Goal: Task Accomplishment & Management: Complete application form

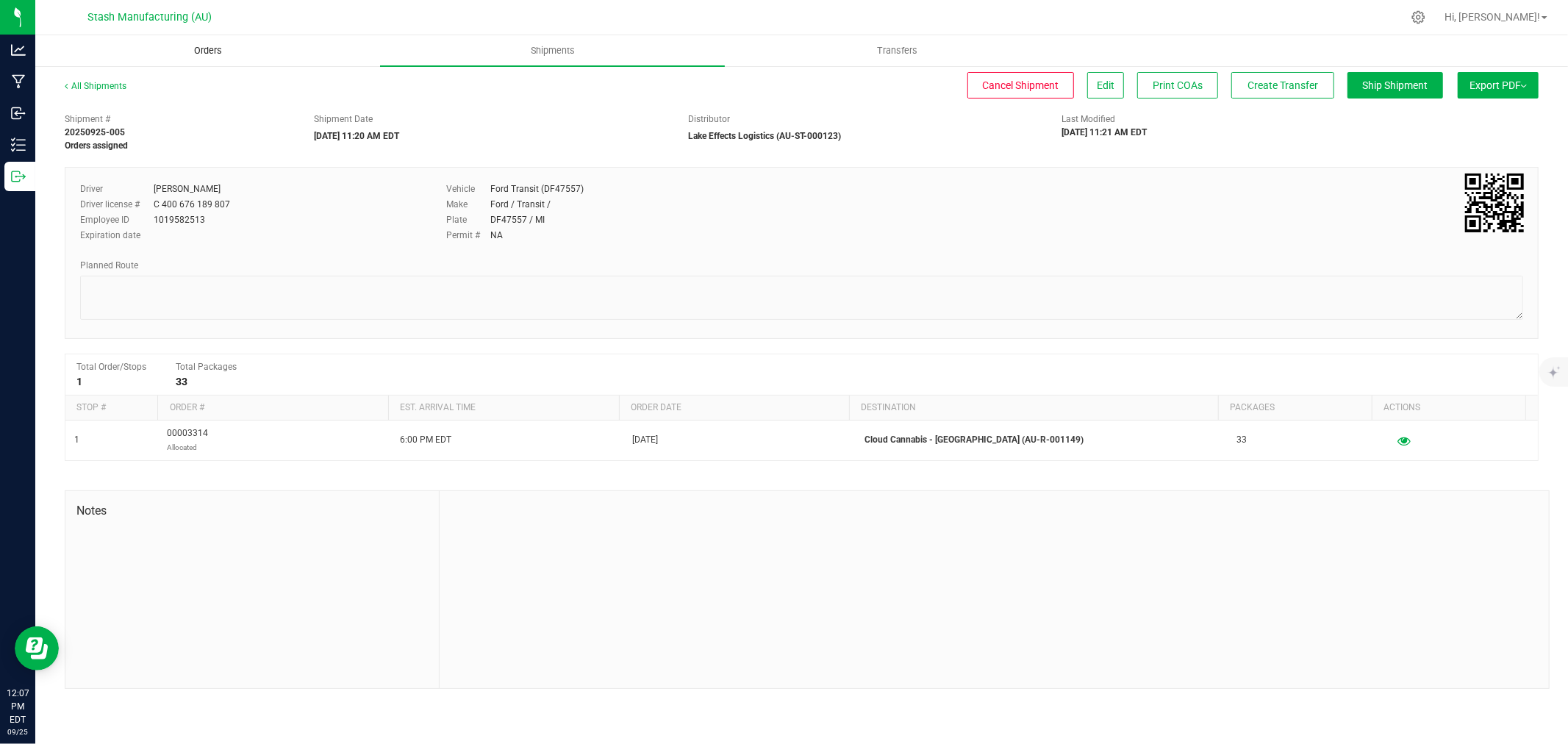
click at [199, 37] on uib-tab-heading "Orders" at bounding box center [207, 50] width 343 height 30
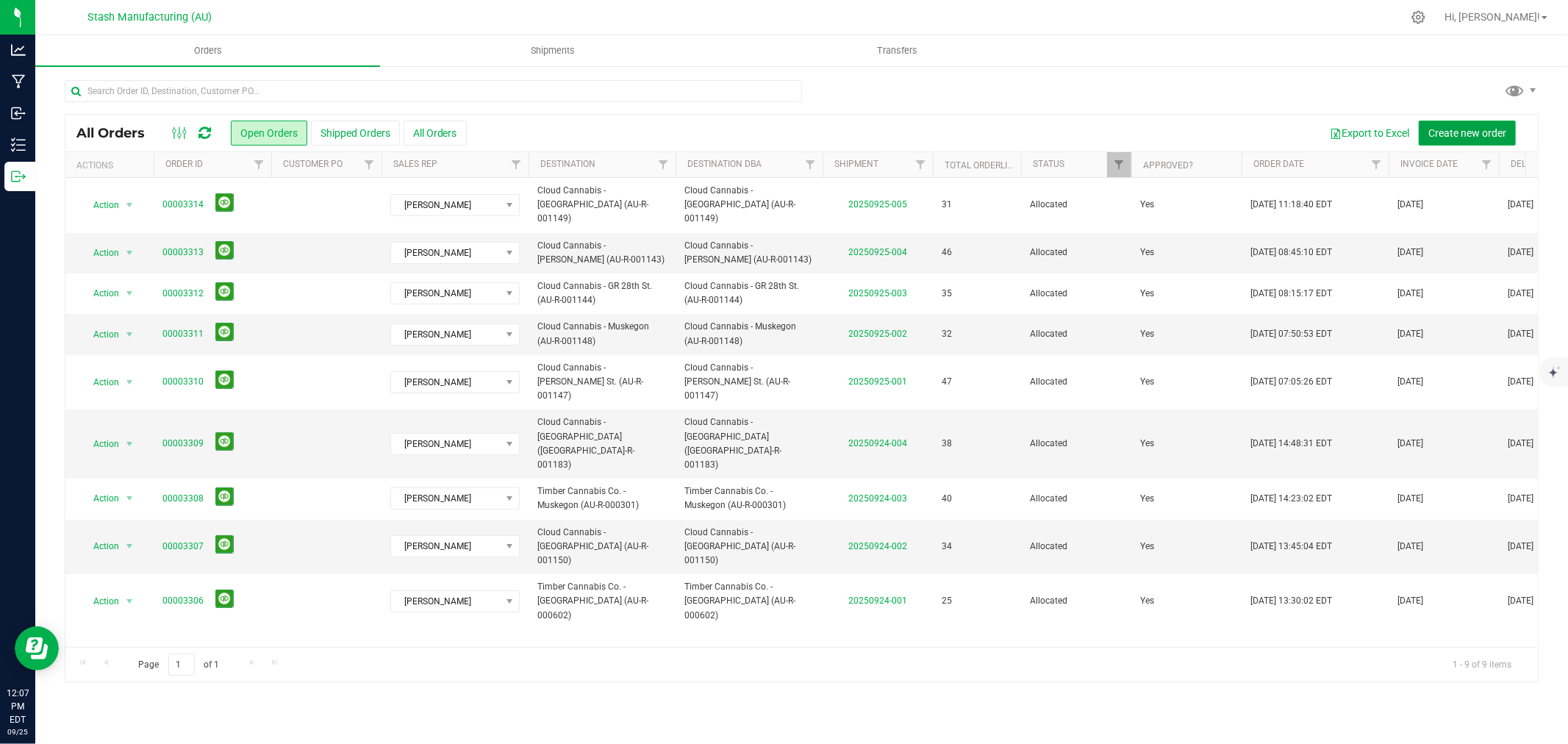
click at [1475, 133] on span "Create new order" at bounding box center [1468, 133] width 78 height 12
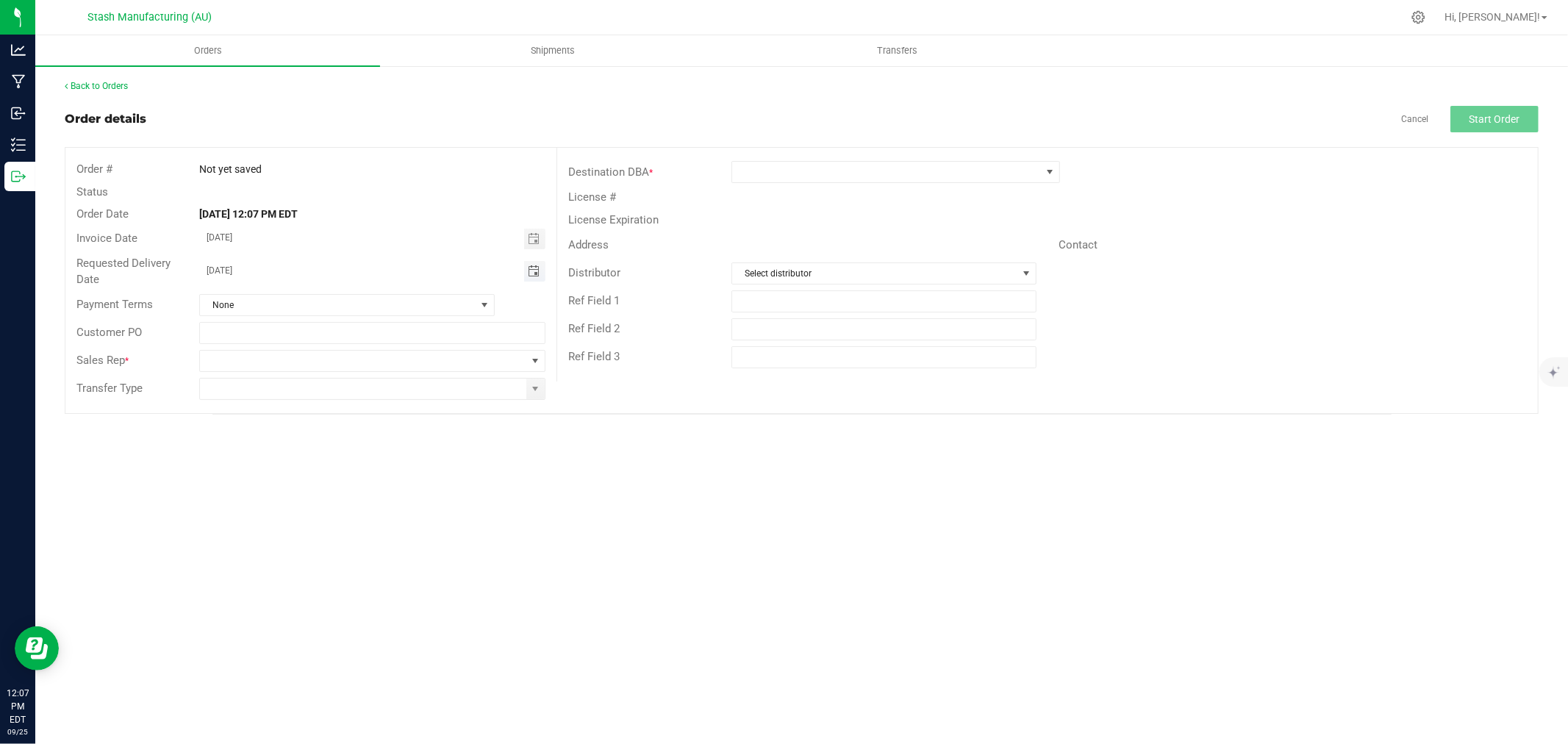
click at [537, 268] on span "Toggle calendar" at bounding box center [534, 272] width 12 height 12
click at [285, 443] on span "29" at bounding box center [288, 442] width 21 height 23
type input "[DATE]"
click at [524, 358] on span at bounding box center [363, 361] width 327 height 20
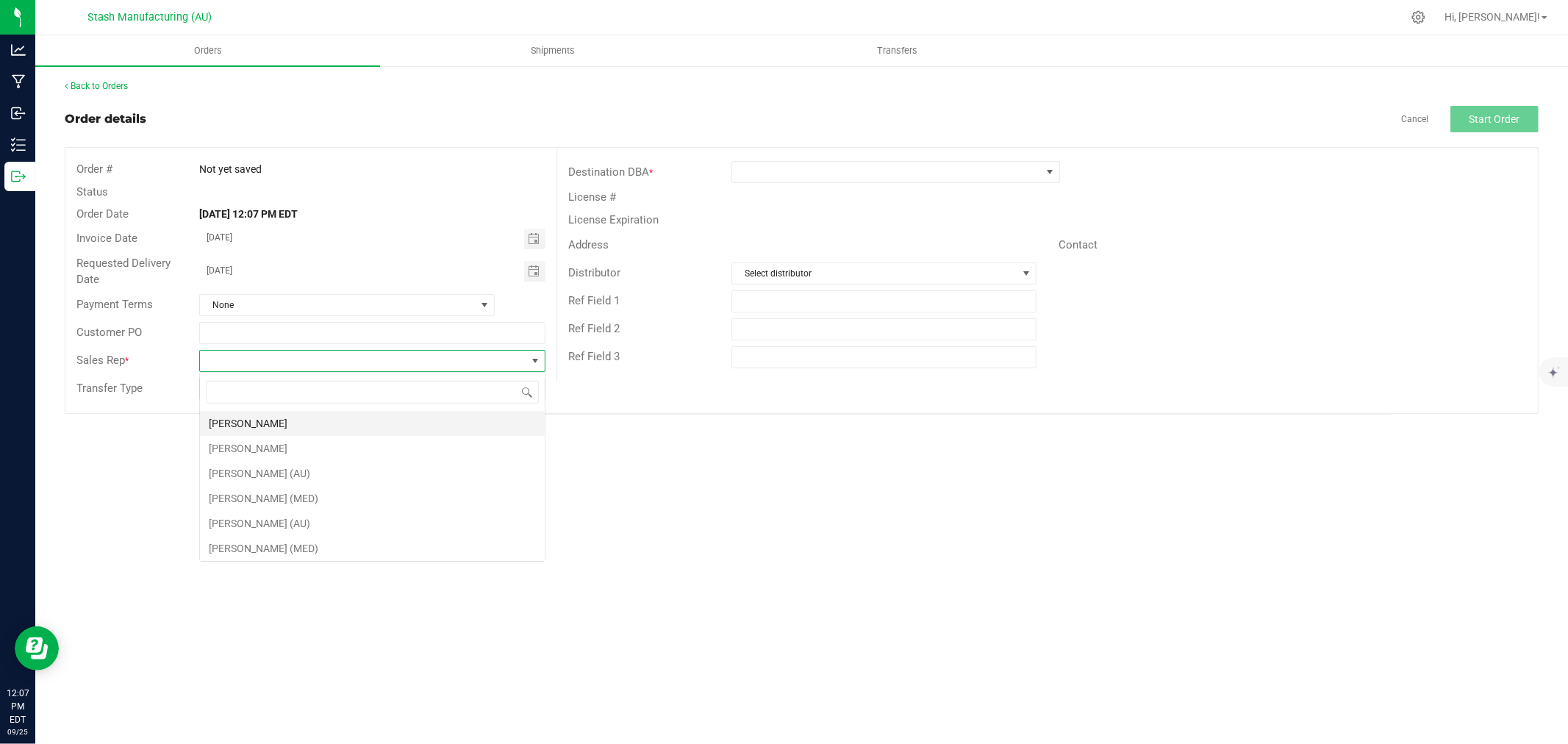
scroll to position [22, 346]
click at [358, 420] on li "[PERSON_NAME]" at bounding box center [373, 423] width 345 height 25
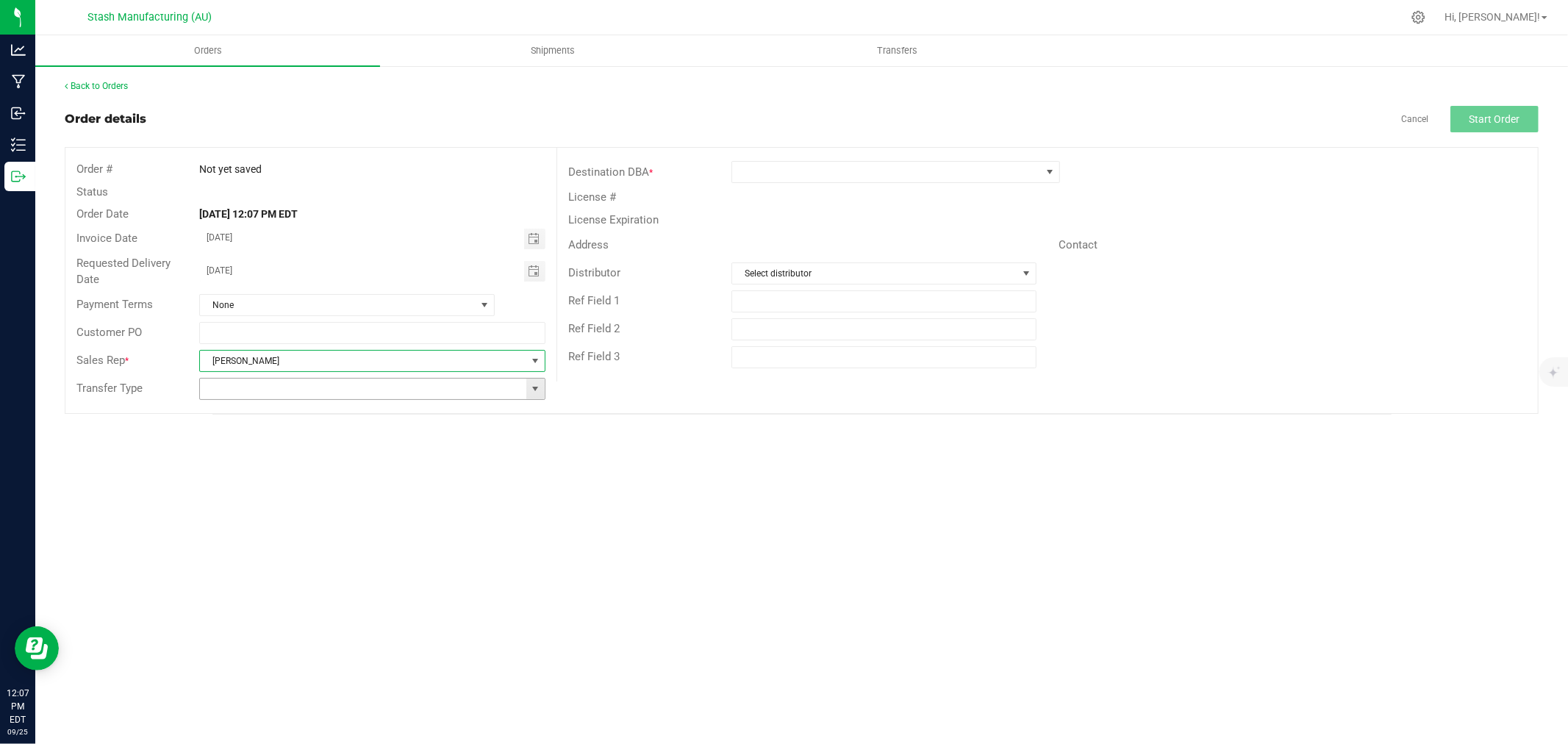
click at [535, 387] on span at bounding box center [536, 389] width 12 height 12
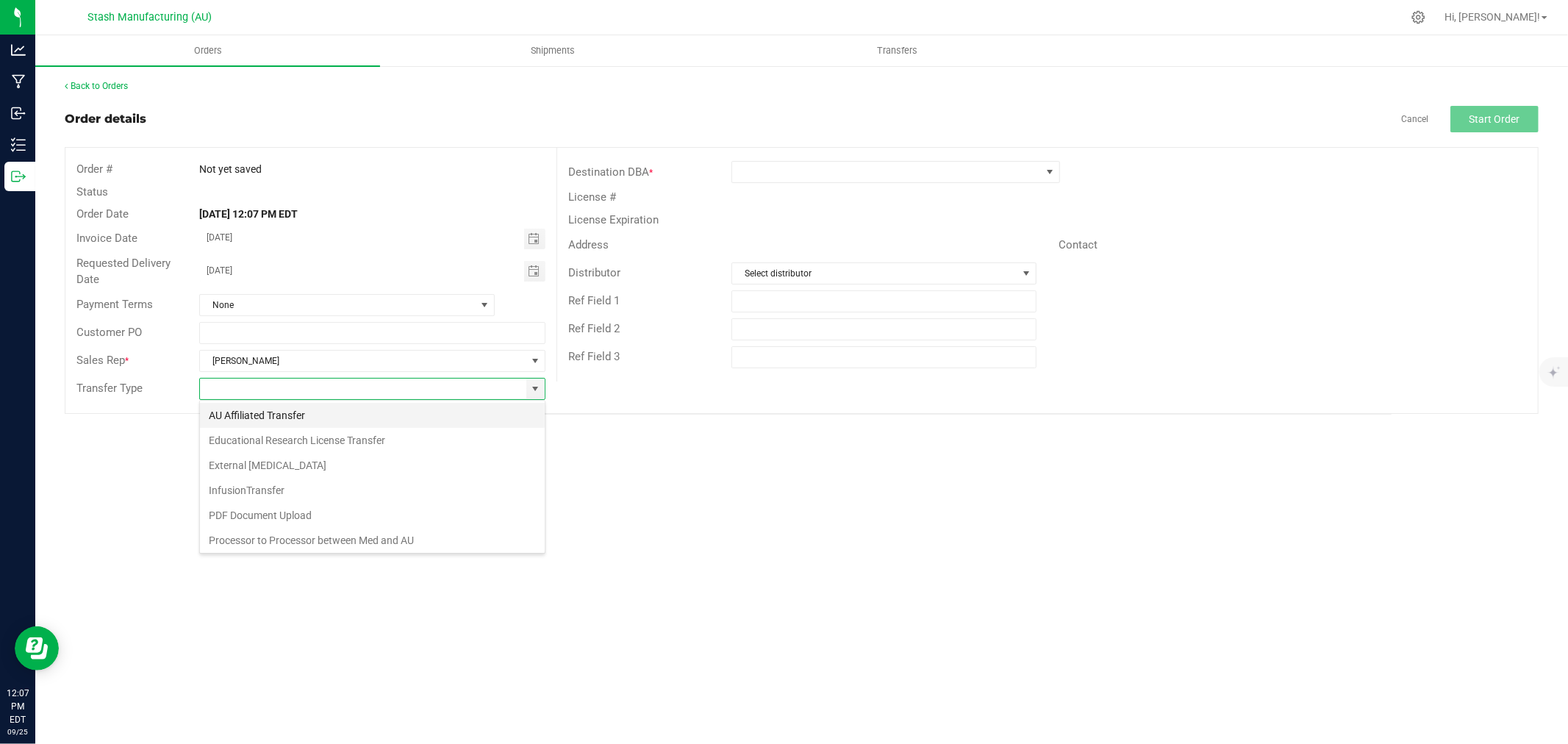
click at [374, 413] on li "AU Affiliated Transfer" at bounding box center [373, 415] width 345 height 25
type input "AU Affiliated Transfer"
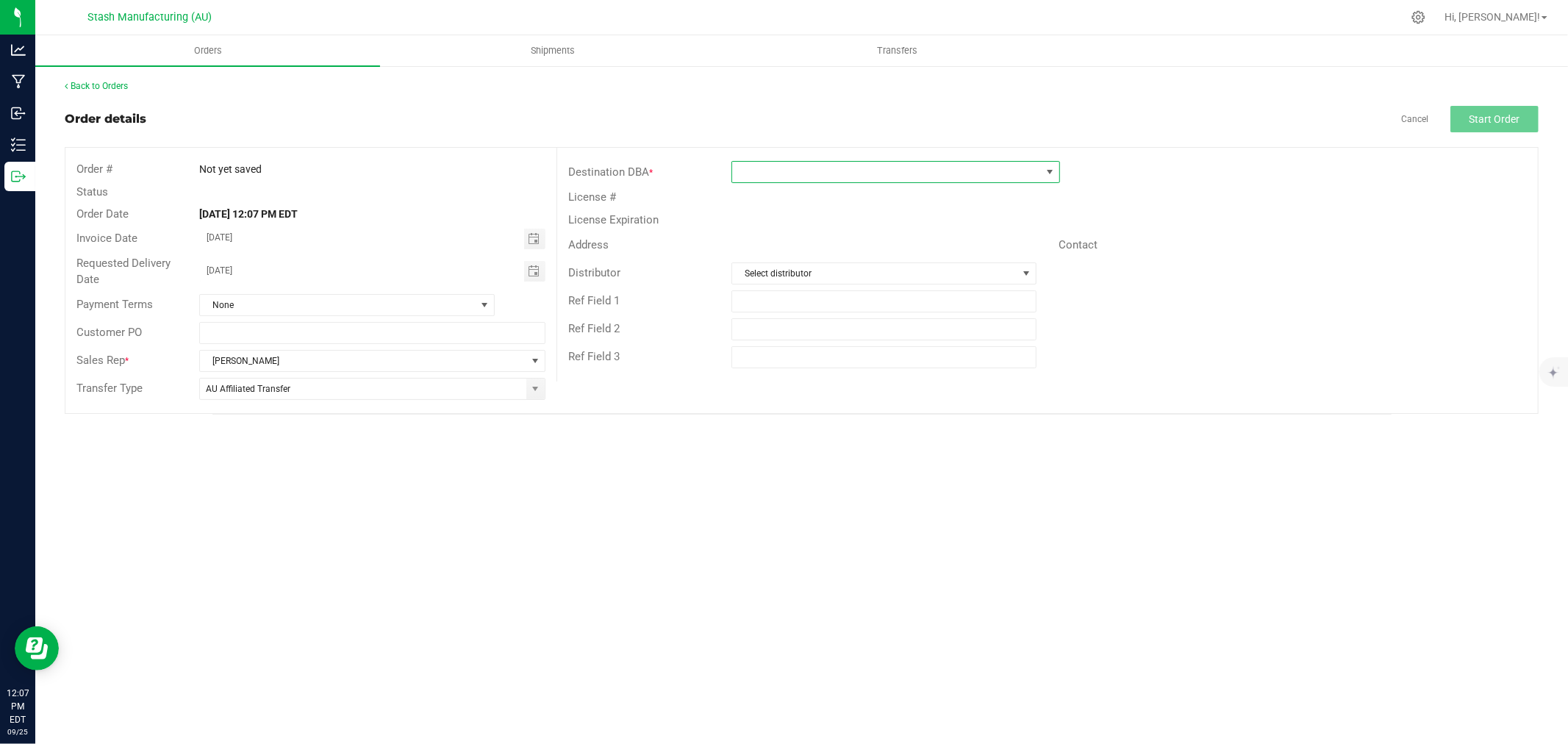
click at [803, 177] on span at bounding box center [887, 172] width 309 height 20
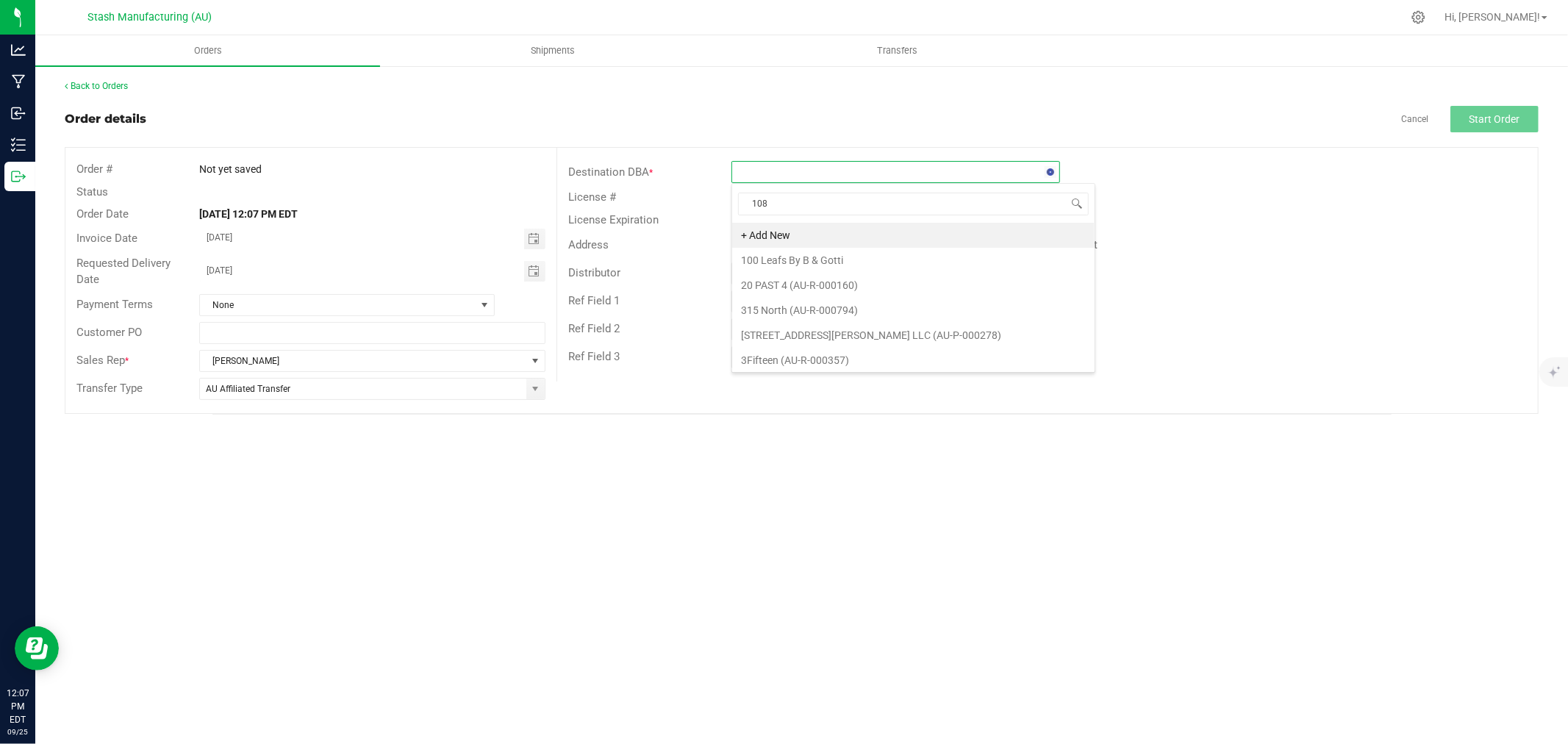
type input "1082"
click at [874, 234] on li "Timber Cannabis Co. - Mt. Pleasant (AU-R-001082)" at bounding box center [896, 234] width 327 height 25
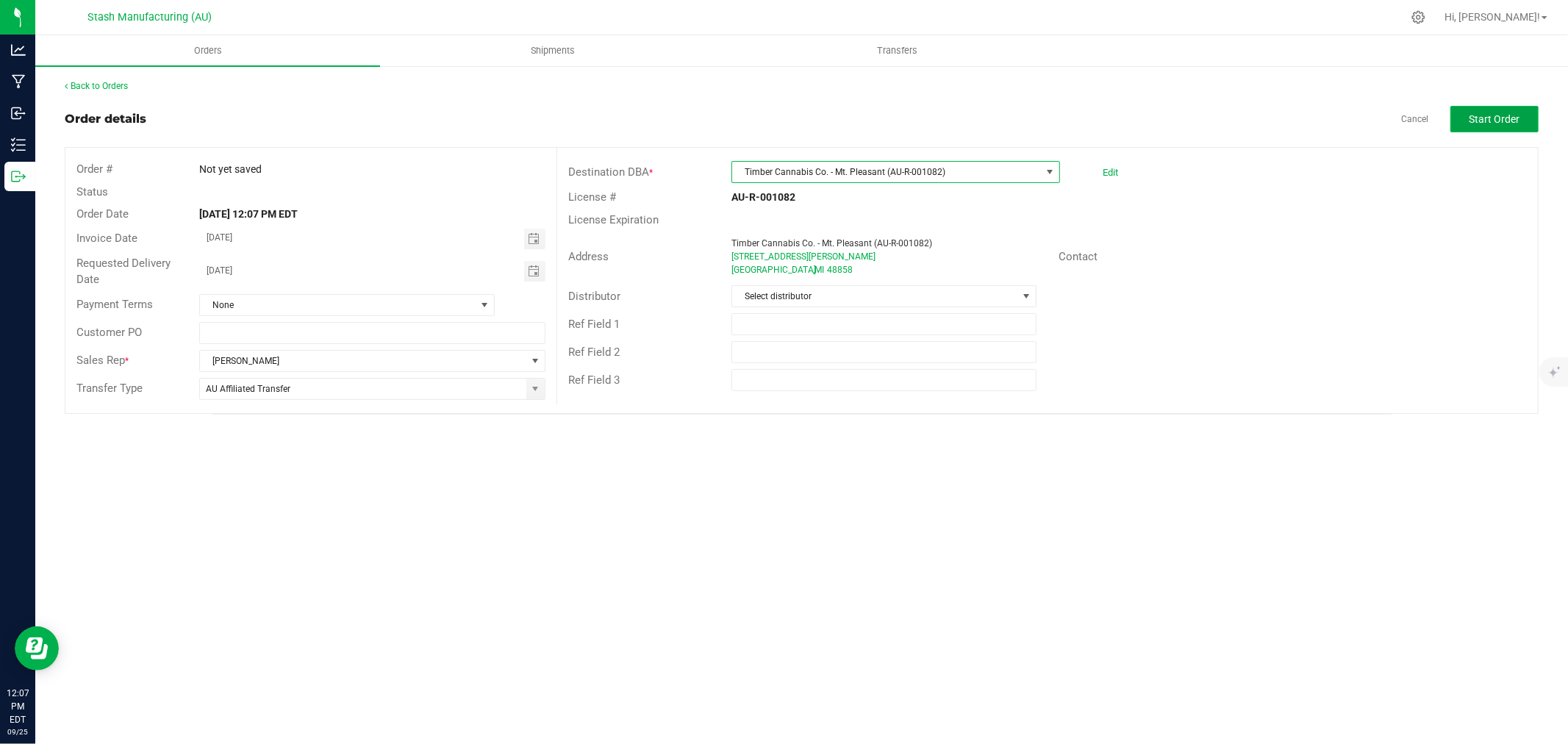
click at [1487, 125] on button "Start Order" at bounding box center [1495, 119] width 88 height 26
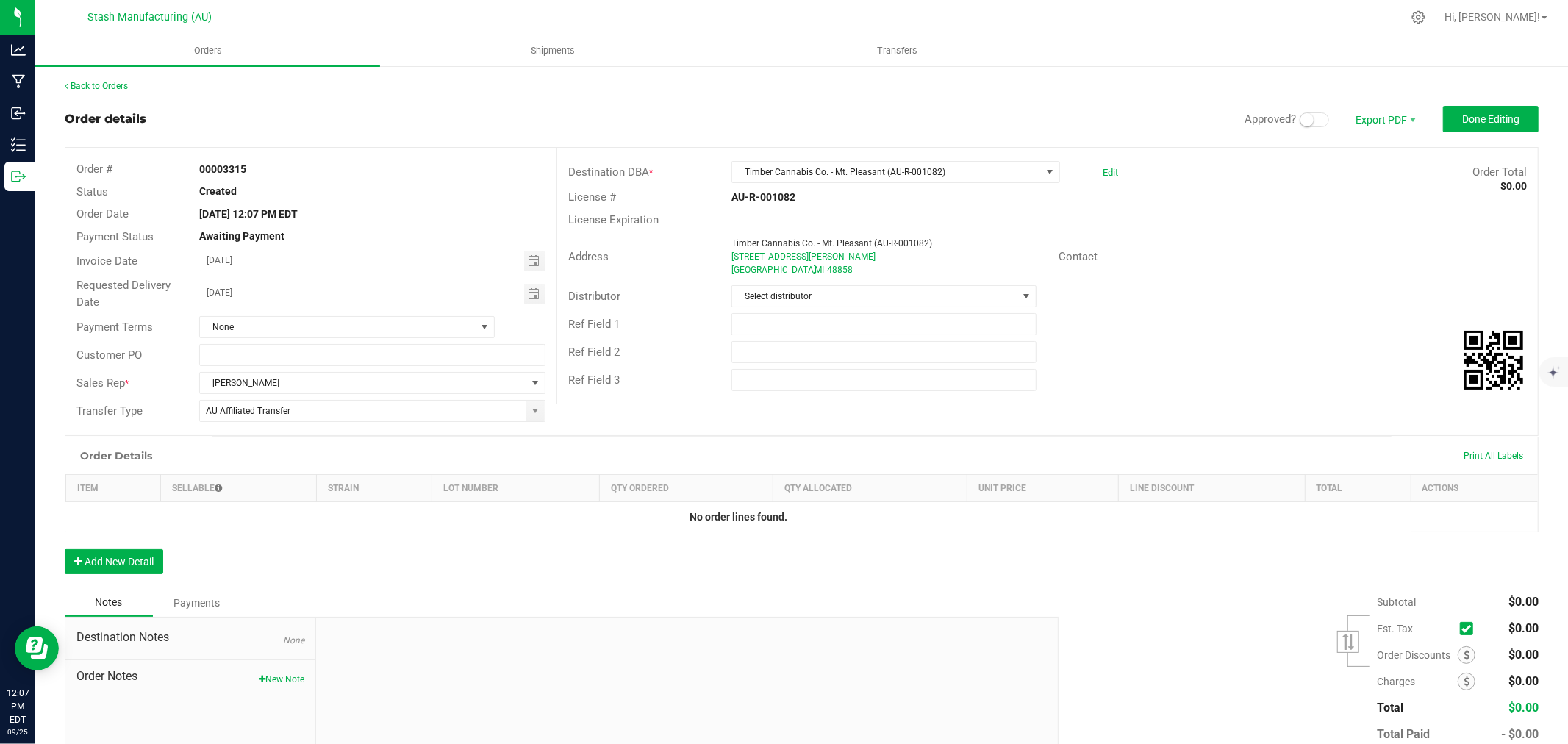
click at [1304, 120] on span at bounding box center [1314, 120] width 30 height 14
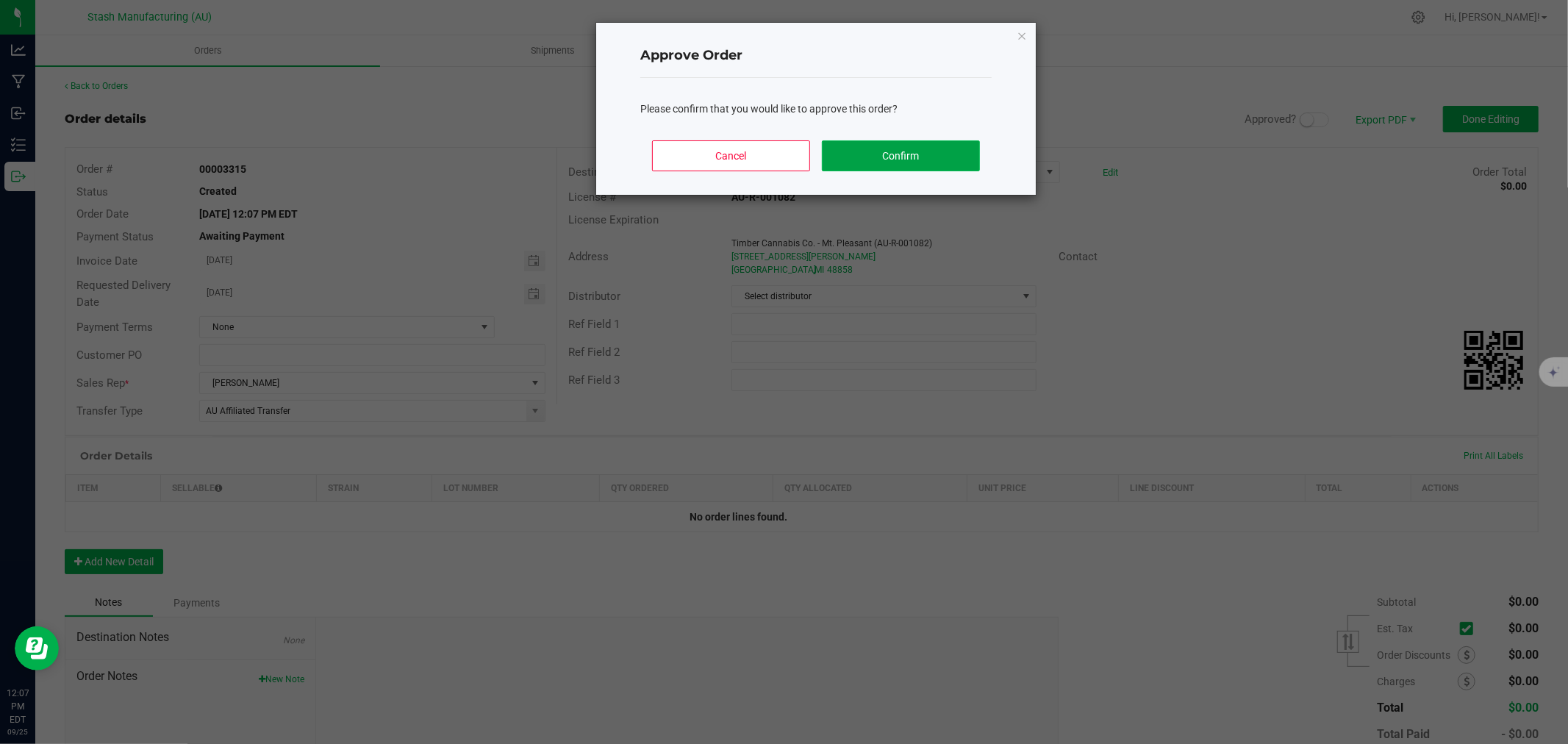
click at [924, 163] on button "Confirm" at bounding box center [901, 155] width 158 height 31
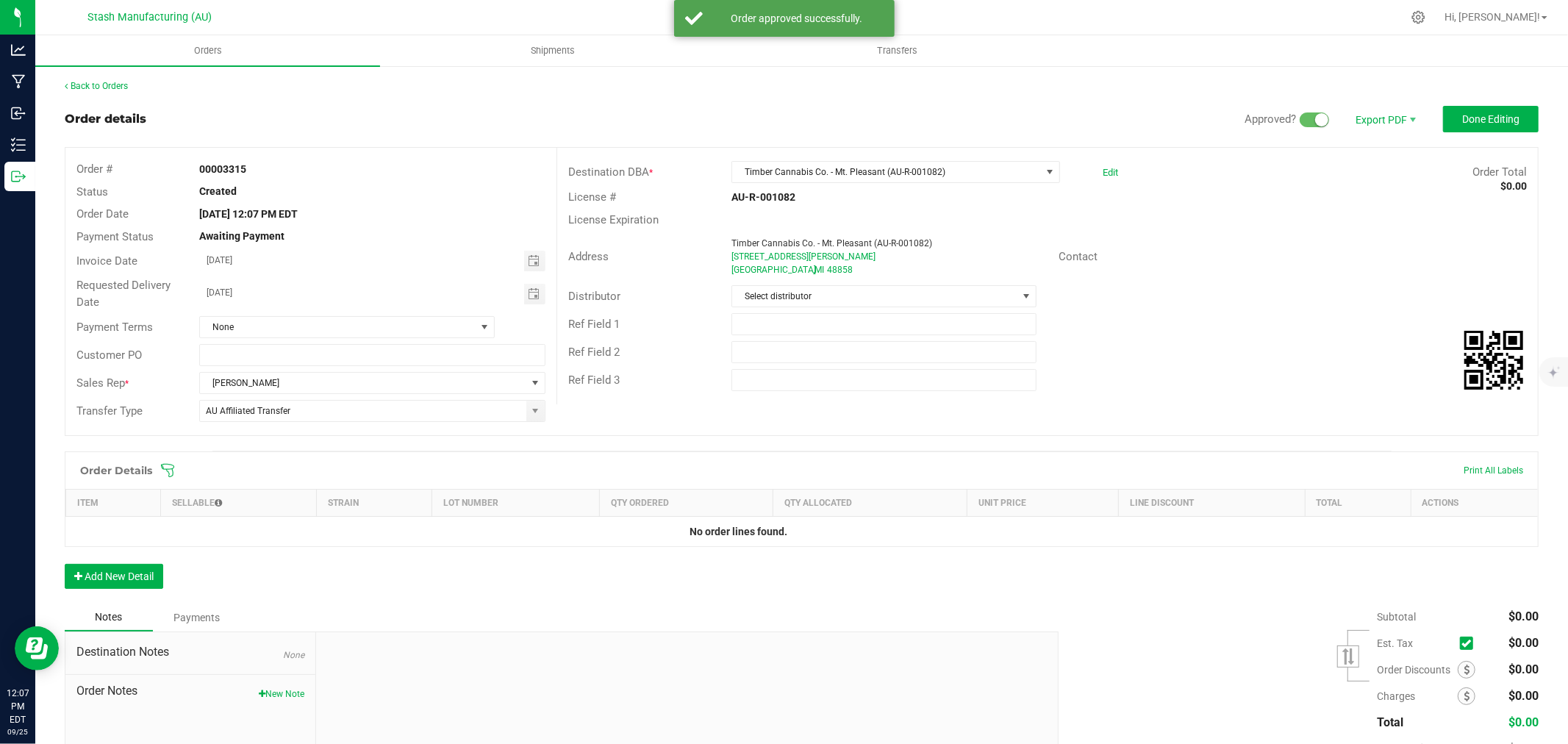
click at [163, 475] on icon at bounding box center [167, 471] width 14 height 14
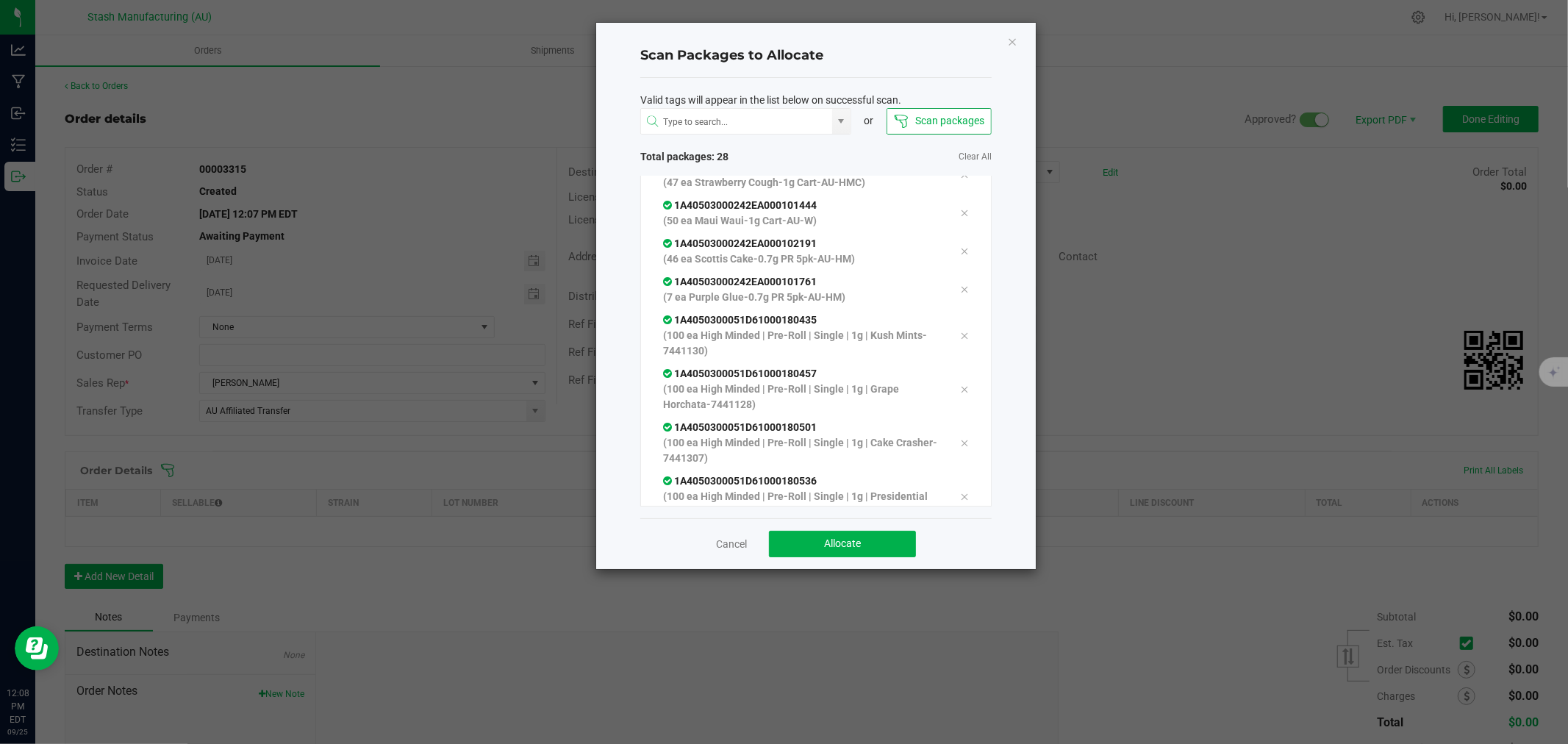
scroll to position [802, 0]
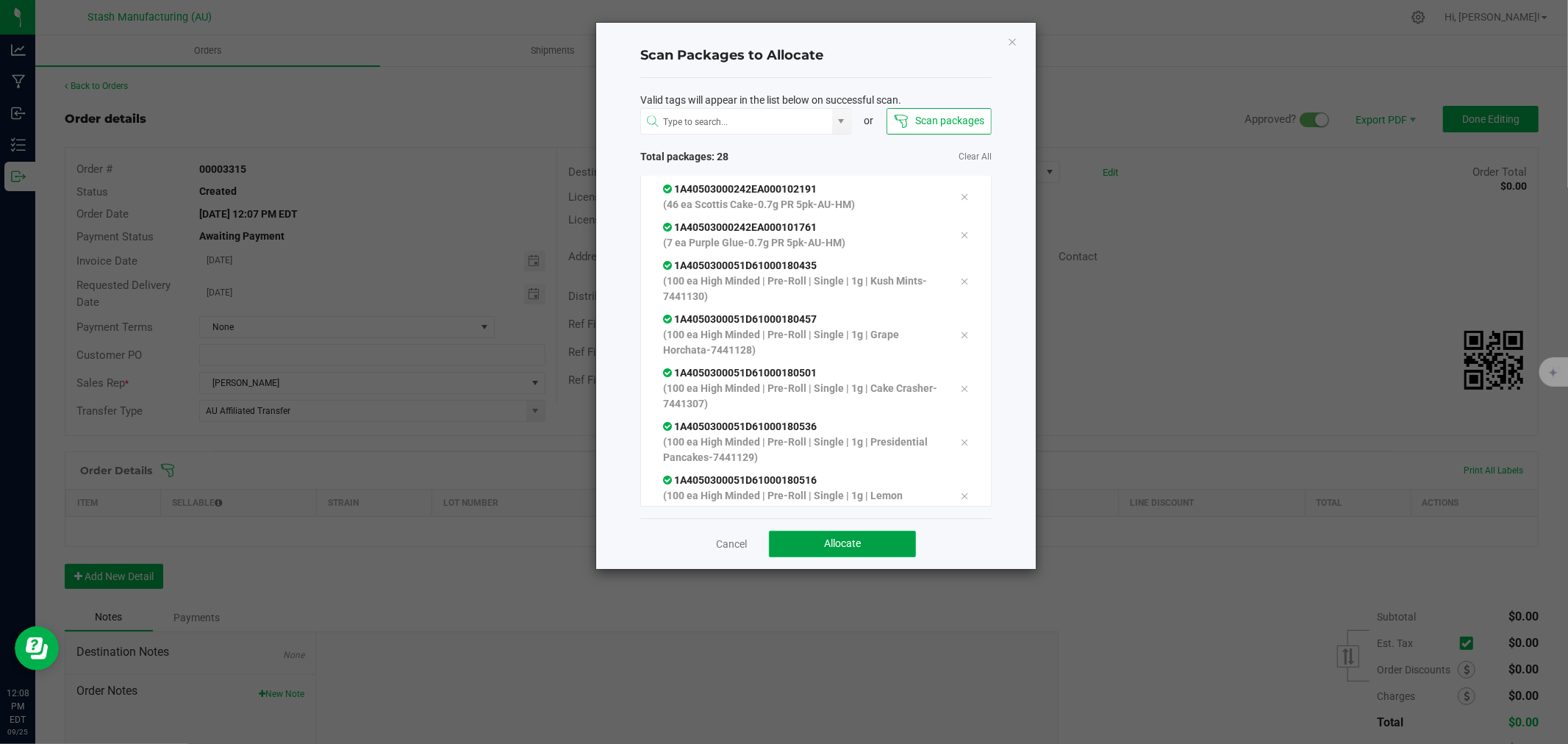
click at [879, 535] on button "Allocate" at bounding box center [842, 544] width 147 height 26
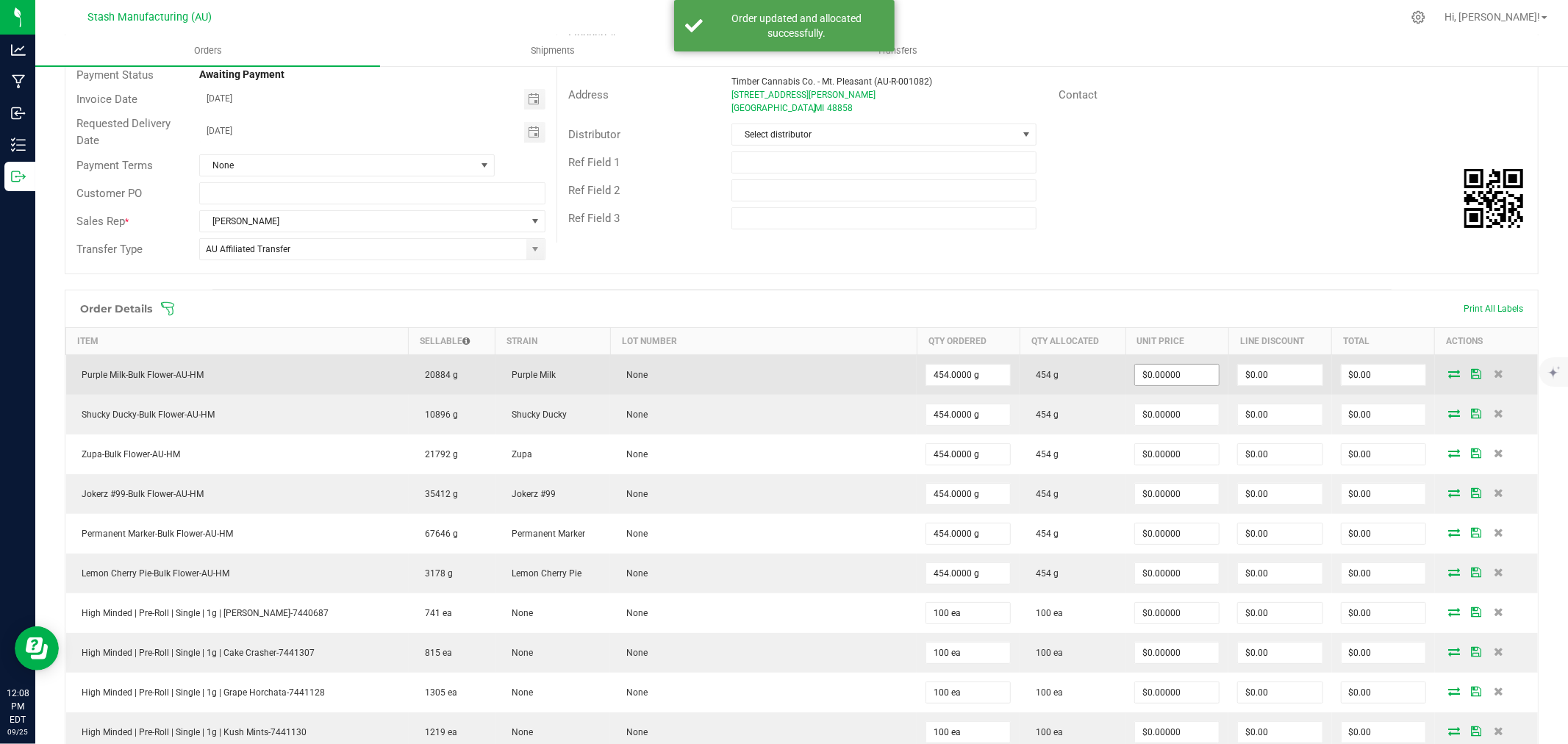
scroll to position [162, 0]
click at [1166, 386] on span "$0.00000" at bounding box center [1177, 375] width 85 height 22
click at [1175, 376] on input "0" at bounding box center [1177, 375] width 84 height 20
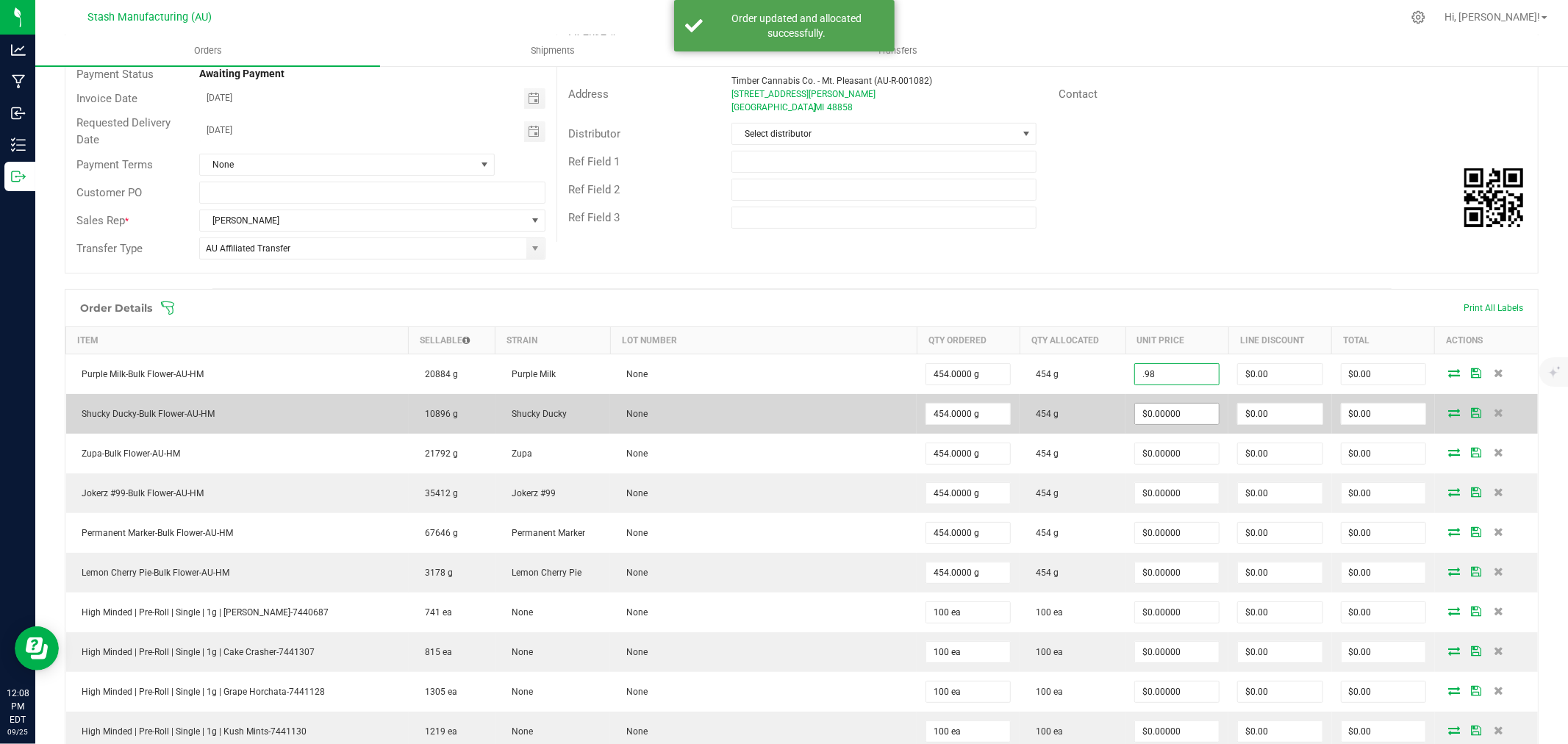
type input "$0.98000"
type input "$444.92"
click at [1171, 408] on input "0" at bounding box center [1177, 414] width 84 height 20
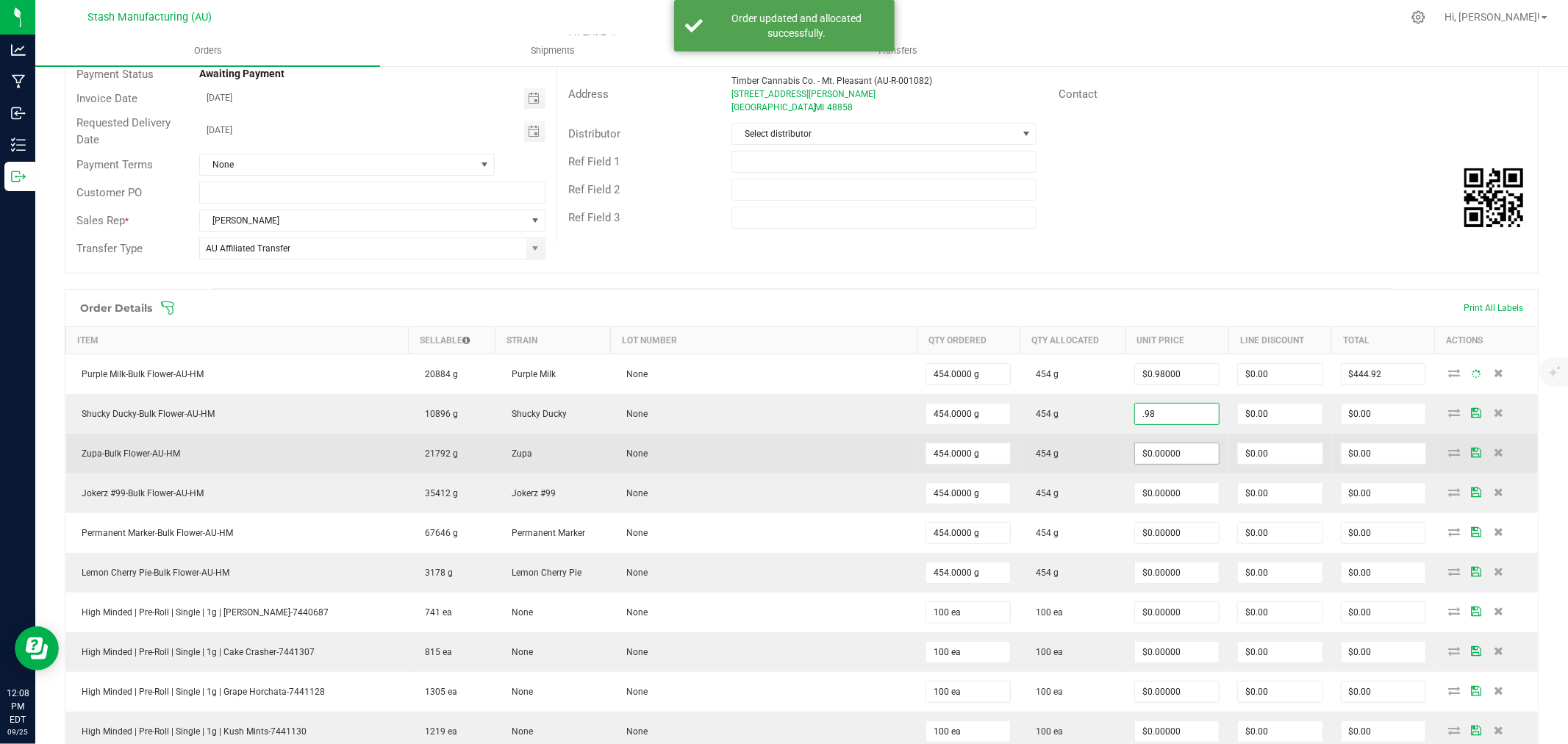
type input "$0.98000"
type input "$444.92"
click at [1185, 451] on input "0" at bounding box center [1177, 454] width 84 height 20
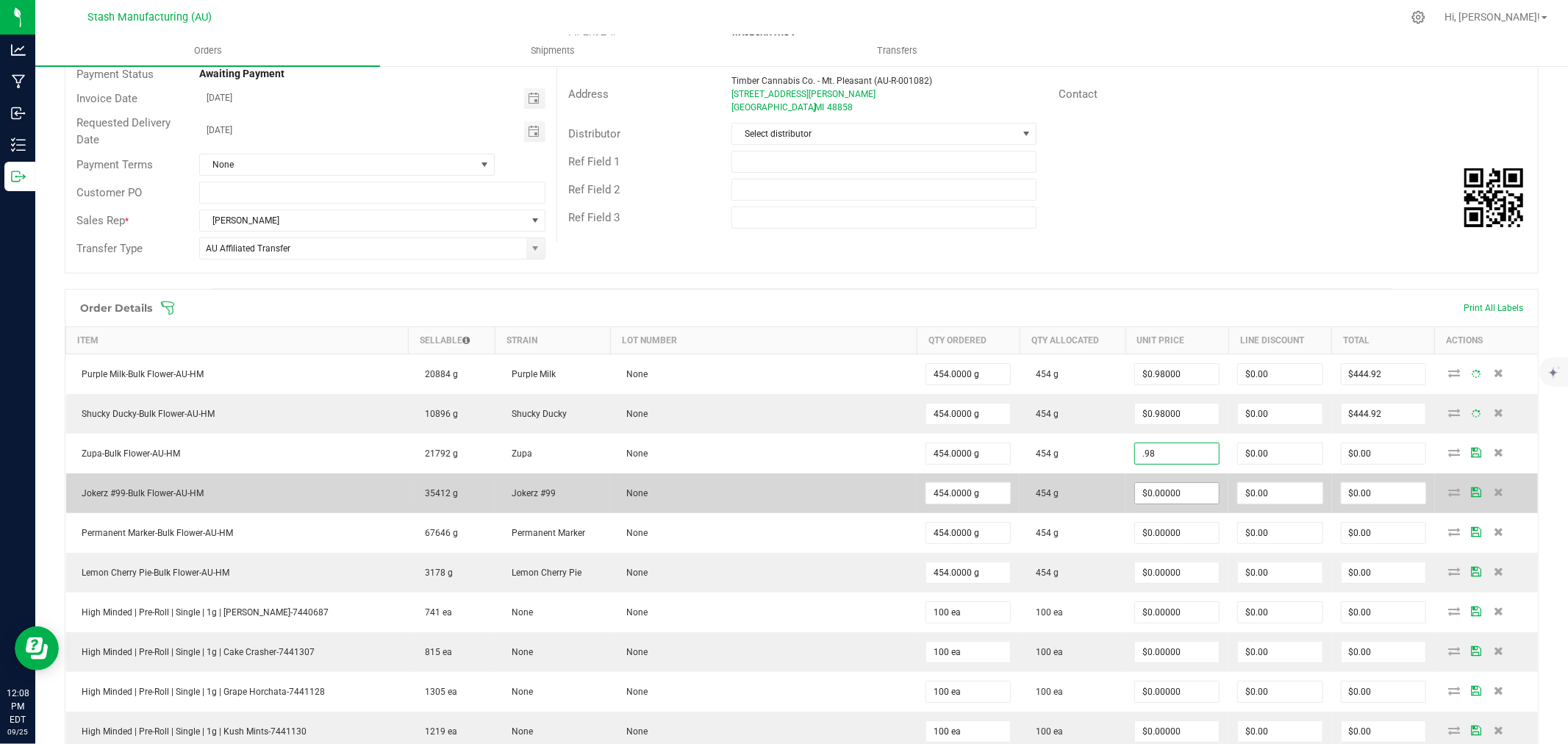
type input "$0.98000"
type input "$444.92"
click at [1175, 490] on input "0" at bounding box center [1177, 493] width 84 height 20
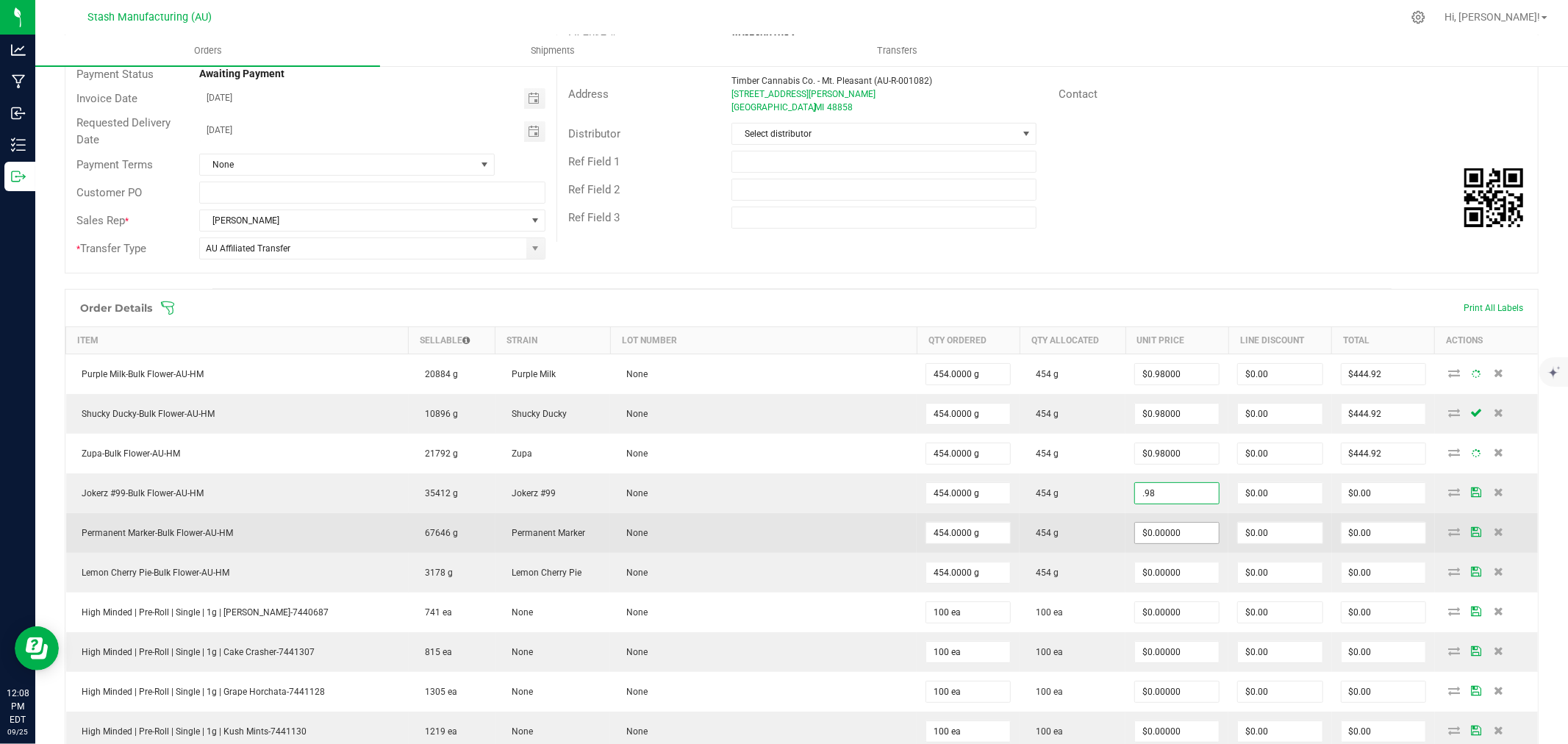
type input "$0.98000"
type input "$444.92"
click at [1162, 533] on input "0" at bounding box center [1177, 533] width 84 height 20
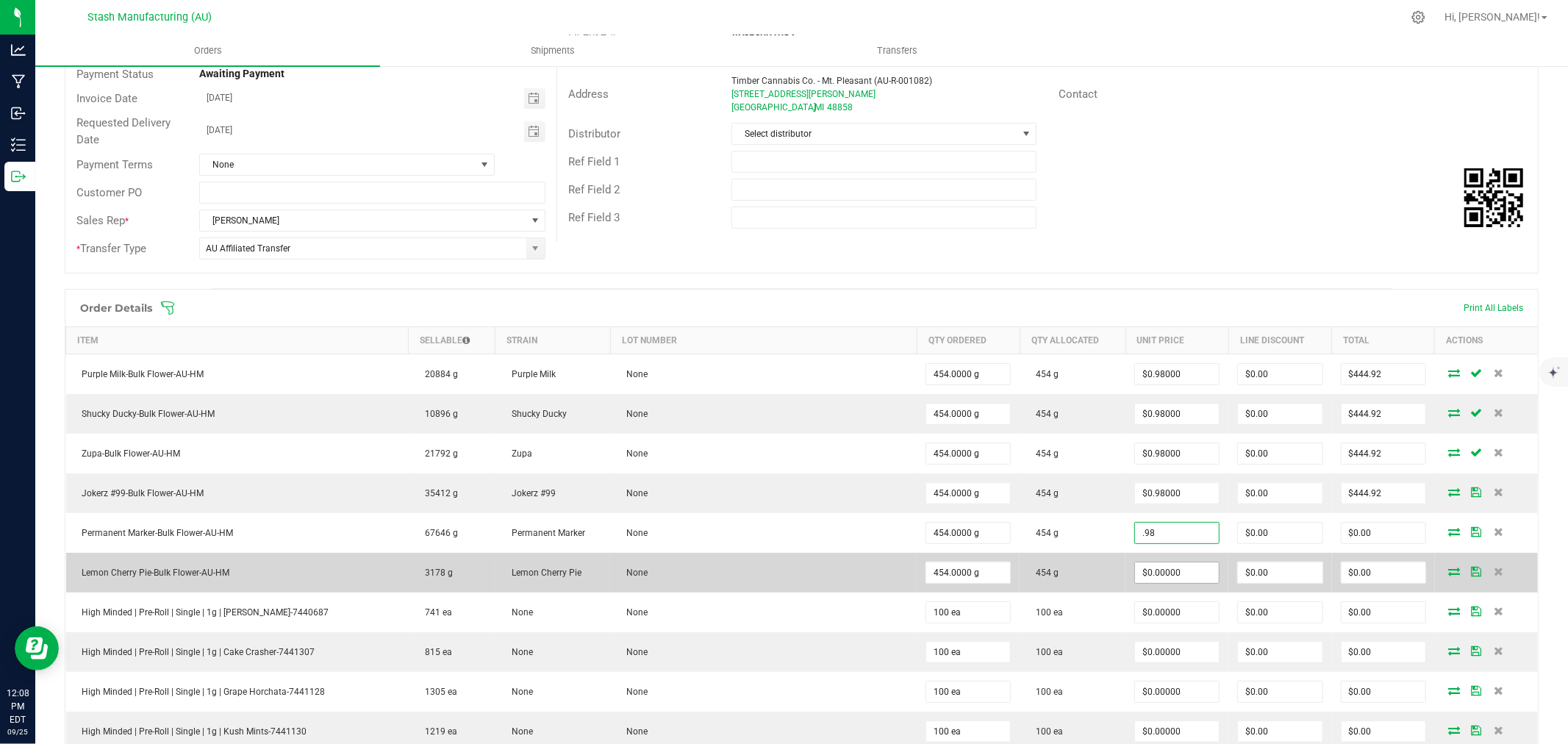
type input "$0.98000"
type input "$444.92"
click at [1160, 571] on input "0" at bounding box center [1177, 573] width 84 height 20
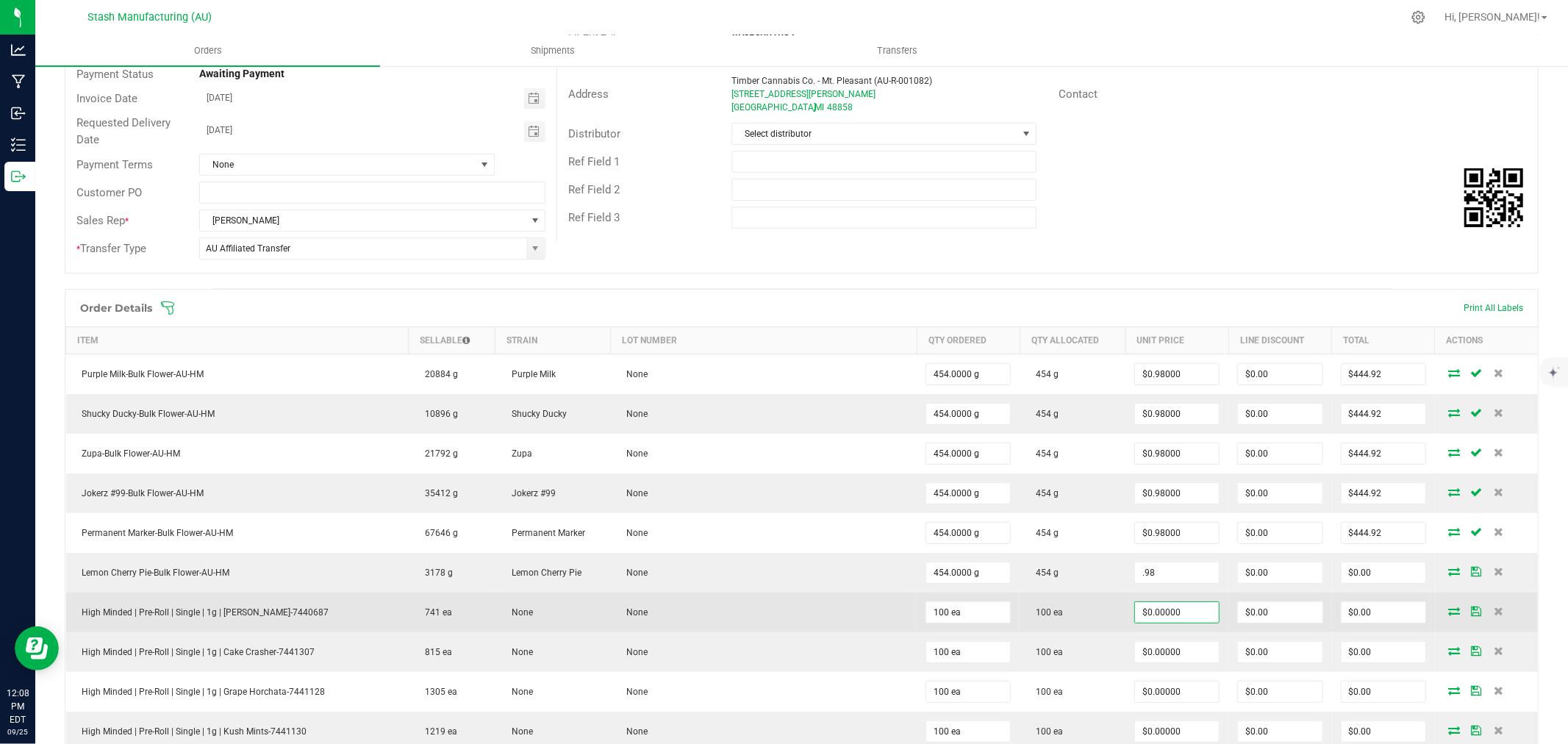
type input "$0.98000"
type input "$444.92"
click at [1166, 615] on input "0" at bounding box center [1177, 612] width 84 height 20
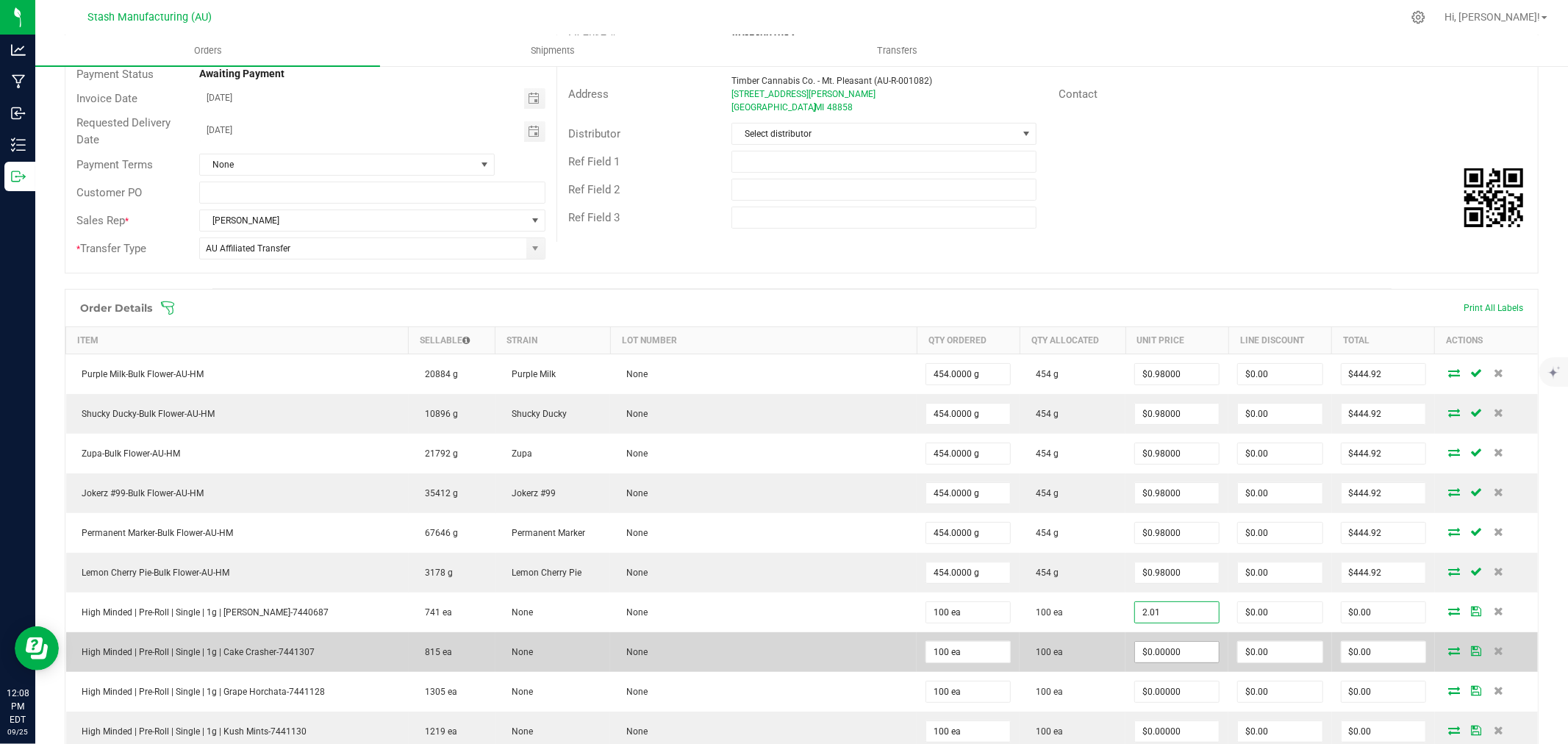
type input "$2.01000"
type input "$201.00"
click at [1163, 653] on input "0" at bounding box center [1177, 652] width 84 height 20
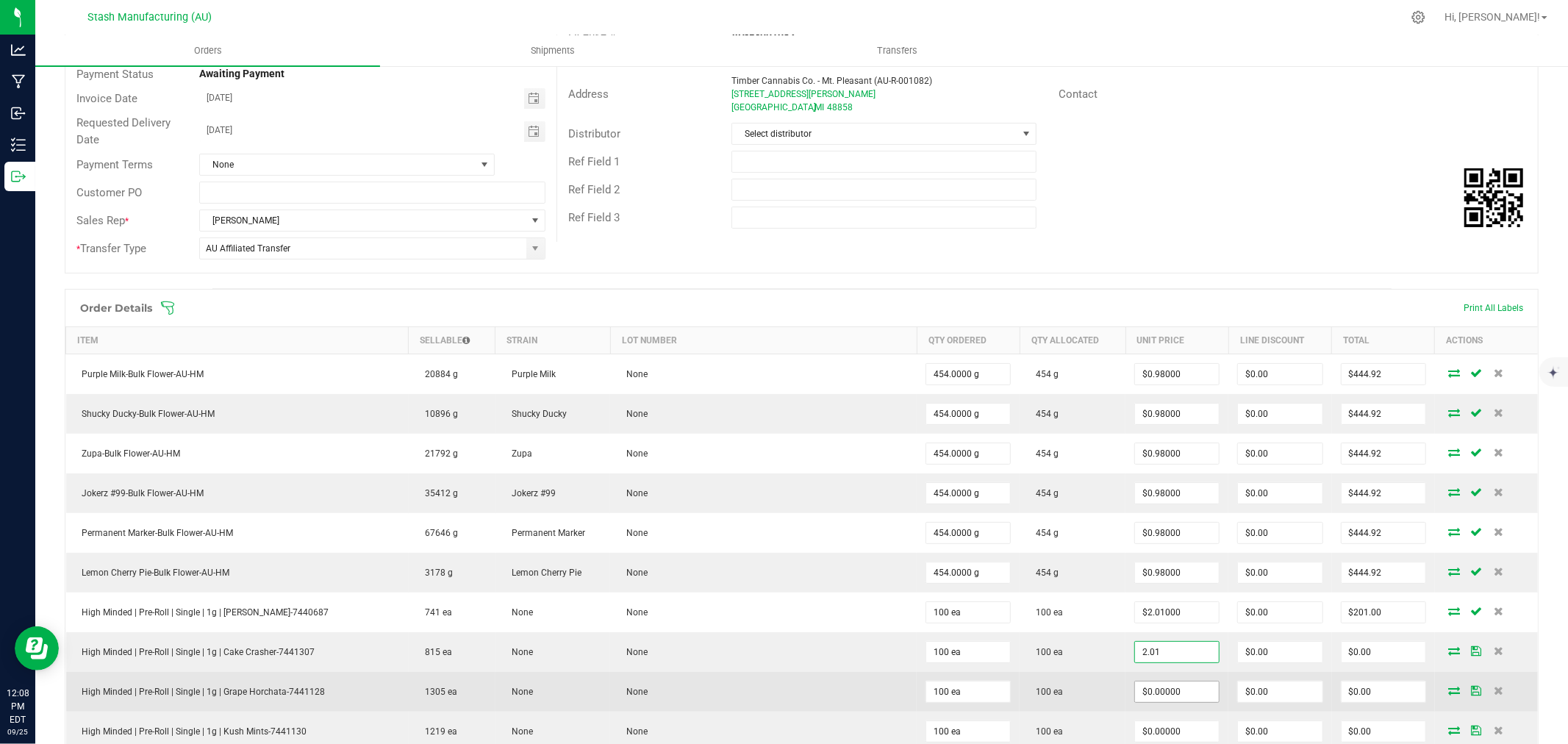
type input "$2.01000"
type input "$201.00"
click at [1157, 694] on input "0" at bounding box center [1177, 692] width 84 height 20
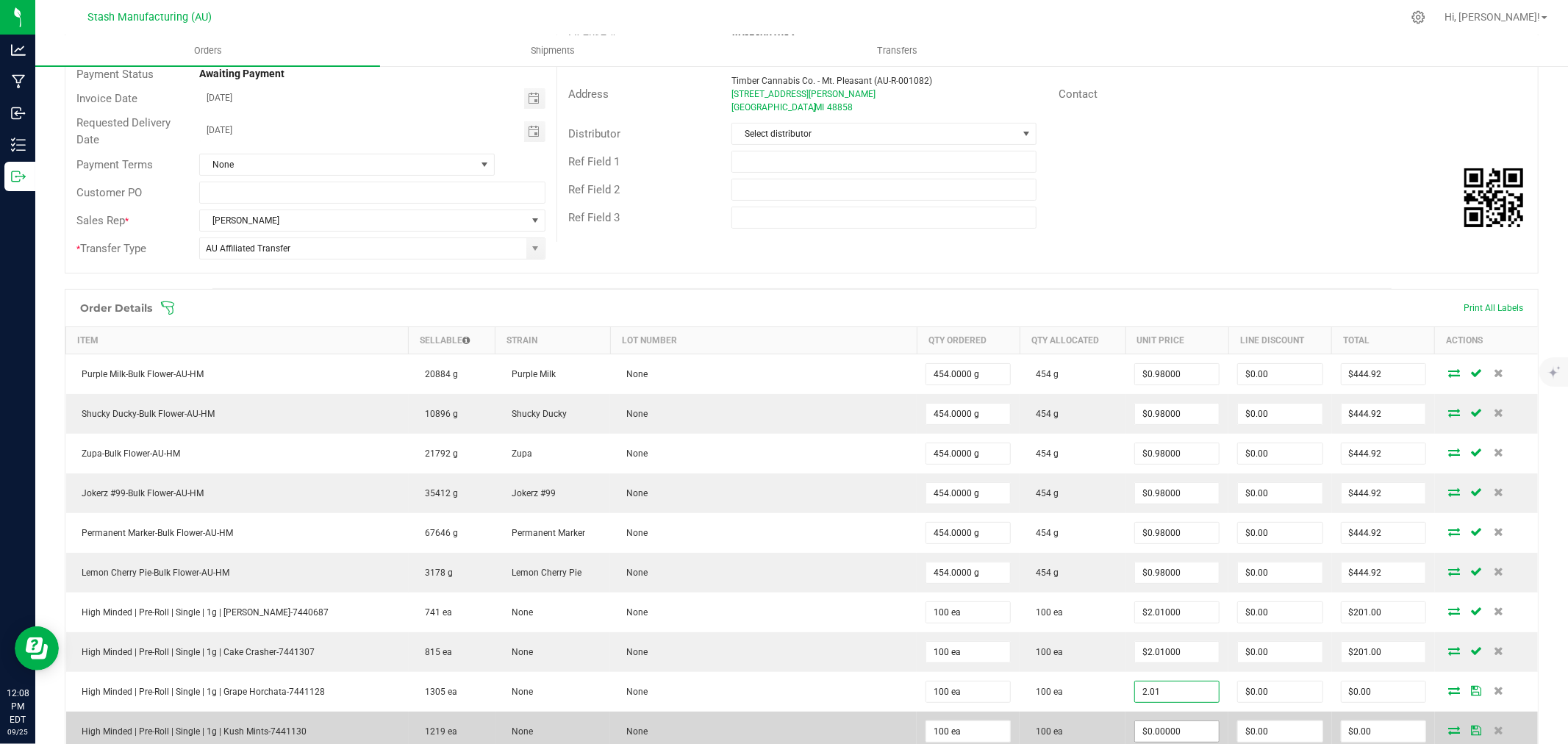
type input "$2.01000"
type input "$201.00"
click at [1150, 732] on input "0" at bounding box center [1177, 732] width 84 height 20
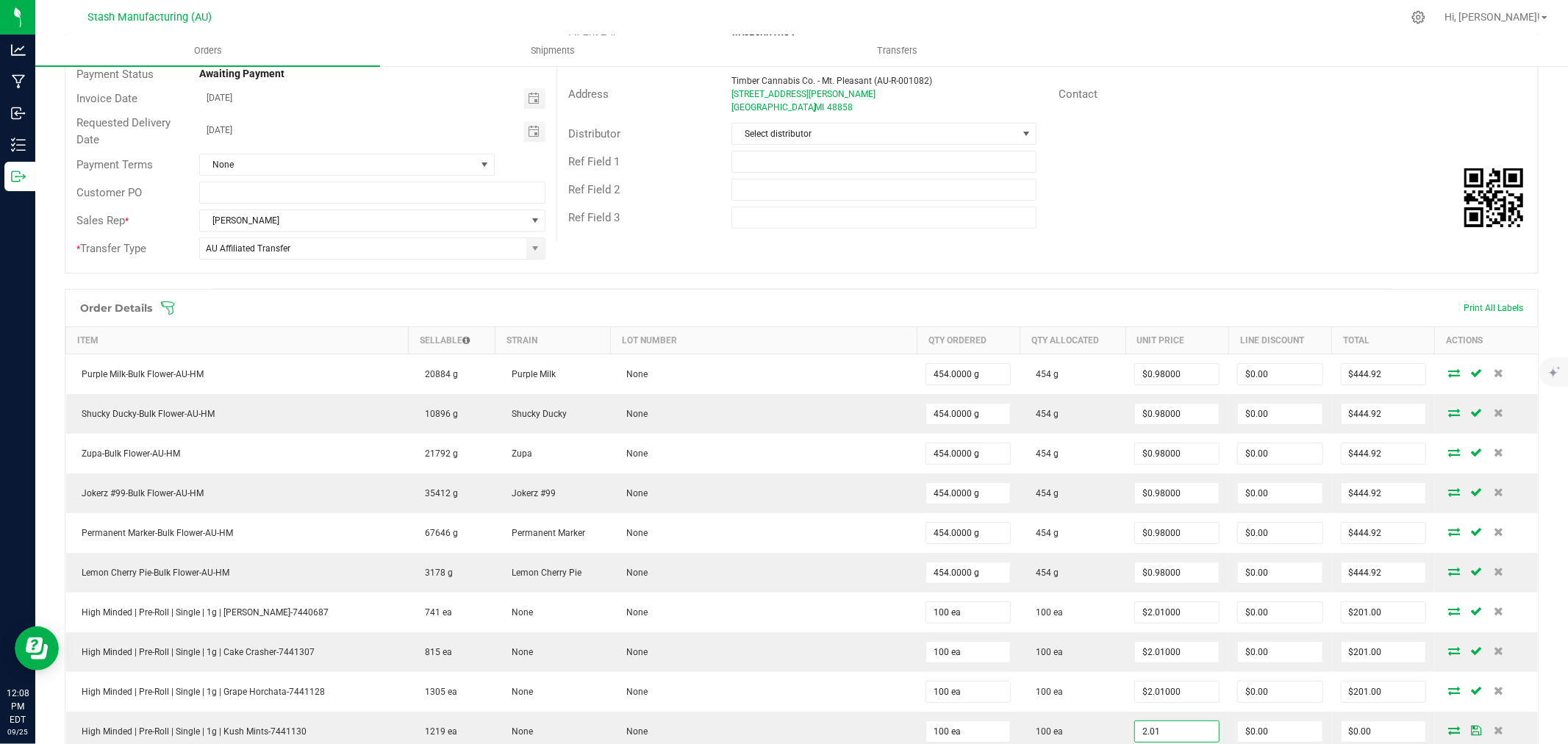
type input "$2.01000"
type input "$201.00"
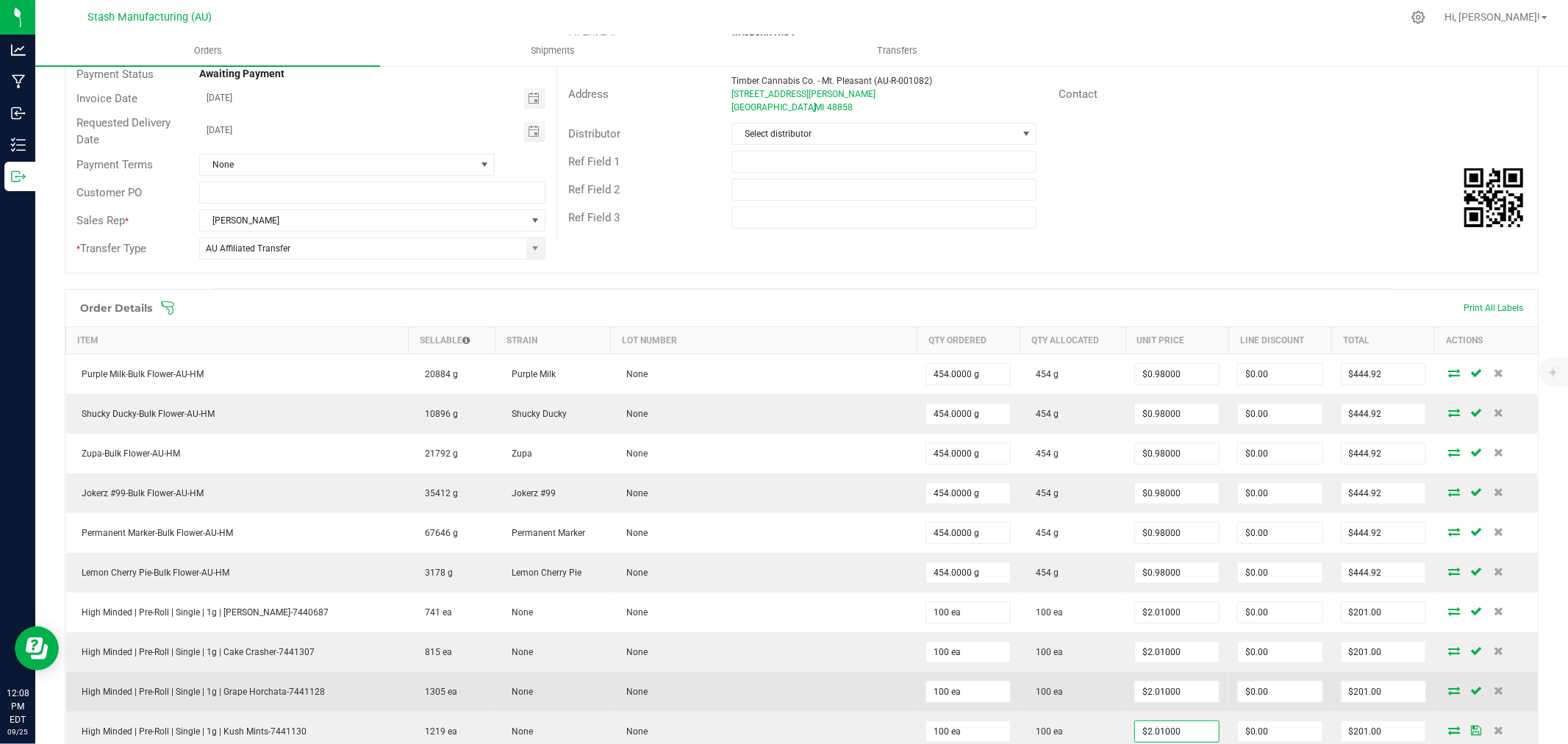
drag, startPoint x: 1106, startPoint y: 711, endPoint x: 1101, endPoint y: 702, distance: 10.3
click at [1126, 703] on td "$2.01000" at bounding box center [1177, 692] width 103 height 40
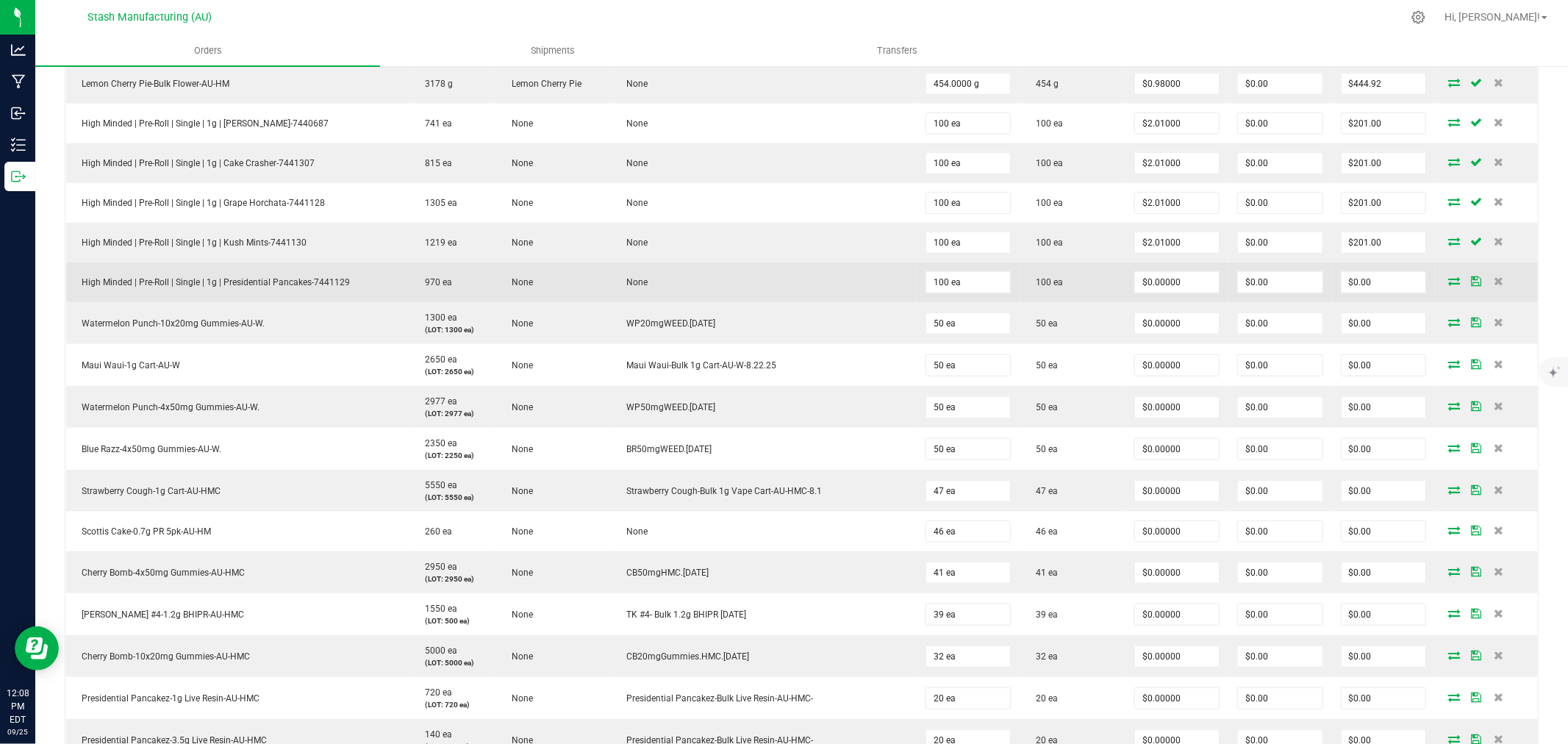
scroll to position [652, 0]
type input "0"
click at [1152, 277] on input "0" at bounding box center [1177, 282] width 84 height 20
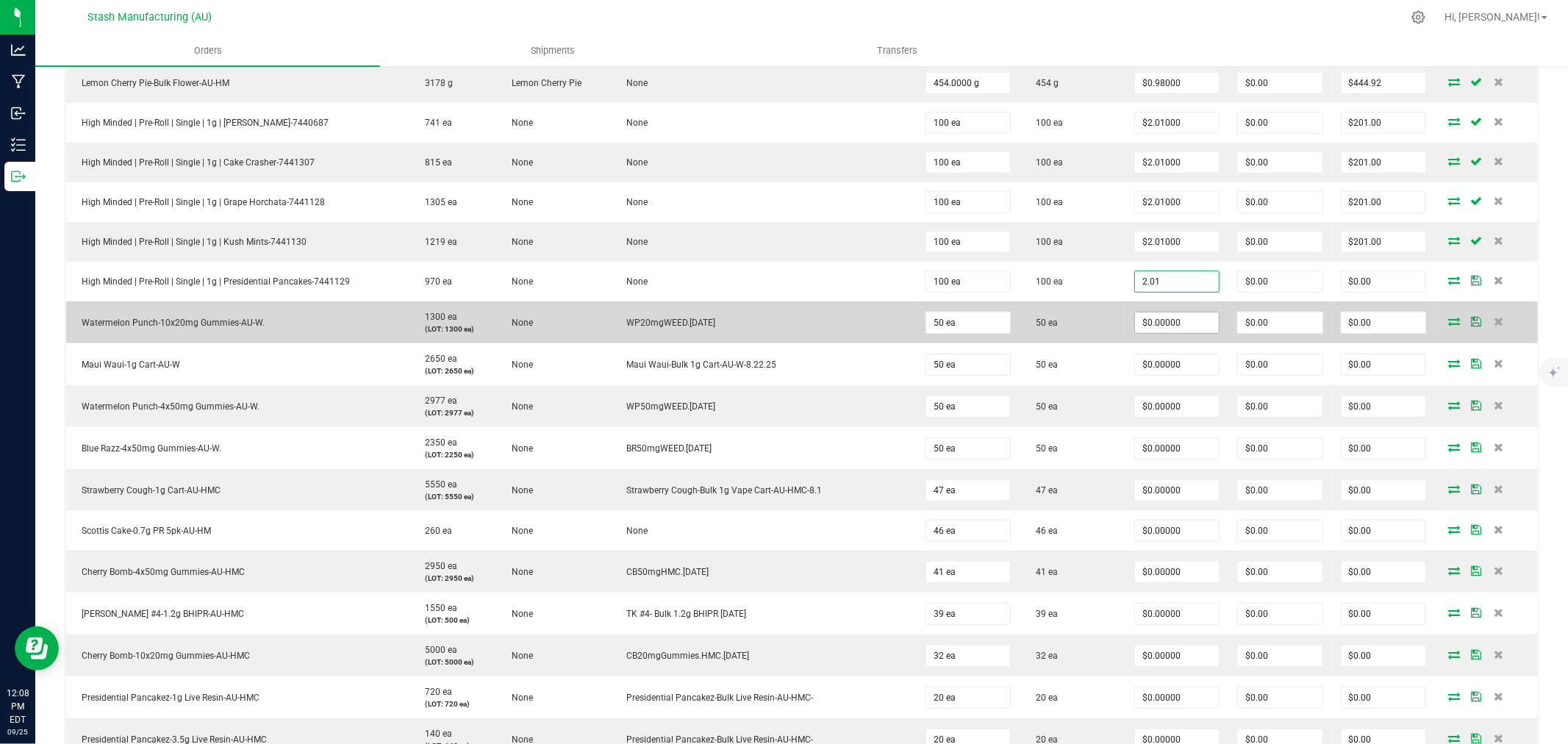
type input "$2.01000"
type input "$201.00"
click at [1152, 324] on input "0" at bounding box center [1177, 323] width 84 height 20
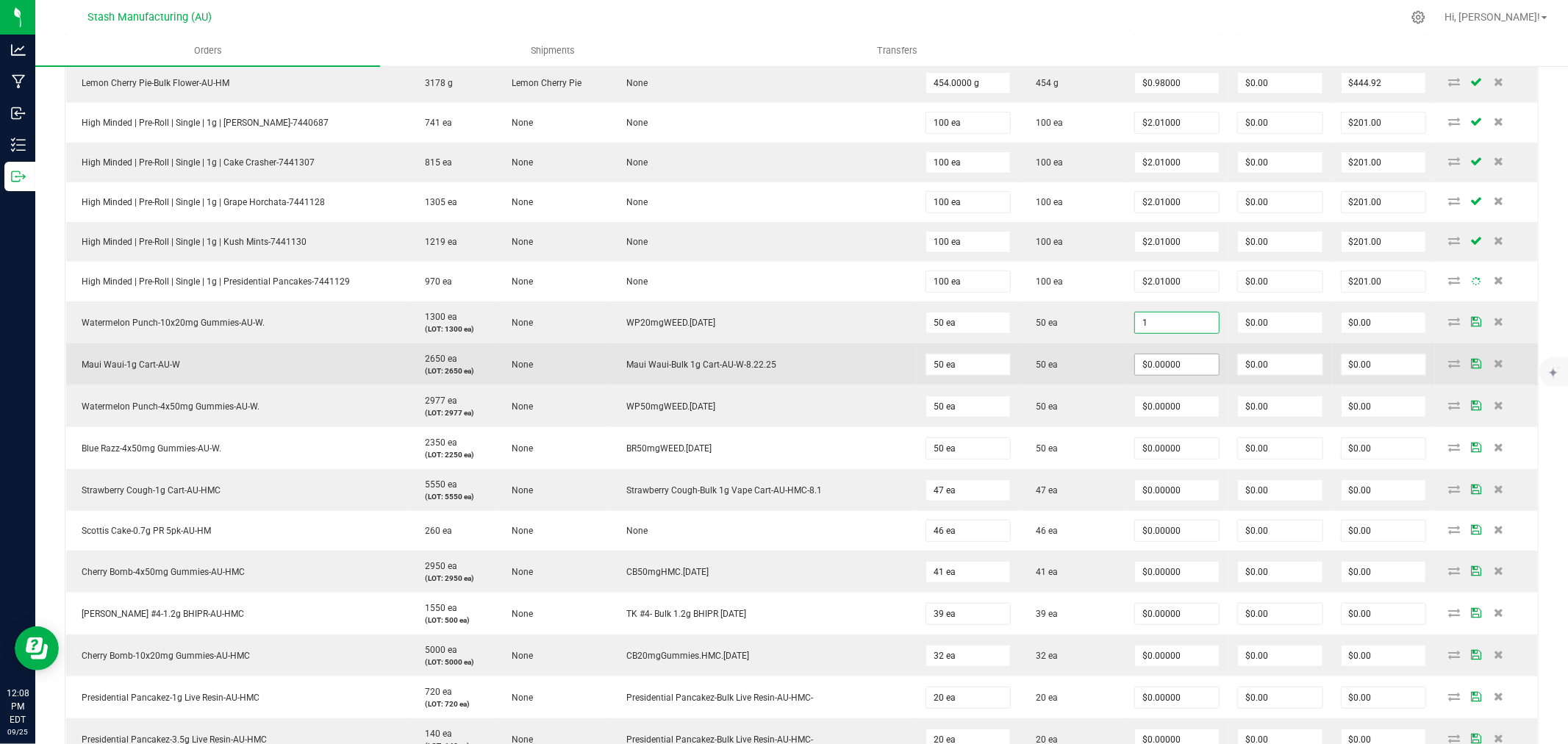
type input "$1.00000"
type input "$50.00"
click at [1156, 369] on input "0" at bounding box center [1177, 364] width 84 height 20
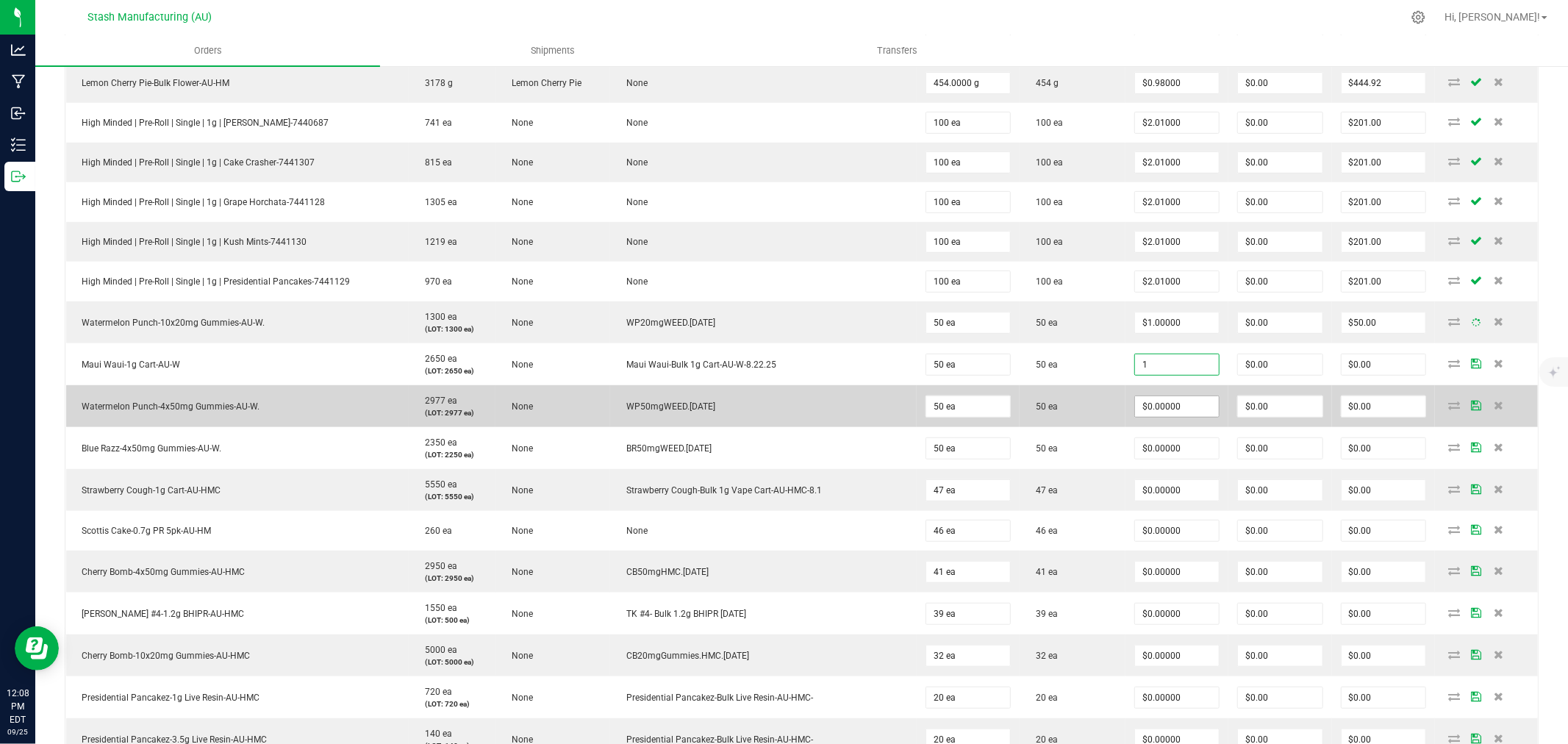
click at [1155, 402] on input "$0.00000" at bounding box center [1177, 407] width 84 height 20
type input "$1.00000"
type input "$50.00"
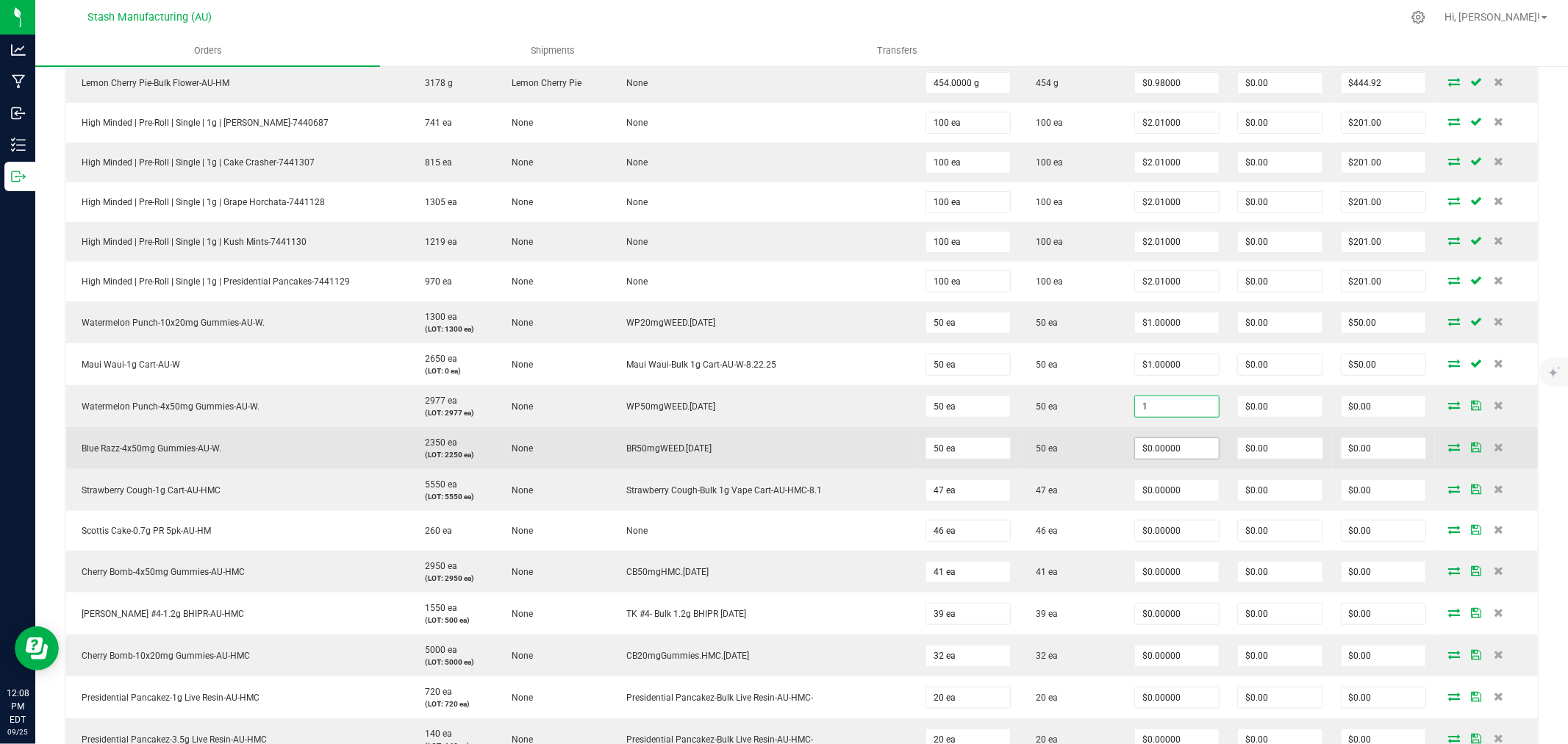
type input "$1.00000"
type input "$50.00"
click at [1143, 454] on input "0" at bounding box center [1177, 448] width 84 height 20
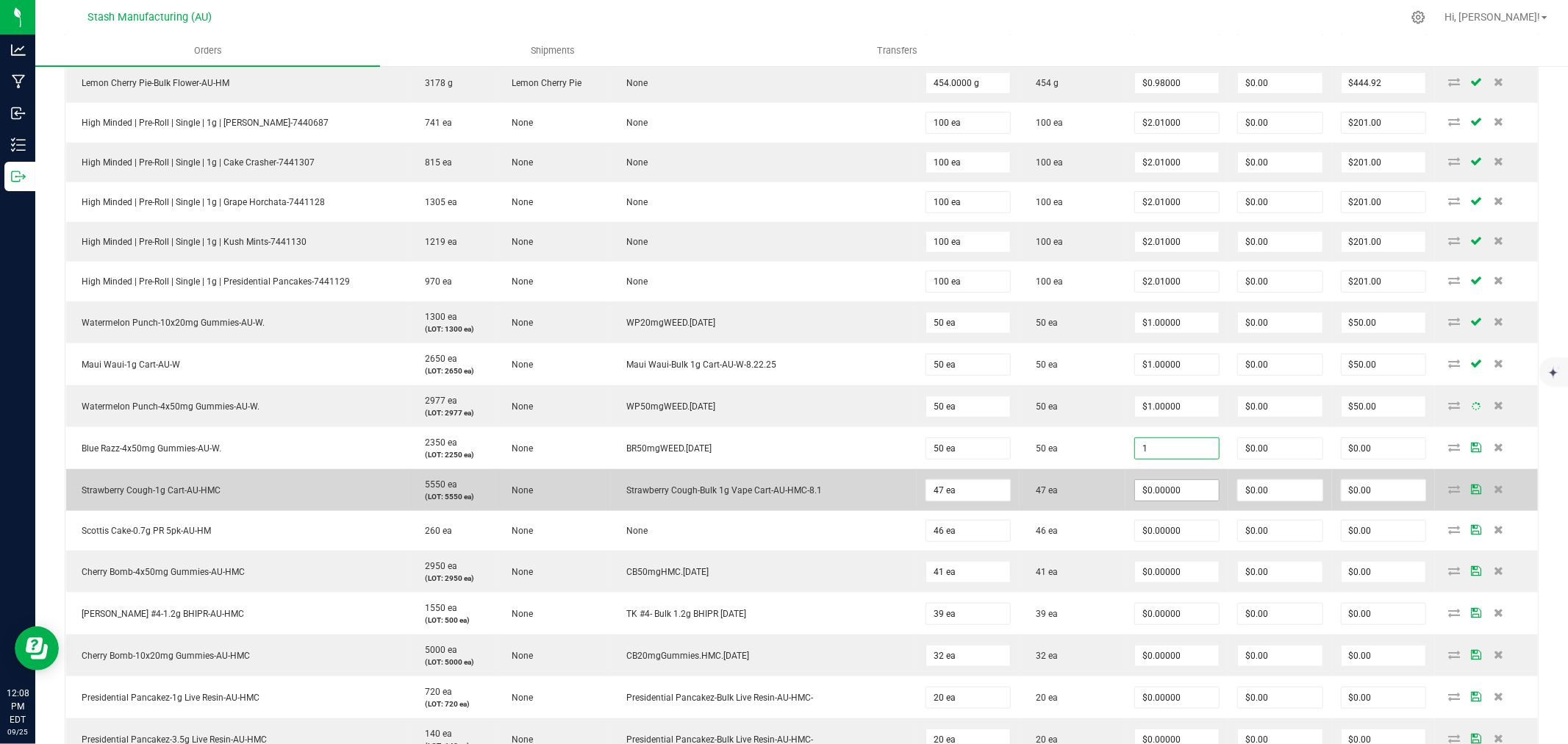
type input "$1.00000"
type input "$50.00"
click at [1142, 494] on input "0" at bounding box center [1177, 491] width 84 height 20
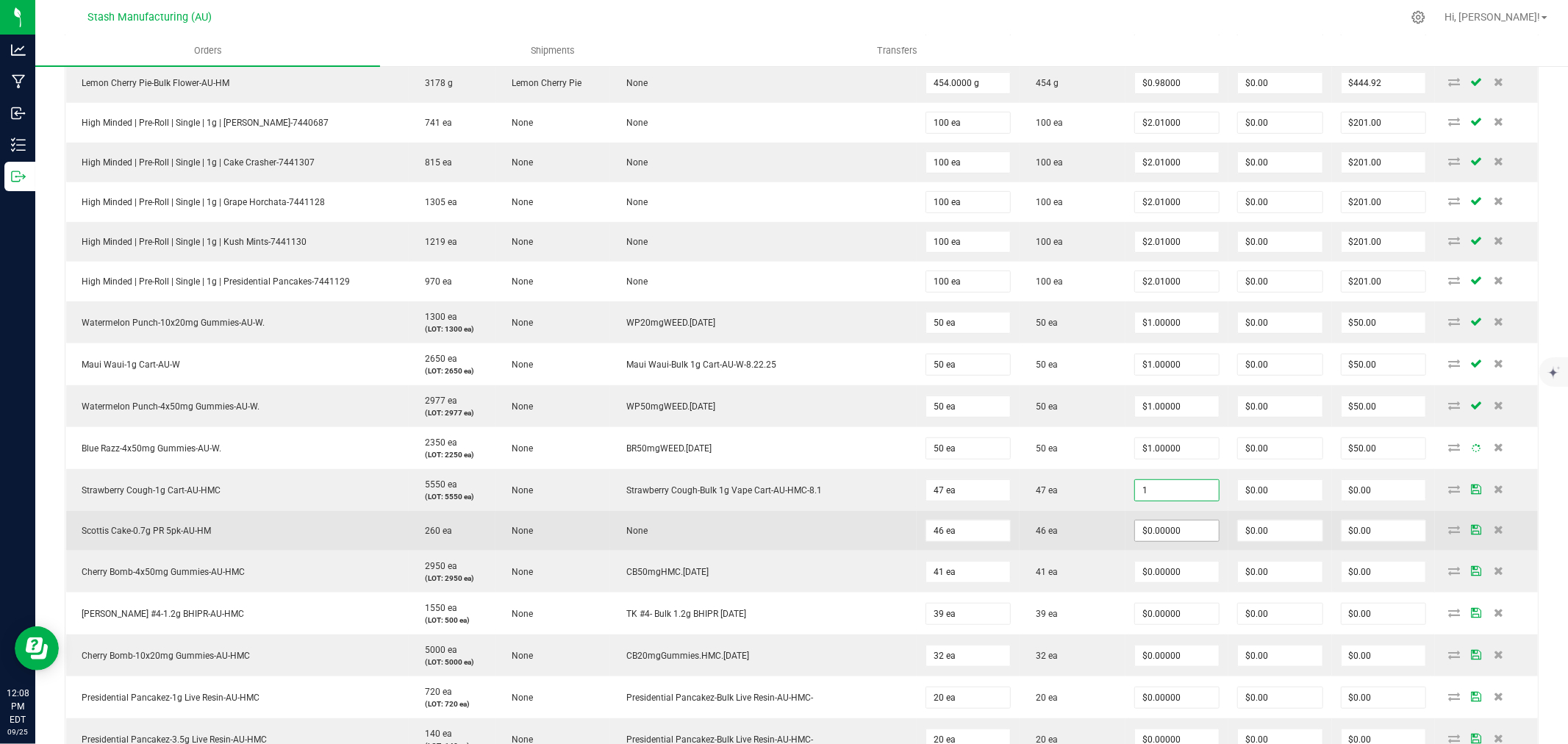
type input "$1.00000"
type input "$47.00"
click at [1137, 540] on input "0" at bounding box center [1177, 531] width 84 height 20
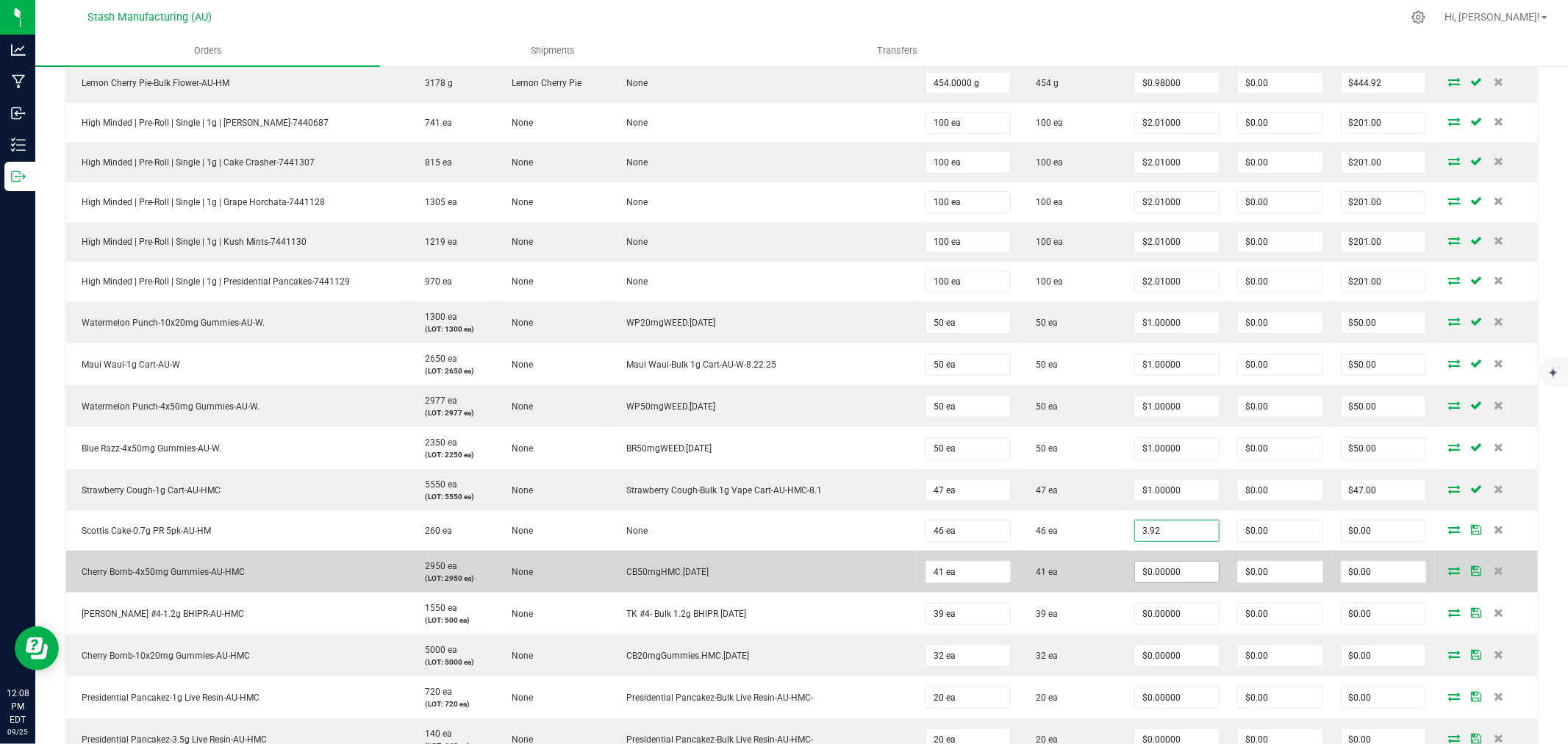
type input "$3.92000"
type input "$180.32"
click at [1141, 578] on input "0" at bounding box center [1177, 572] width 84 height 20
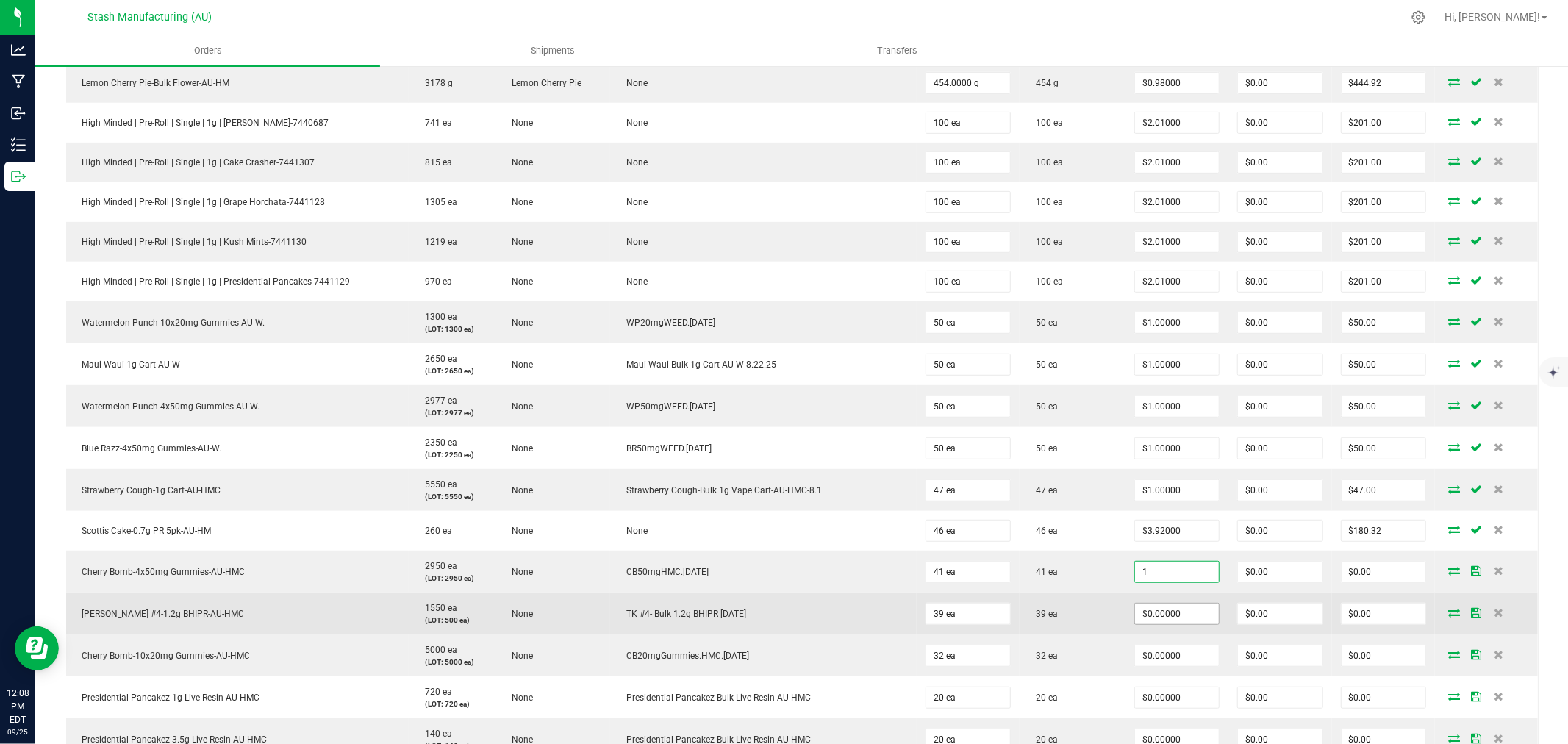
type input "$1.00000"
type input "$41.00"
click at [1145, 621] on input "0" at bounding box center [1177, 614] width 84 height 20
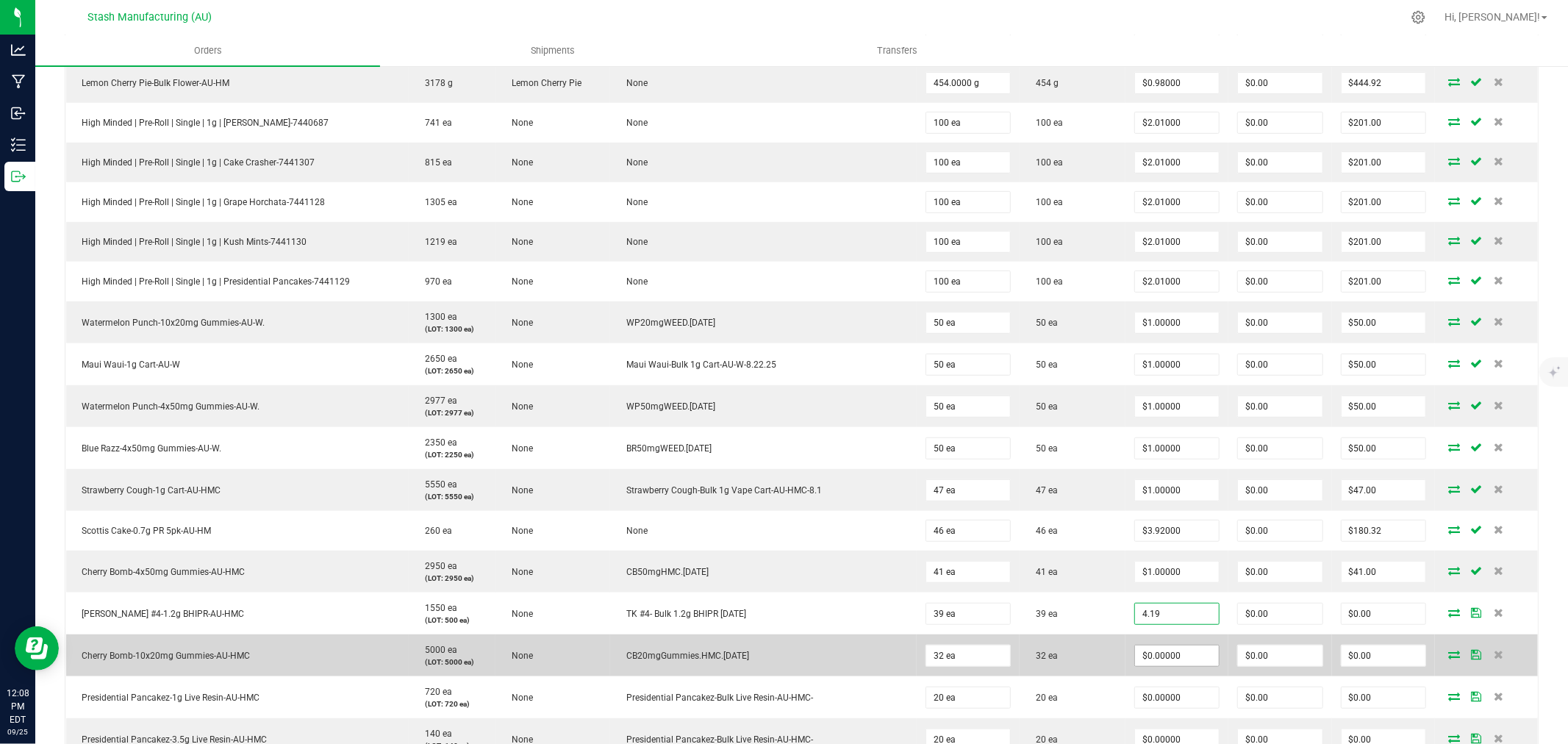
type input "$4.19000"
type input "$163.41"
click at [1148, 651] on input "0" at bounding box center [1177, 656] width 84 height 20
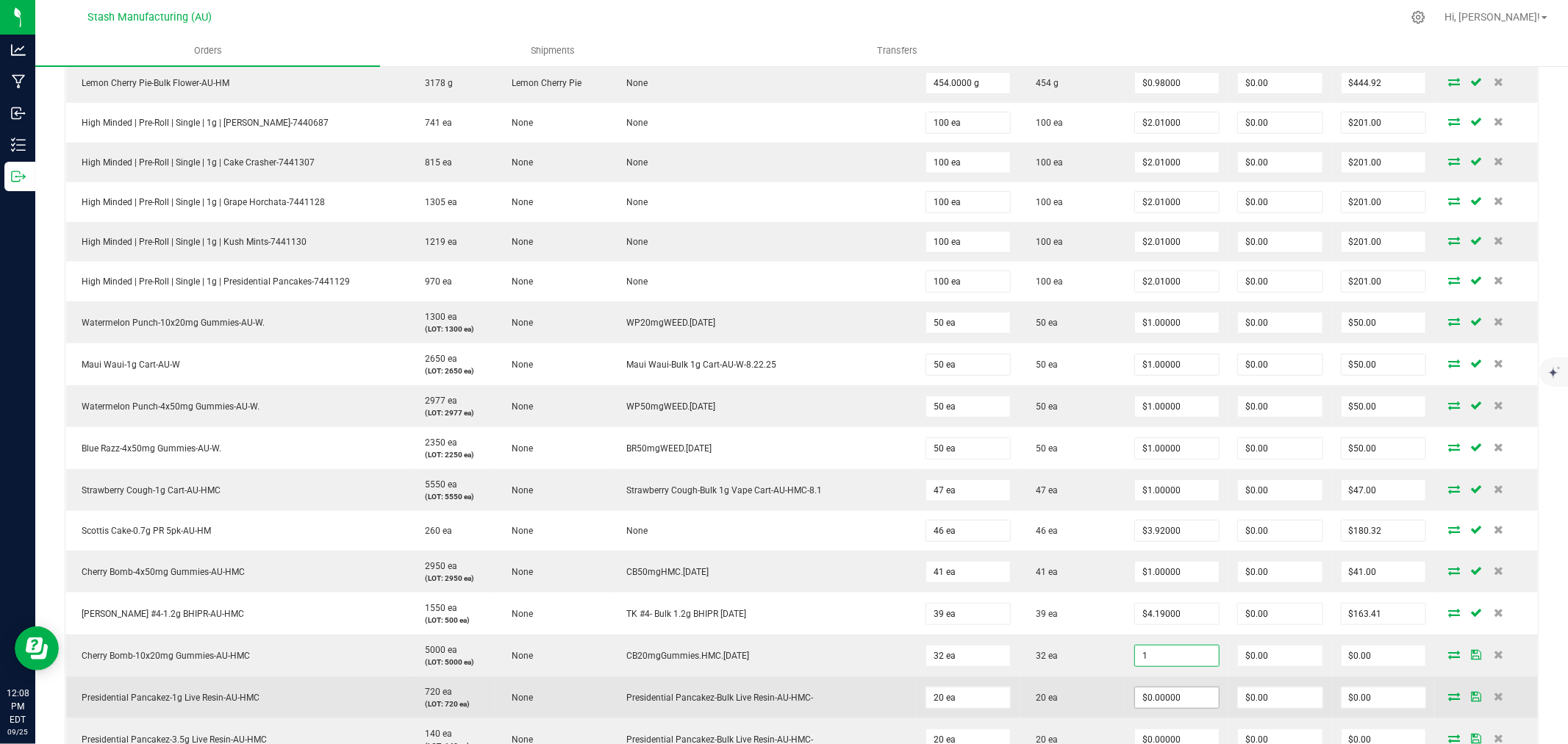
type input "$1.00000"
type input "$32.00"
click at [1150, 705] on input "0" at bounding box center [1177, 698] width 84 height 20
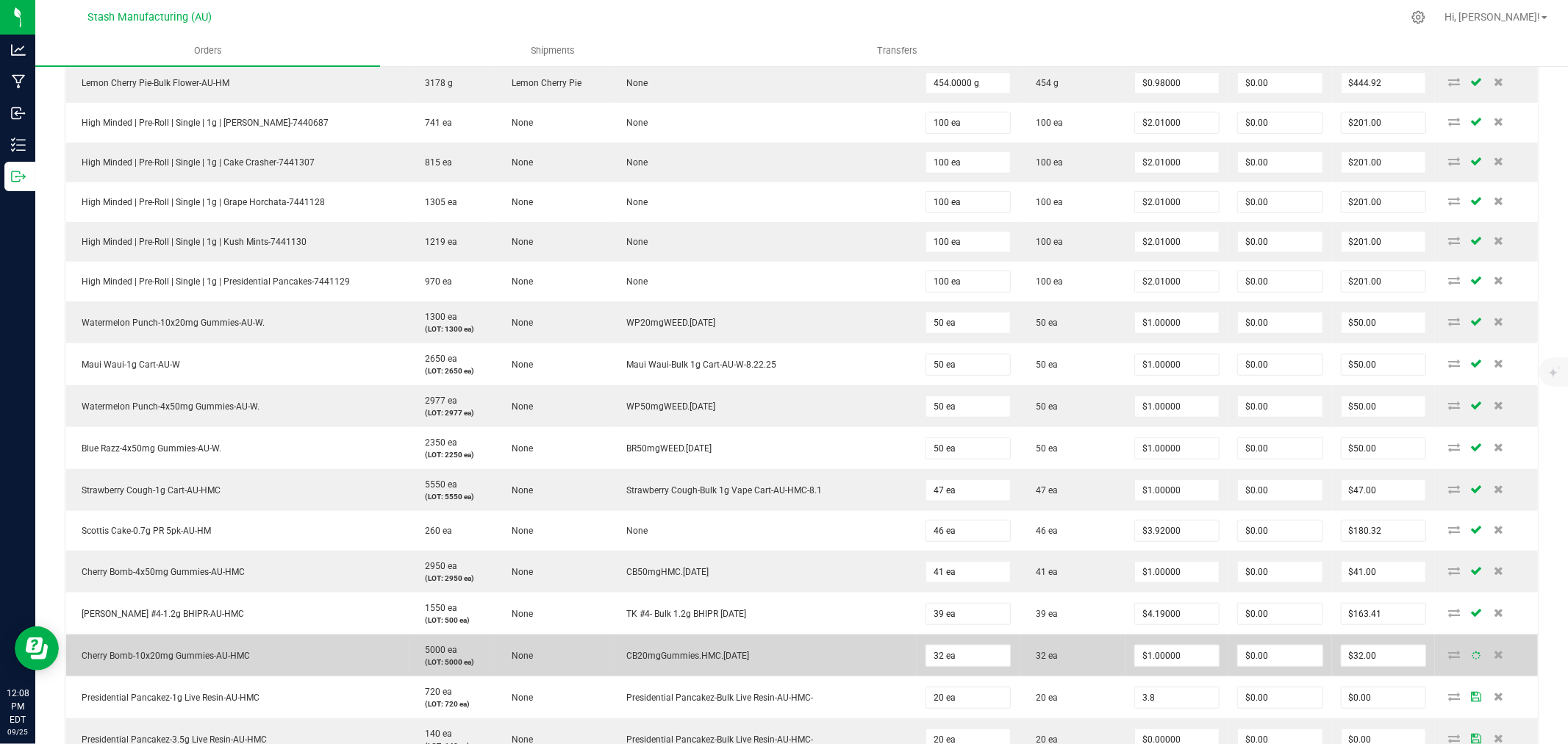
click at [1047, 663] on td "32 ea" at bounding box center [1072, 655] width 106 height 42
type input "$3.80000"
type input "$76.00"
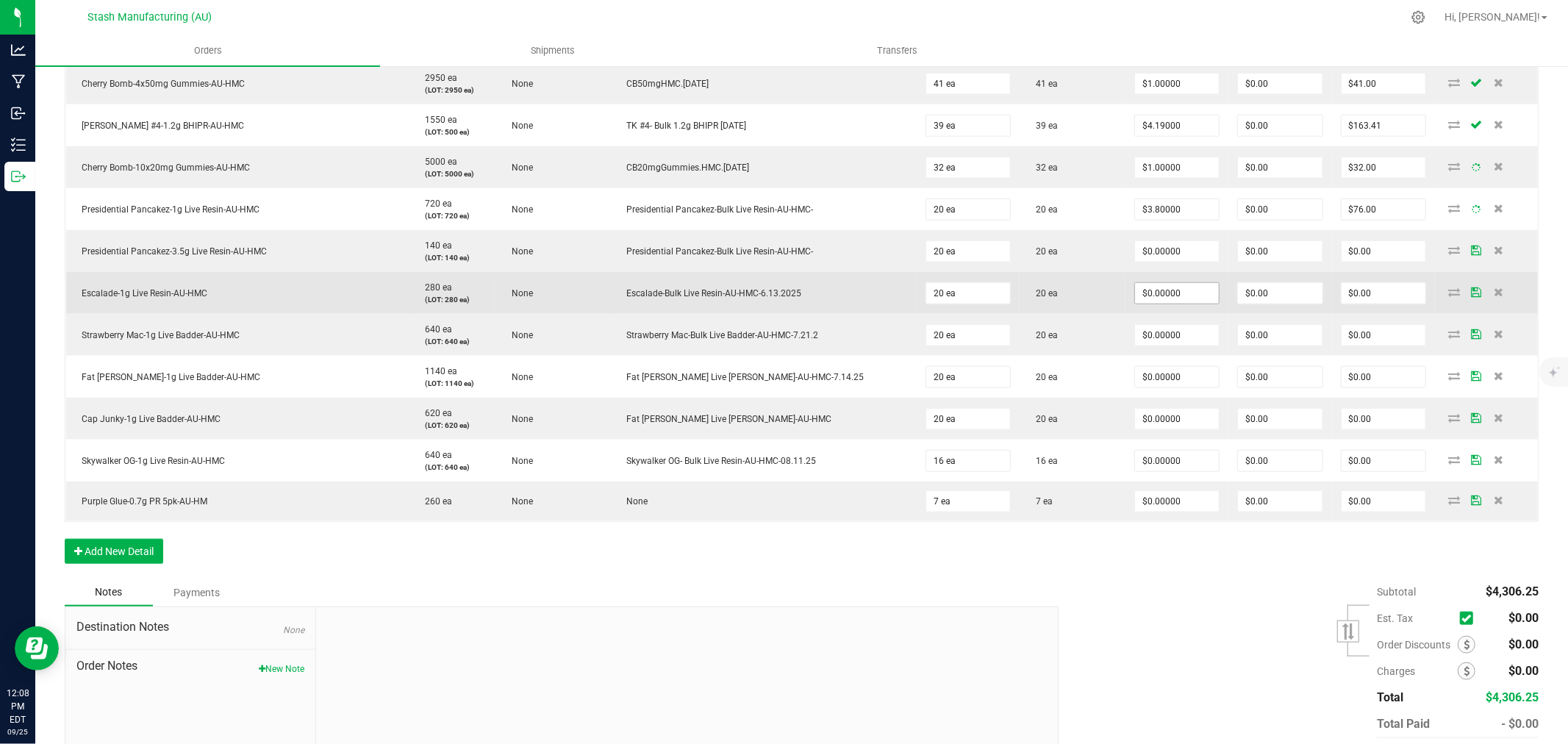
scroll to position [1143, 0]
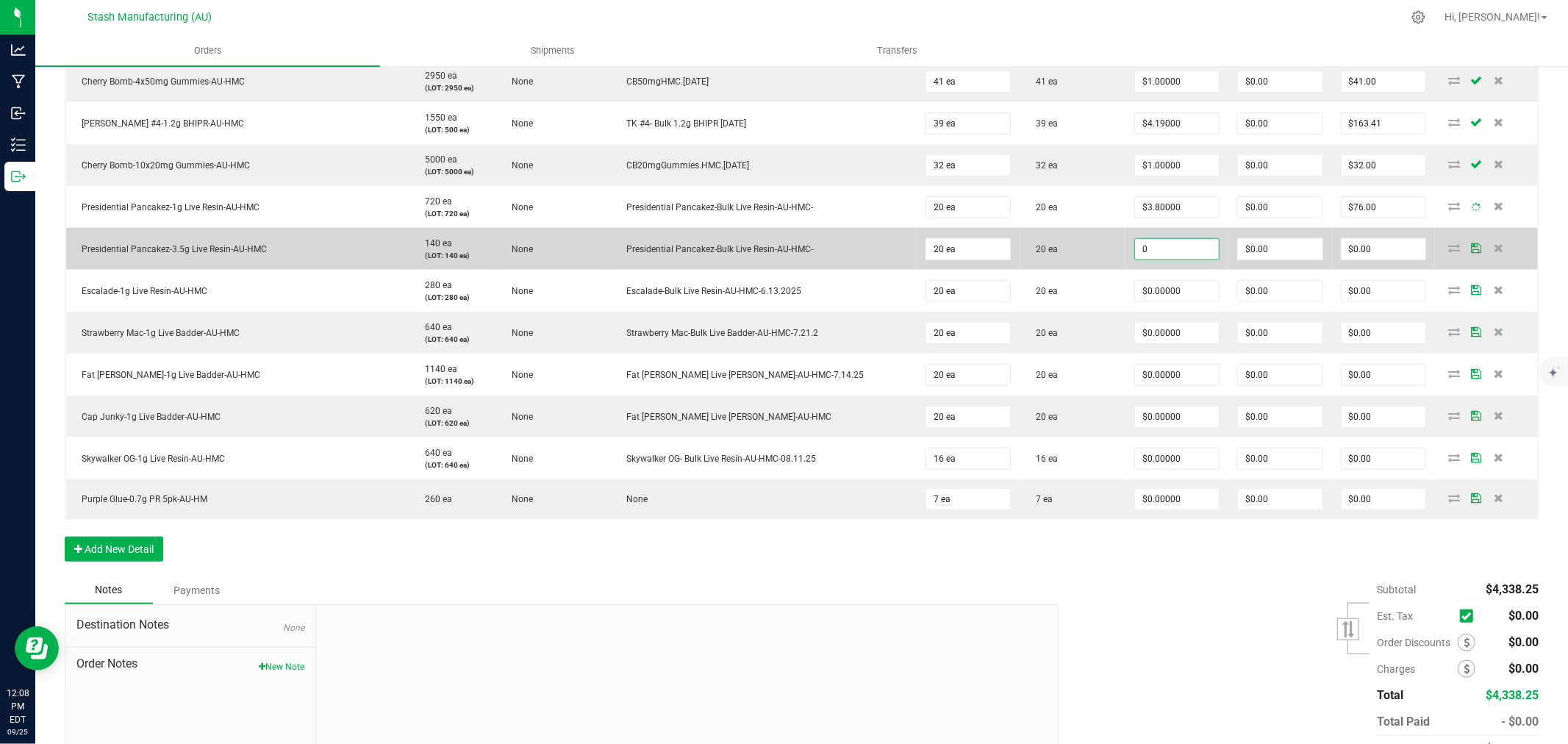
click at [1149, 246] on input "0" at bounding box center [1177, 249] width 84 height 20
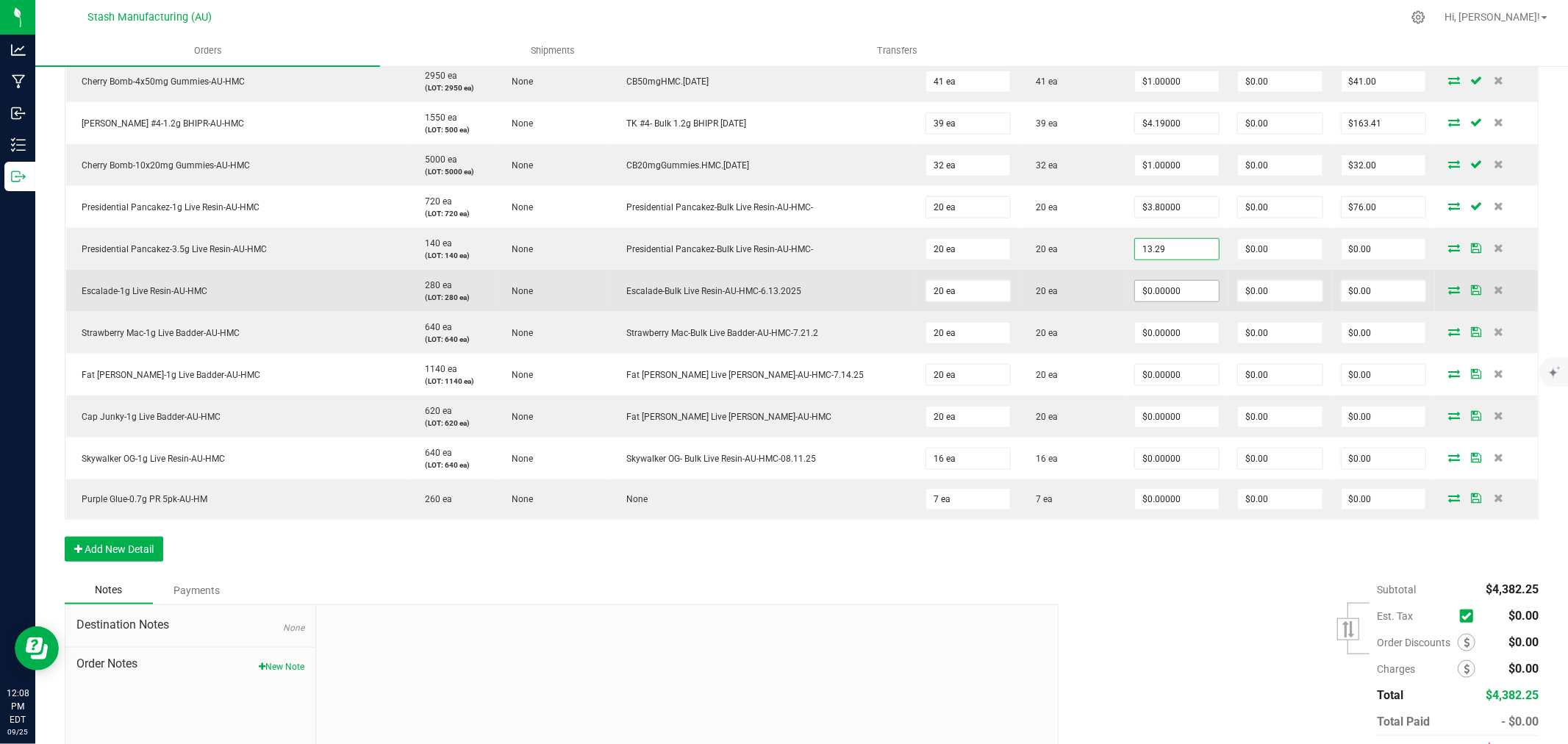
type input "$13.29000"
type input "$265.80"
click at [1155, 290] on input "0" at bounding box center [1177, 291] width 84 height 20
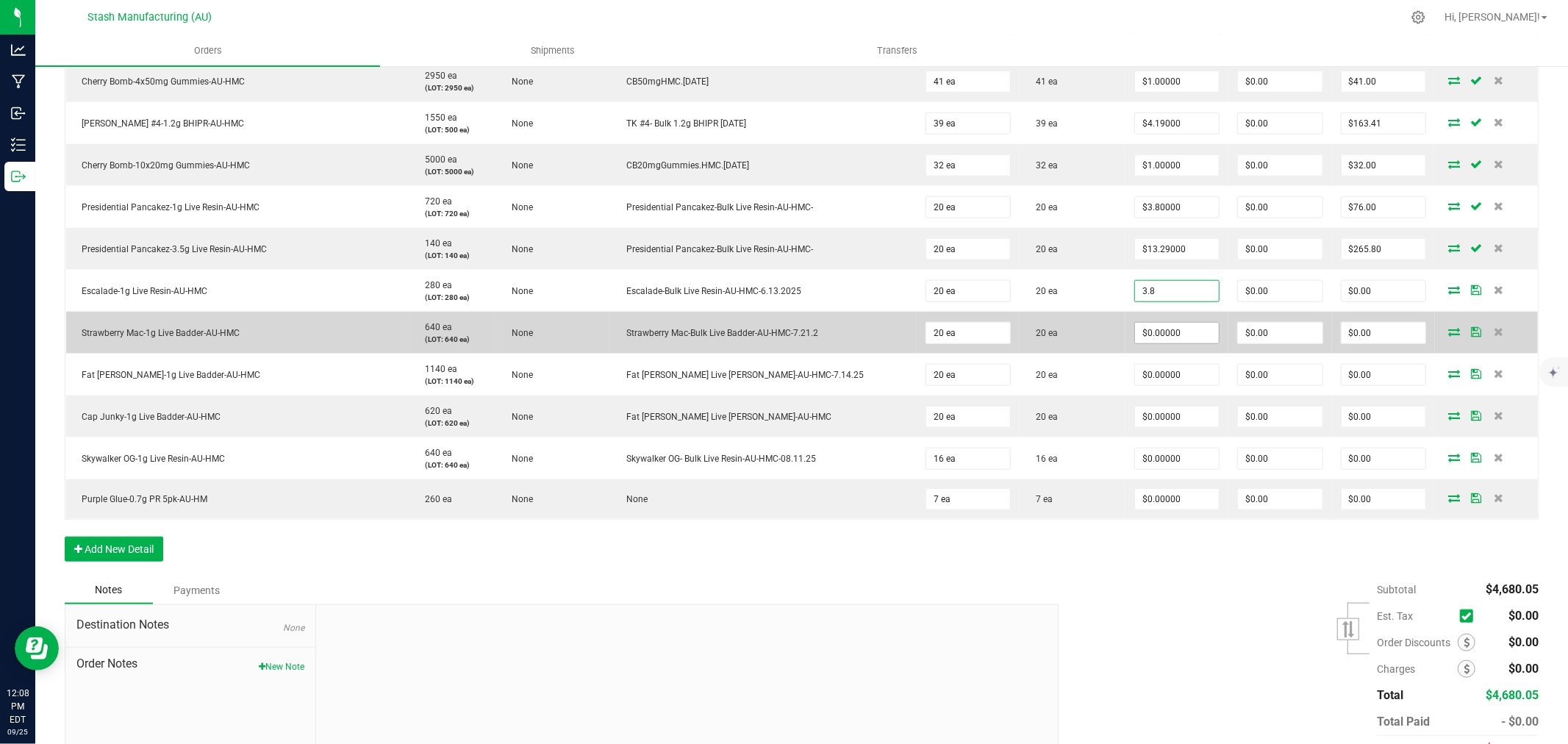
type input "$3.80000"
type input "$76.00"
click at [1153, 332] on input "0" at bounding box center [1177, 333] width 84 height 20
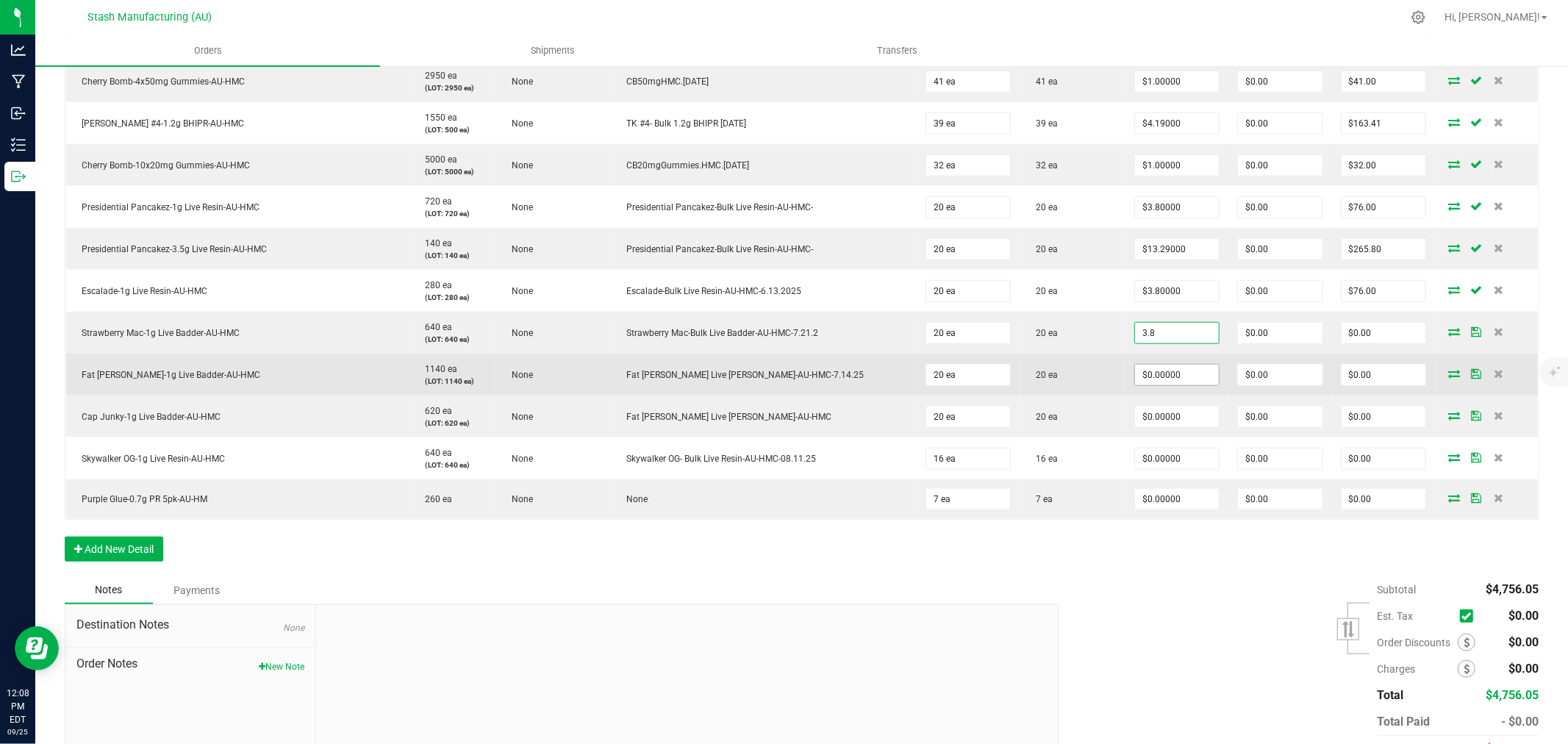
type input "$3.80000"
type input "$76.00"
click at [1155, 378] on input "0" at bounding box center [1177, 375] width 84 height 20
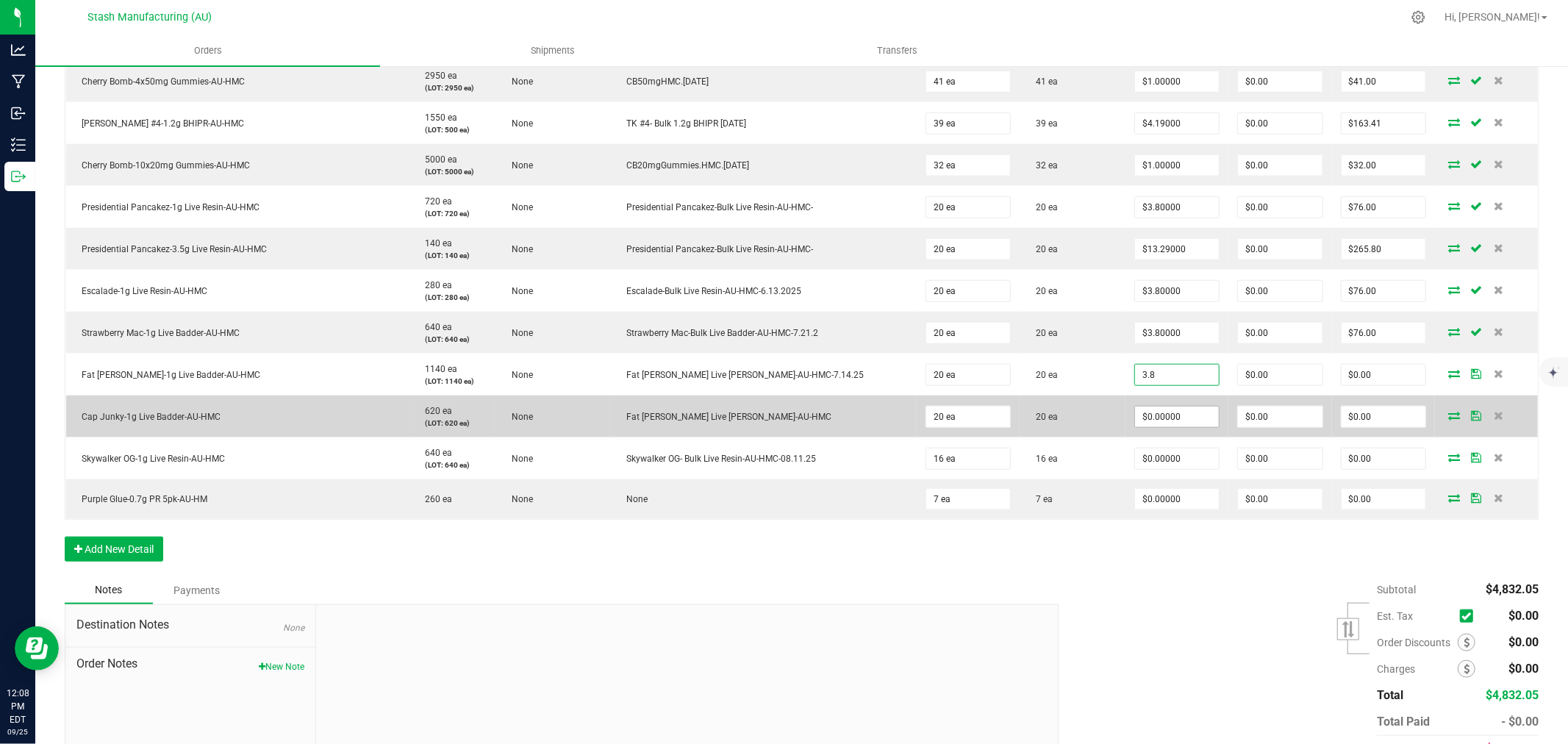
type input "$3.80000"
type input "$76.00"
click at [1164, 421] on input "0" at bounding box center [1177, 417] width 84 height 20
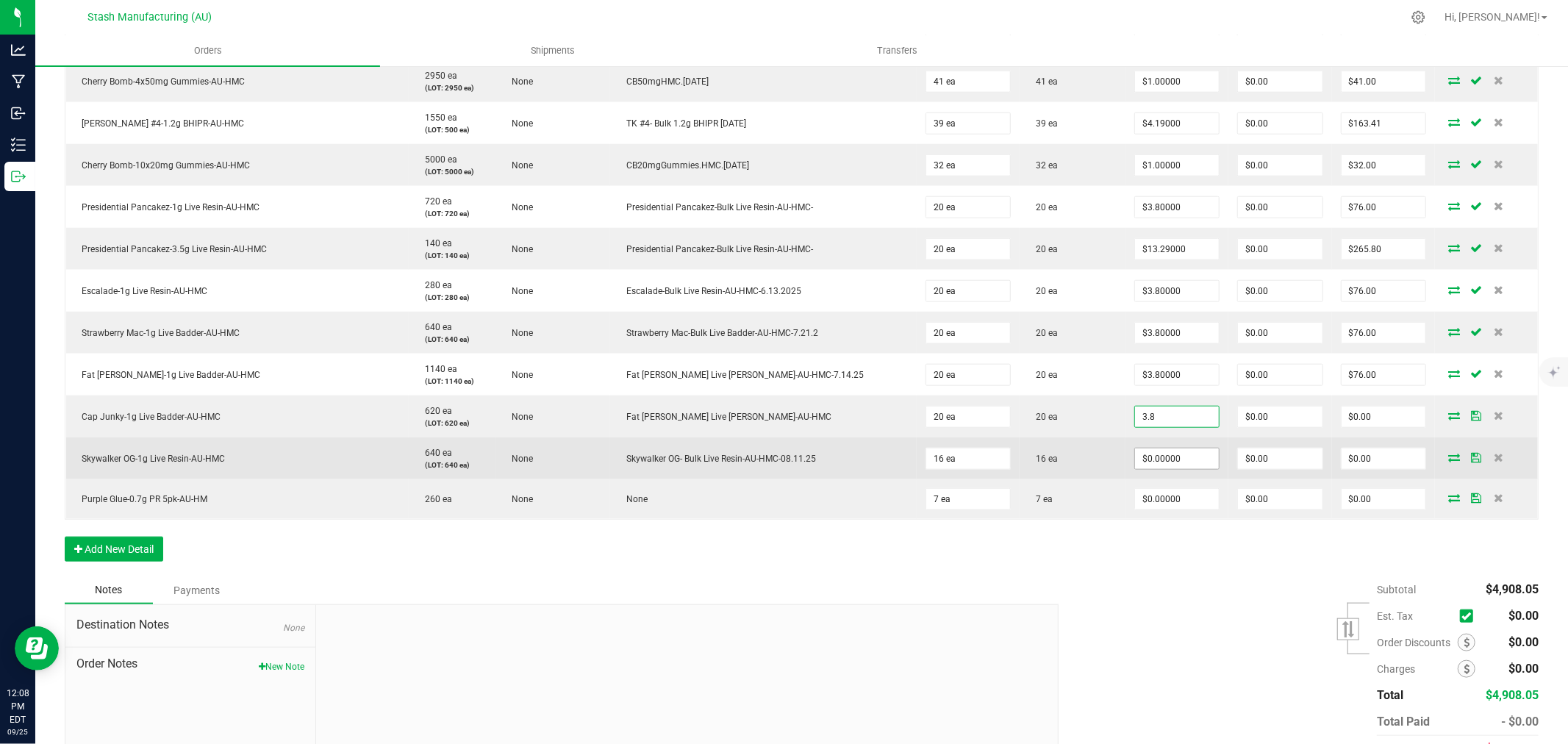
type input "$3.80000"
type input "$76.00"
click at [1156, 466] on input "0" at bounding box center [1177, 459] width 84 height 20
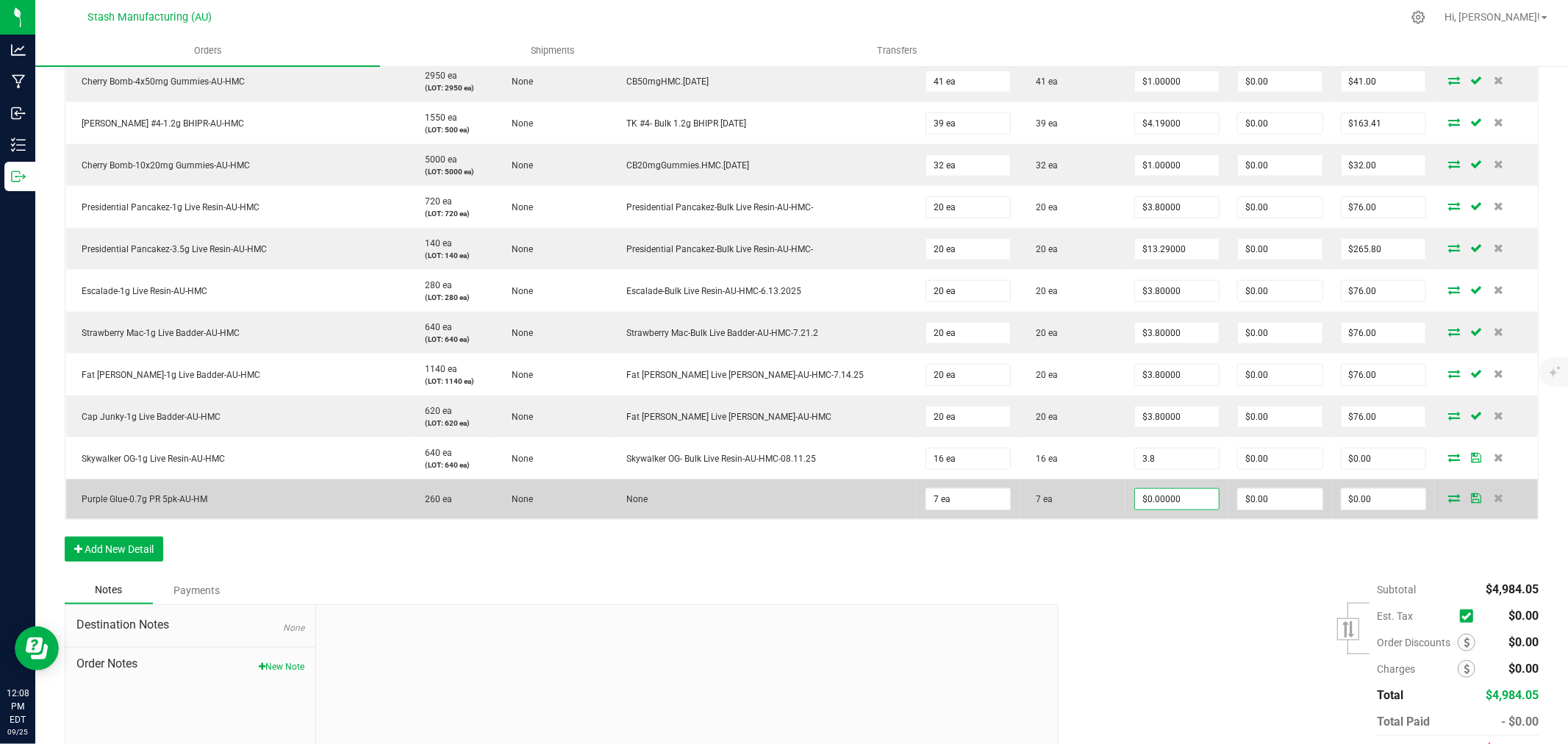
type input "$3.80000"
type input "$60.80"
click at [1160, 497] on input "0" at bounding box center [1177, 499] width 84 height 20
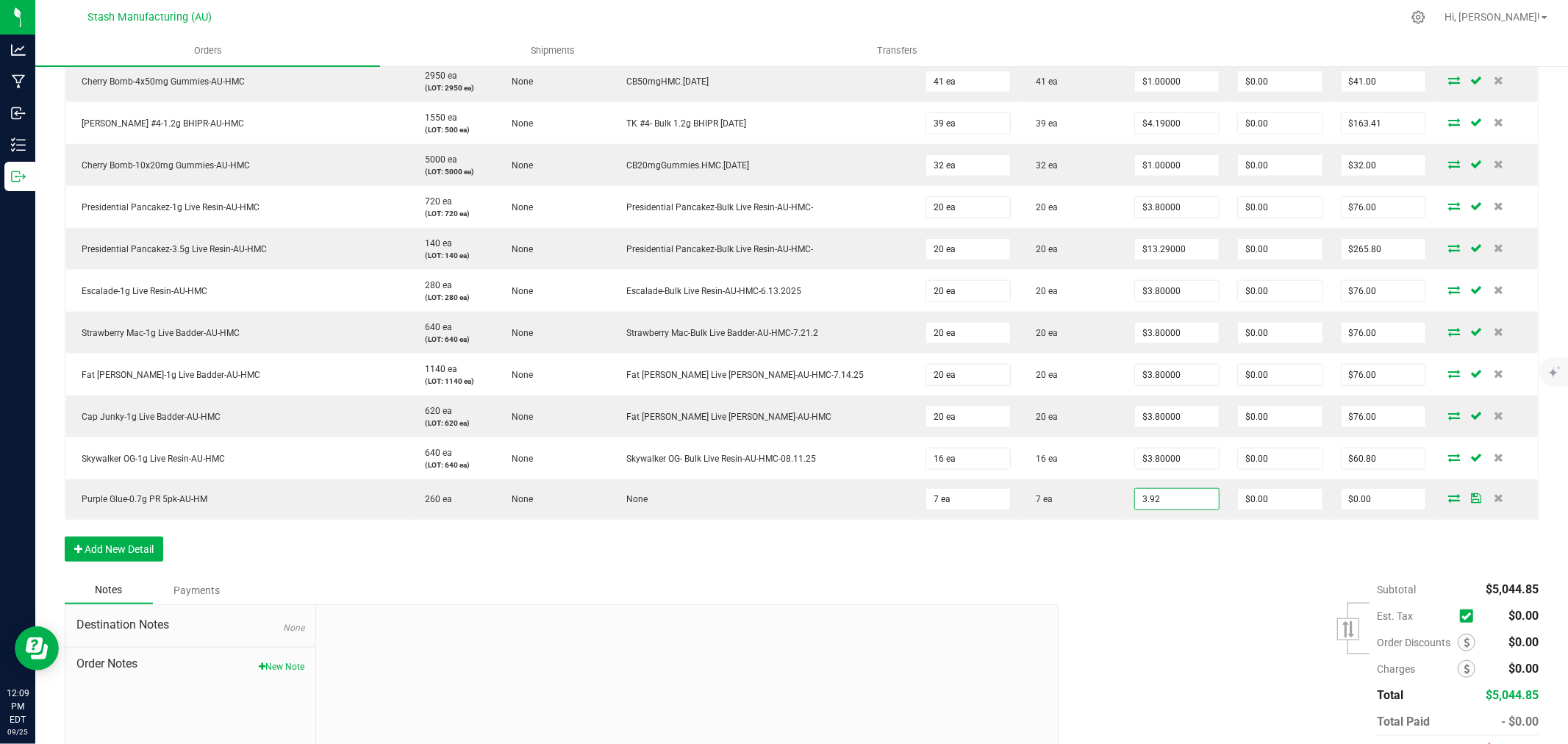
type input "$3.92000"
type input "$27.44"
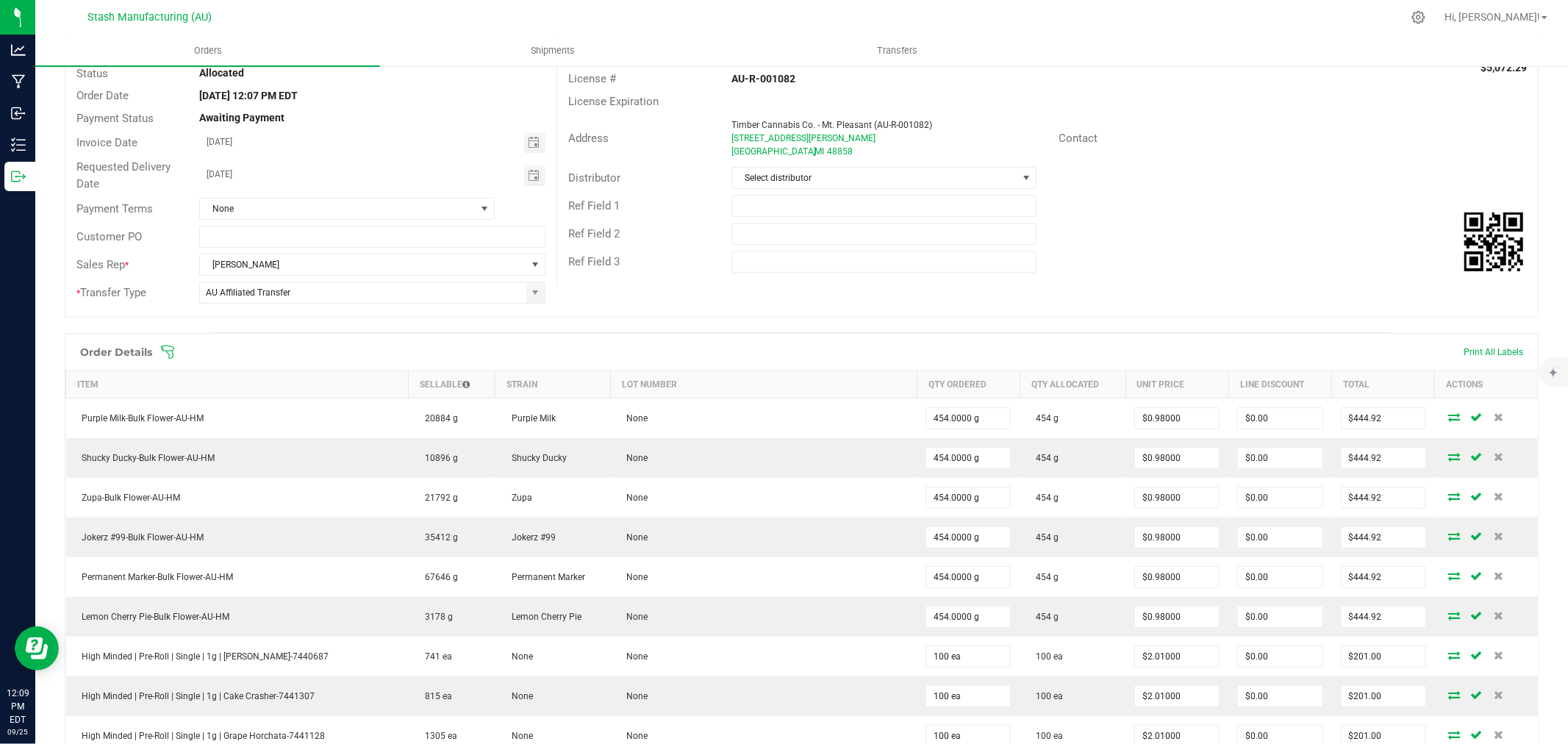
scroll to position [0, 0]
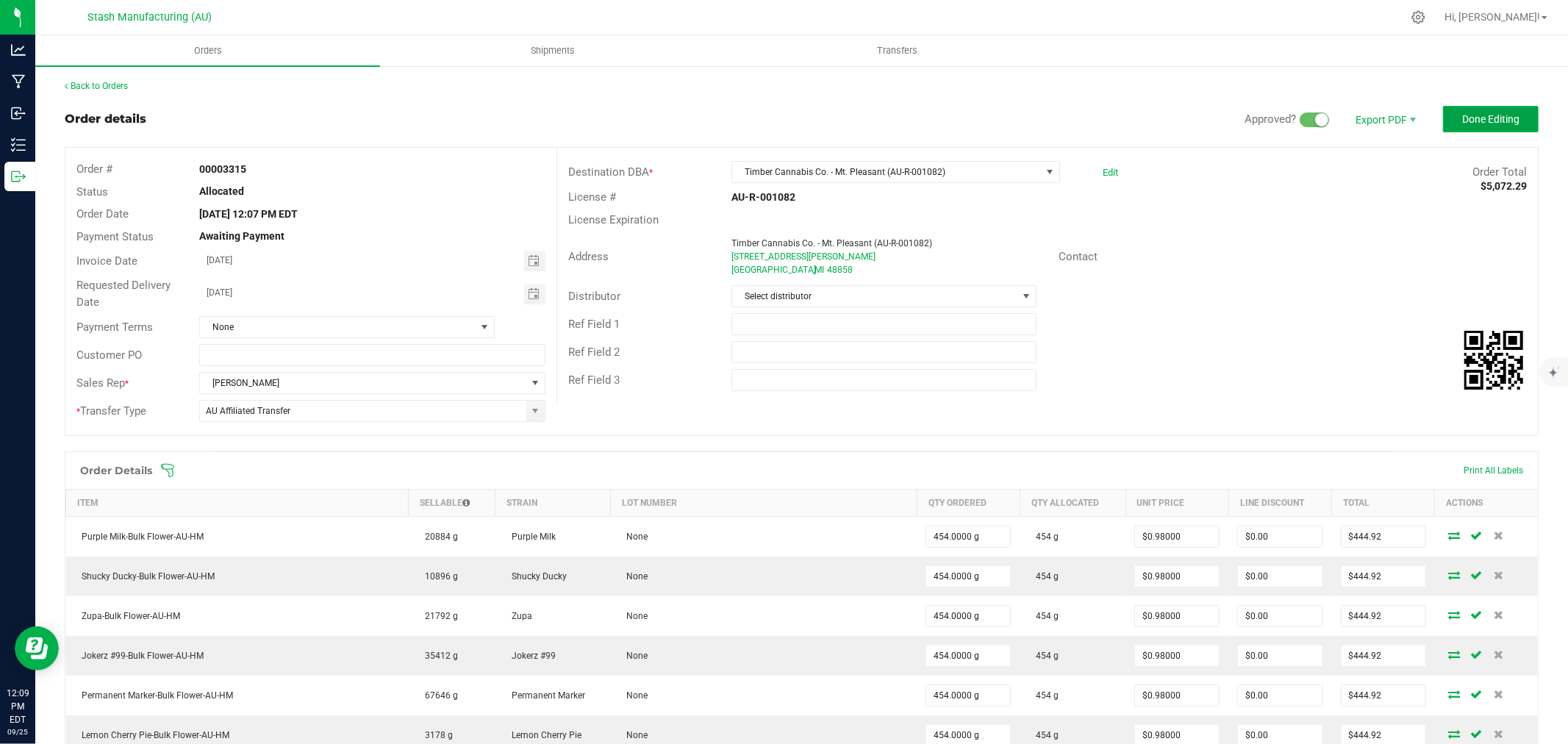
click at [1482, 127] on button "Done Editing" at bounding box center [1491, 119] width 96 height 26
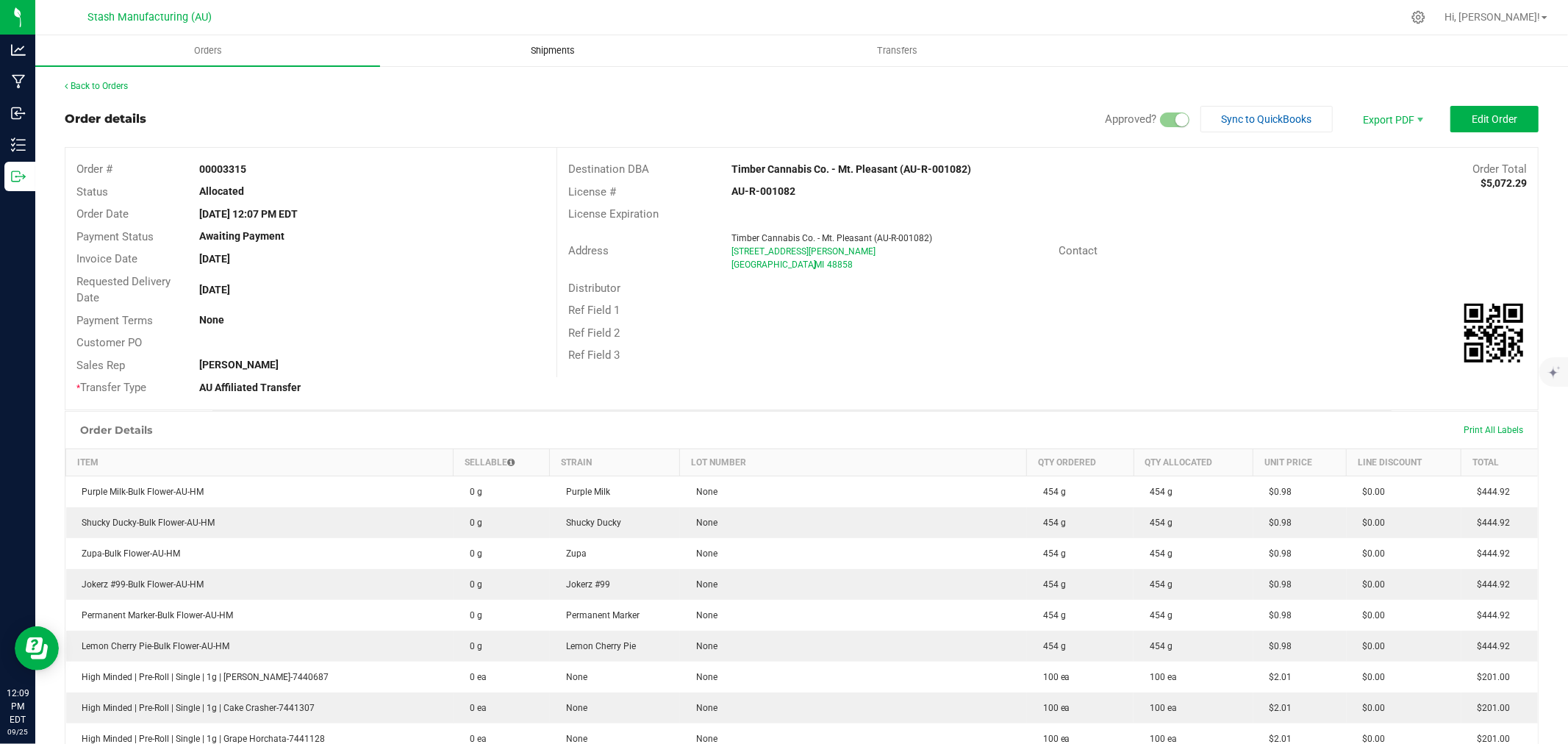
drag, startPoint x: 554, startPoint y: 46, endPoint x: 621, endPoint y: 64, distance: 69.4
click at [559, 52] on span "Shipments" at bounding box center [553, 51] width 84 height 14
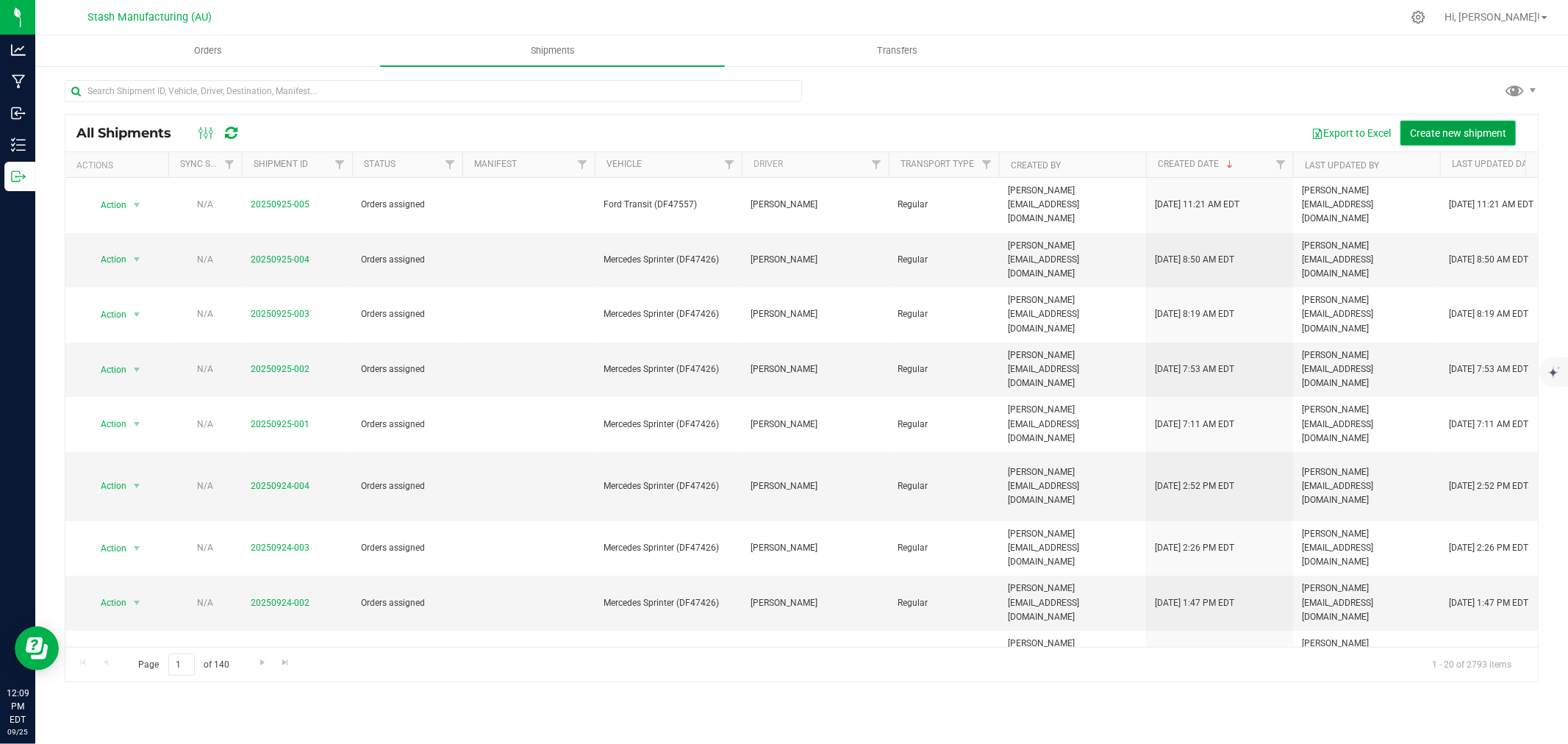
click at [1454, 134] on span "Create new shipment" at bounding box center [1458, 133] width 96 height 12
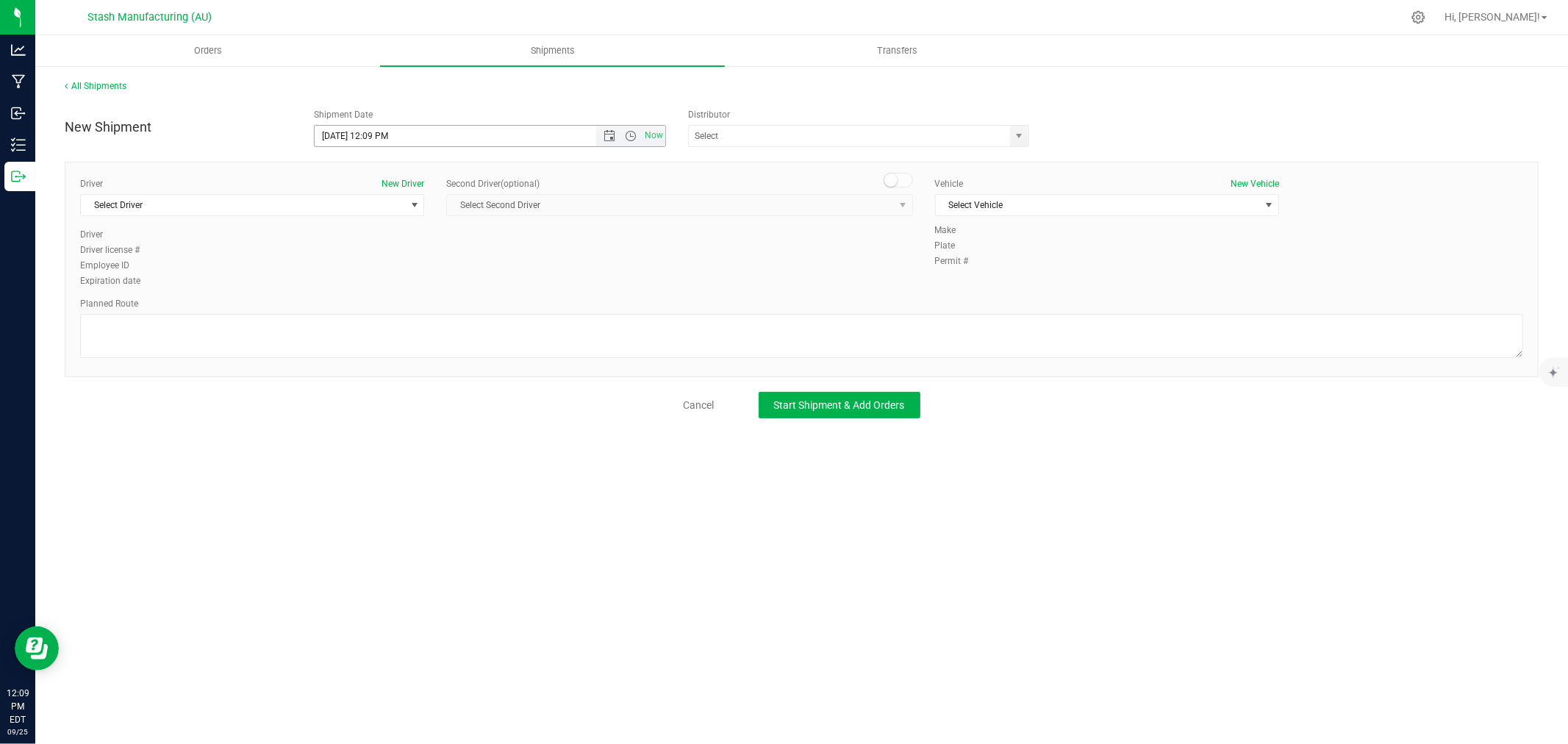
click at [607, 134] on span "Open the date view" at bounding box center [610, 136] width 12 height 12
click at [349, 310] on link "29" at bounding box center [348, 307] width 21 height 23
type input "[DATE] 12:09 PM"
click at [245, 218] on div "Driver New Driver Select Driver Select Driver [PERSON_NAME] [PERSON_NAME] [PERS…" at bounding box center [251, 203] width 344 height 51
click at [245, 216] on span "Select Driver" at bounding box center [243, 206] width 324 height 20
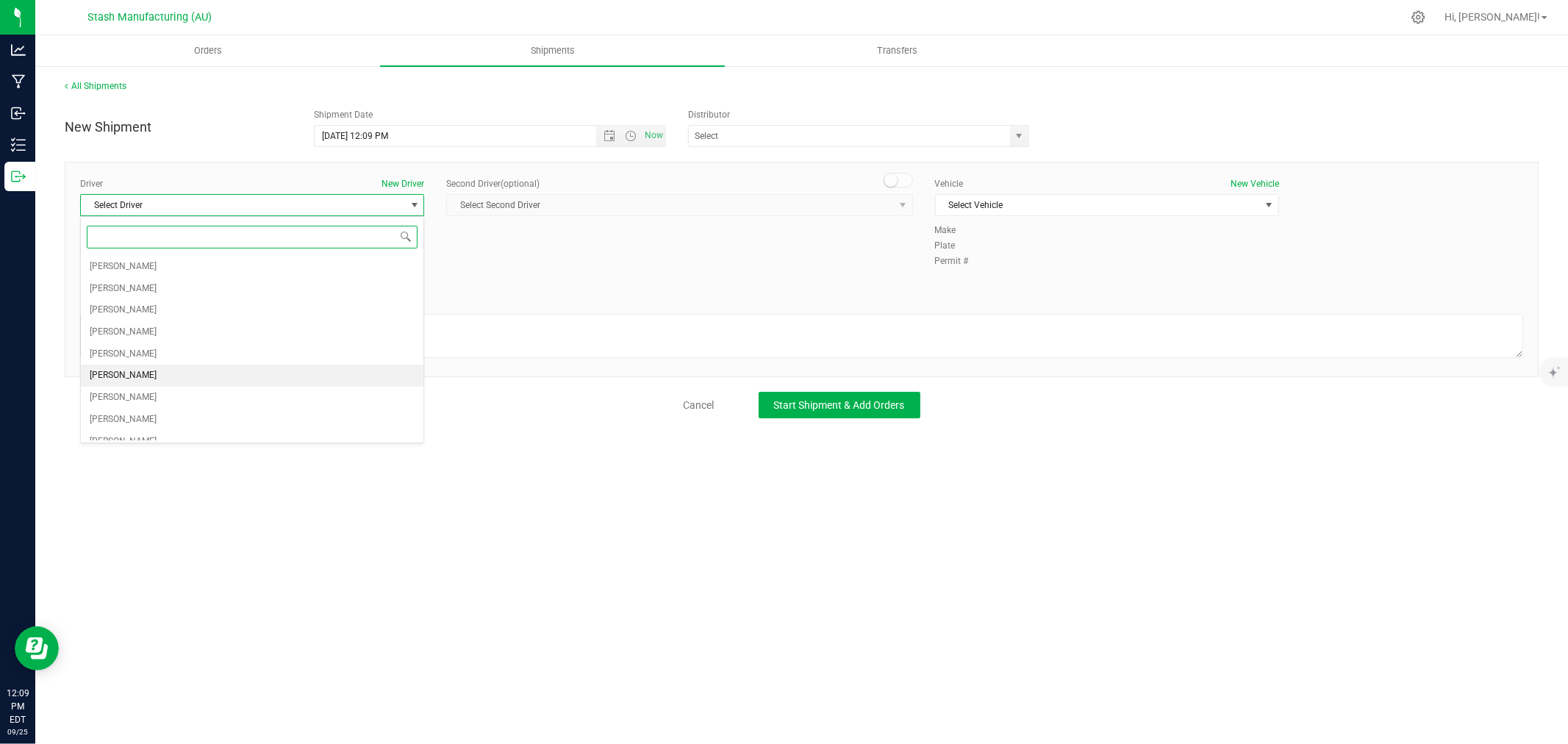
click at [178, 376] on li "[PERSON_NAME]" at bounding box center [252, 376] width 343 height 22
click at [1023, 205] on span "Select Vehicle" at bounding box center [1099, 206] width 324 height 20
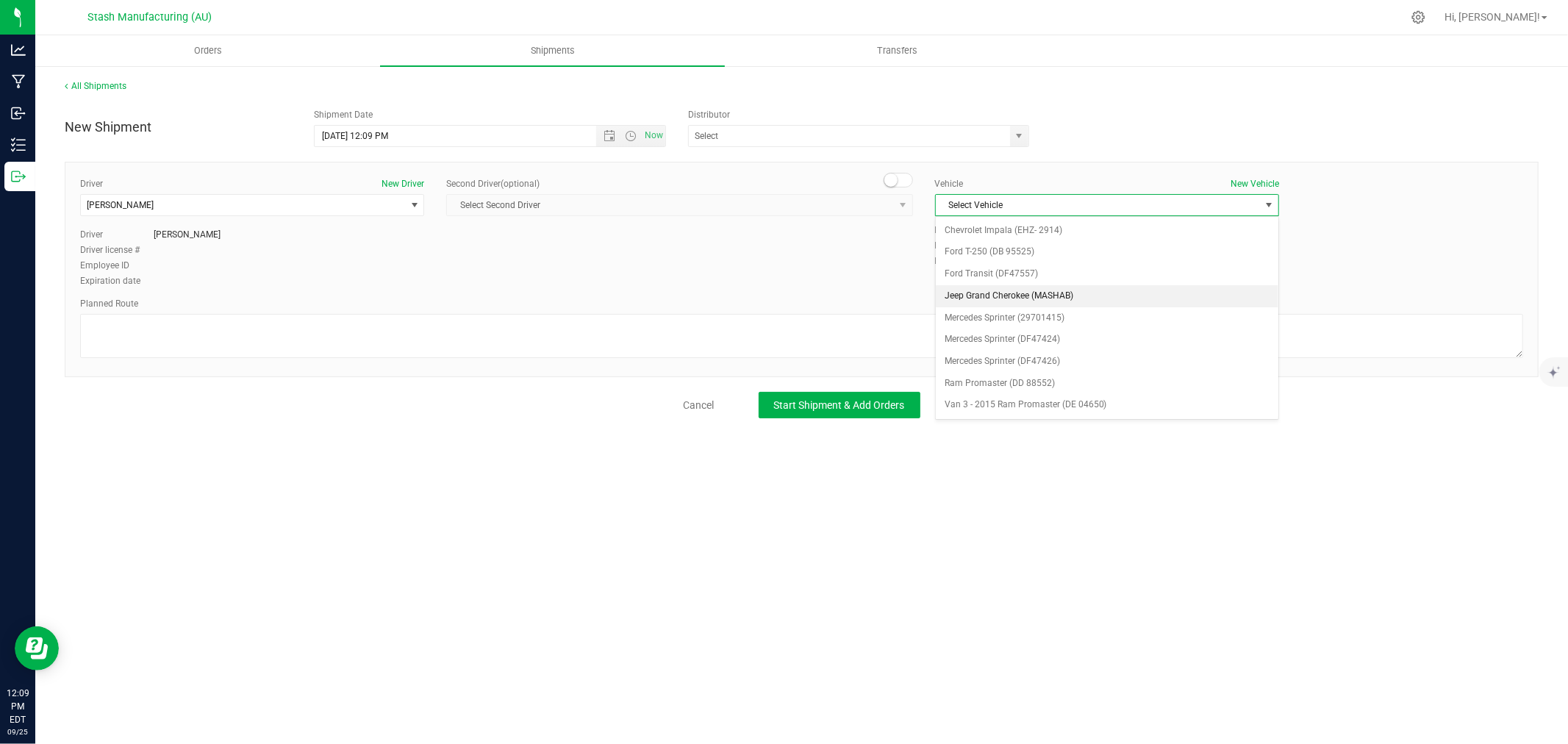
click at [1070, 298] on li "Jeep Grand Cherokee (MASHAB)" at bounding box center [1108, 296] width 343 height 22
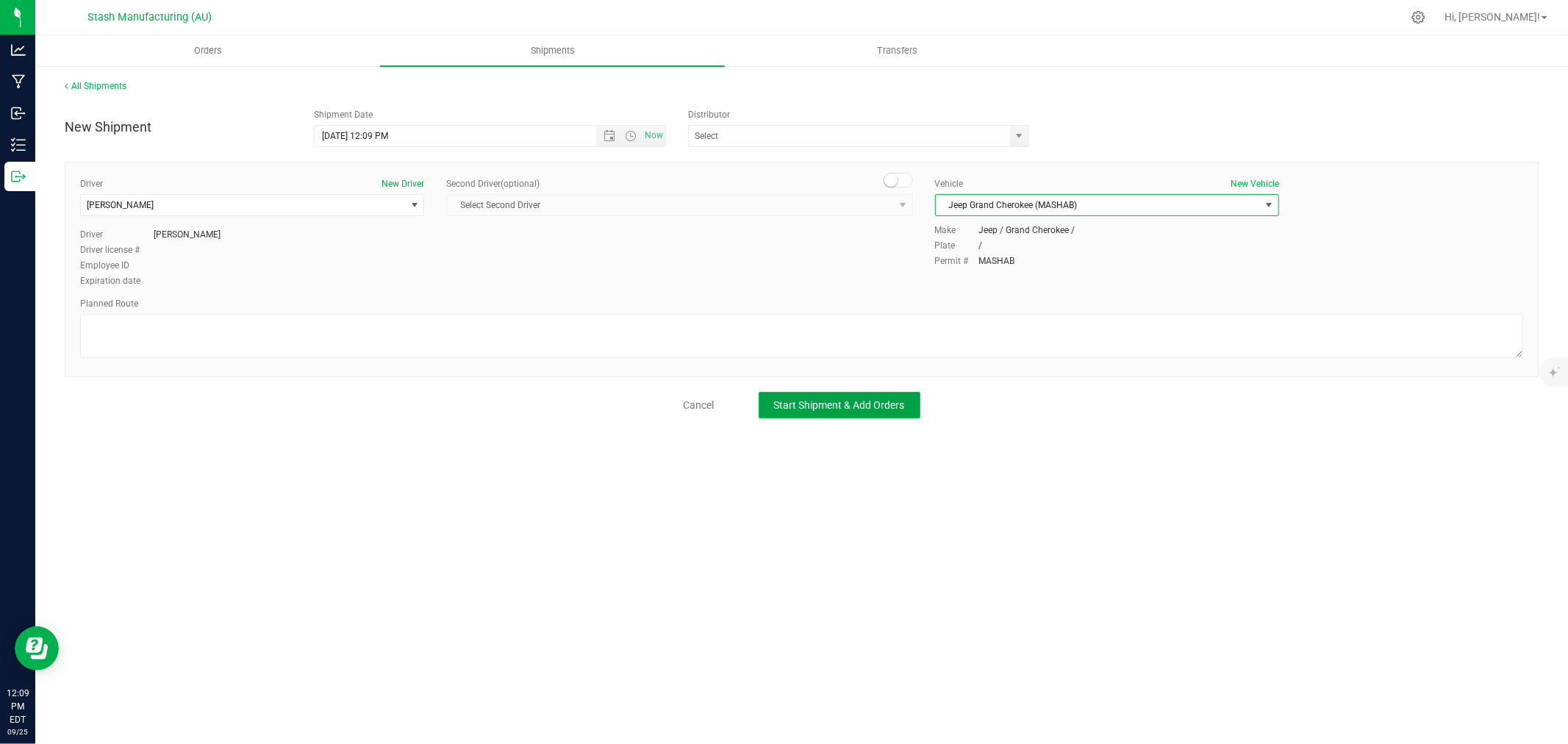
click at [891, 392] on button "Start Shipment & Add Orders" at bounding box center [840, 405] width 162 height 26
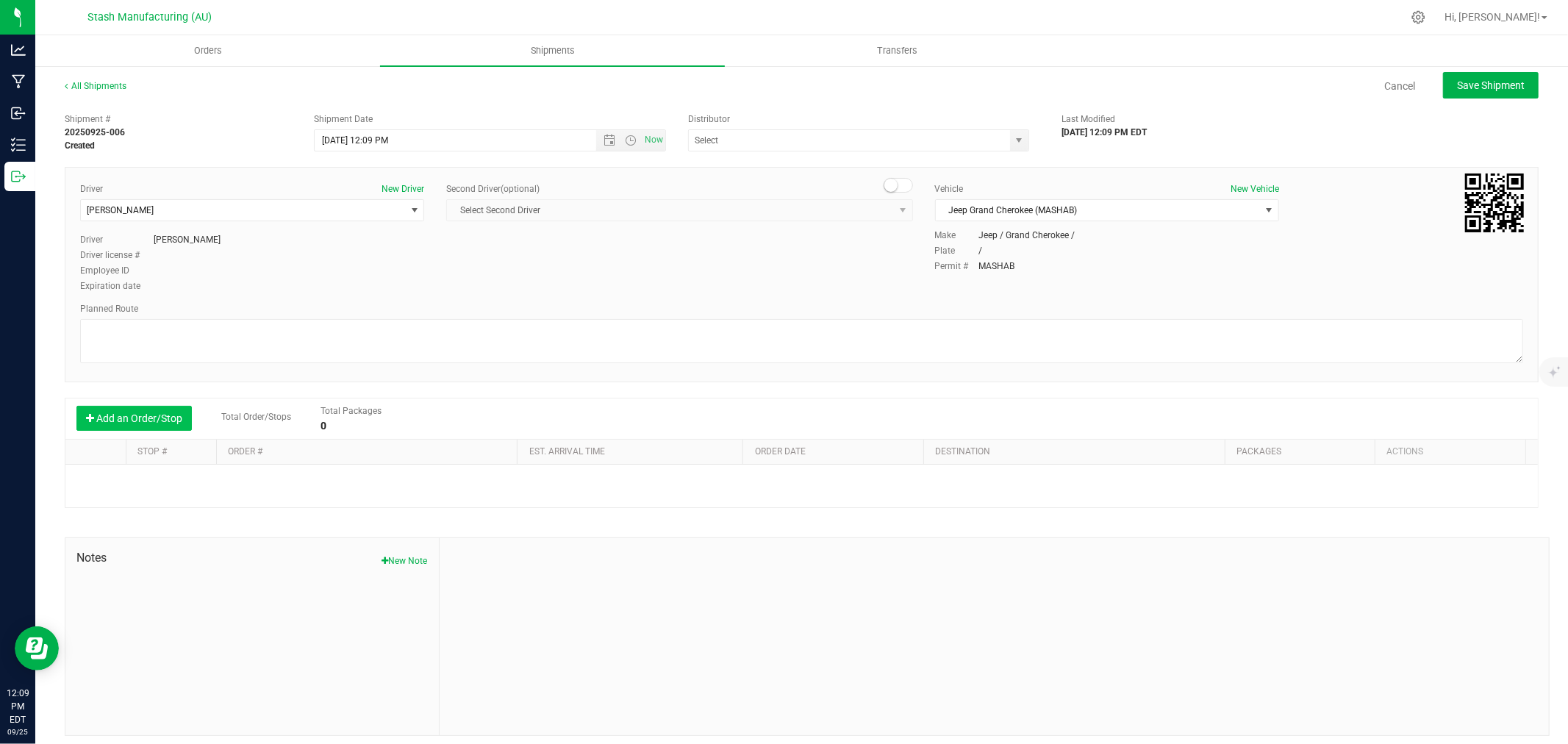
click at [114, 416] on button "Add an Order/Stop" at bounding box center [134, 418] width 115 height 25
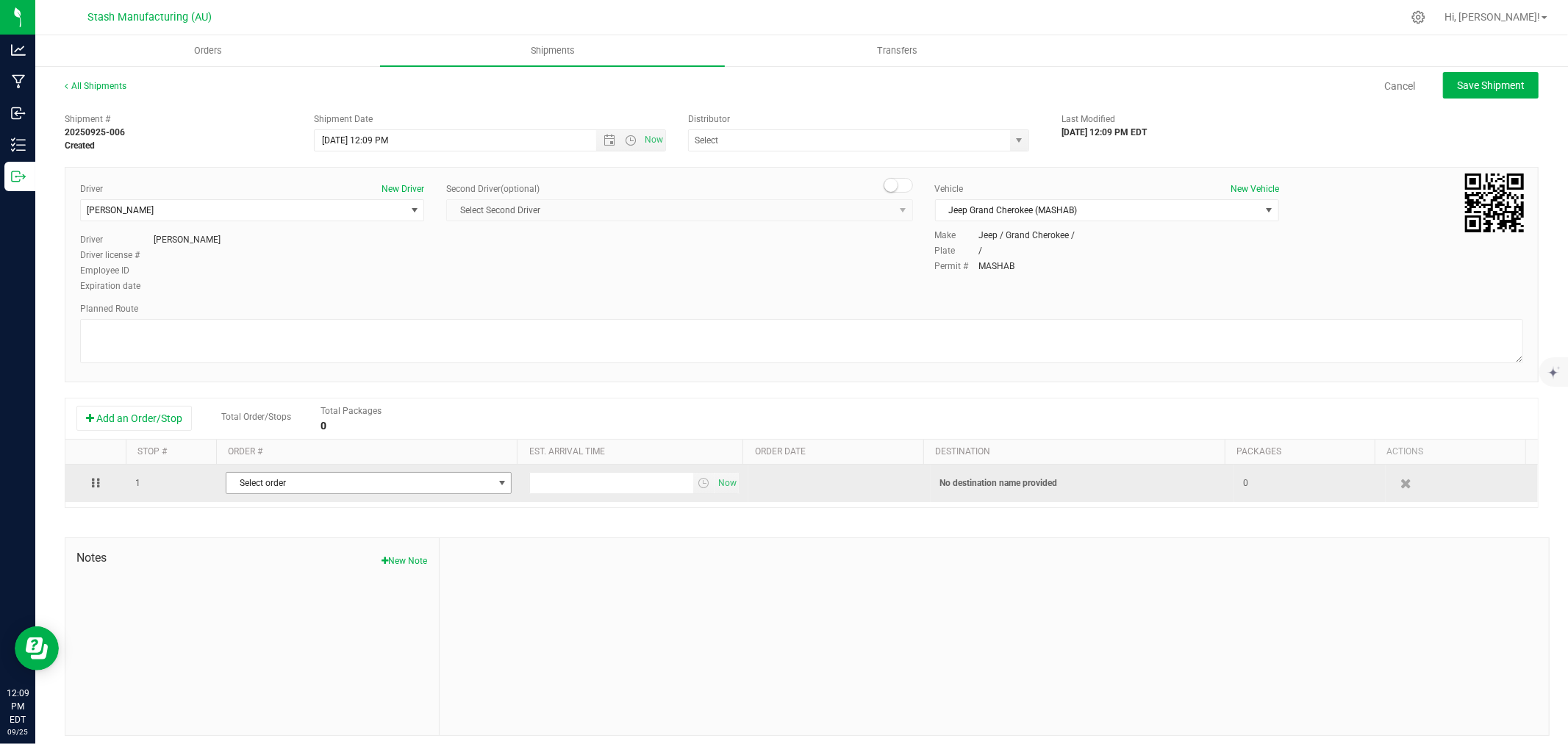
click at [326, 486] on span "Select order" at bounding box center [360, 483] width 267 height 20
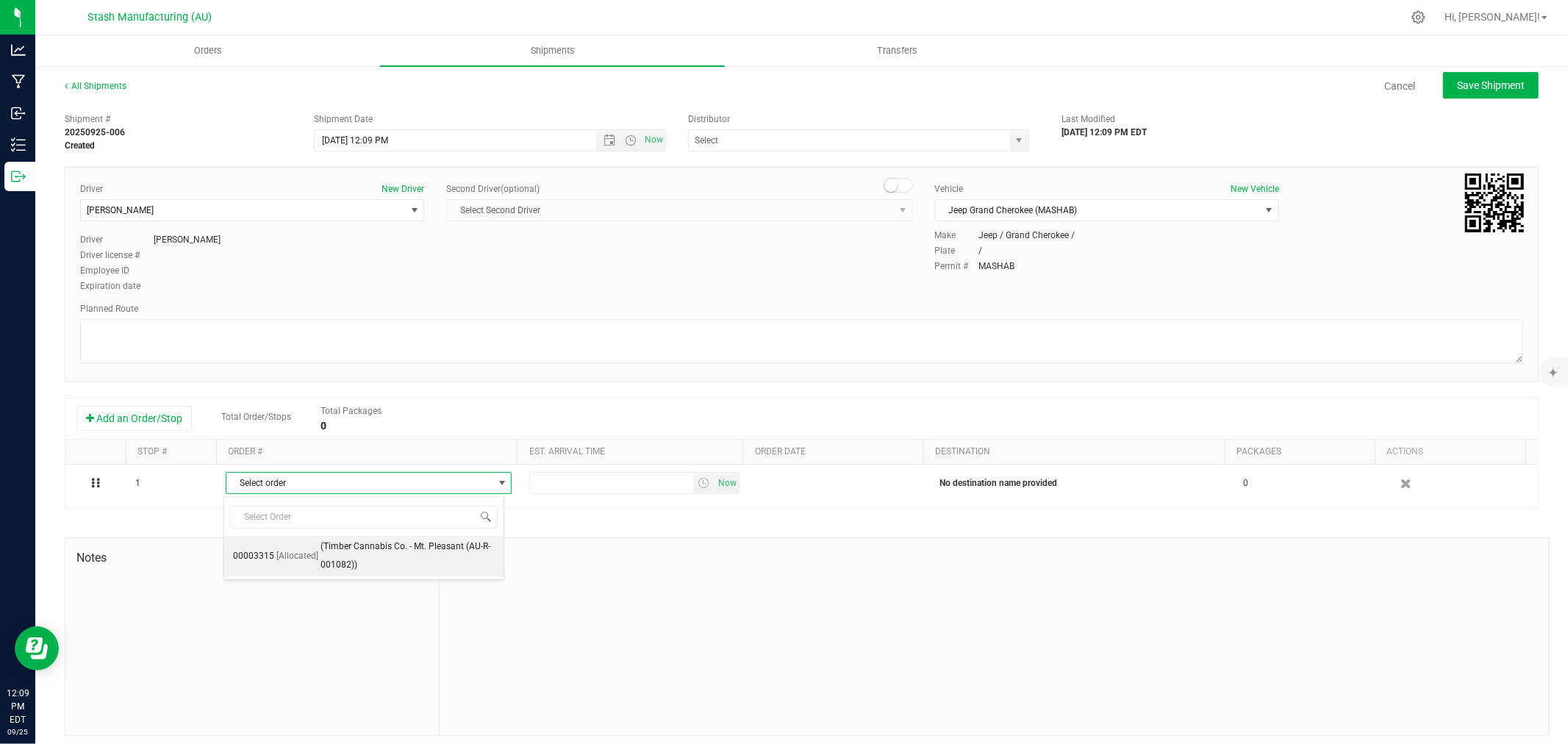
click at [423, 549] on span "(Timber Cannabis Co. - Mt. Pleasant (AU-R-001082))" at bounding box center [407, 556] width 174 height 37
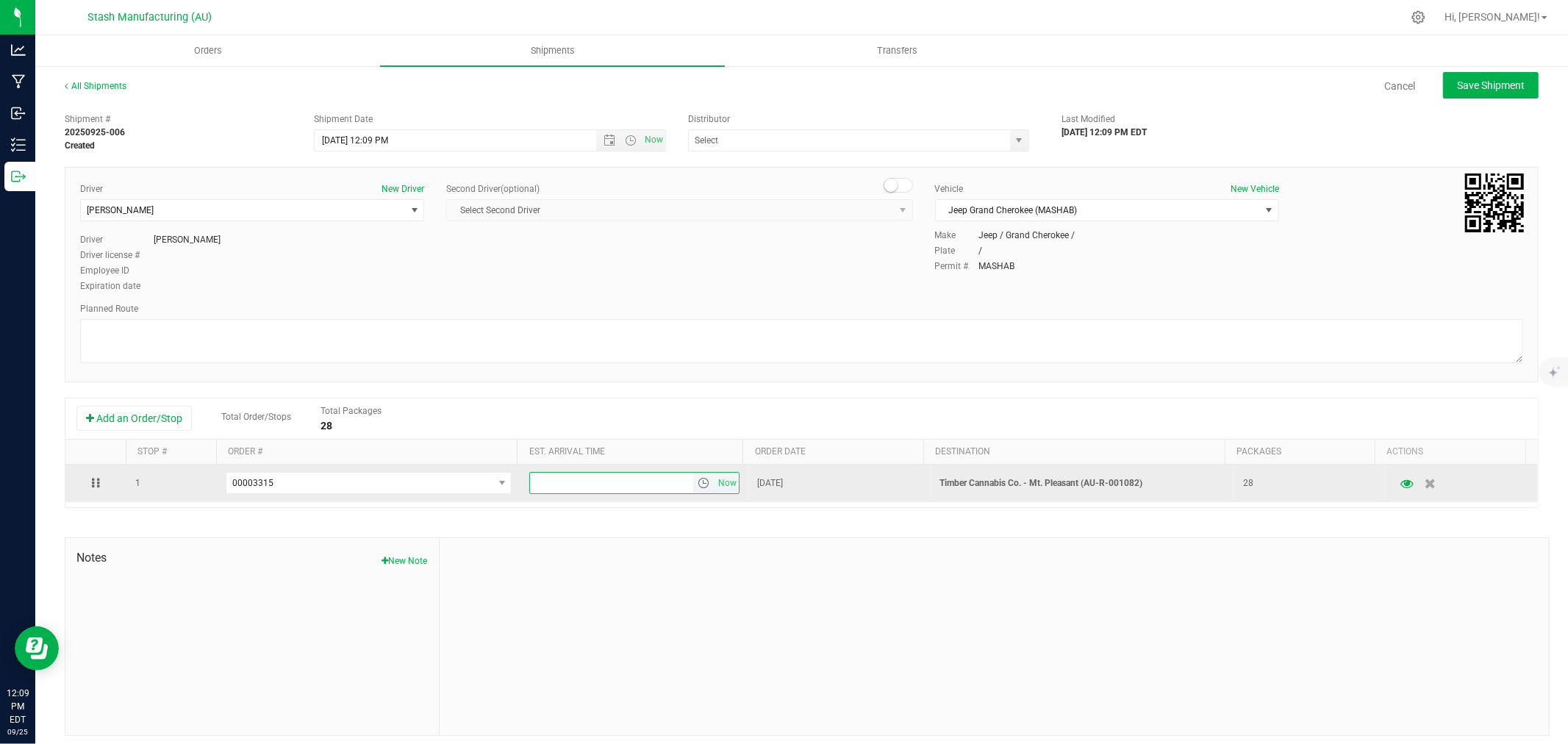
click at [563, 483] on input "text" at bounding box center [611, 483] width 163 height 20
type input "6:00 PM"
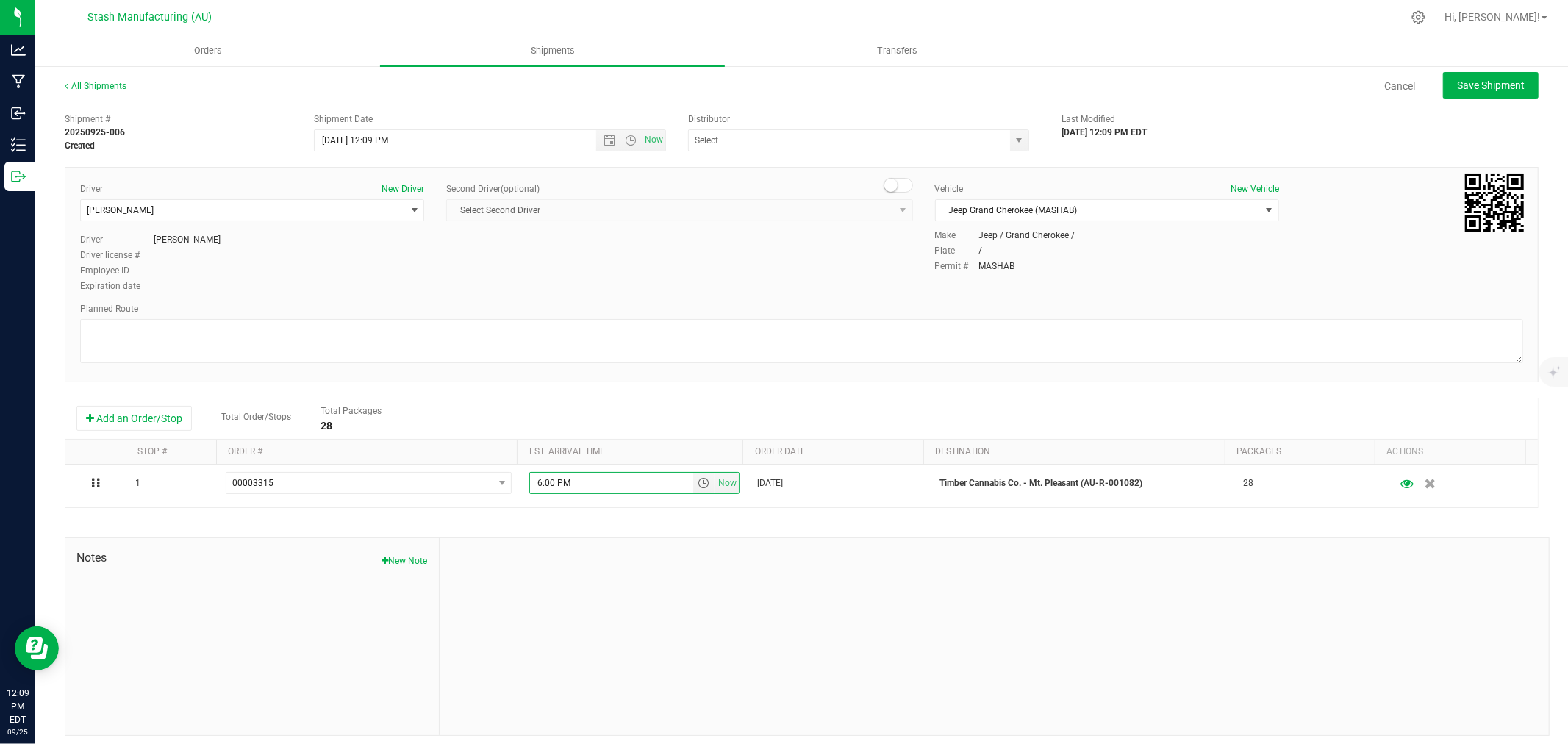
click at [908, 574] on div at bounding box center [994, 637] width 1110 height 197
click at [1464, 82] on span "Save Shipment" at bounding box center [1492, 86] width 68 height 12
type input "[DATE] 4:09 PM"
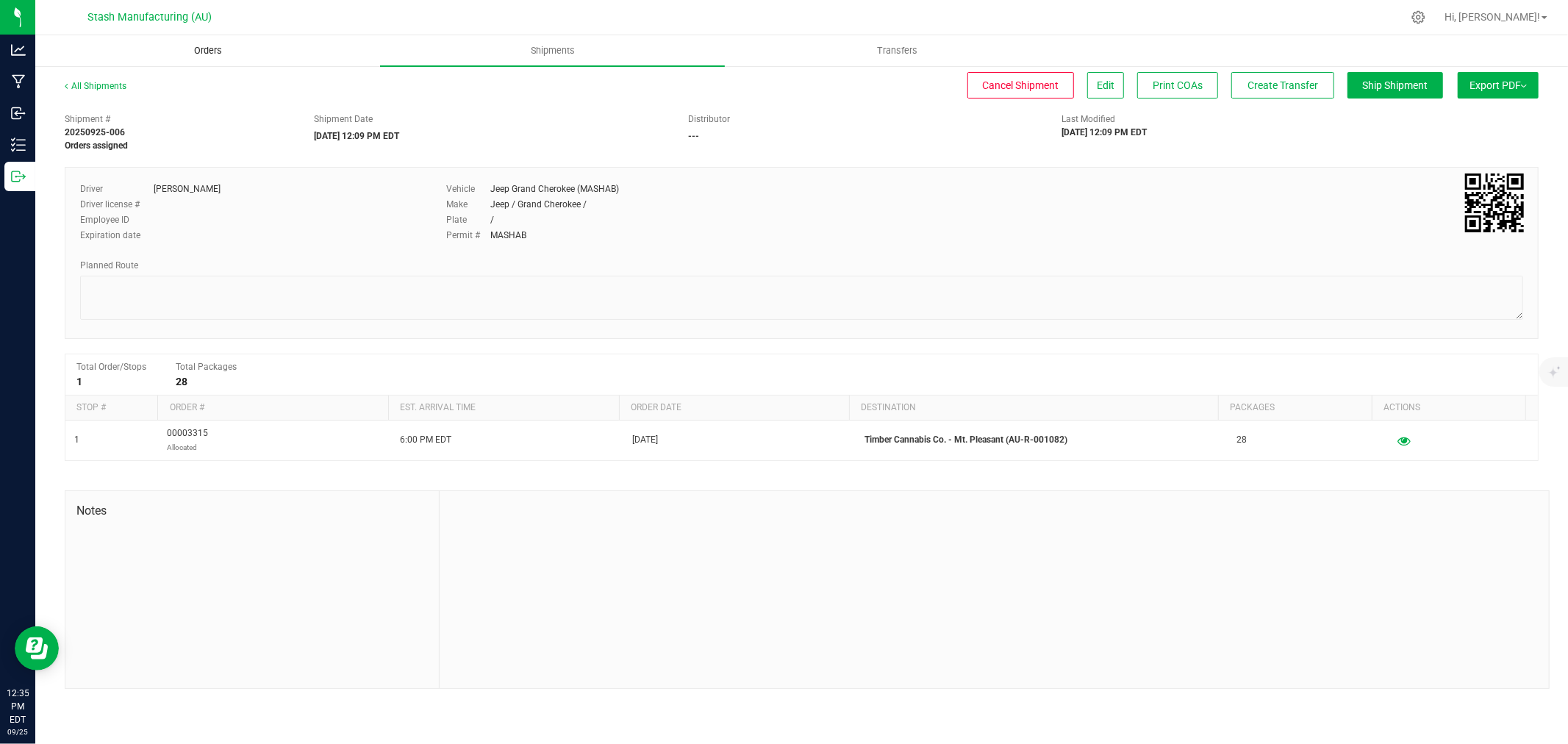
click at [178, 48] on span "Orders" at bounding box center [208, 51] width 68 height 14
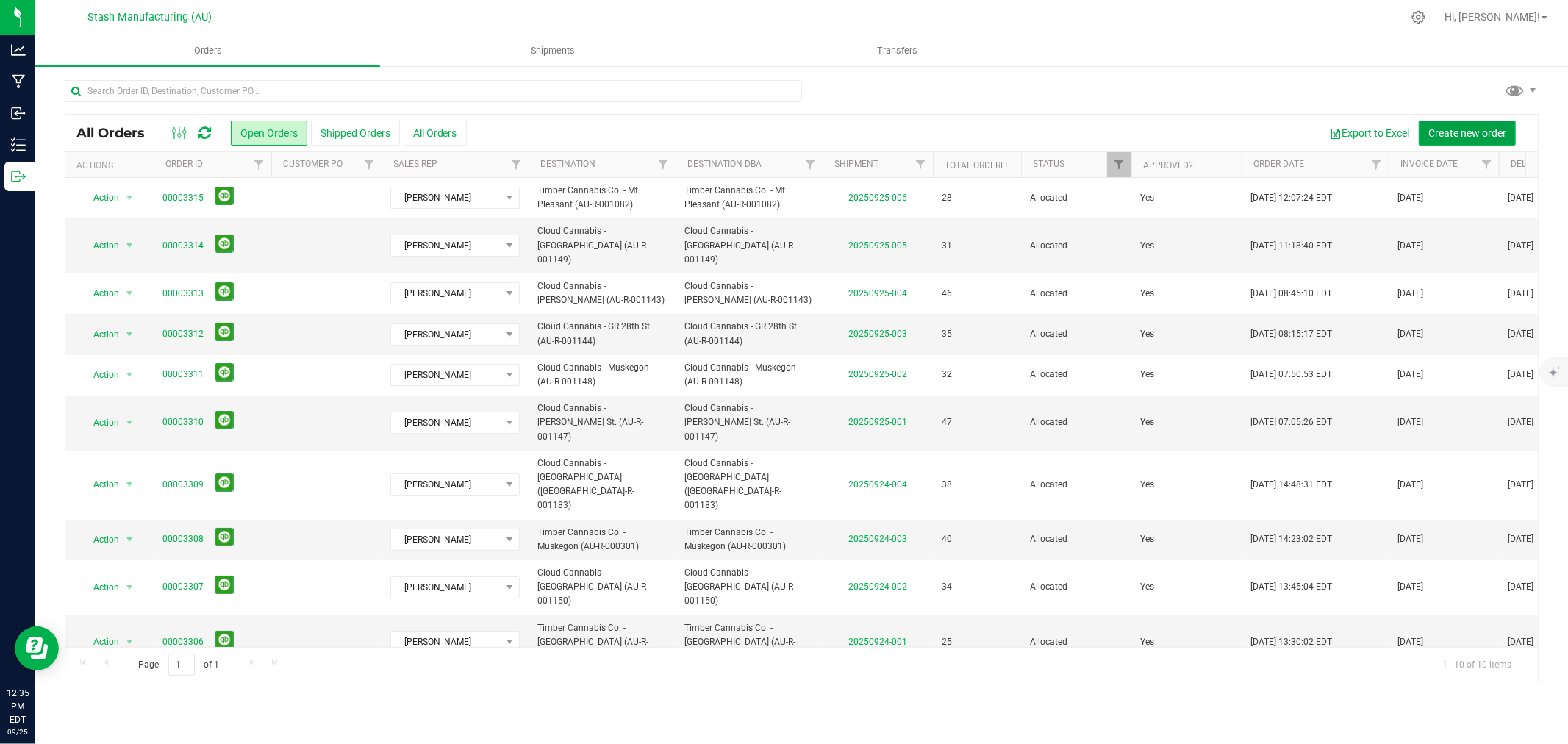
click at [1454, 133] on span "Create new order" at bounding box center [1468, 133] width 78 height 12
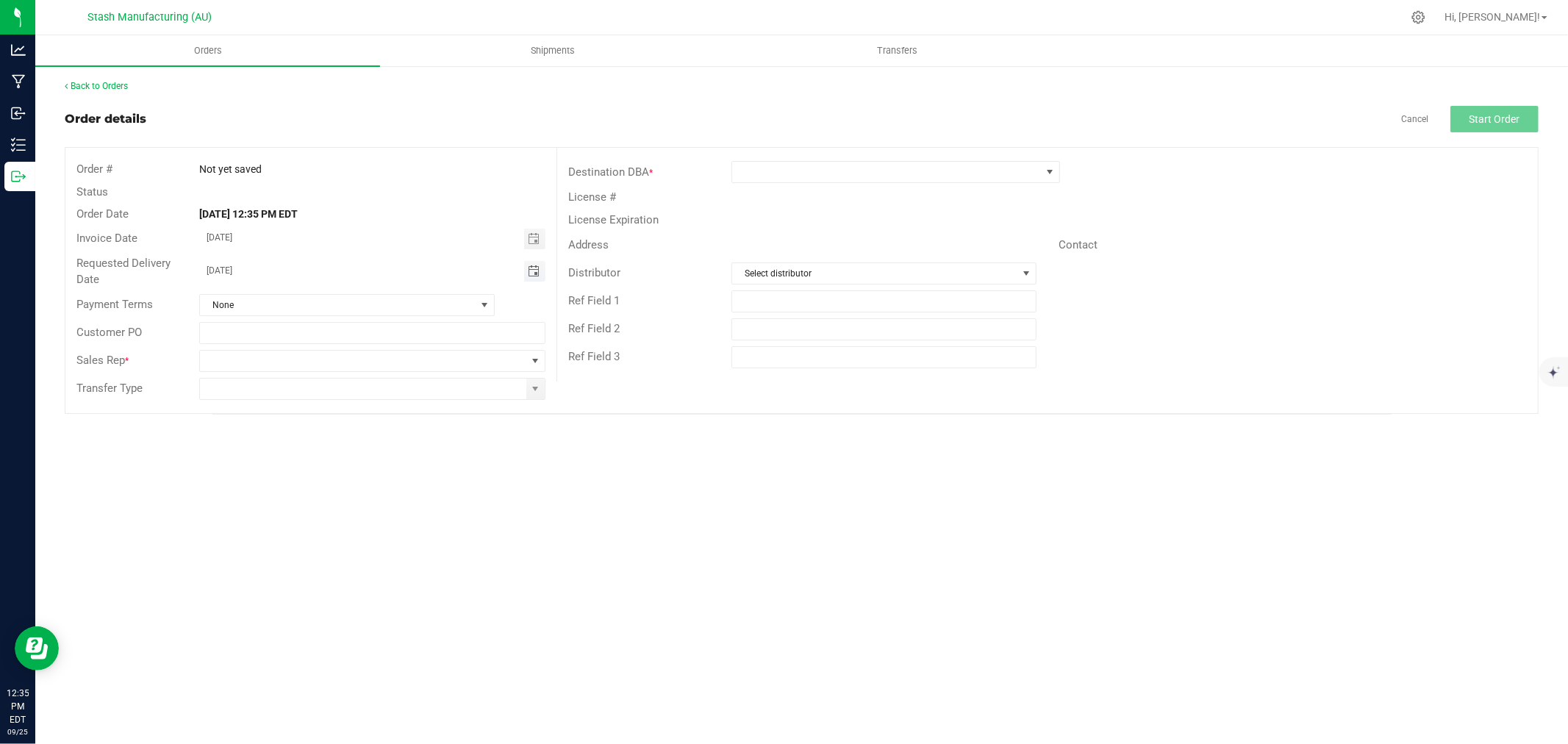
click at [538, 270] on span "Toggle calendar" at bounding box center [534, 272] width 12 height 12
click at [283, 442] on span "29" at bounding box center [288, 442] width 21 height 23
type input "[DATE]"
click at [526, 361] on span at bounding box center [536, 361] width 19 height 20
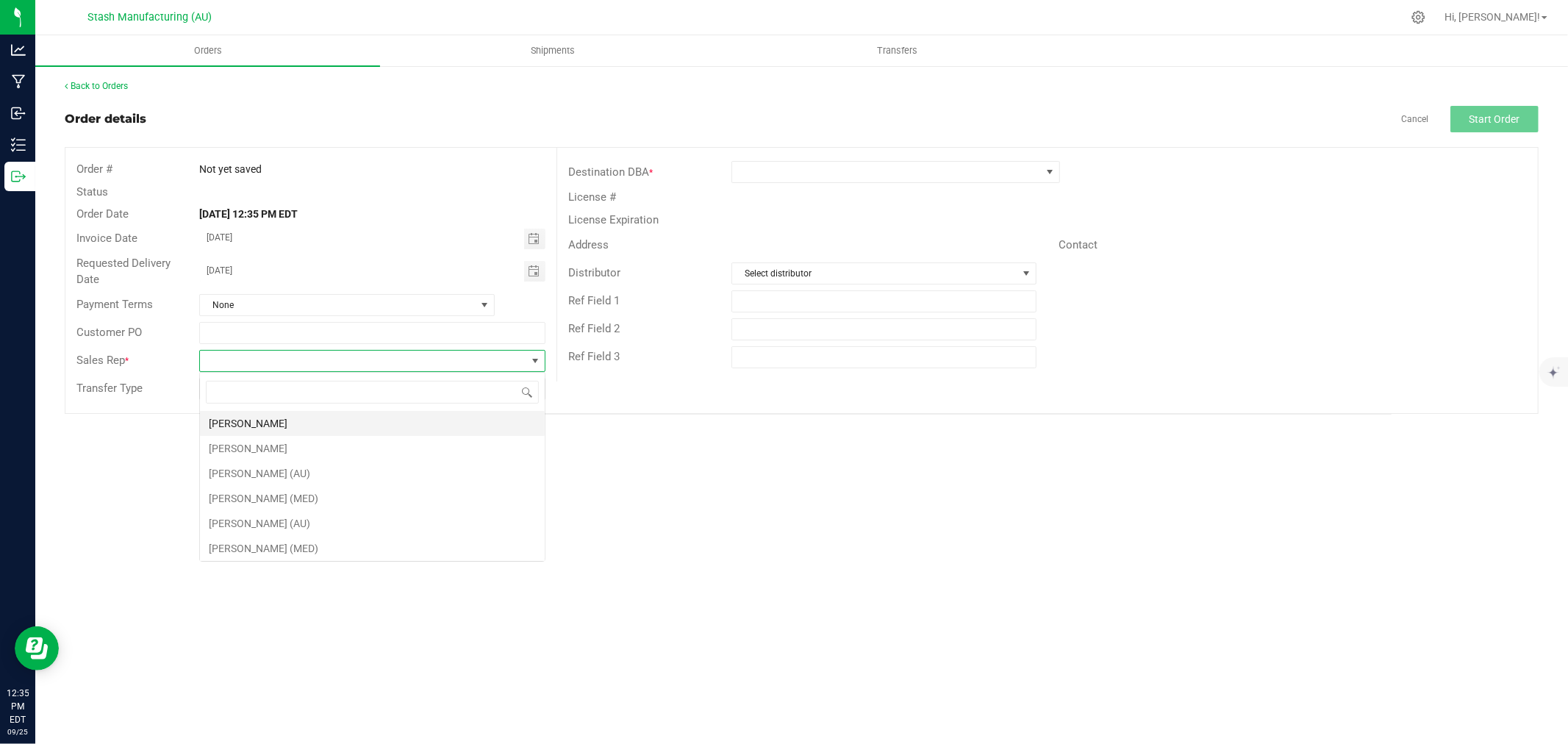
scroll to position [22, 346]
click at [328, 424] on li "[PERSON_NAME]" at bounding box center [373, 423] width 345 height 25
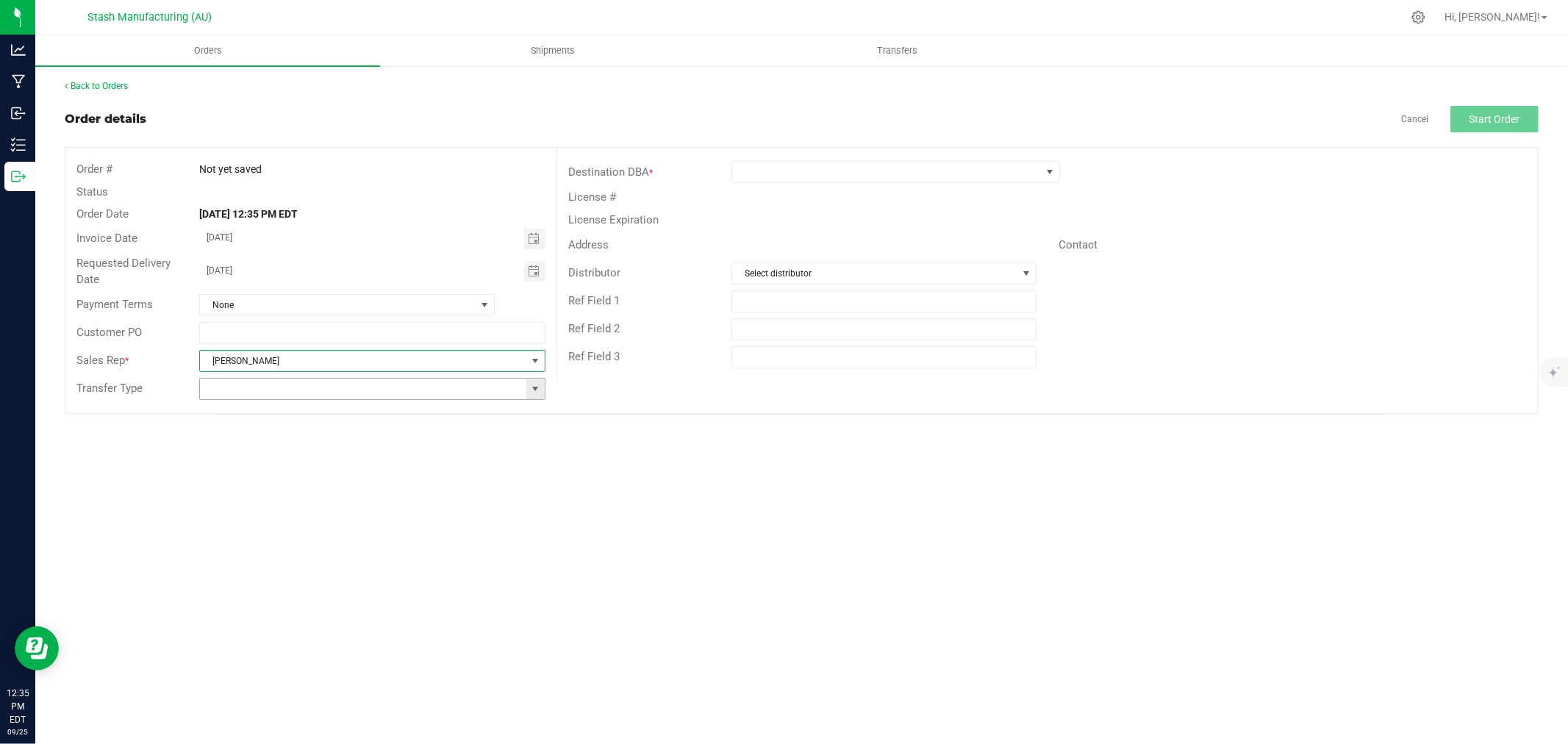
click at [537, 392] on span at bounding box center [536, 389] width 12 height 12
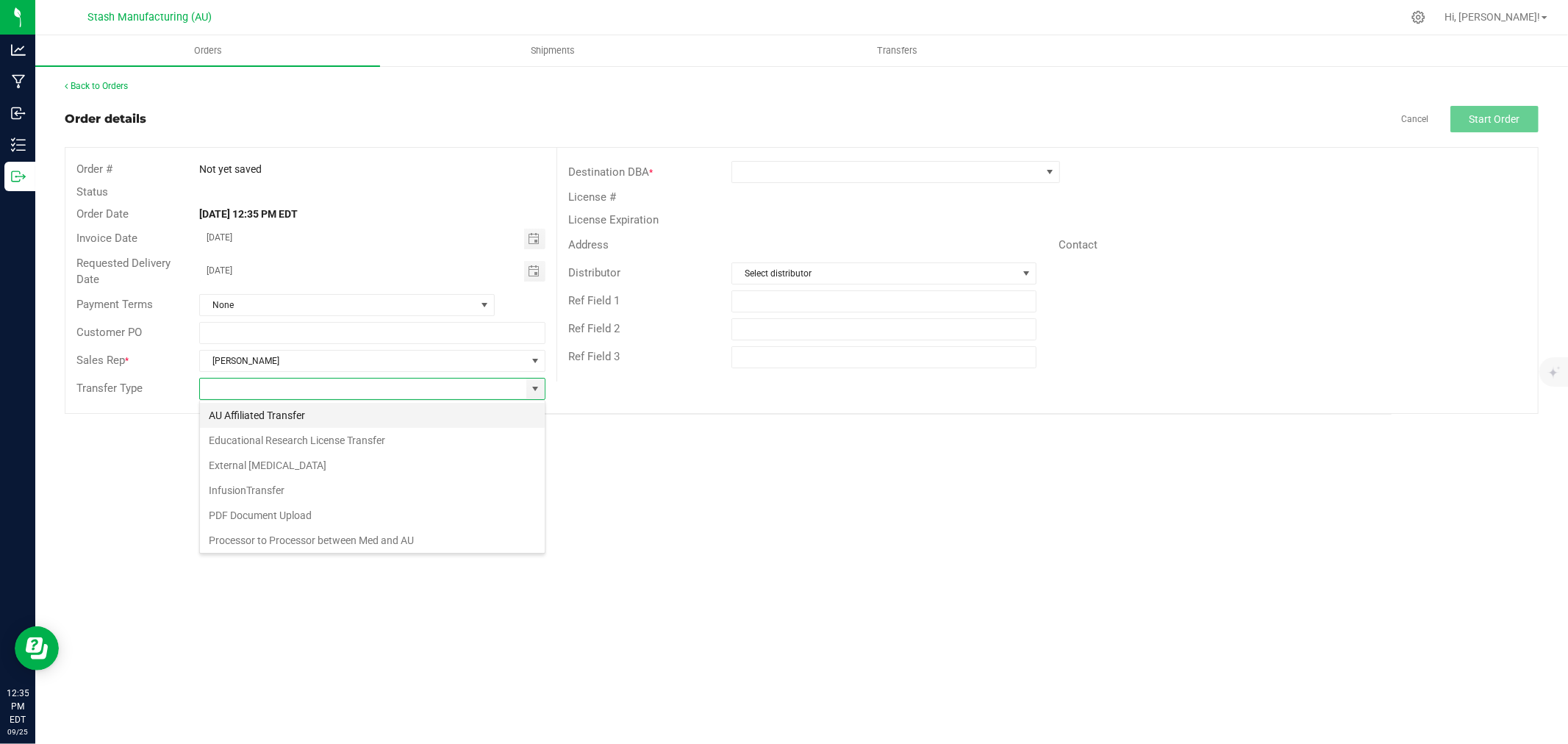
click at [399, 414] on li "AU Affiliated Transfer" at bounding box center [373, 415] width 345 height 25
type input "AU Affiliated Transfer"
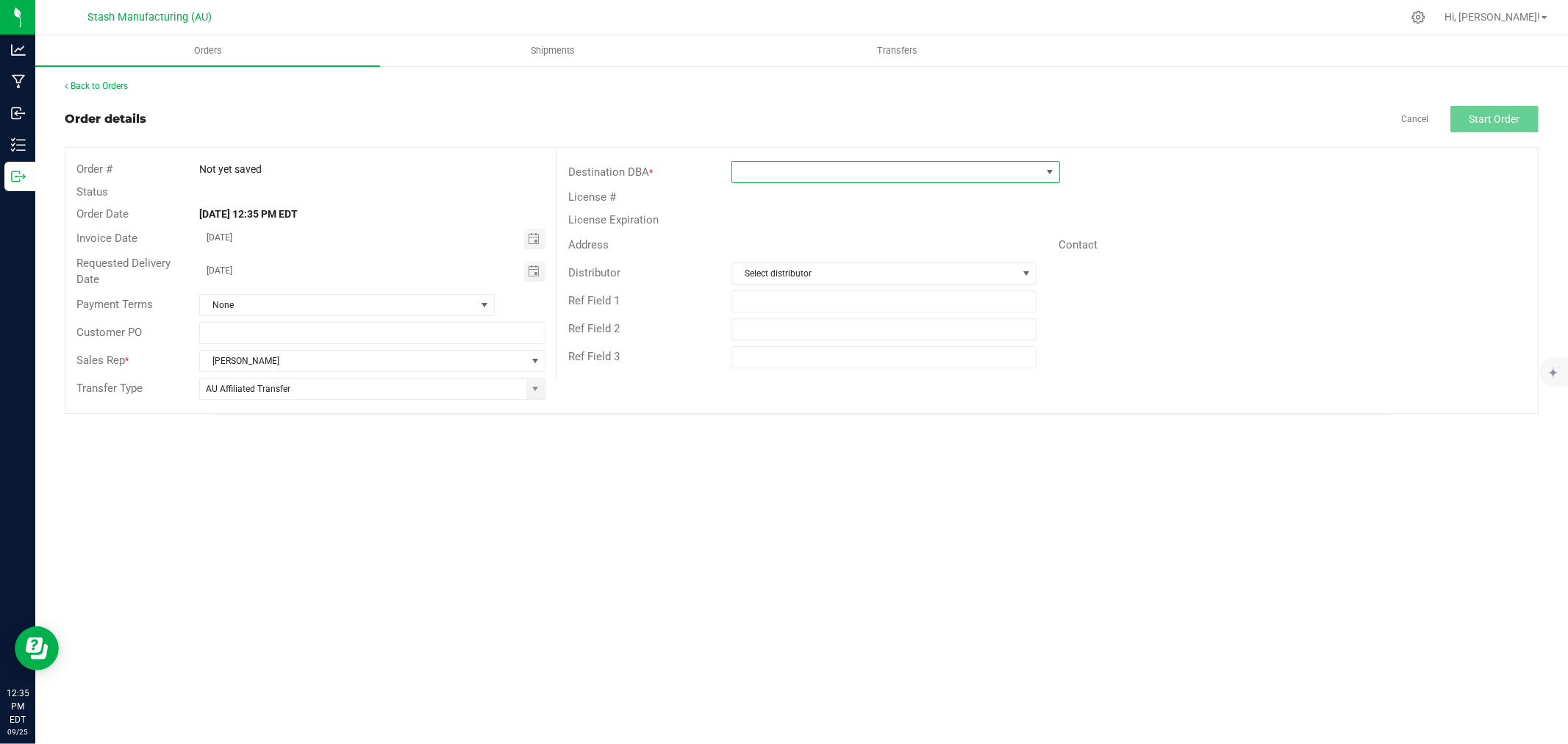
click at [760, 174] on span at bounding box center [887, 172] width 309 height 20
type input "1152"
click at [897, 239] on li "Cloud Cannabis - [PERSON_NAME][GEOGRAPHIC_DATA] (AU-R-001152)" at bounding box center [905, 234] width 346 height 25
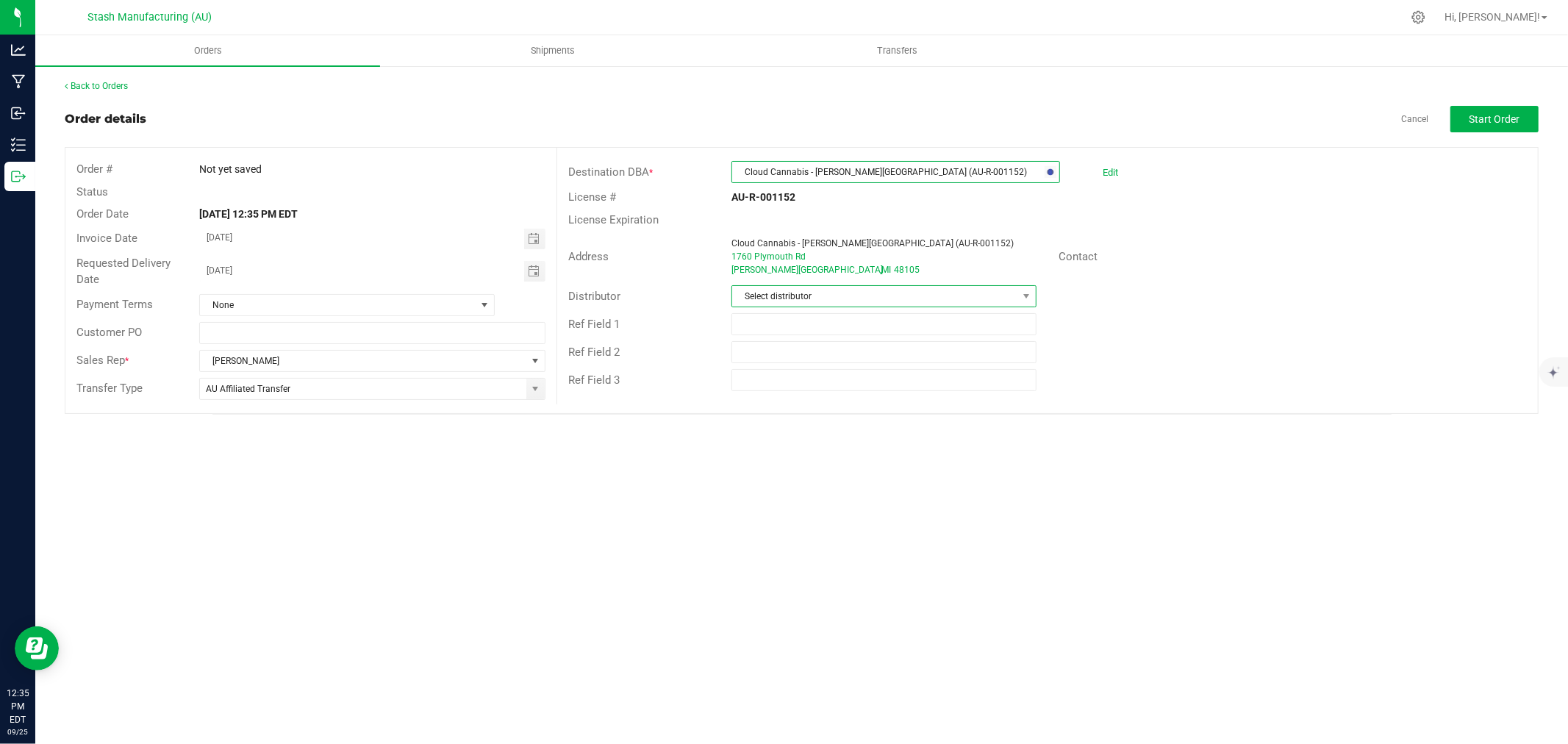
click at [817, 295] on span "Select distributor" at bounding box center [875, 296] width 285 height 20
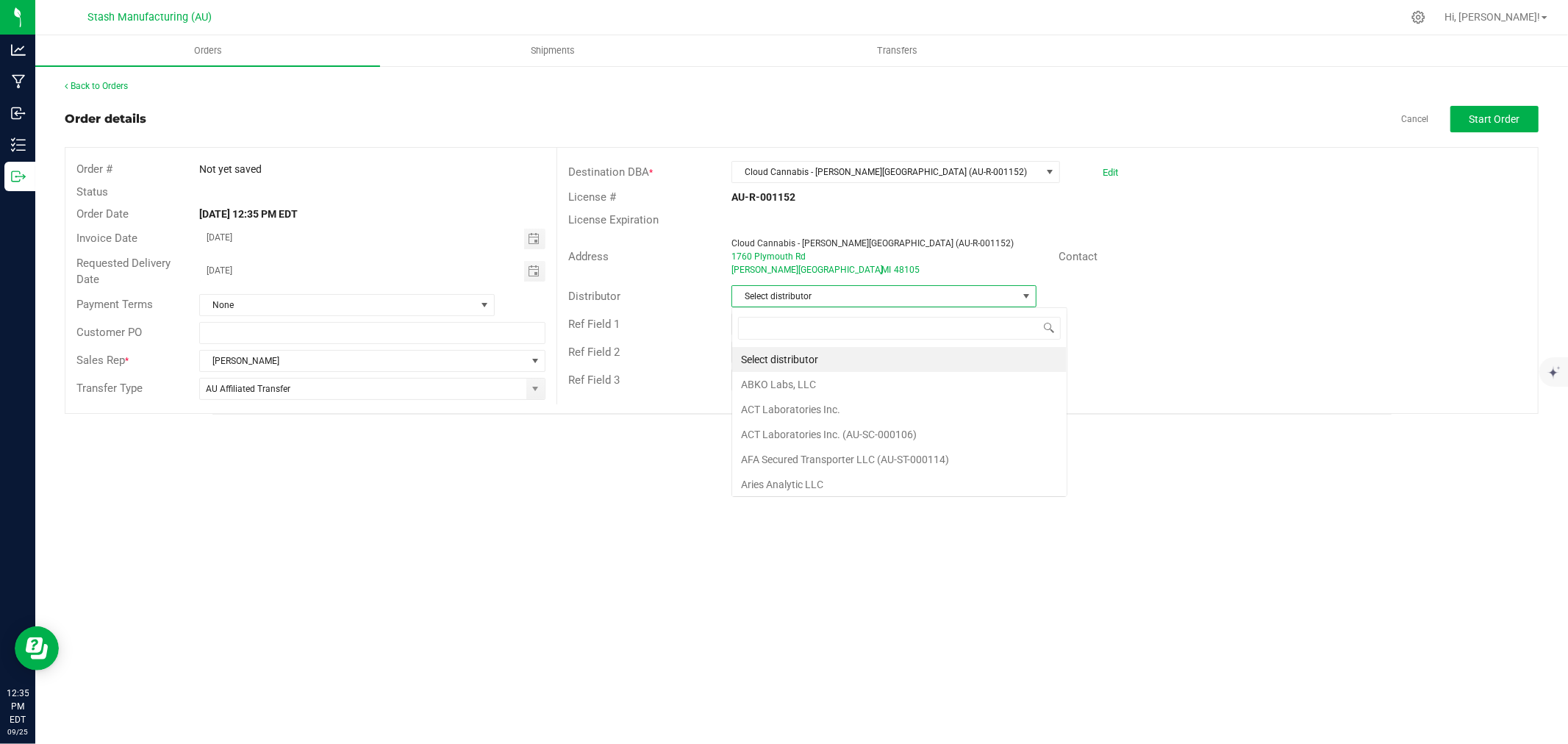
scroll to position [22, 305]
type input "123"
click at [921, 365] on li "Lake Effects Logistics (AU-ST-000123)" at bounding box center [885, 359] width 304 height 25
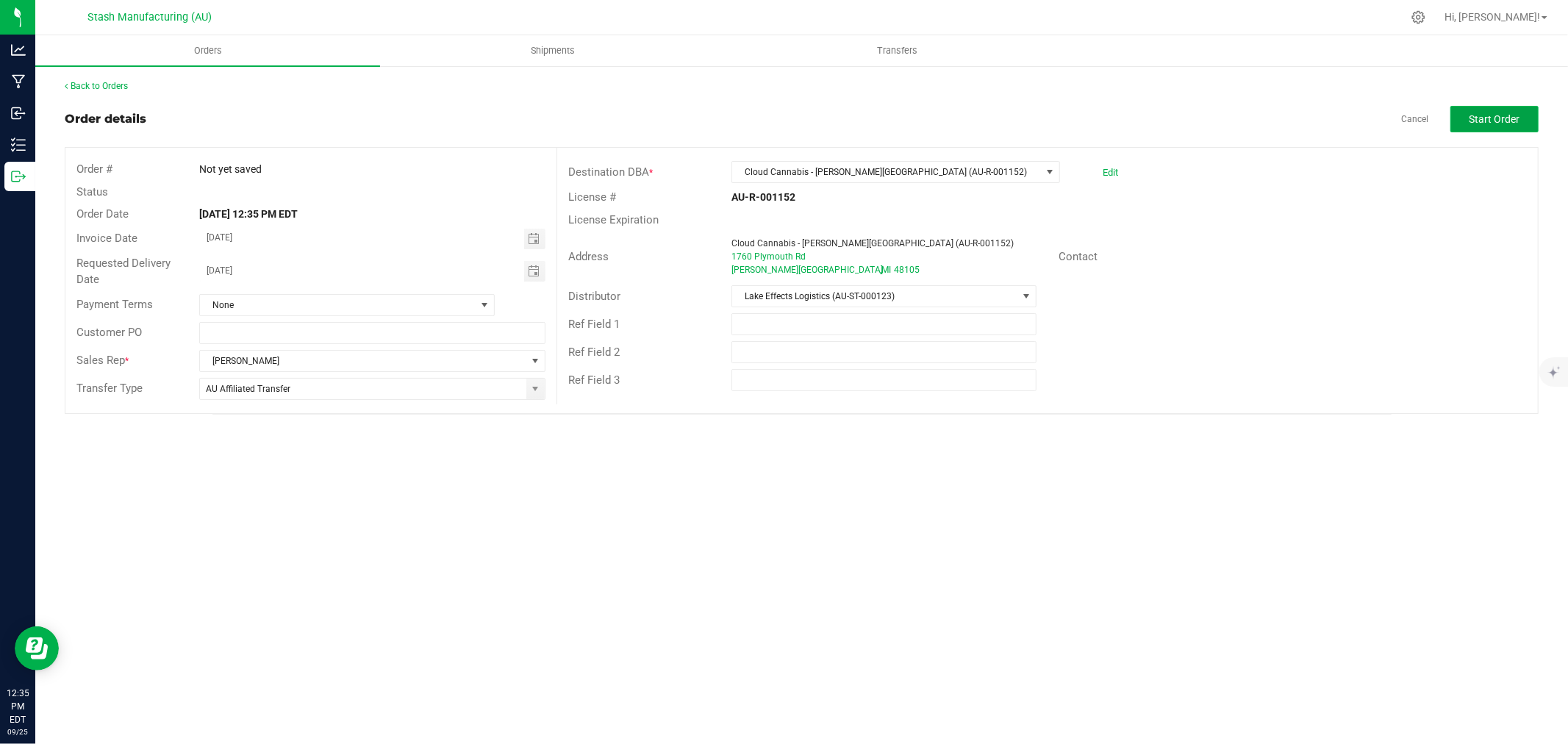
click at [1488, 123] on span "Start Order" at bounding box center [1495, 119] width 51 height 12
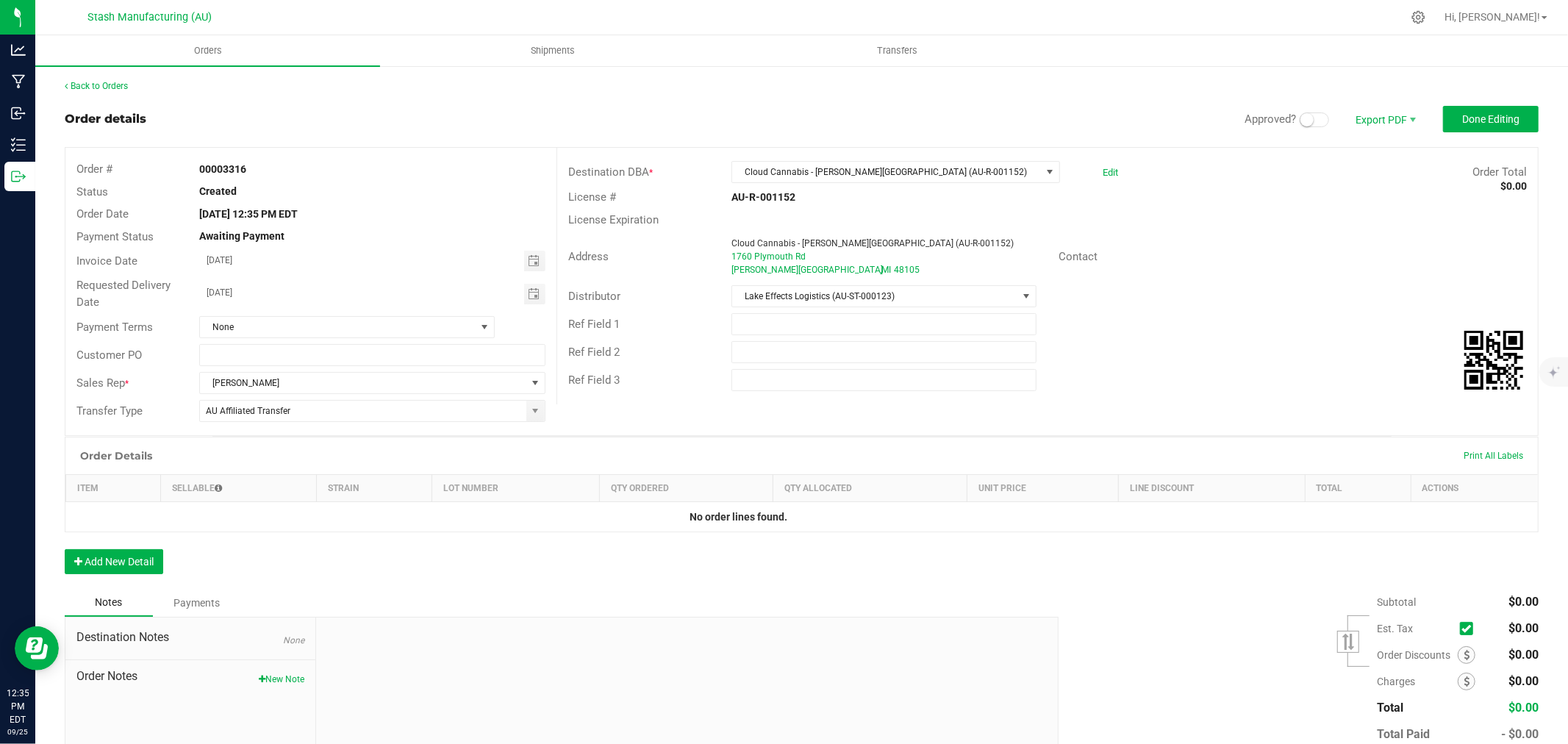
click at [1307, 121] on span at bounding box center [1314, 120] width 30 height 14
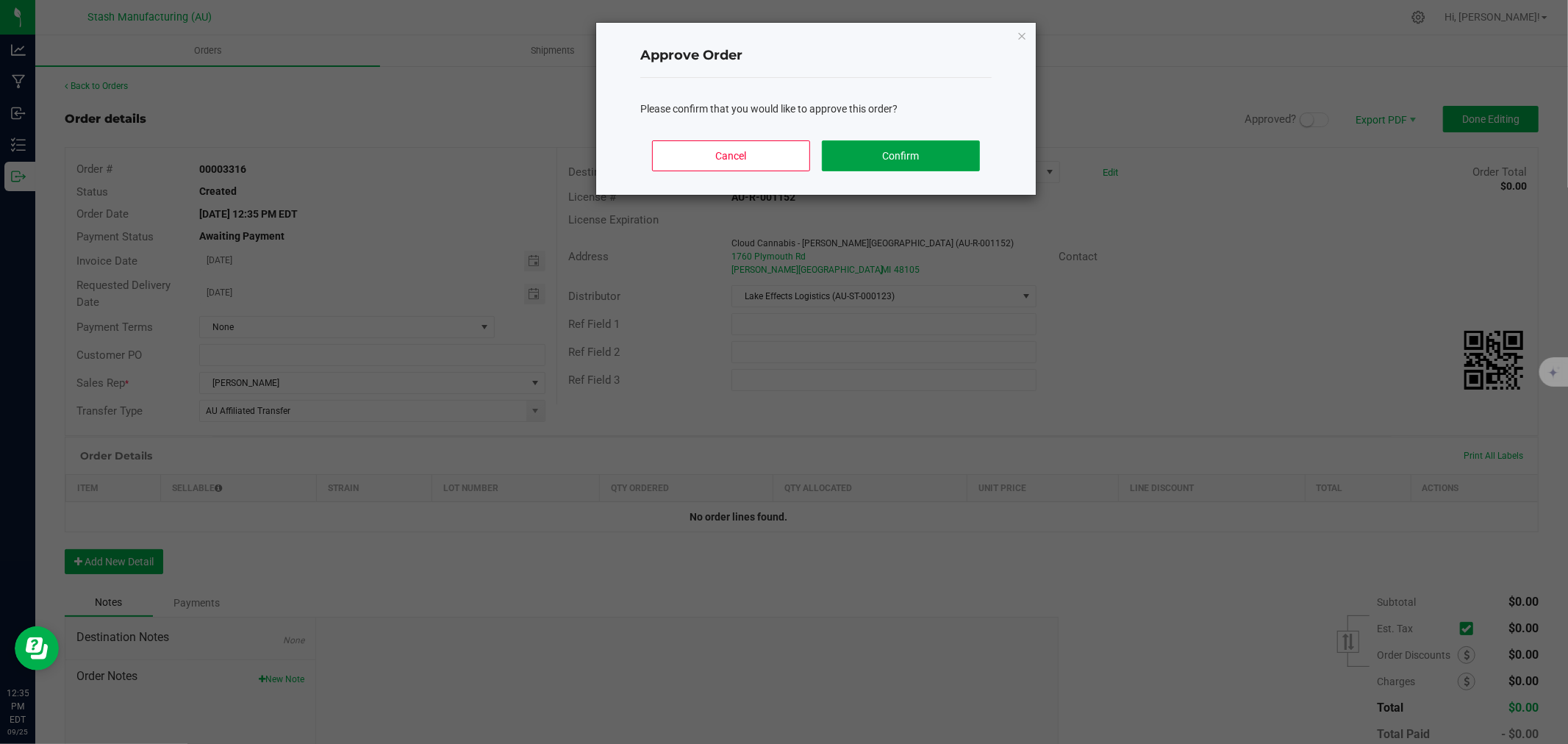
click at [878, 155] on button "Confirm" at bounding box center [901, 155] width 158 height 31
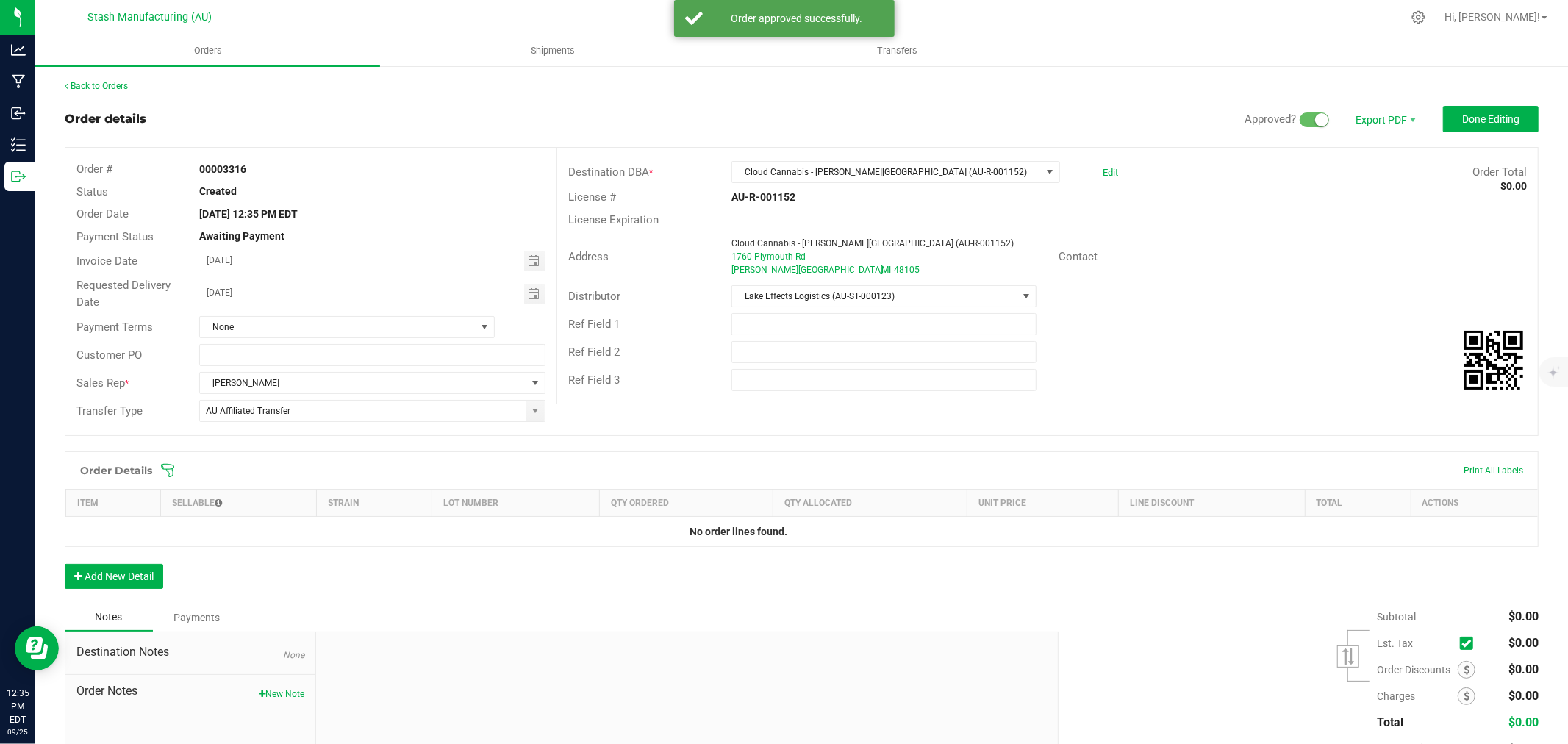
click at [169, 475] on icon at bounding box center [168, 471] width 14 height 14
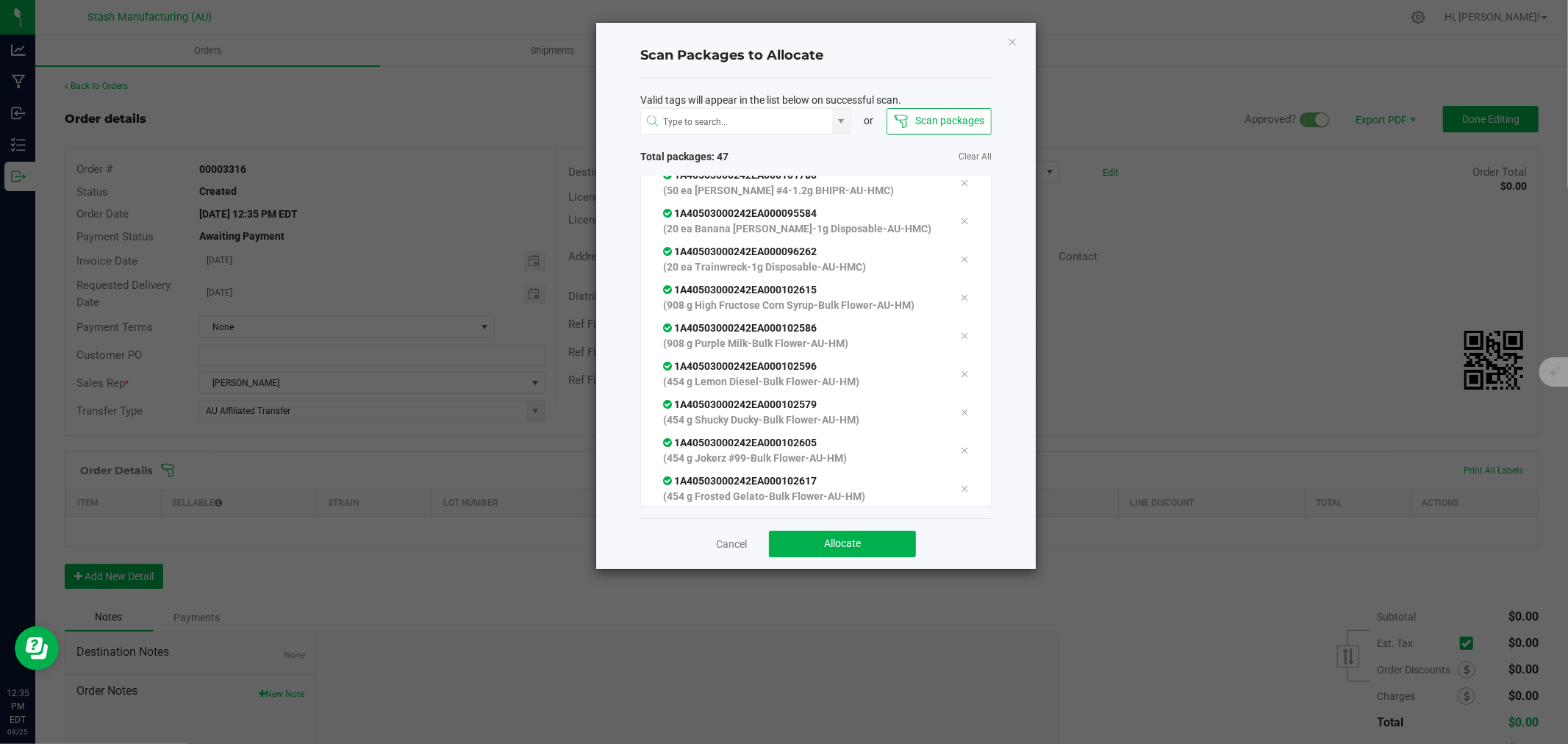
scroll to position [1558, 0]
click at [896, 541] on button "Allocate" at bounding box center [842, 544] width 147 height 26
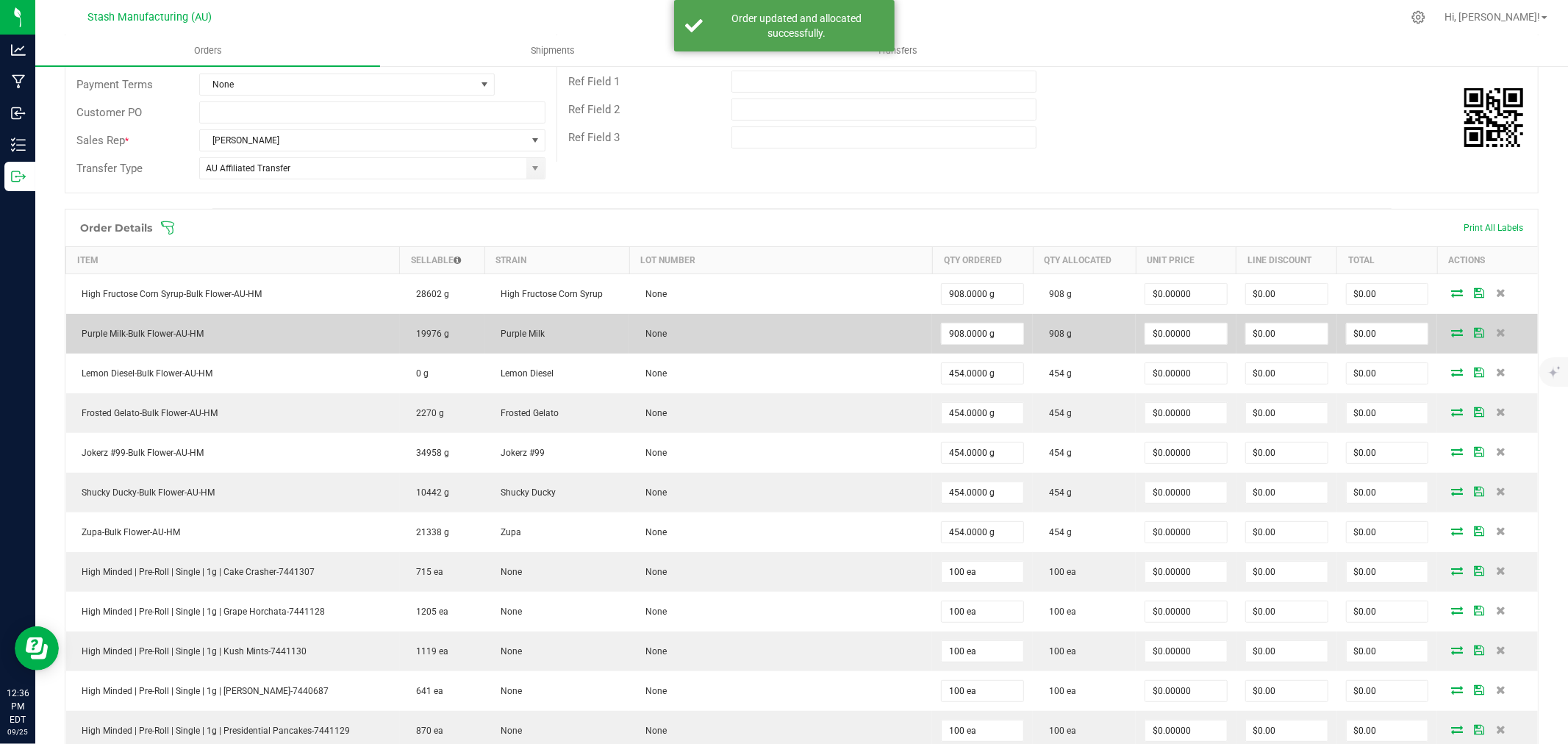
scroll to position [245, 0]
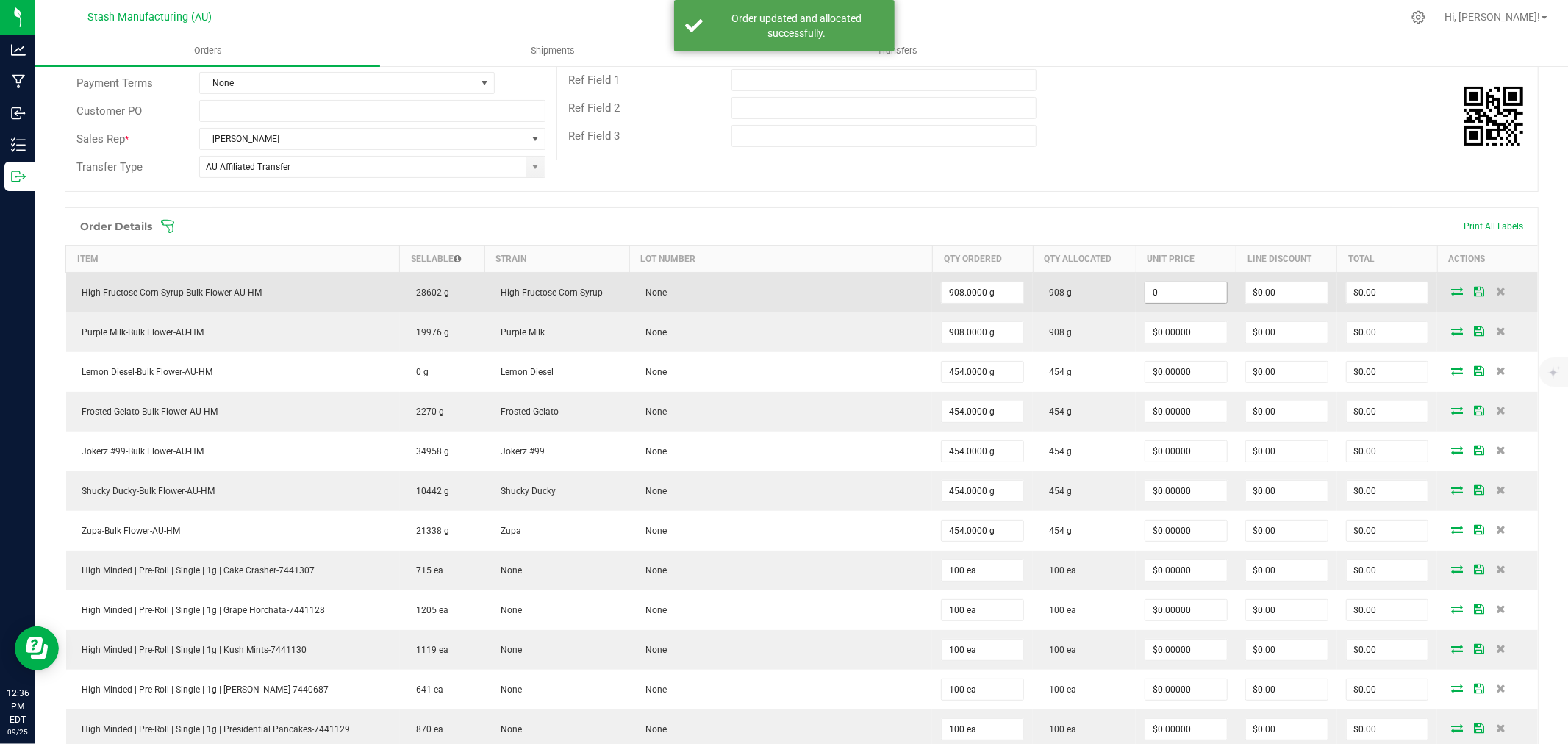
click at [1166, 291] on input "0" at bounding box center [1186, 293] width 81 height 20
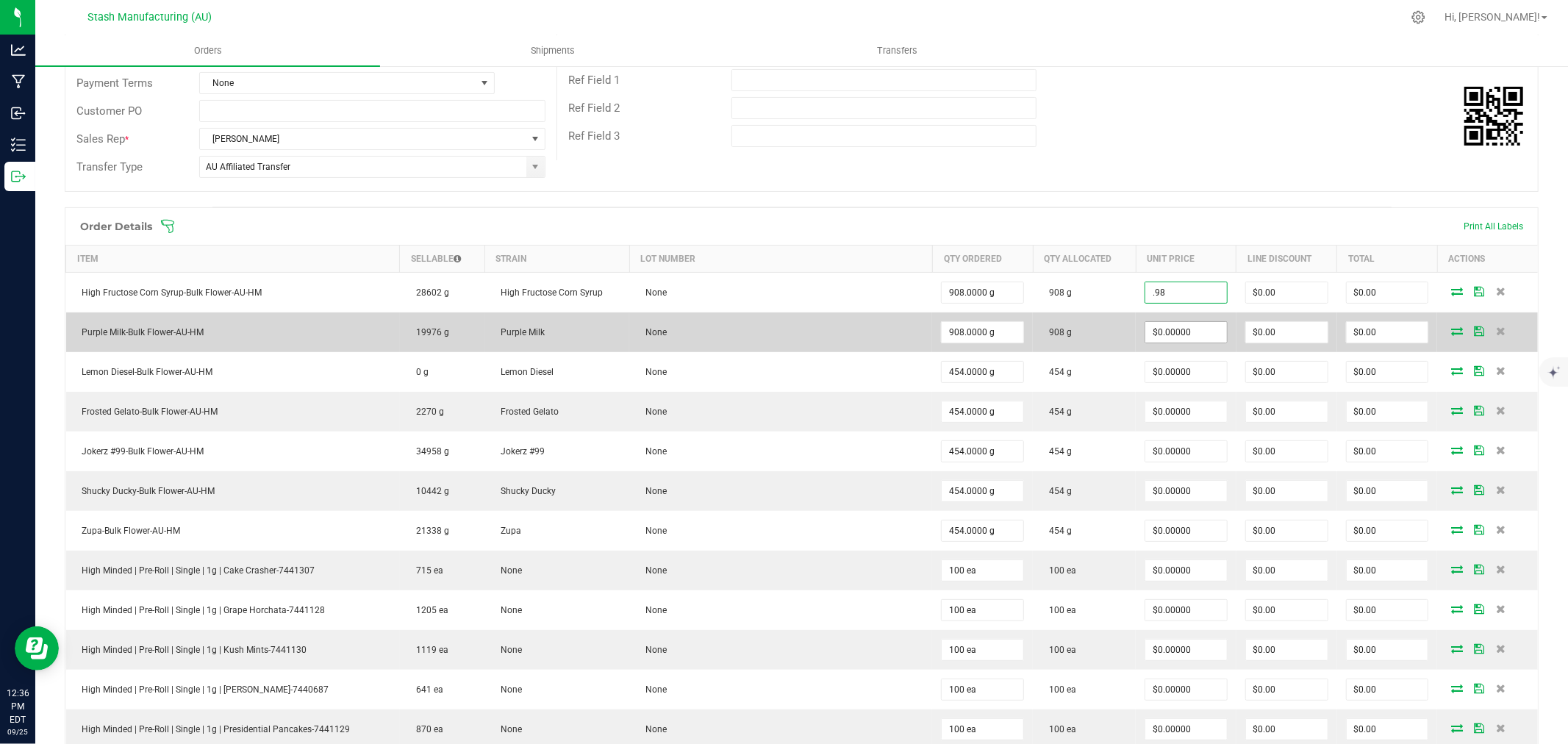
type input "$0.98000"
type input "$889.84"
click at [1164, 332] on input "0" at bounding box center [1186, 332] width 81 height 20
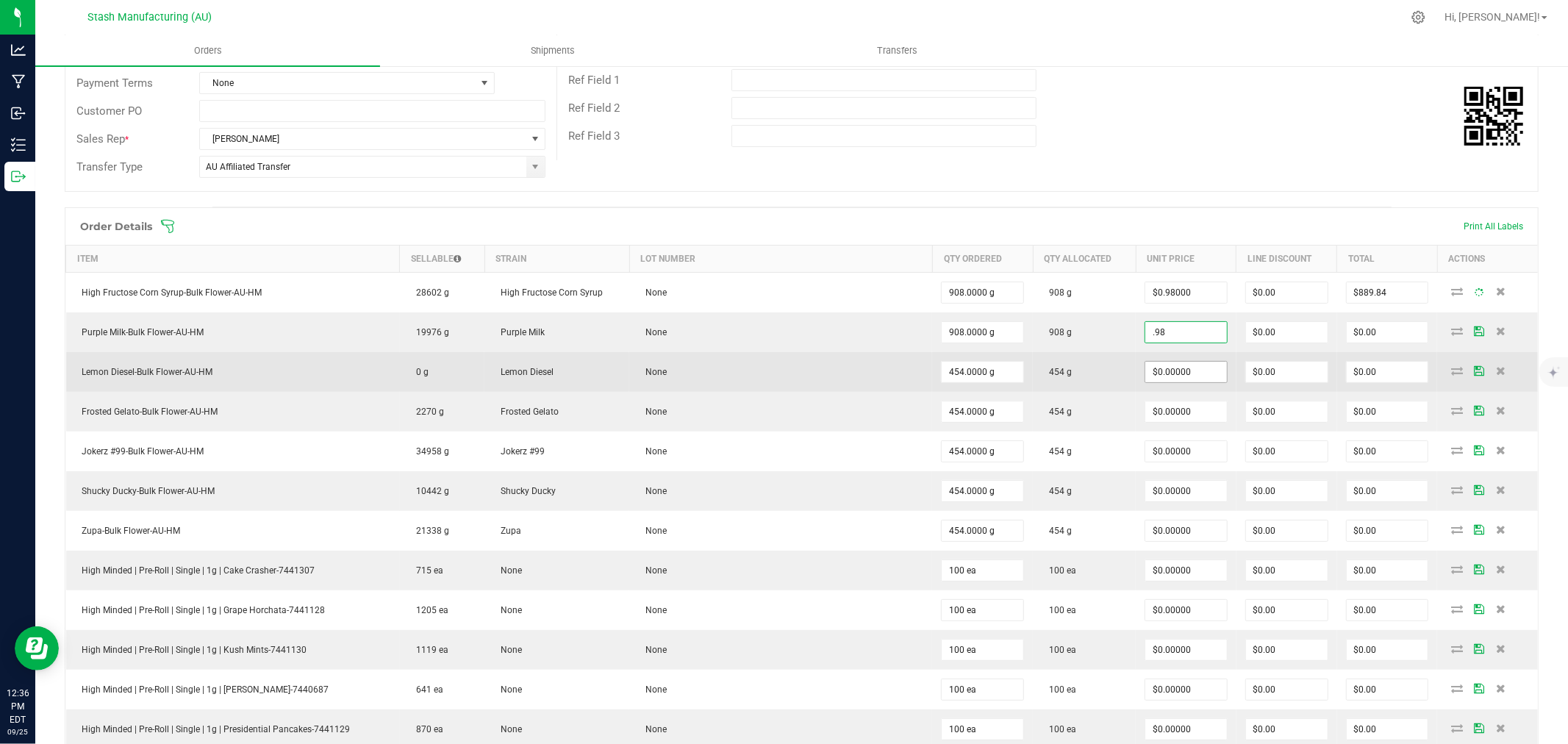
type input "$0.98000"
type input "$889.84"
click at [1172, 371] on input "0" at bounding box center [1186, 372] width 81 height 20
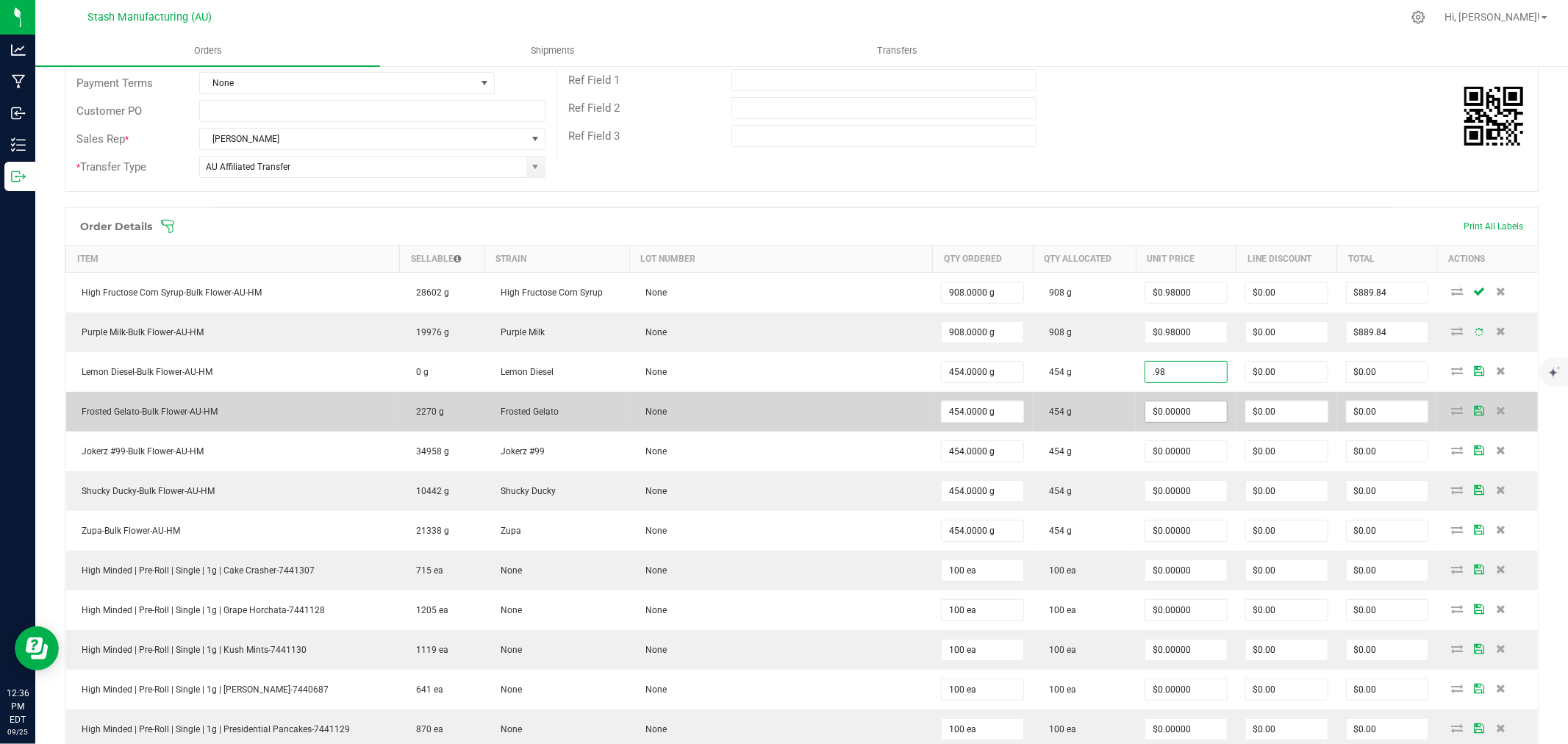
click at [1182, 415] on input "$0.00000" at bounding box center [1186, 412] width 81 height 20
type input "$0.98000"
type input "$444.92"
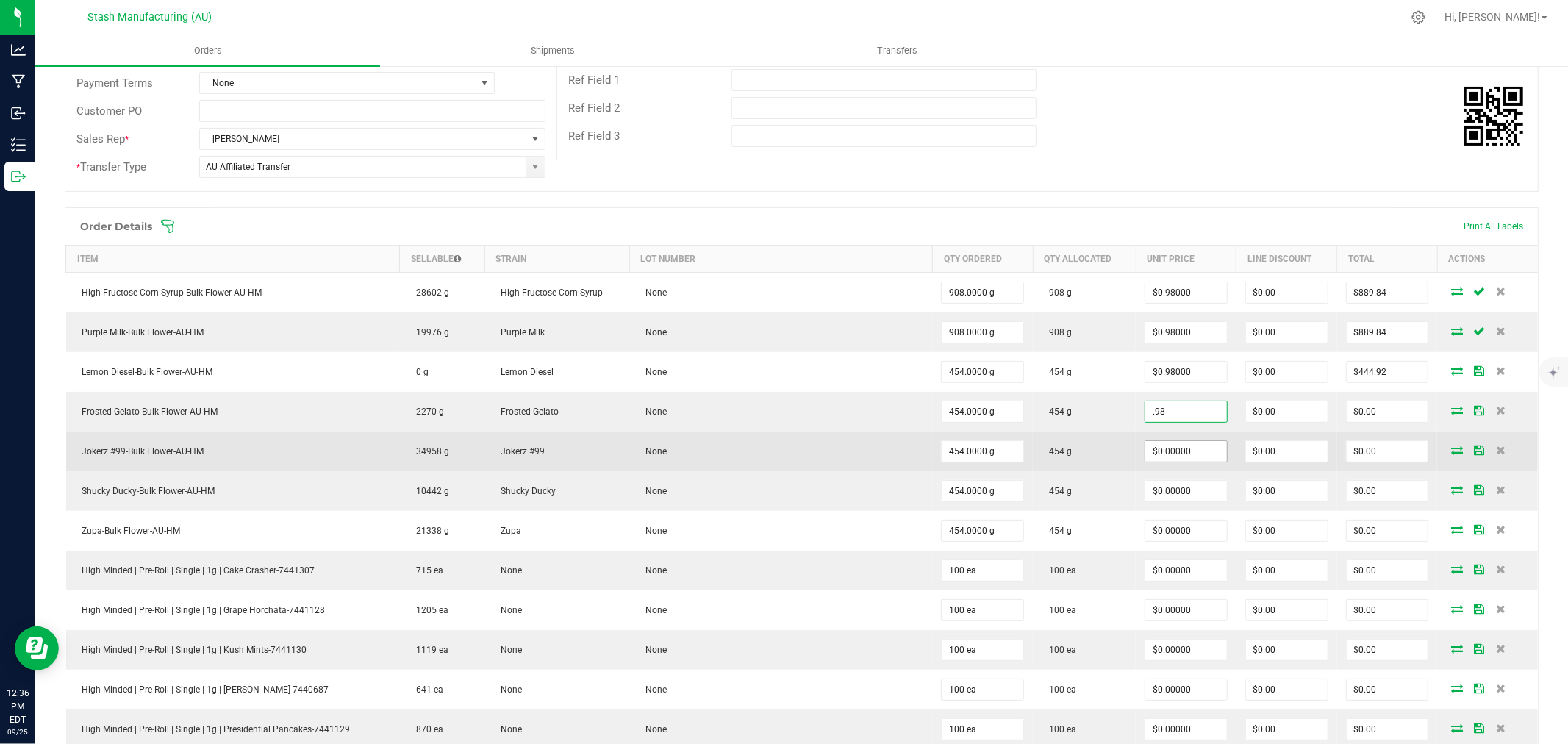
type input "$0.98000"
type input "$444.92"
click at [1181, 454] on input "0" at bounding box center [1186, 452] width 81 height 20
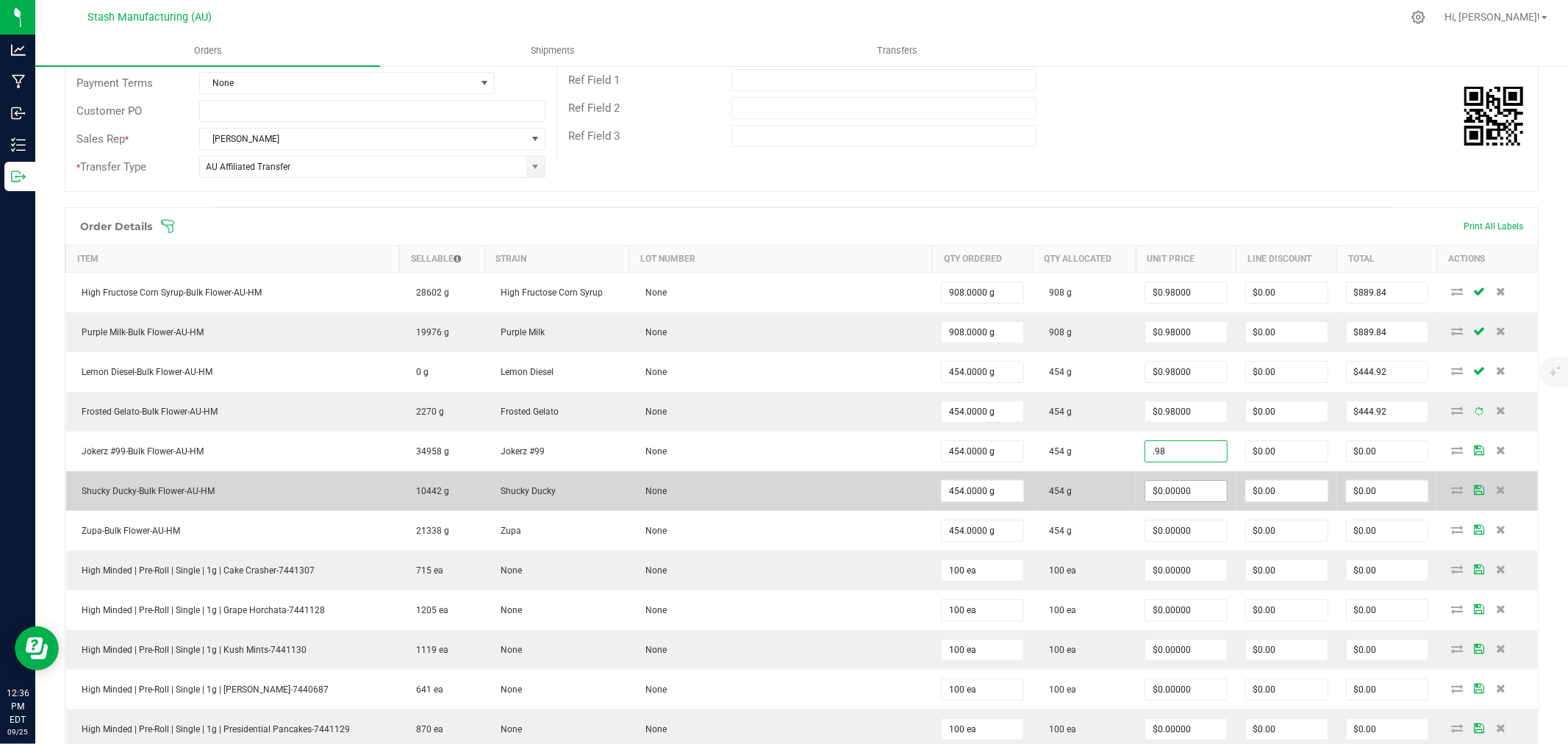
click at [1171, 502] on input "$0.00000" at bounding box center [1186, 491] width 81 height 20
type input "$0.98000"
type input "$444.92"
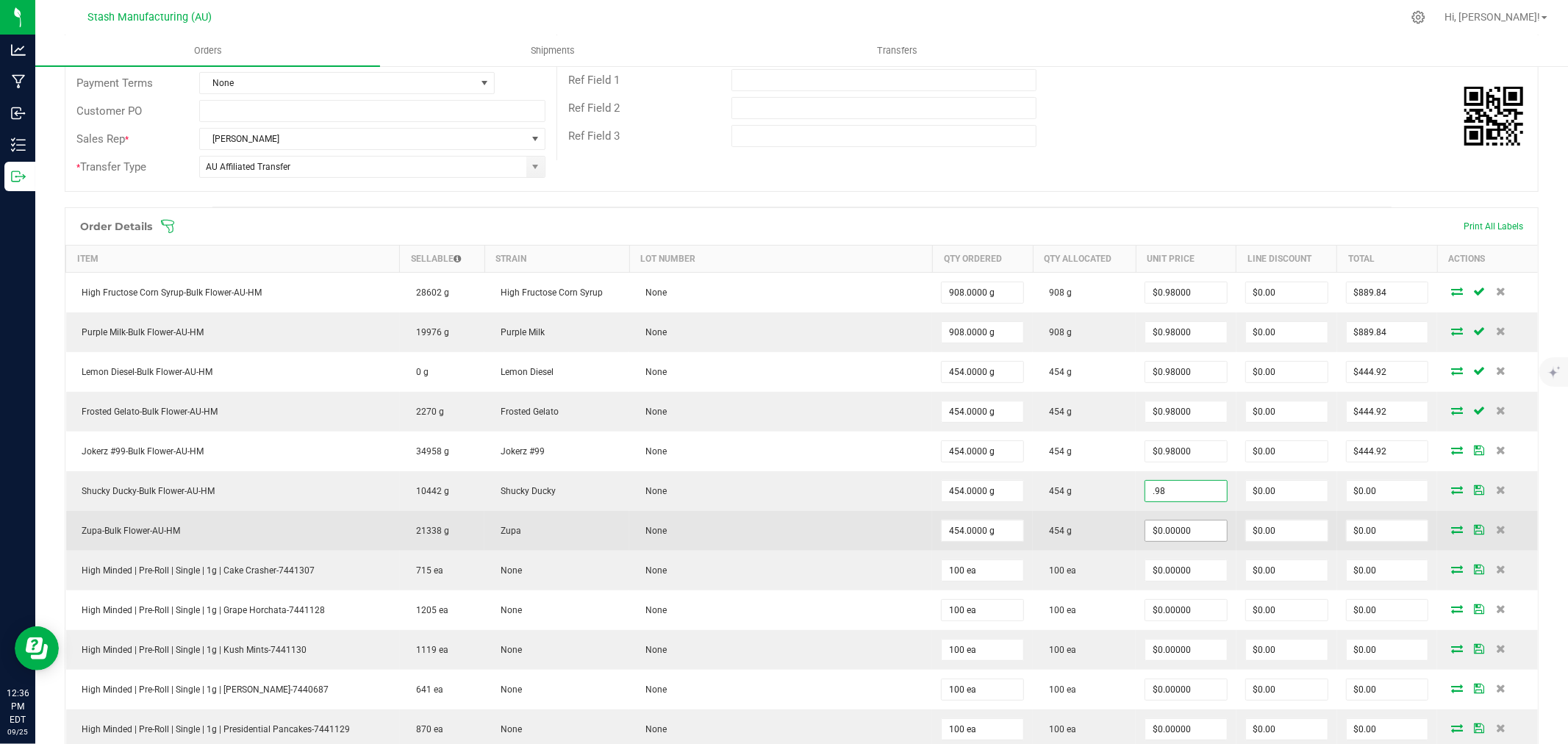
type input "$0.98000"
type input "$444.92"
click at [1167, 527] on input "0" at bounding box center [1186, 531] width 81 height 20
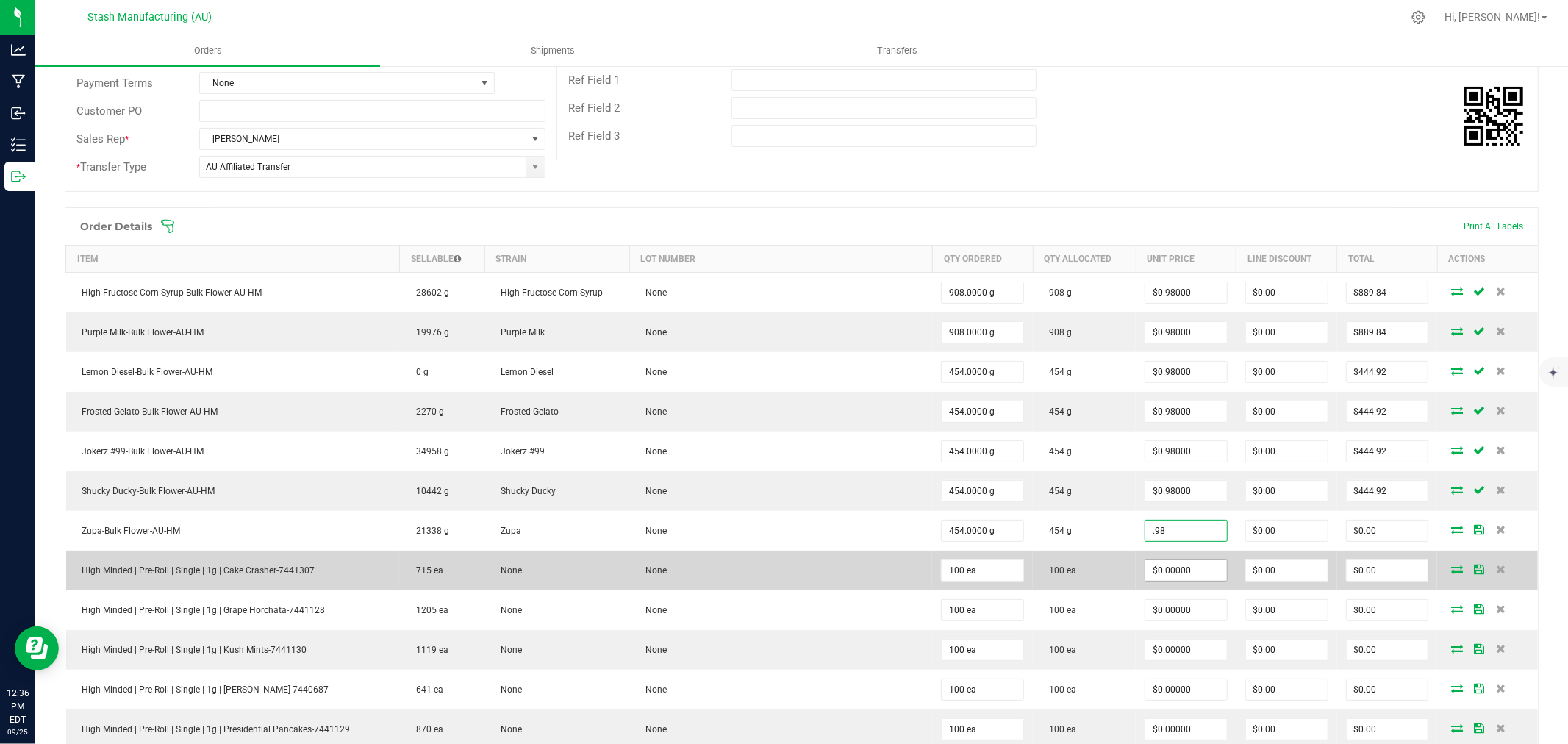
type input "$0.98000"
type input "$444.92"
click at [1156, 577] on input "0" at bounding box center [1186, 571] width 81 height 20
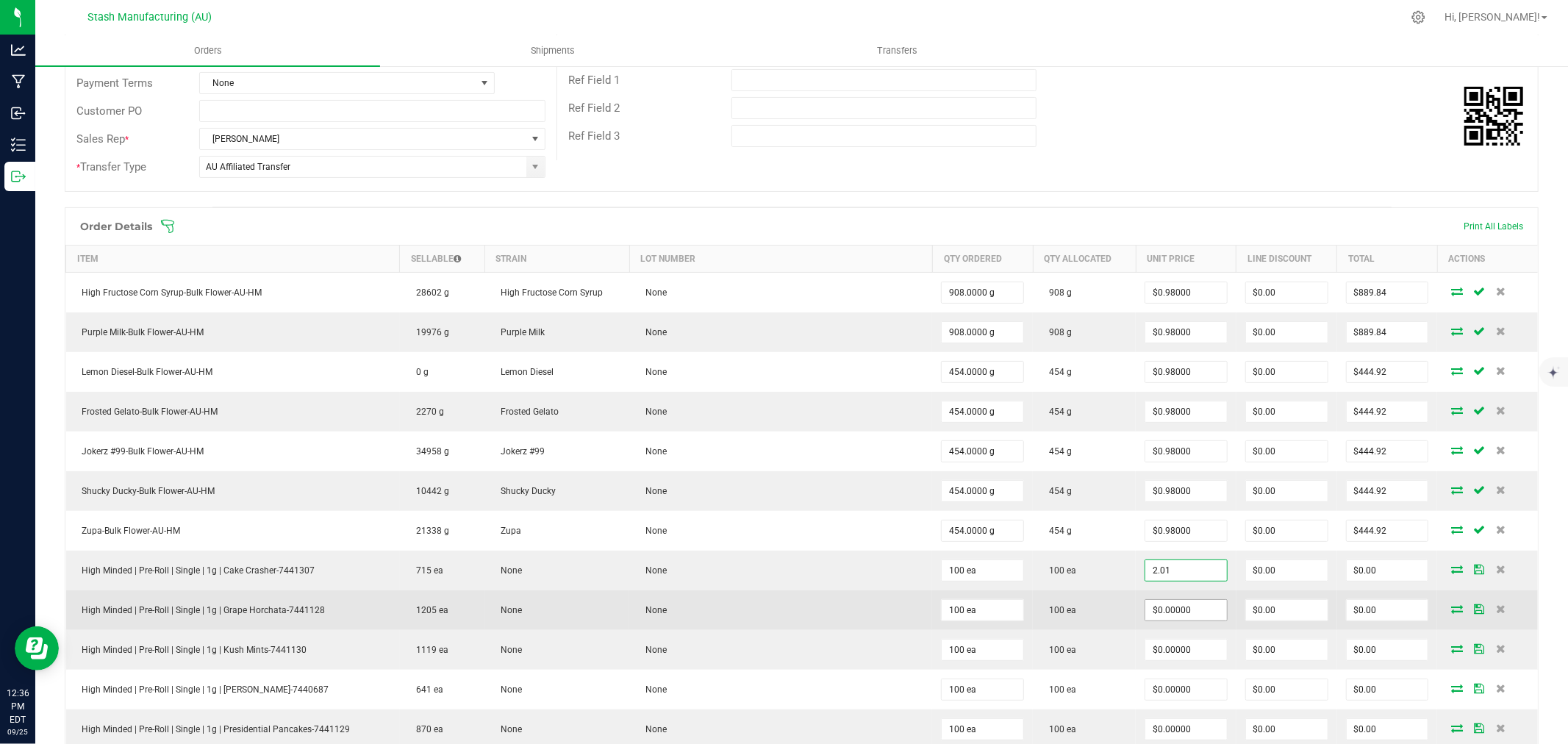
type input "$2.01000"
type input "$201.00"
click at [1151, 612] on input "0" at bounding box center [1186, 611] width 81 height 20
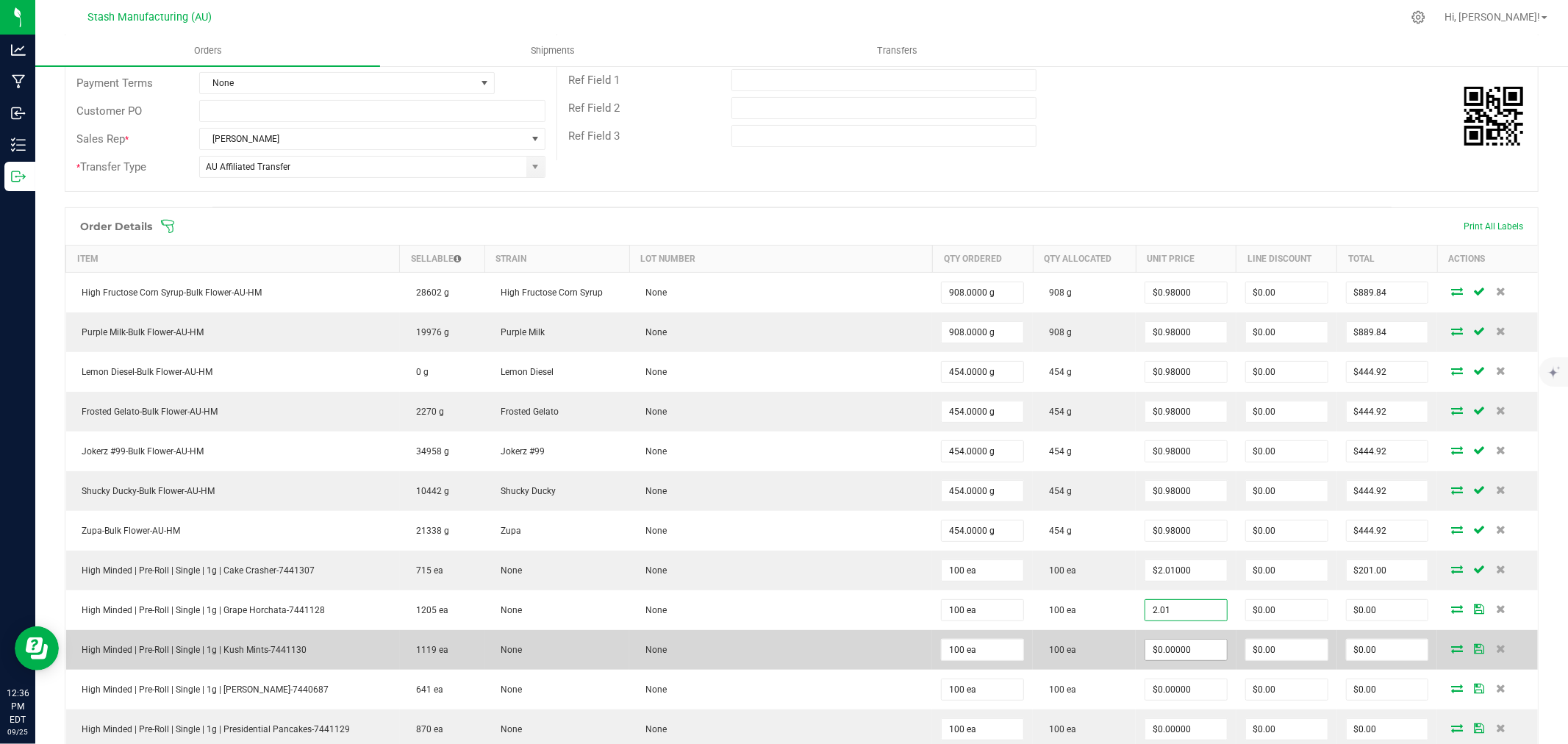
type input "$2.01000"
type input "$201.00"
click at [1169, 651] on input "0" at bounding box center [1186, 651] width 81 height 20
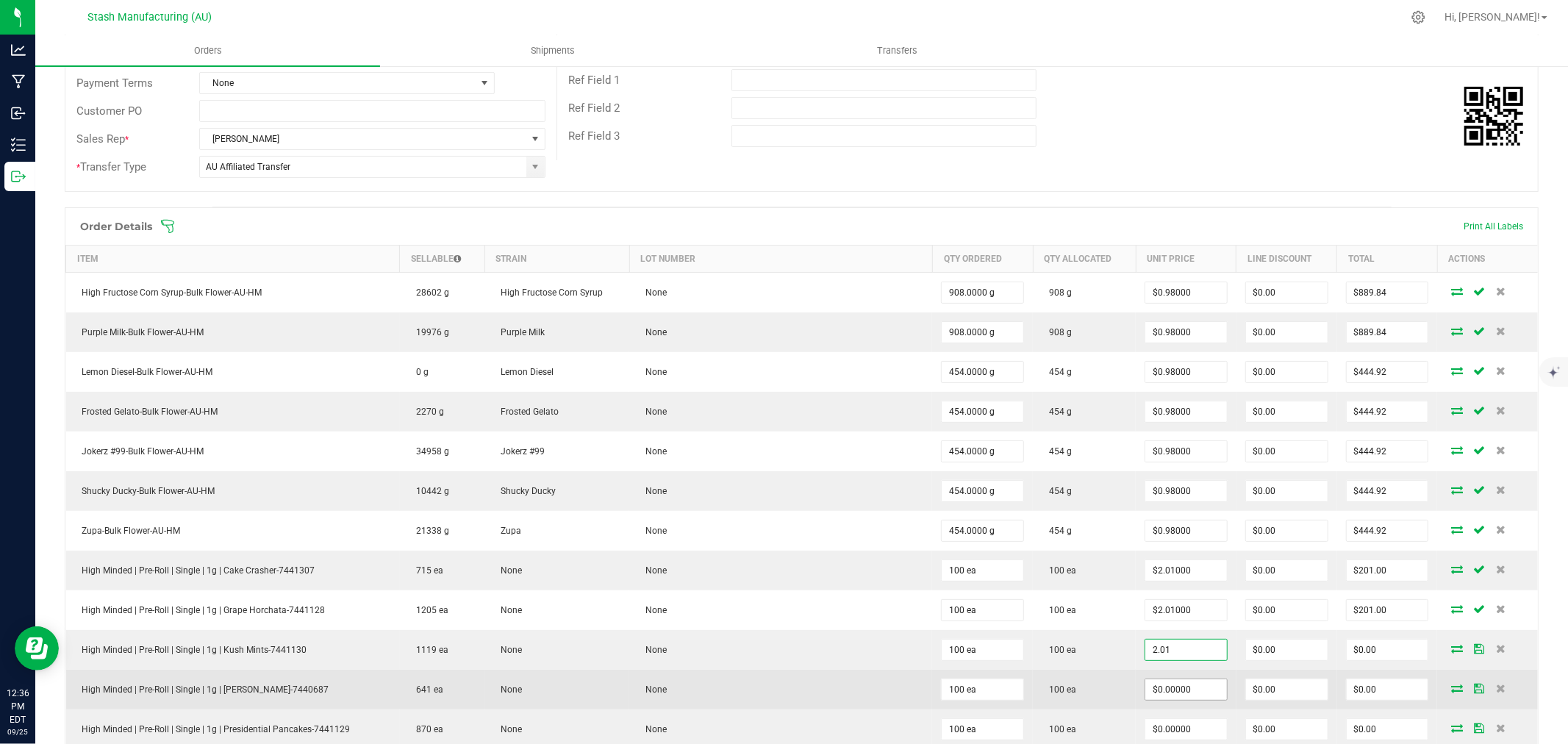
click at [1177, 696] on input "$0.00000" at bounding box center [1186, 690] width 81 height 20
type input "$2.01000"
type input "$201.00"
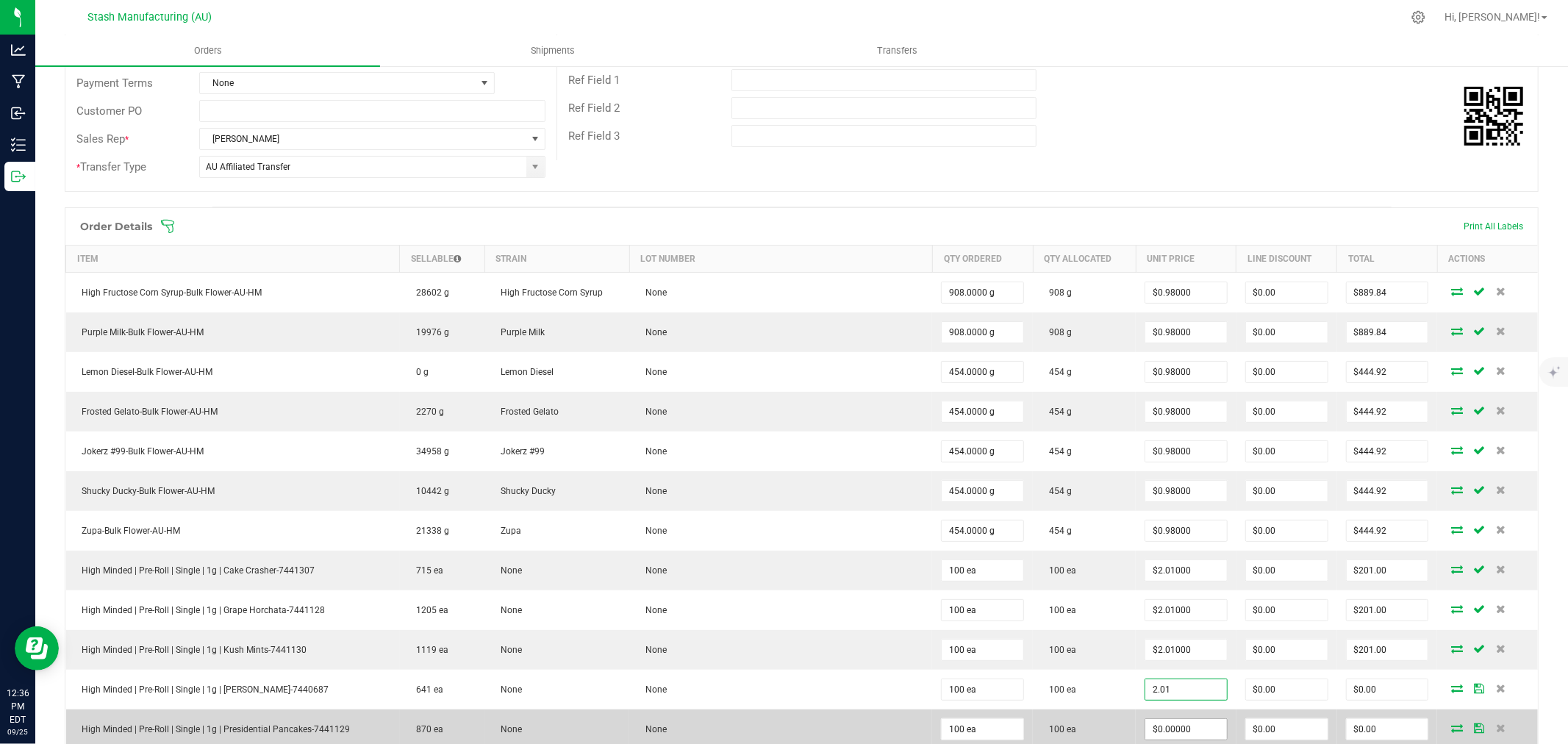
type input "$2.01000"
type input "$201.00"
click at [1158, 739] on input "0" at bounding box center [1186, 730] width 81 height 20
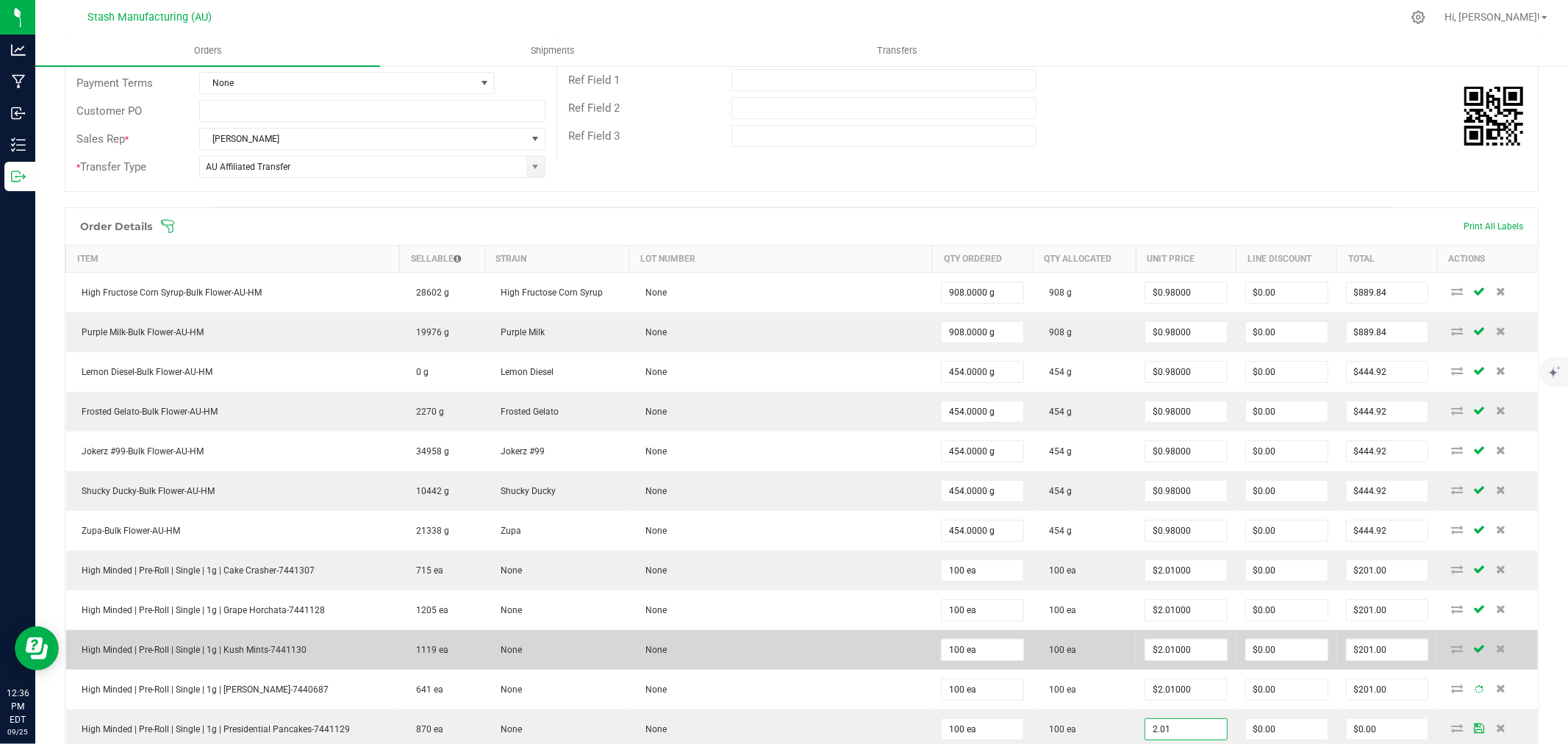
type input "$2.01000"
type input "$201.00"
click at [1042, 670] on td "100 ea" at bounding box center [1084, 650] width 103 height 40
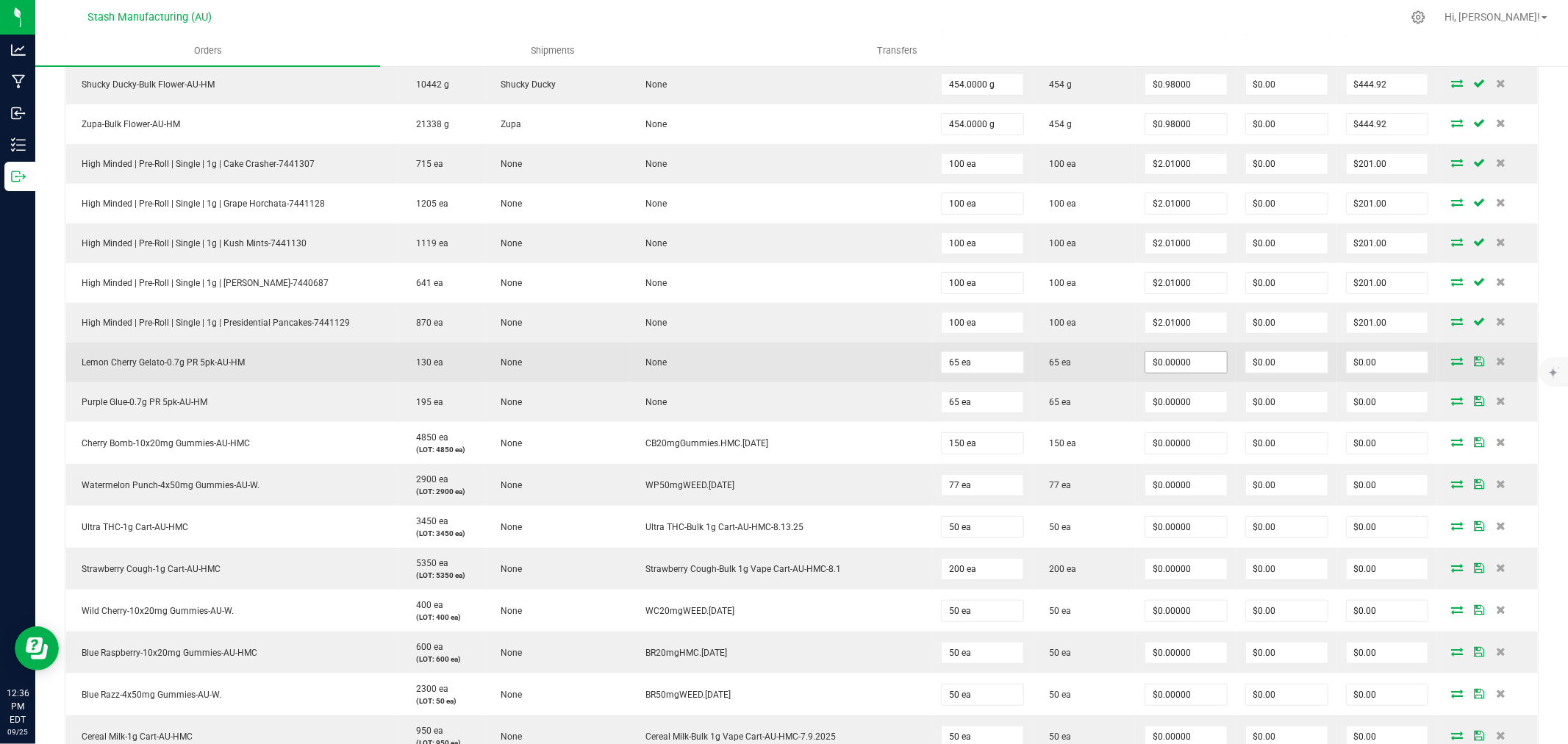
scroll to position [652, 0]
click at [1158, 355] on input "0" at bounding box center [1186, 361] width 81 height 20
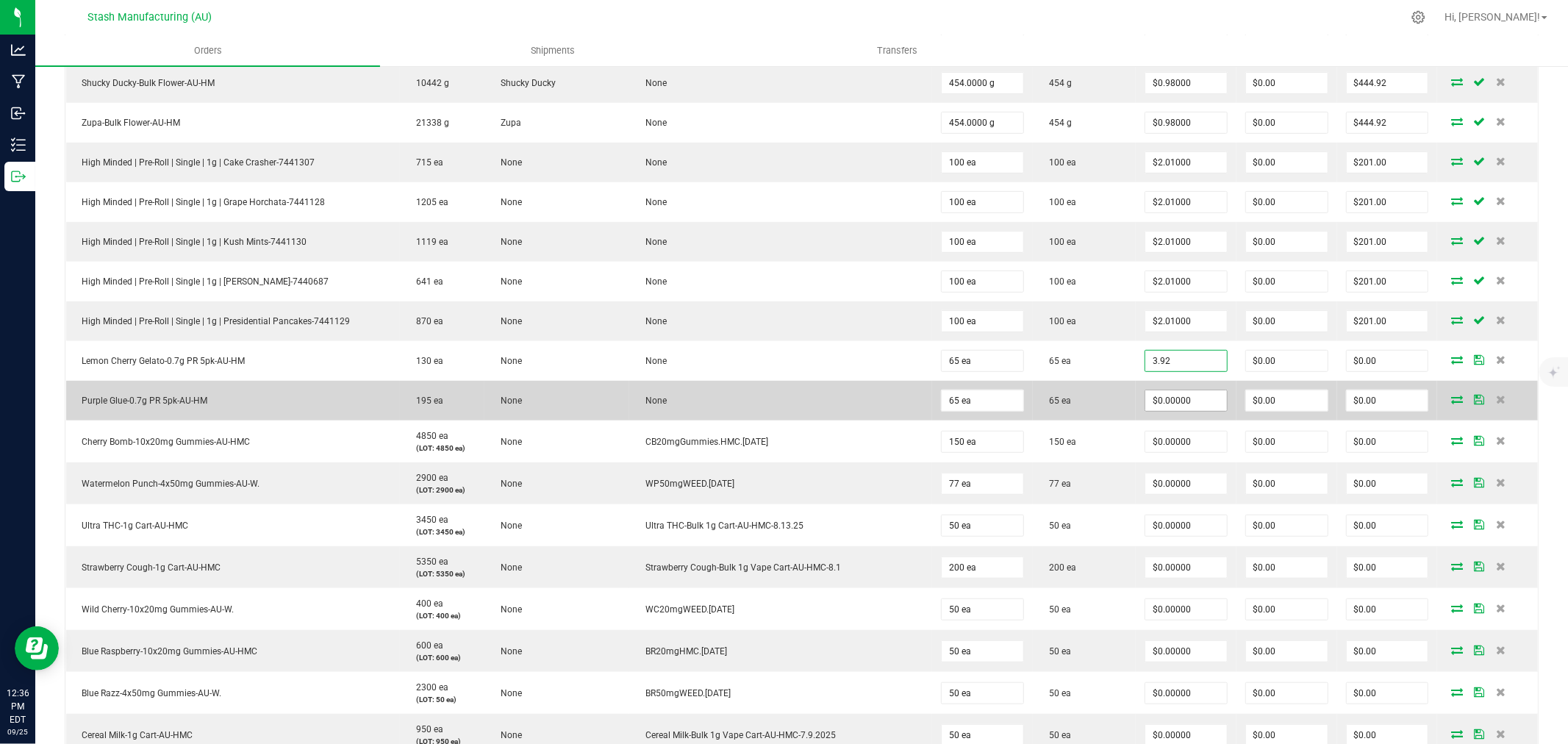
type input "$3.92000"
type input "$254.80"
click at [1165, 403] on input "0" at bounding box center [1186, 401] width 81 height 20
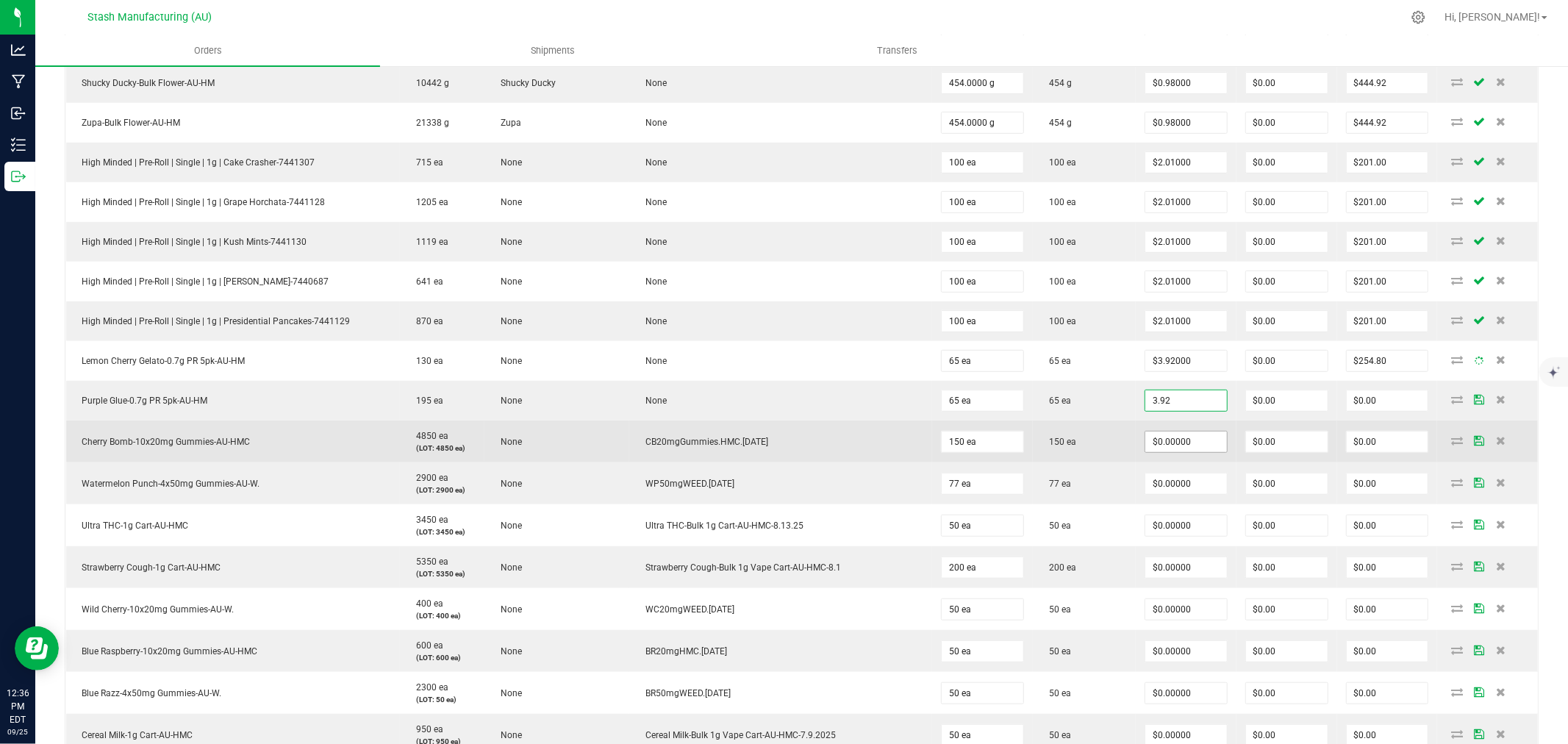
type input "$3.92000"
type input "$254.80"
click at [1170, 447] on input "0" at bounding box center [1186, 442] width 81 height 20
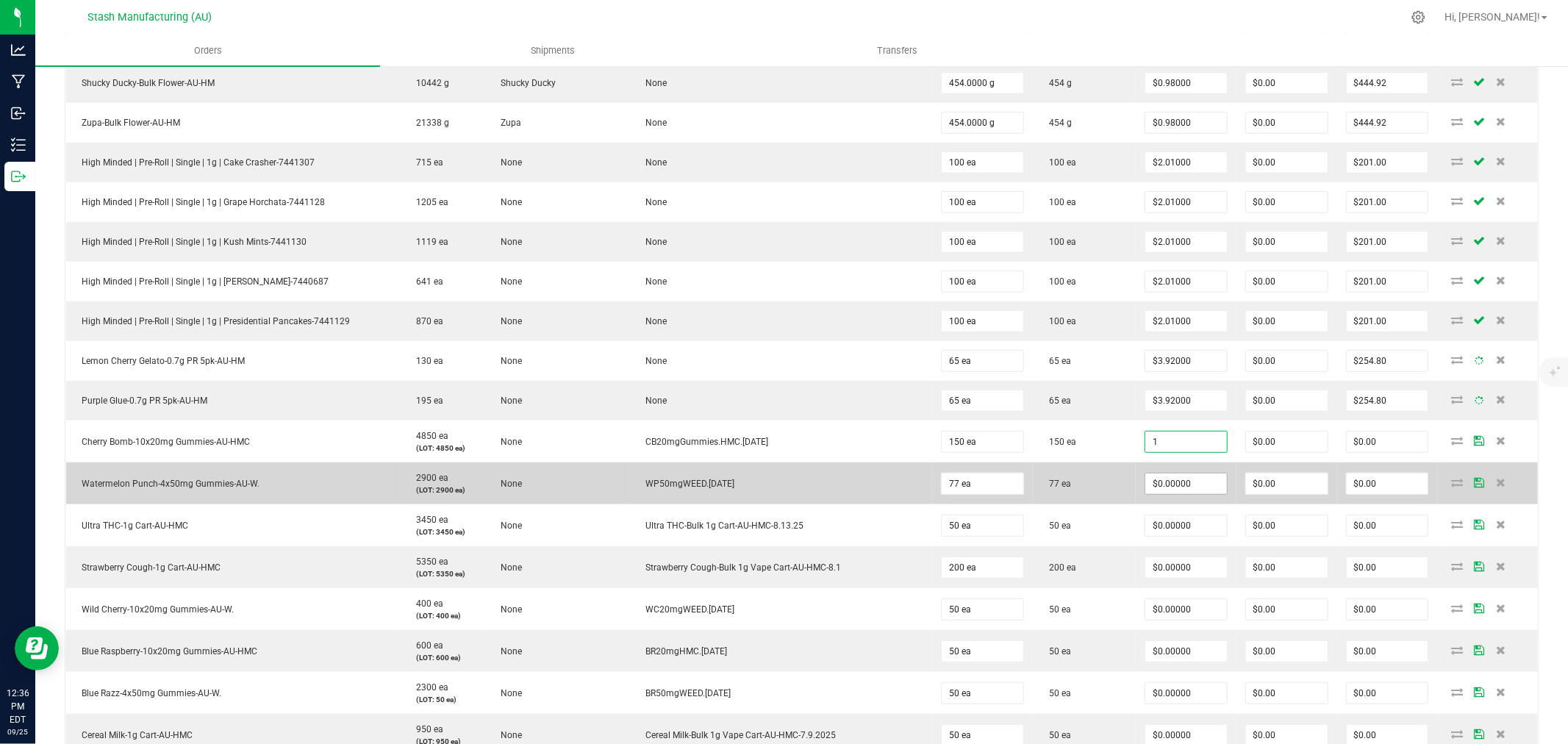
type input "$1.00000"
type input "$150.00"
click at [1174, 478] on input "0" at bounding box center [1186, 484] width 81 height 20
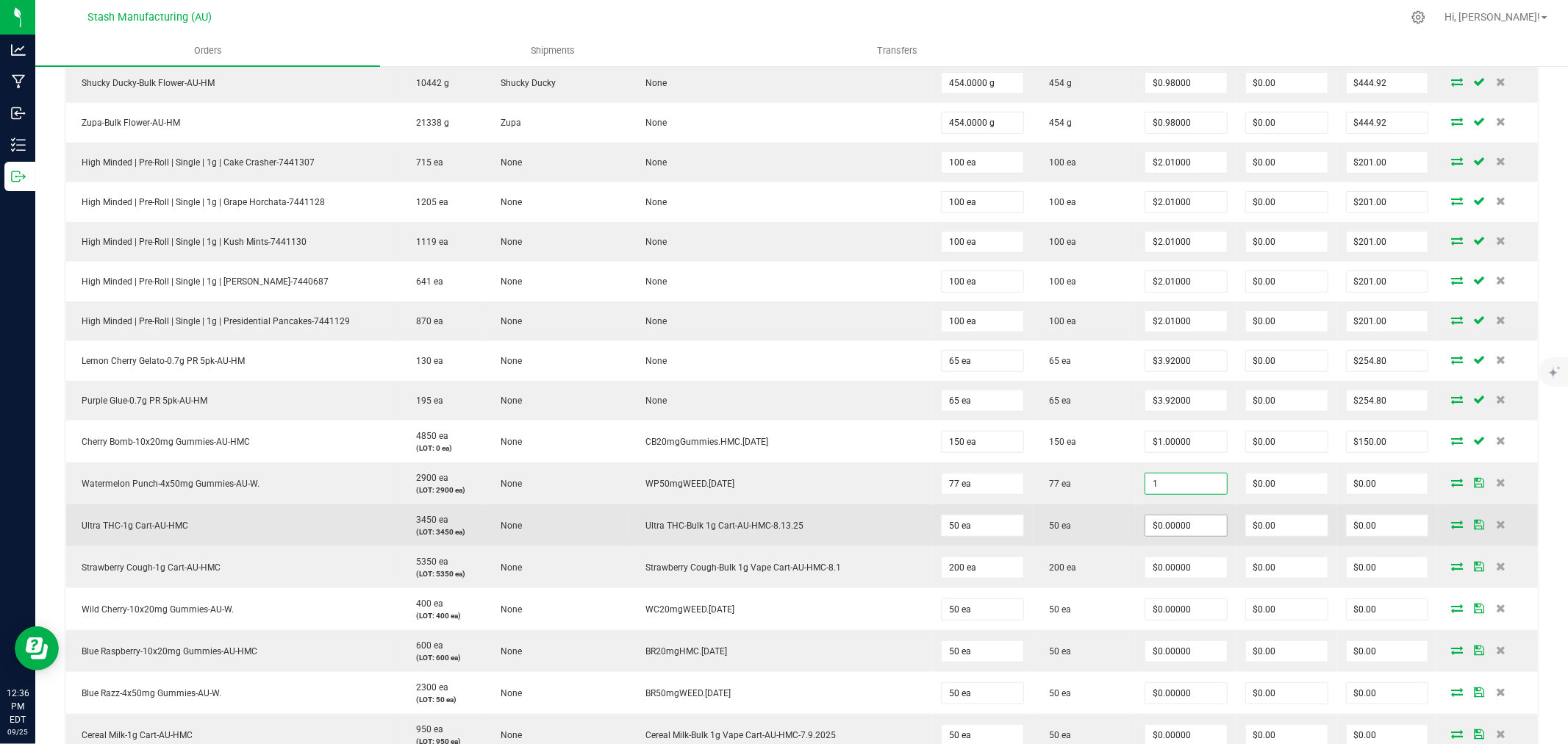
type input "$1.00000"
type input "$77.00"
click at [1164, 527] on input "0" at bounding box center [1186, 526] width 81 height 20
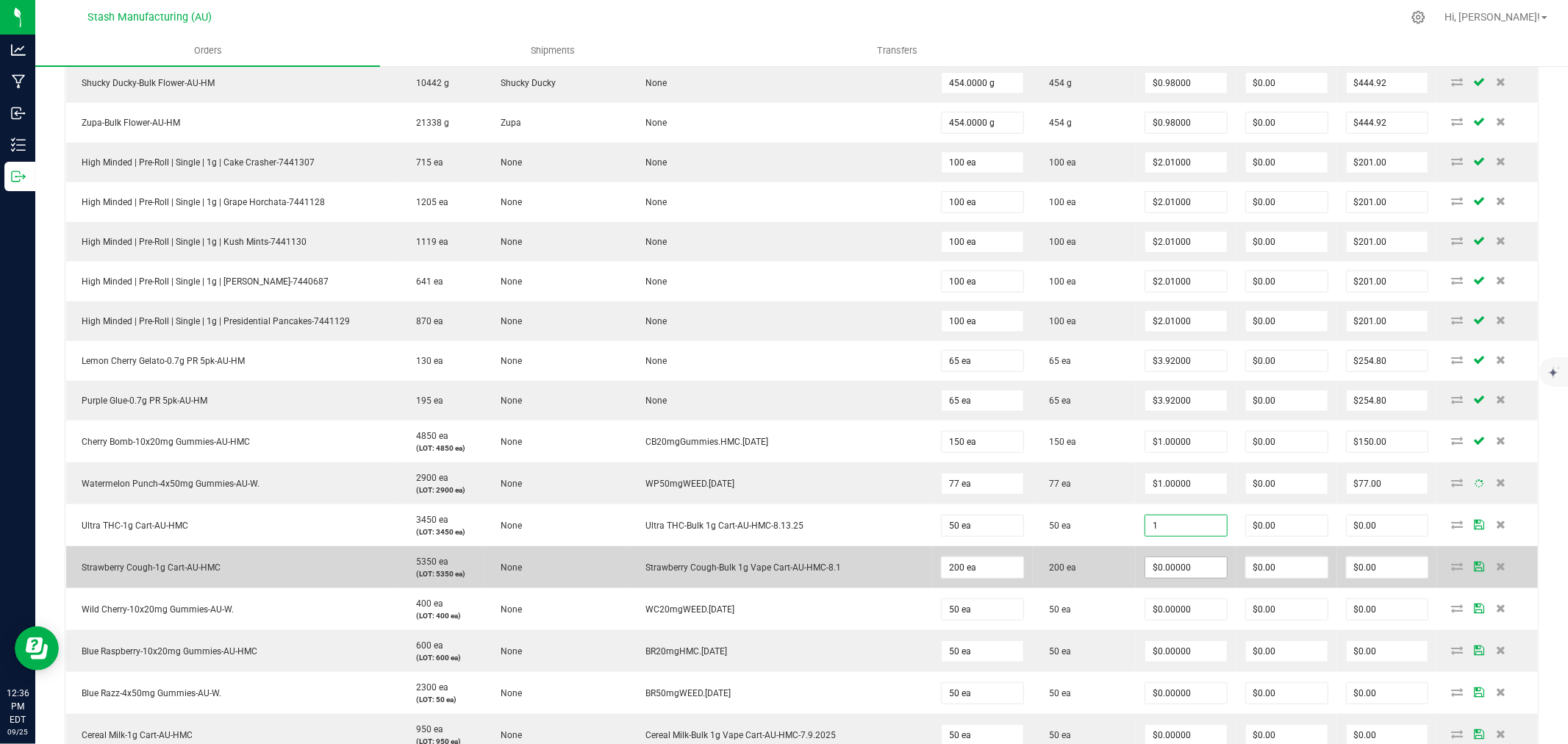
type input "$1.00000"
type input "$50.00"
click at [1159, 566] on input "0" at bounding box center [1186, 568] width 81 height 20
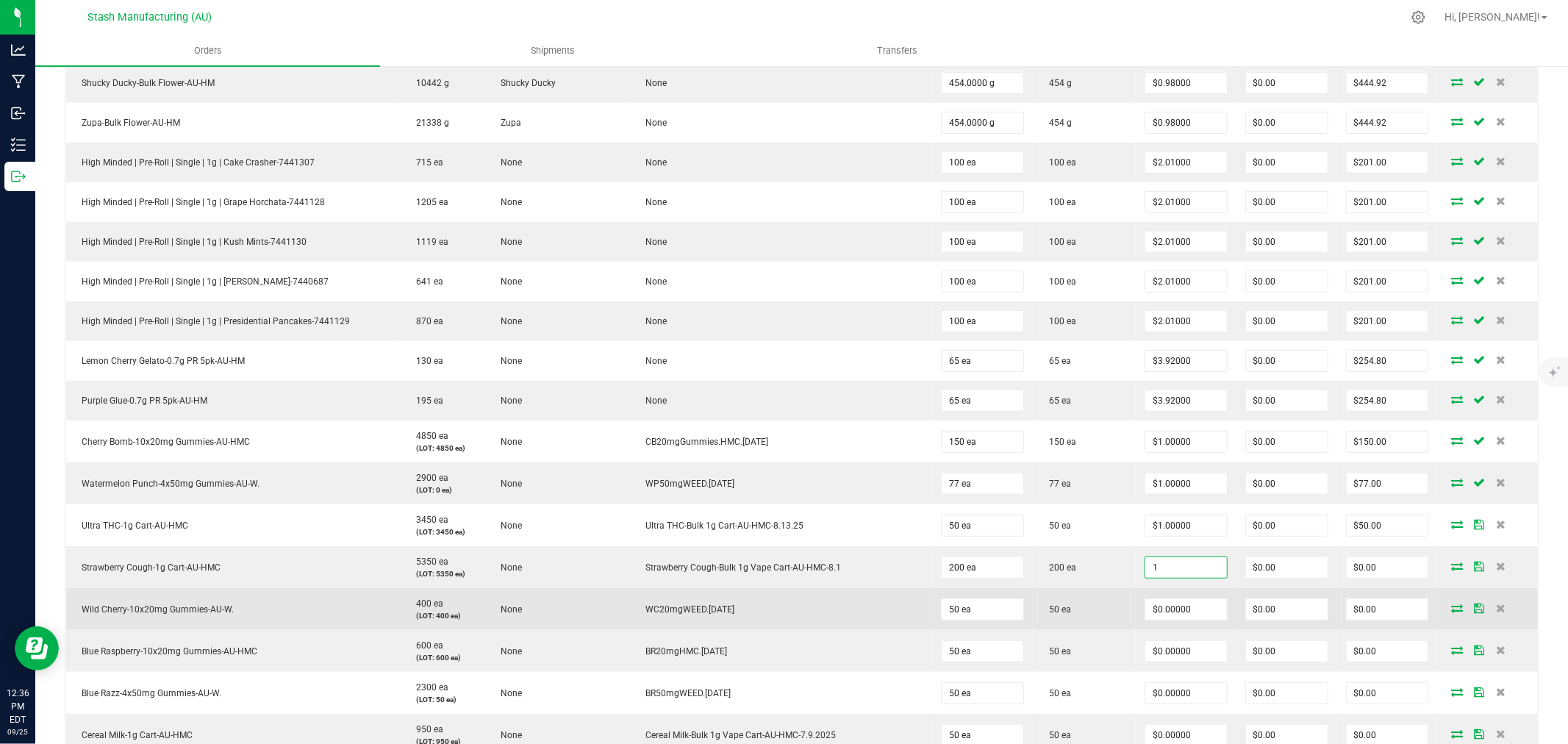
type input "$1.00000"
type input "$200.00"
click at [1166, 623] on td "$0.00000" at bounding box center [1186, 609] width 101 height 42
click at [1172, 616] on input "0" at bounding box center [1186, 610] width 81 height 20
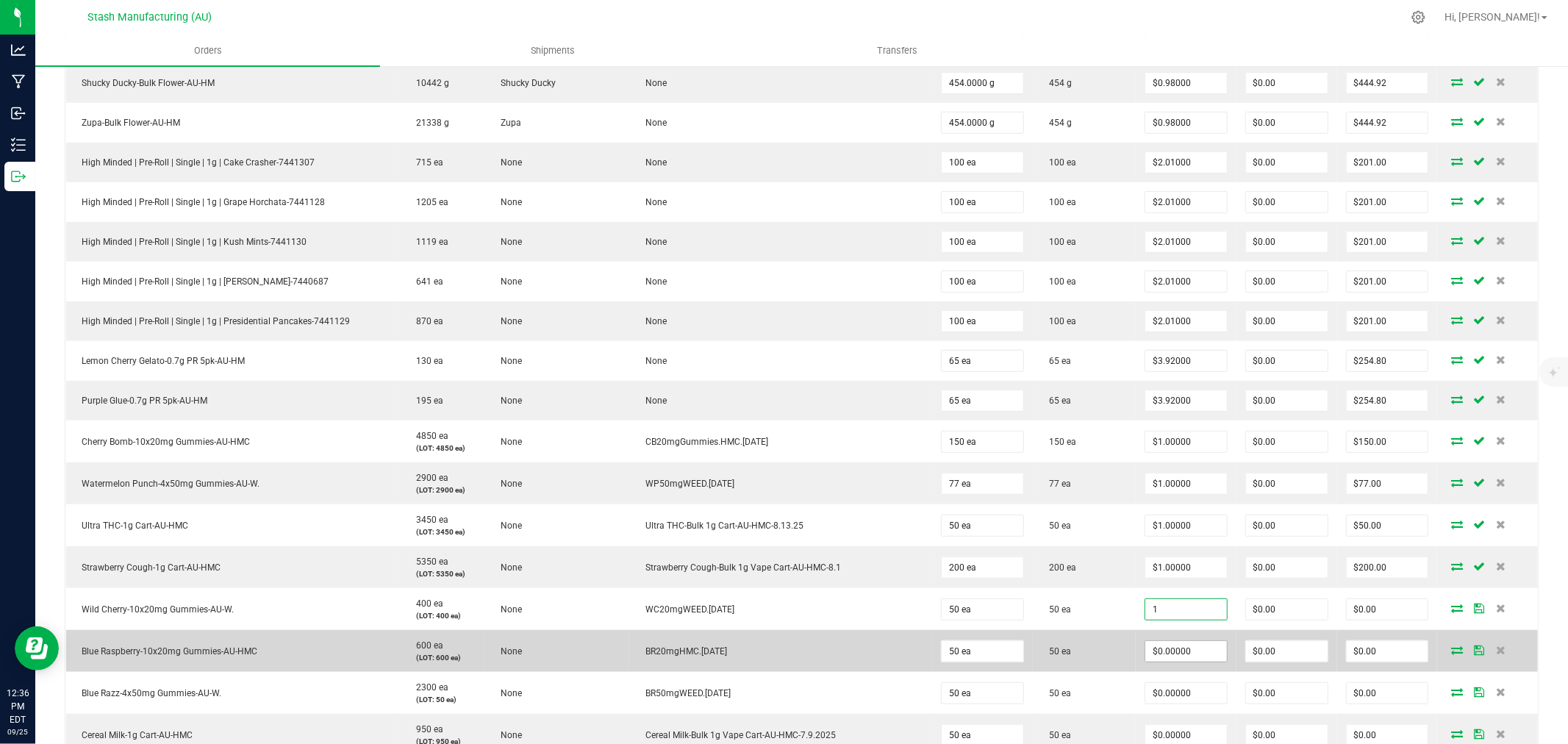
type input "$1.00000"
type input "$50.00"
click at [1157, 651] on input "0" at bounding box center [1186, 651] width 81 height 20
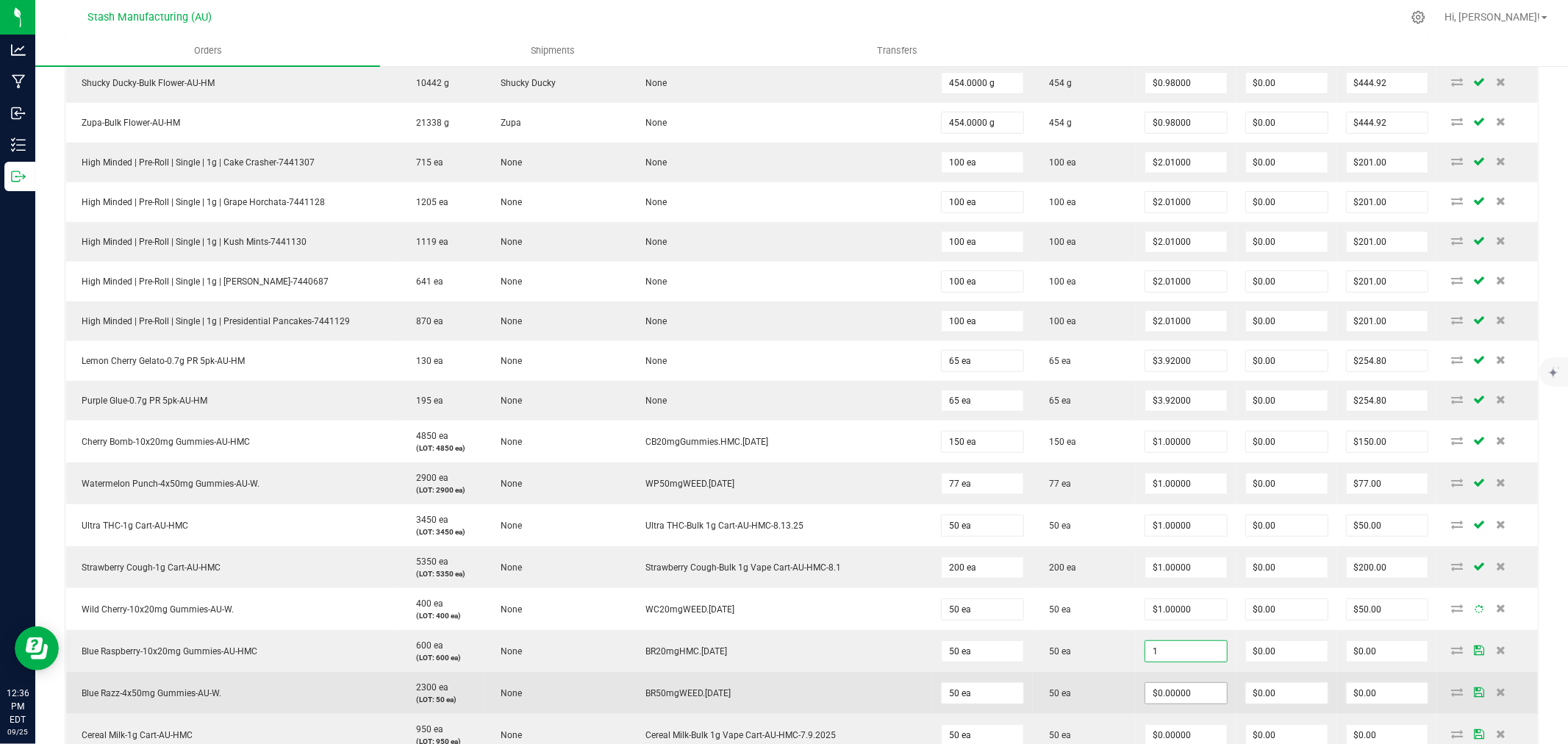
type input "$1.00000"
type input "$50.00"
click at [1155, 689] on input "0" at bounding box center [1186, 694] width 81 height 20
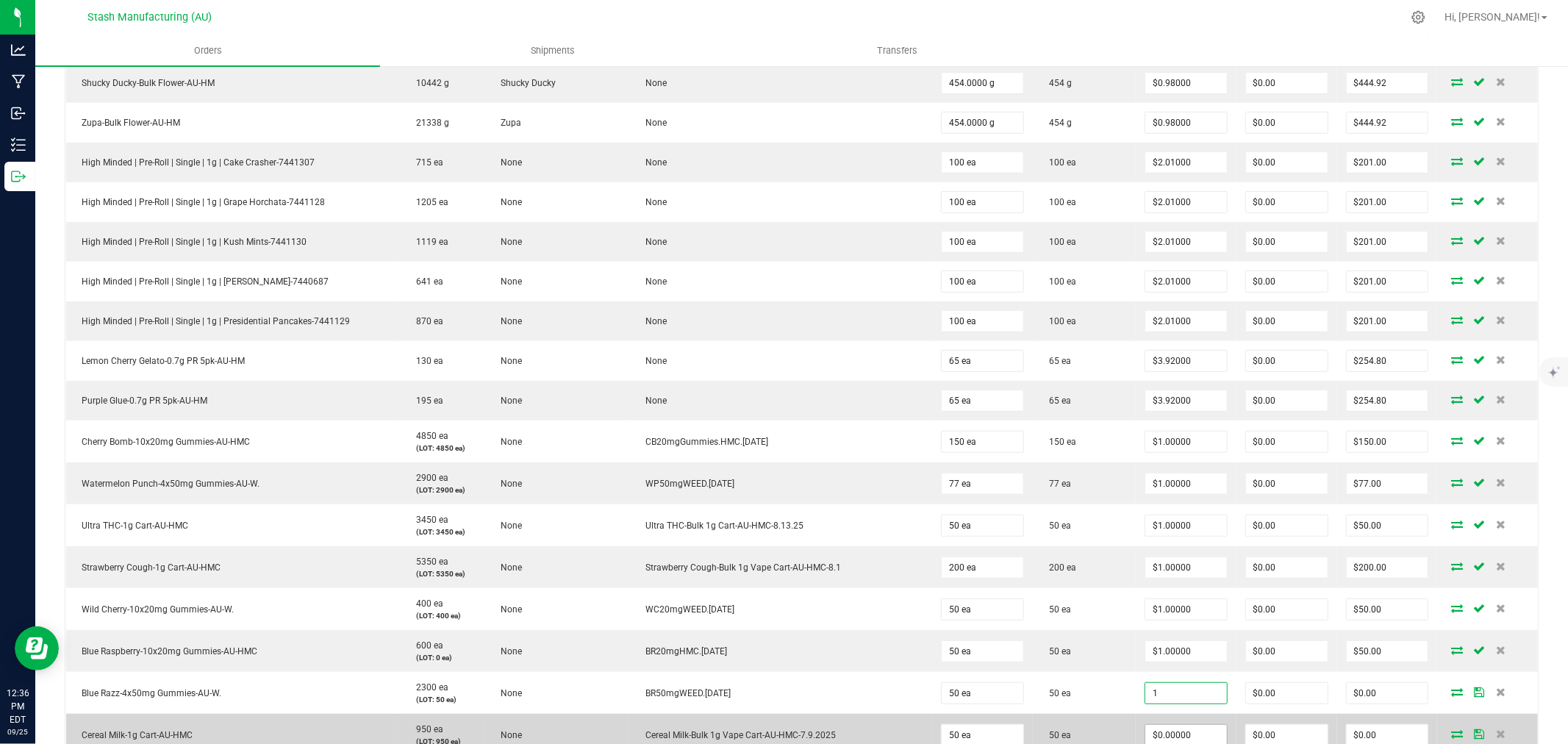
type input "$1.00000"
type input "$50.00"
click at [1152, 739] on input "0" at bounding box center [1186, 736] width 81 height 20
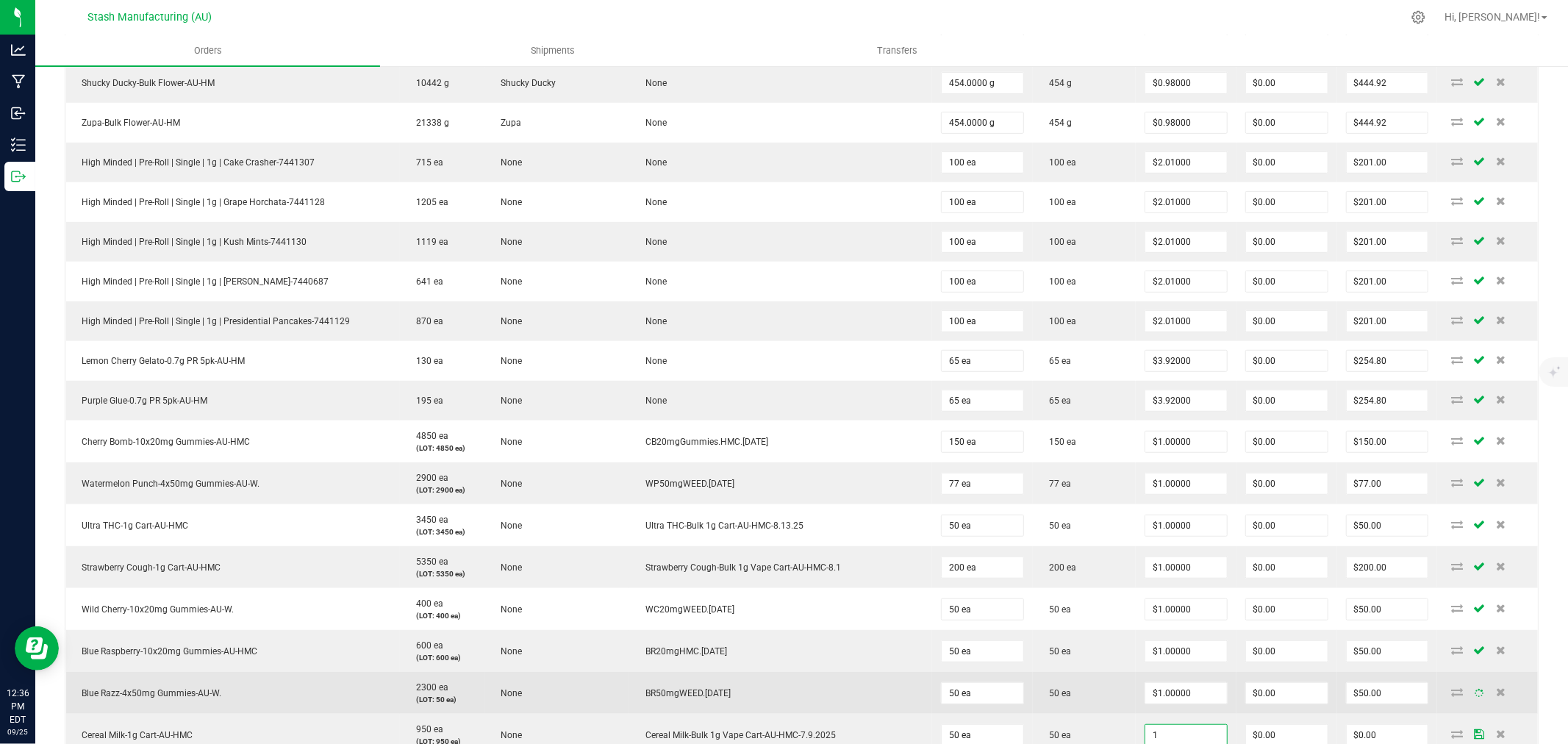
type input "$1.00000"
type input "$50.00"
click at [1063, 704] on td "50 ea" at bounding box center [1084, 693] width 103 height 42
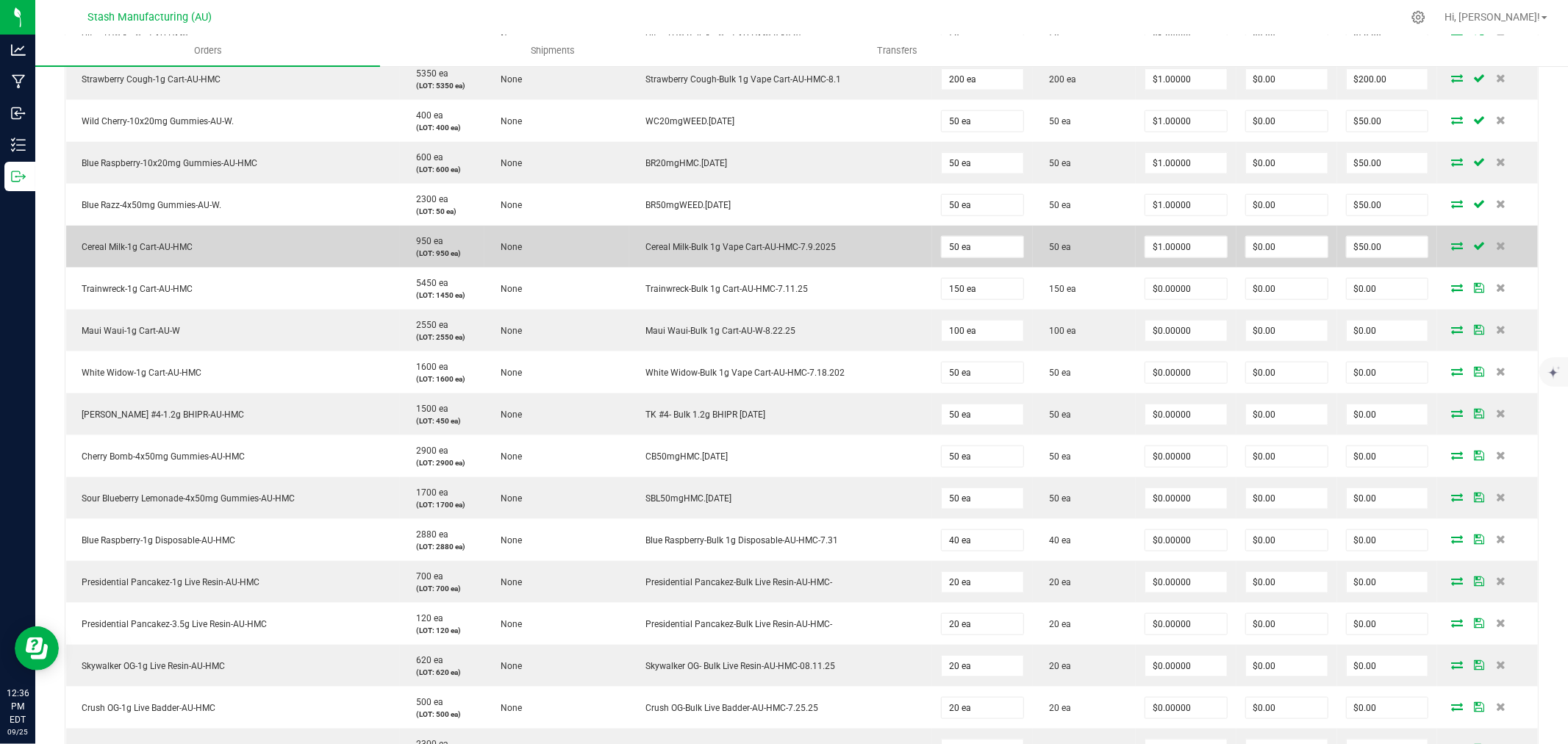
scroll to position [1143, 0]
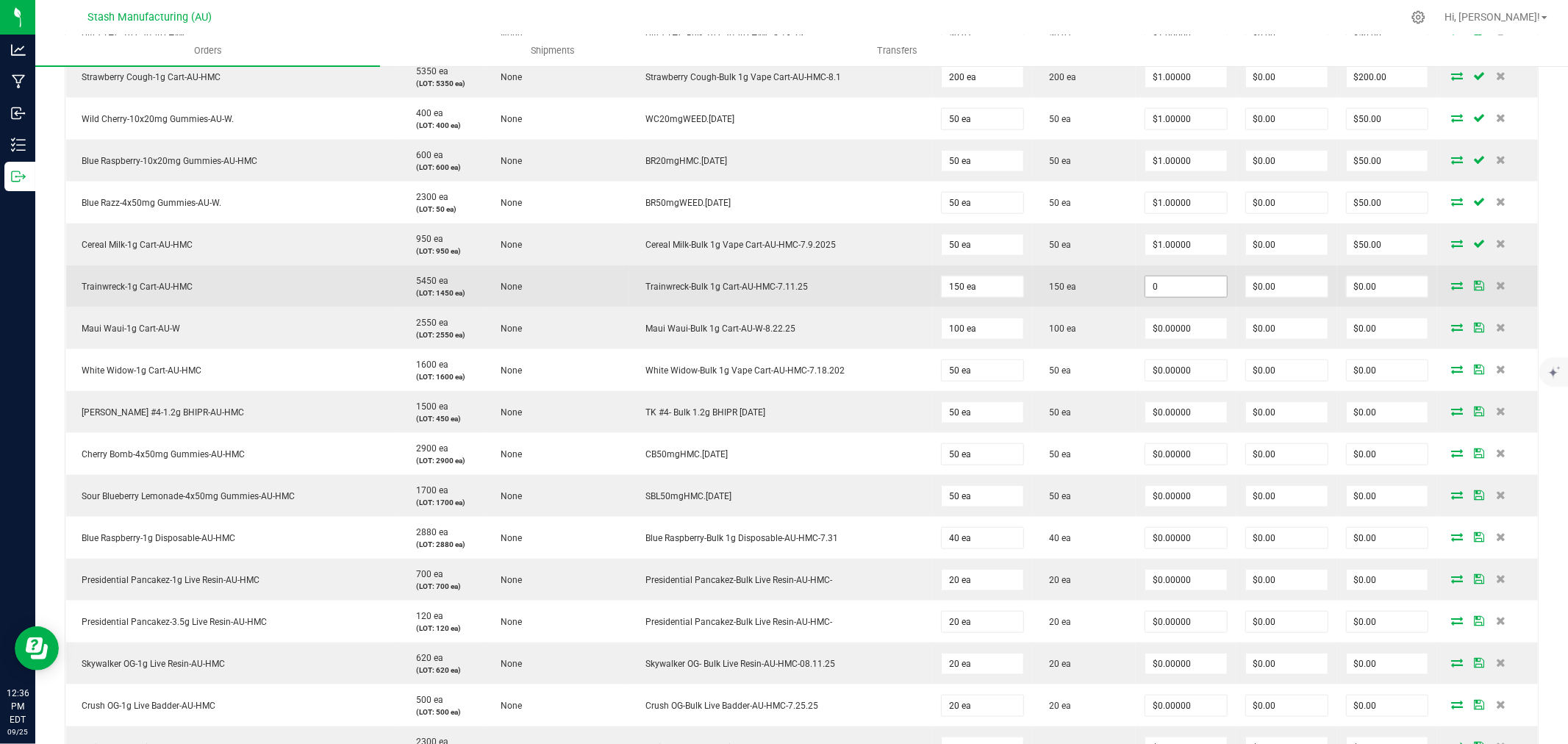
click at [1148, 288] on input "0" at bounding box center [1186, 287] width 81 height 20
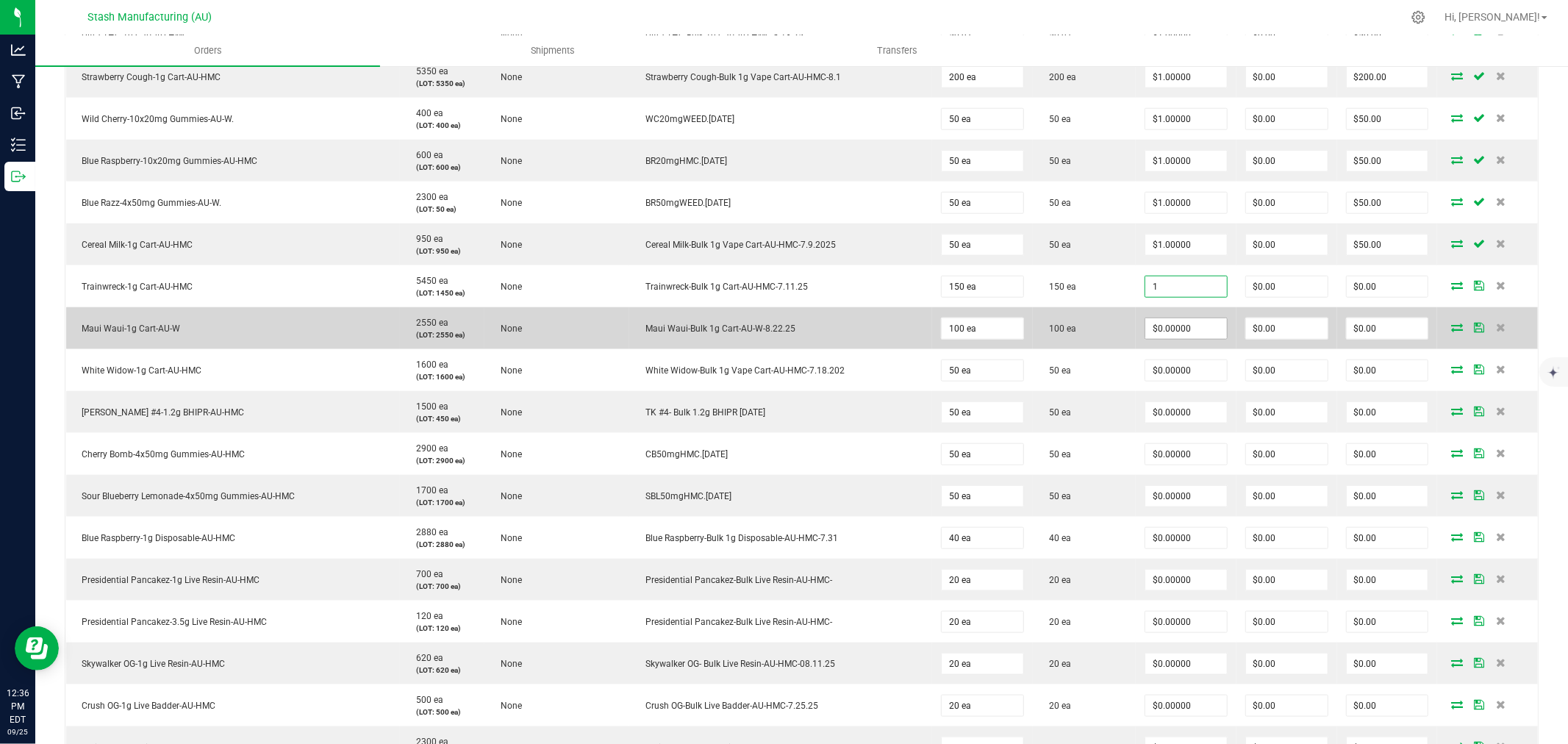
click at [1161, 331] on input "$0.00000" at bounding box center [1186, 329] width 81 height 20
type input "$1.00000"
type input "$150.00"
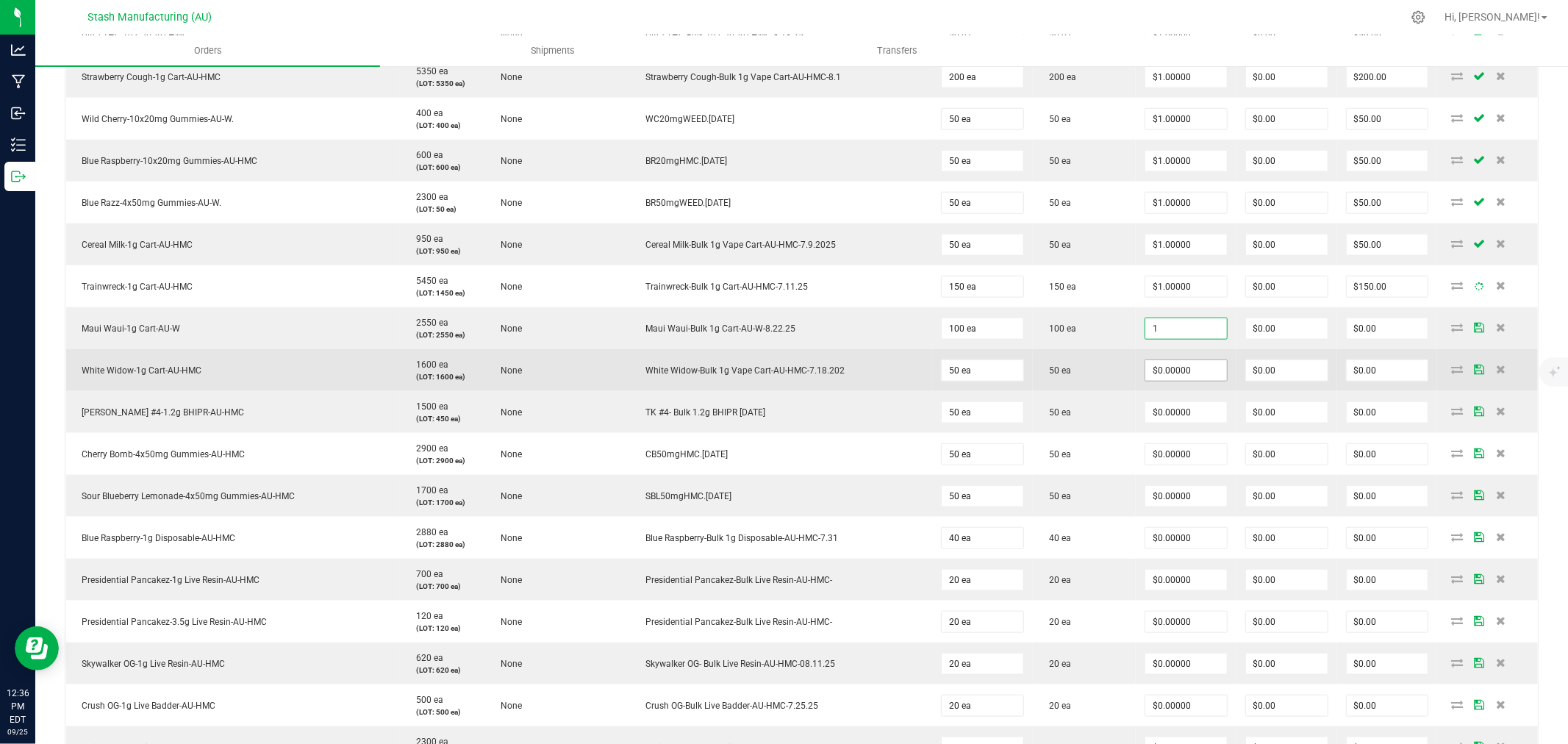
type input "$1.00000"
type input "$100.00"
click at [1162, 368] on input "0" at bounding box center [1186, 370] width 81 height 20
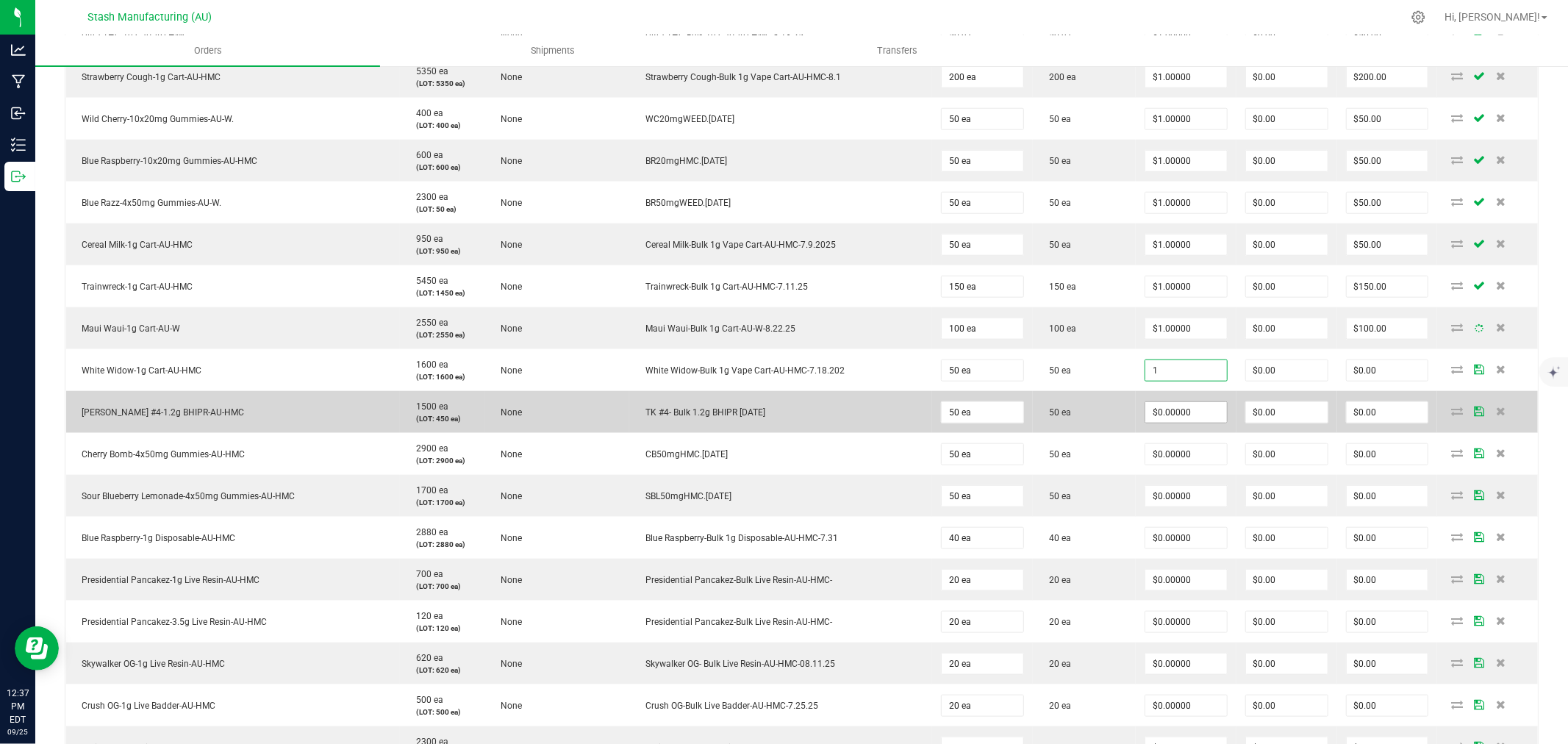
type input "$1.00000"
type input "$50.00"
click at [1162, 416] on input "0" at bounding box center [1186, 413] width 81 height 20
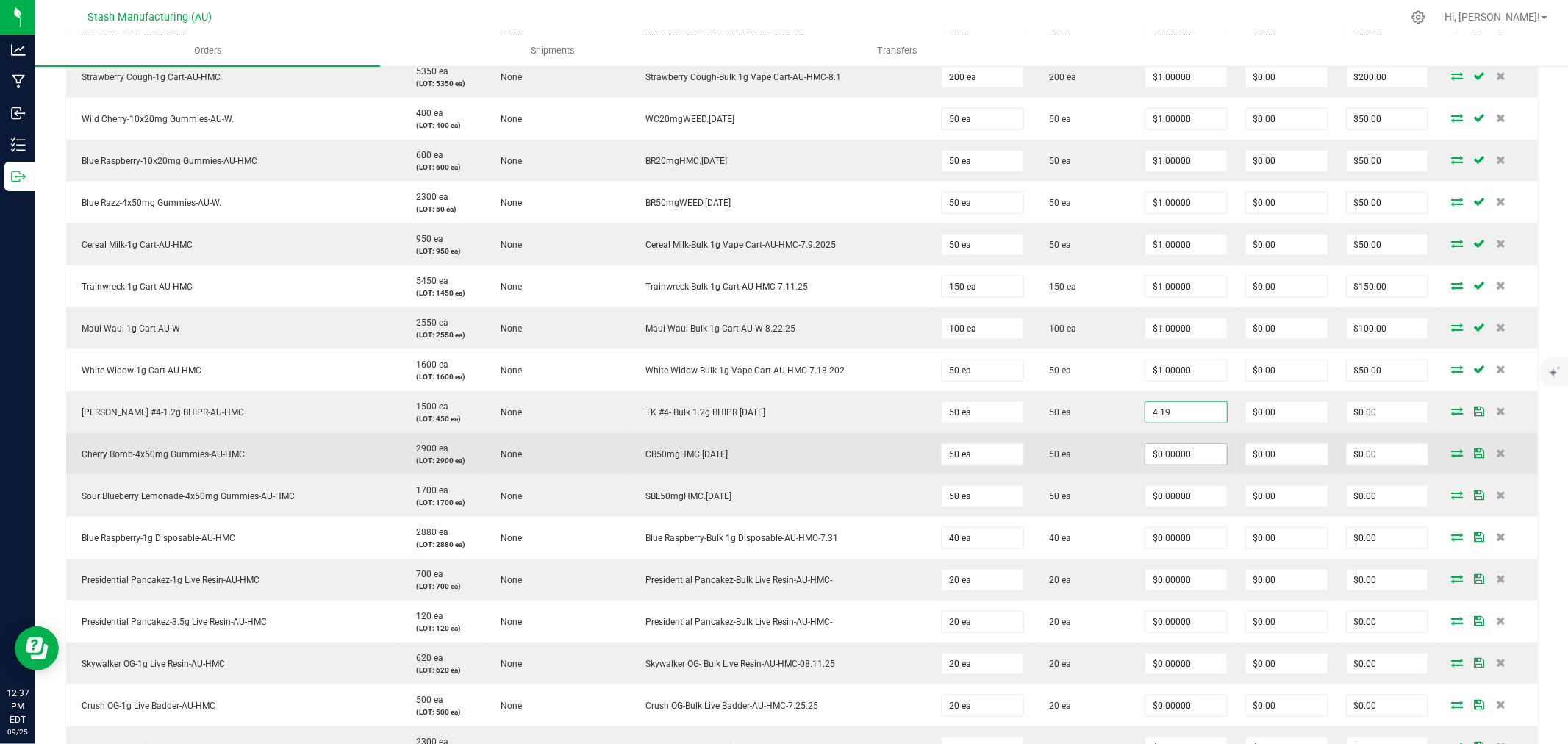
type input "$4.19000"
type input "$209.50"
click at [1158, 459] on input "0" at bounding box center [1186, 454] width 81 height 20
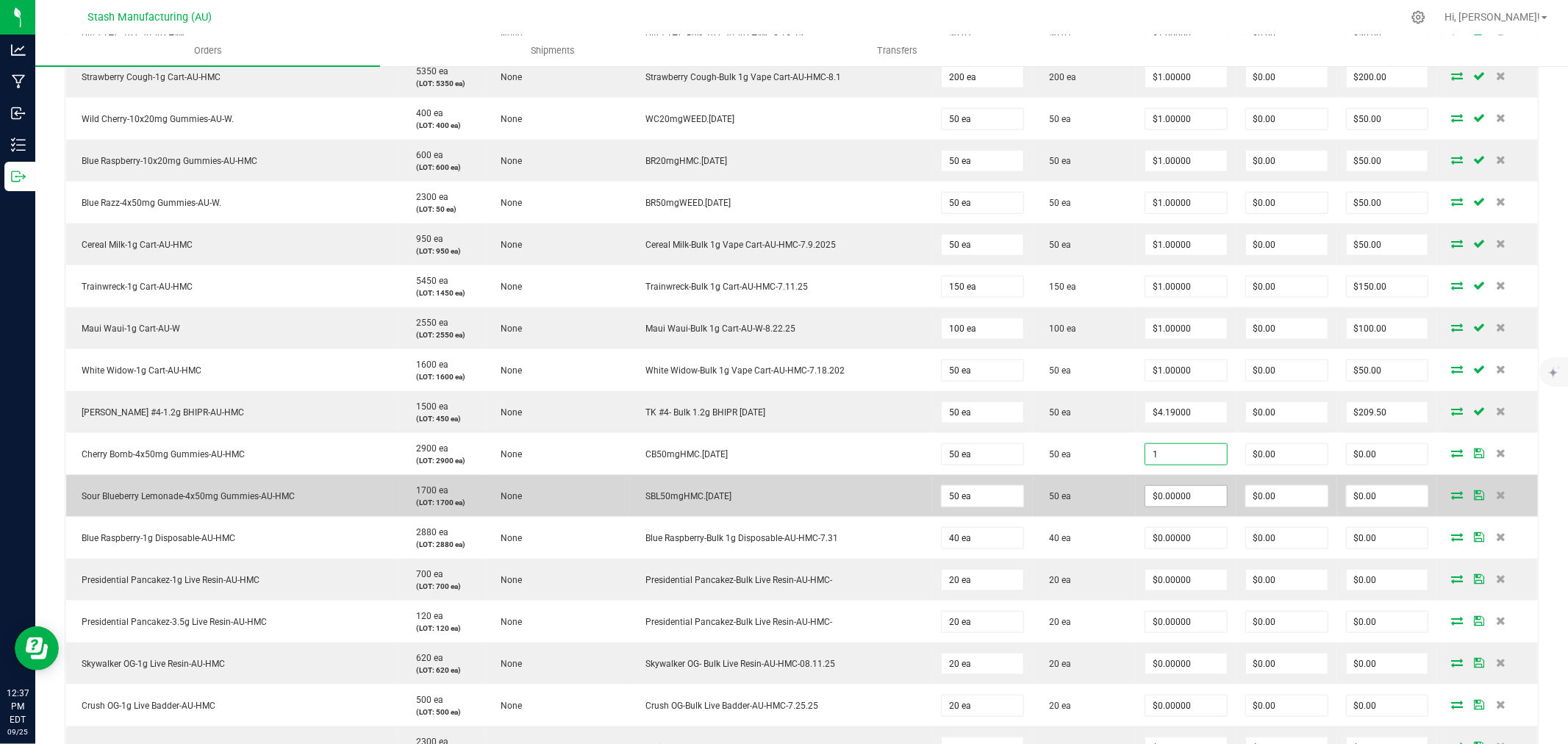
type input "$1.00000"
type input "$50.00"
click at [1169, 500] on input "0" at bounding box center [1186, 496] width 81 height 20
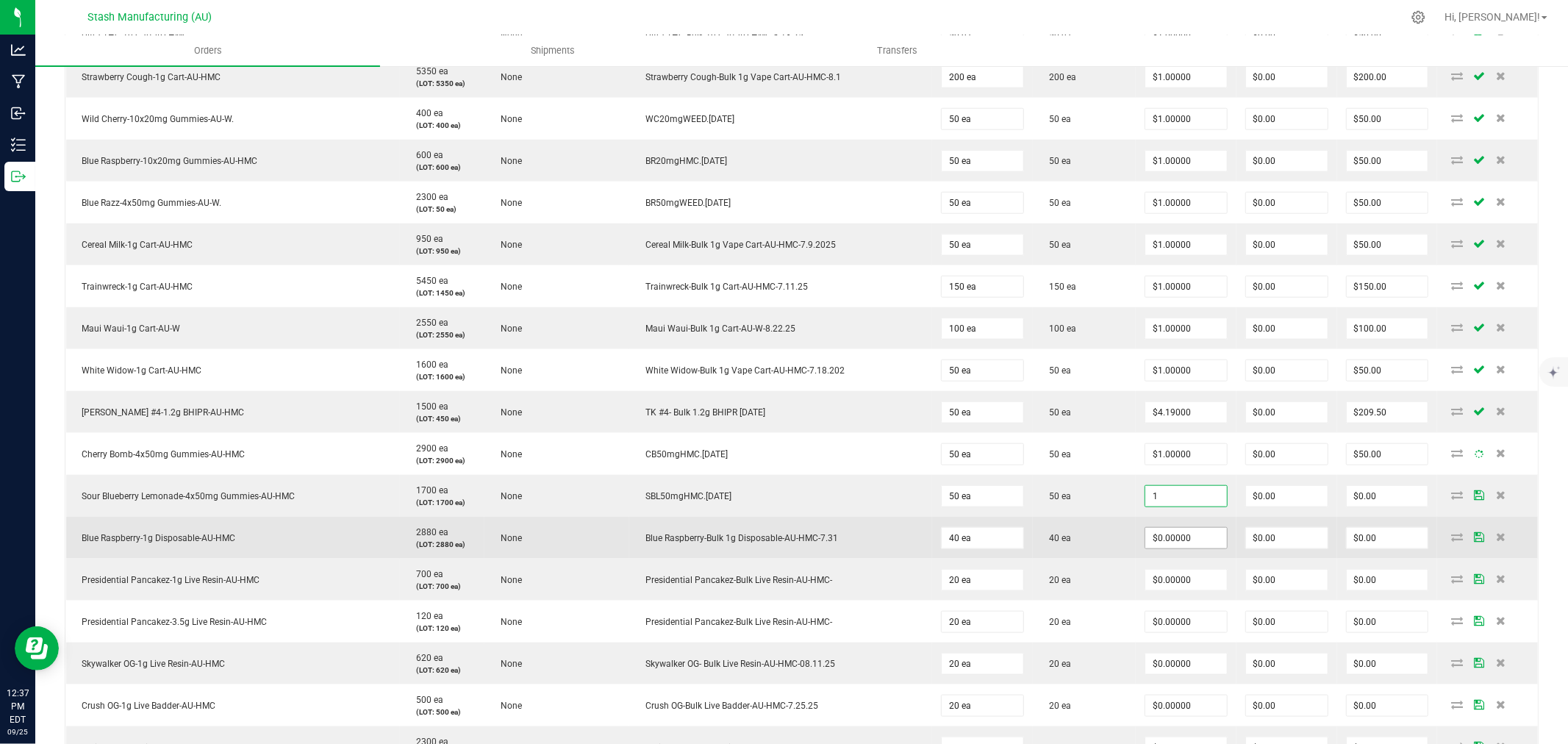
type input "$1.00000"
type input "$50.00"
click at [1167, 545] on input "0" at bounding box center [1186, 538] width 81 height 20
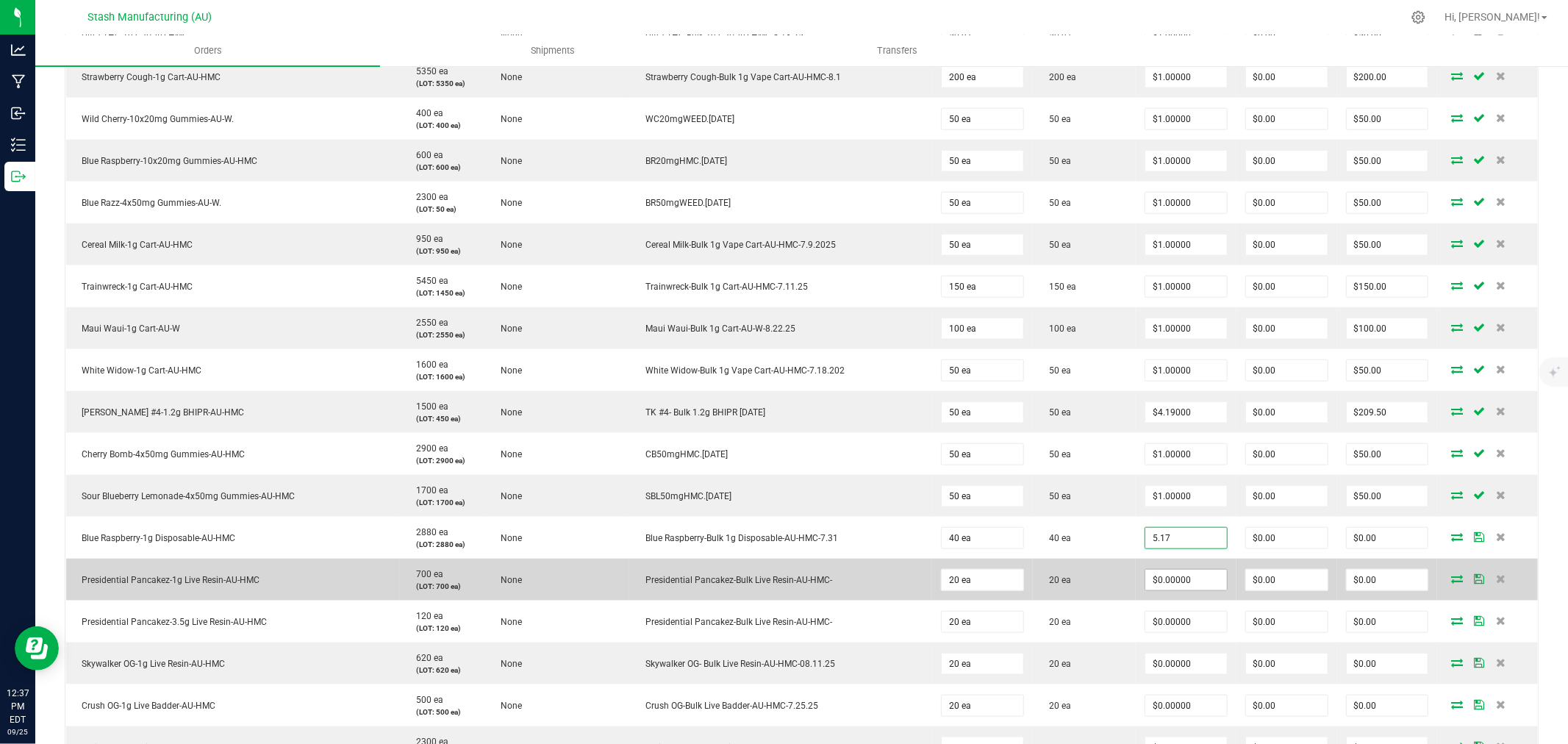
type input "$5.17000"
type input "$206.80"
click at [1162, 581] on input "0" at bounding box center [1186, 580] width 81 height 20
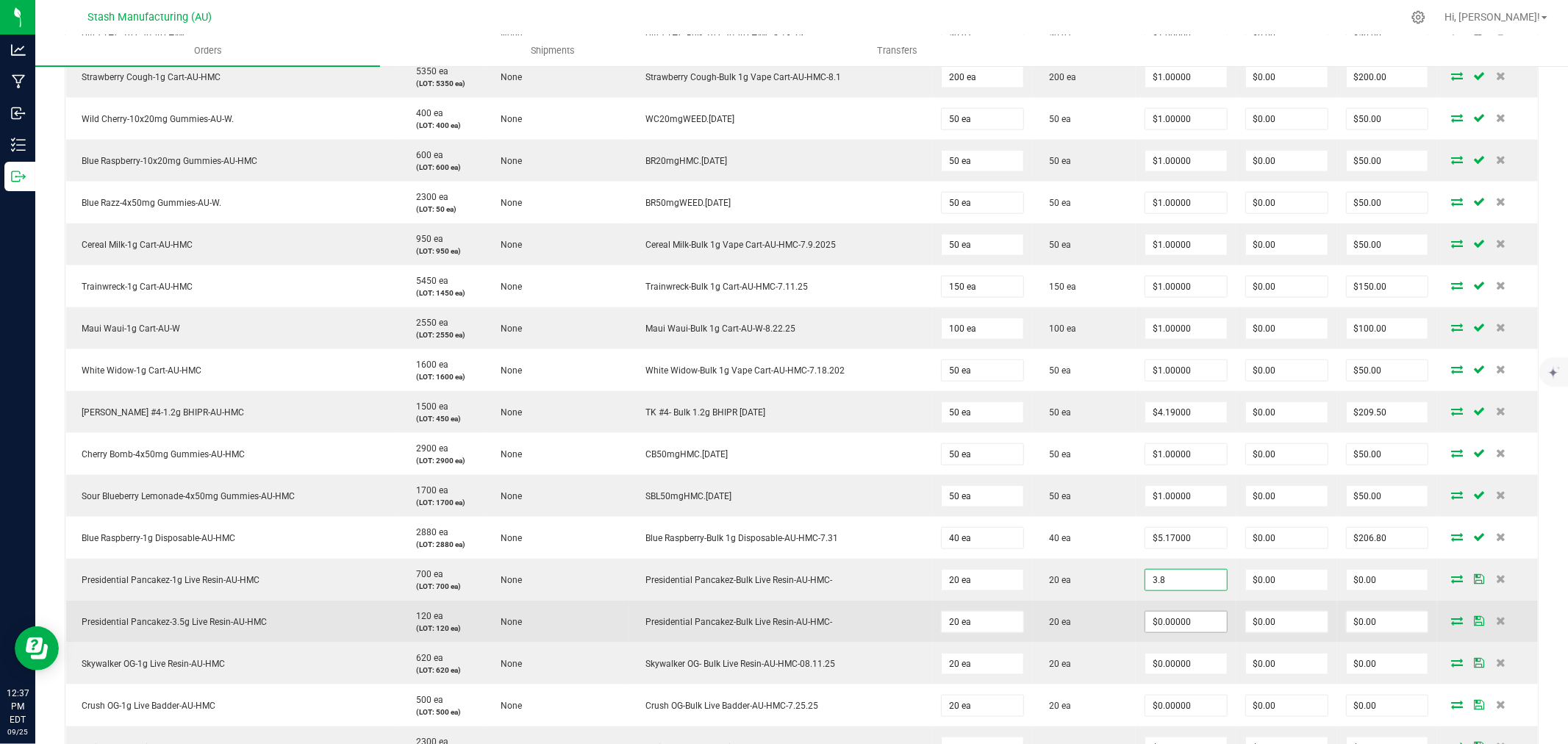
type input "$3.80000"
type input "$76.00"
click at [1163, 621] on input "0" at bounding box center [1186, 623] width 81 height 20
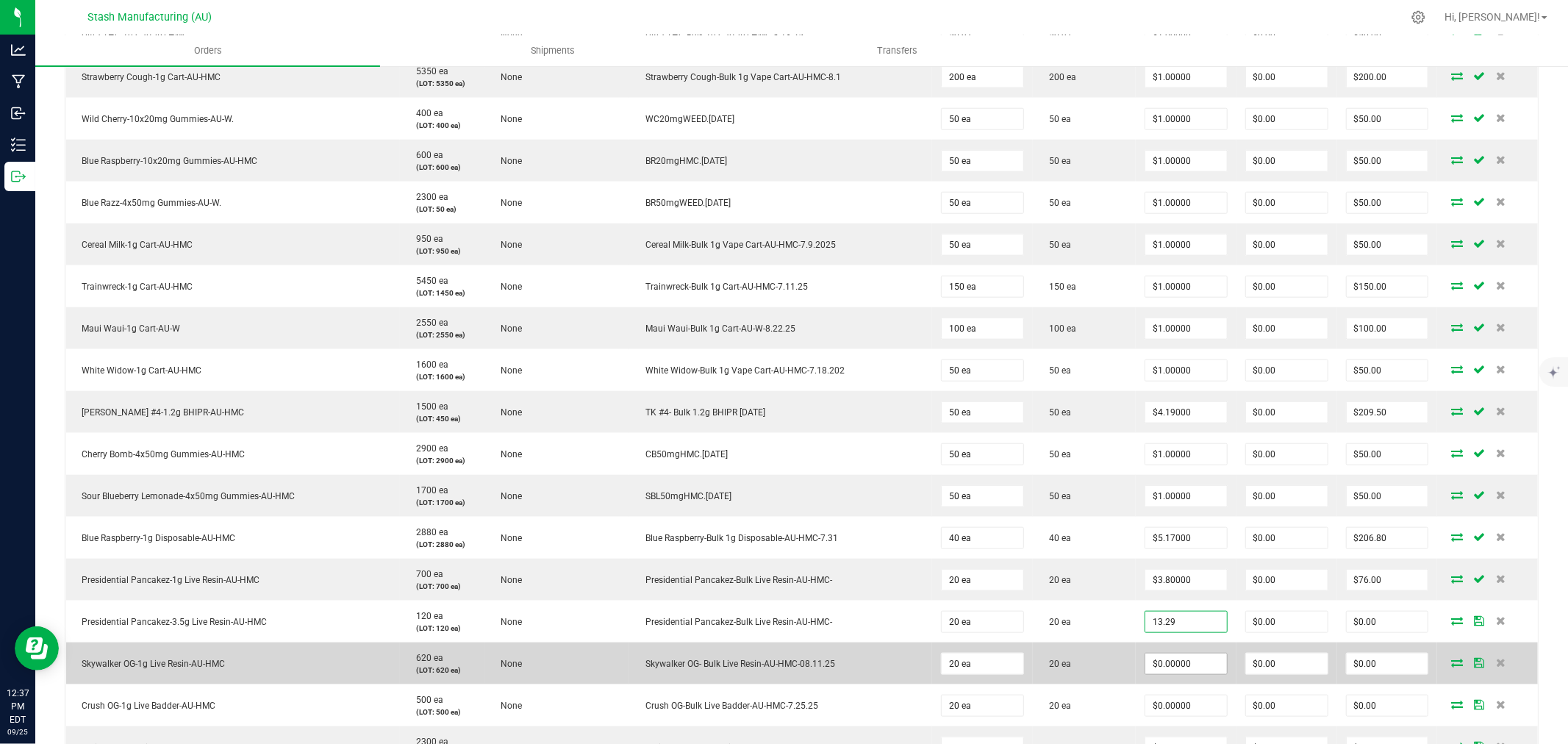
type input "$13.29000"
type input "$265.80"
click at [1160, 662] on input "0" at bounding box center [1186, 664] width 81 height 20
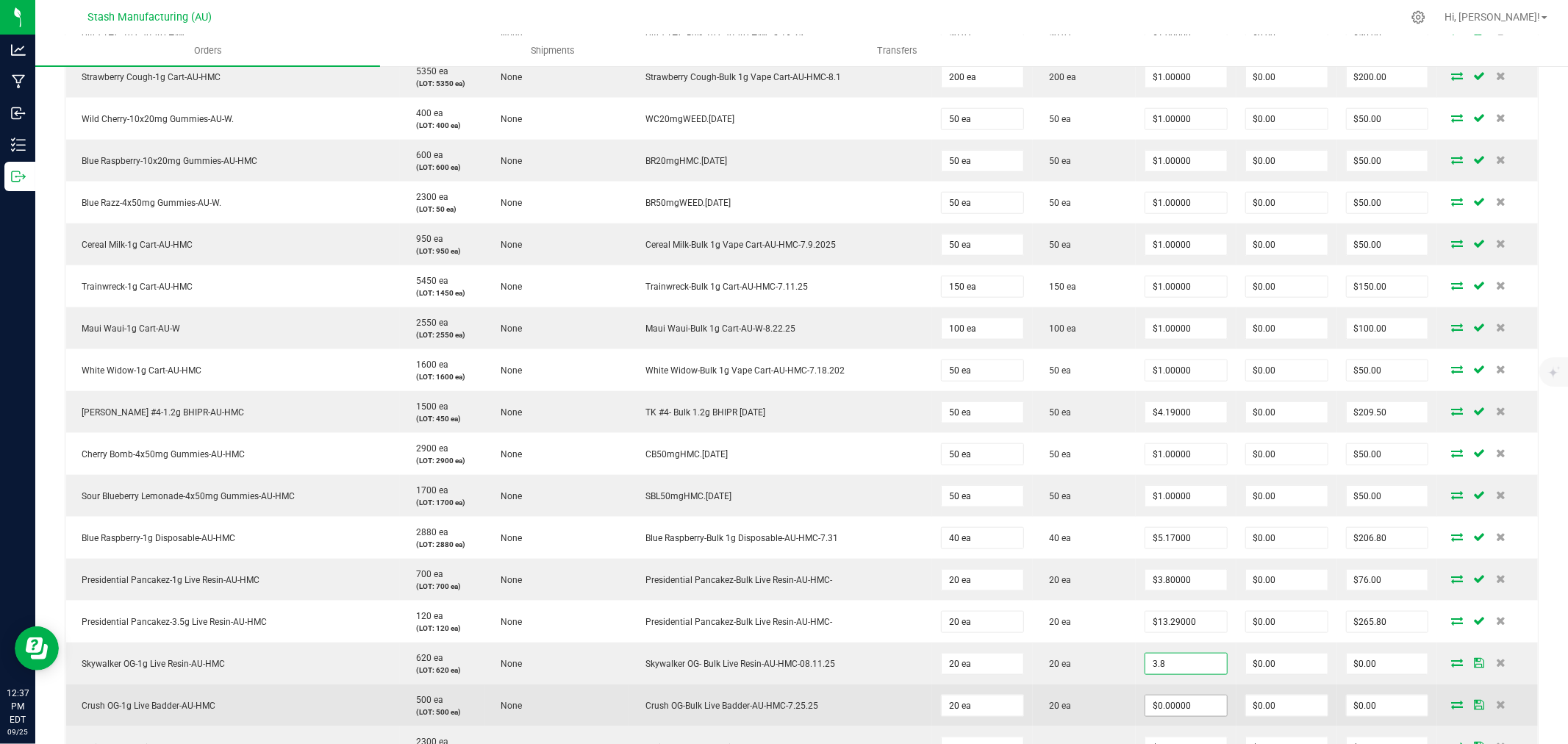
type input "$3.80000"
type input "$76.00"
click at [1167, 704] on input "0" at bounding box center [1186, 706] width 81 height 20
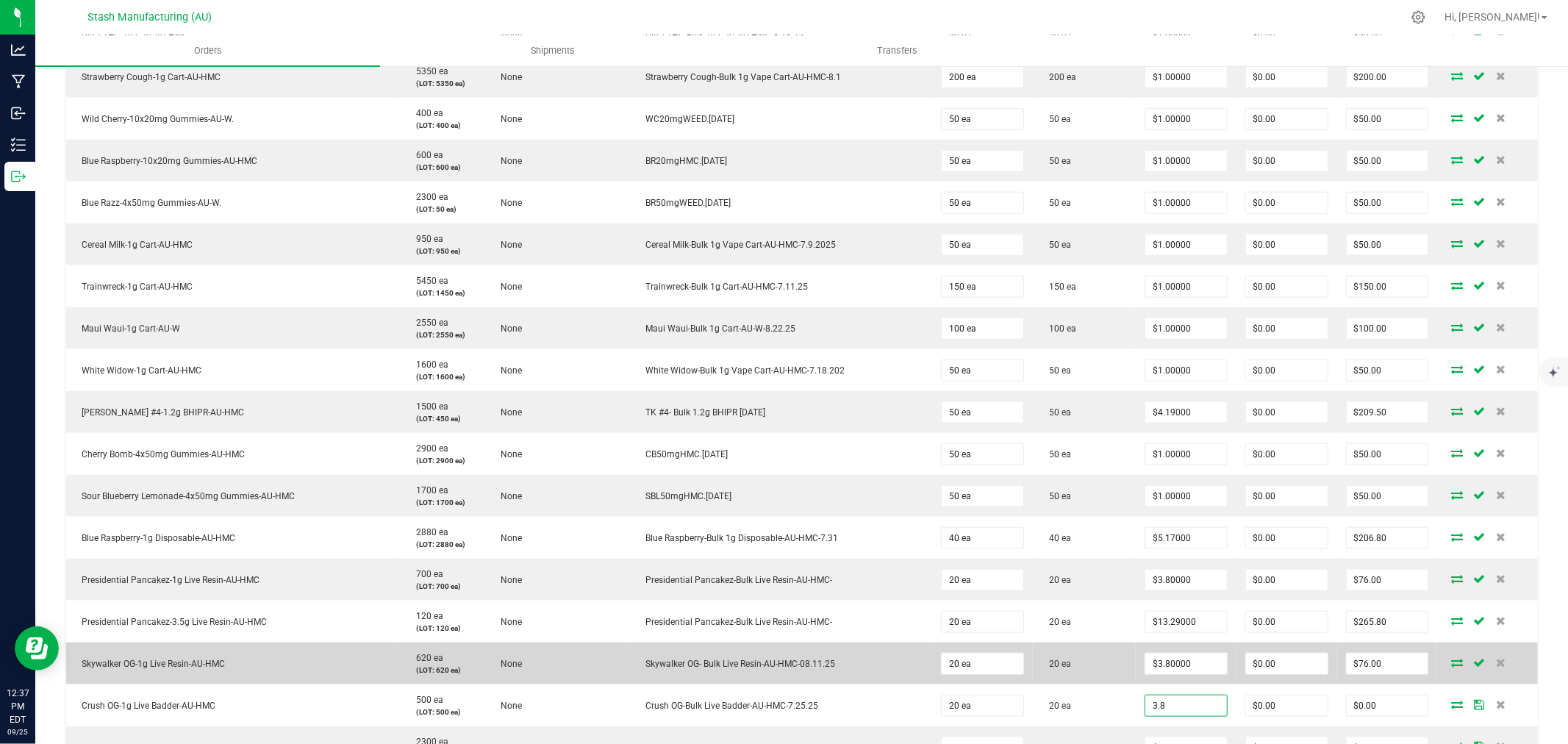
type input "$3.80000"
type input "$76.00"
click at [1109, 656] on td "20 ea" at bounding box center [1084, 663] width 103 height 42
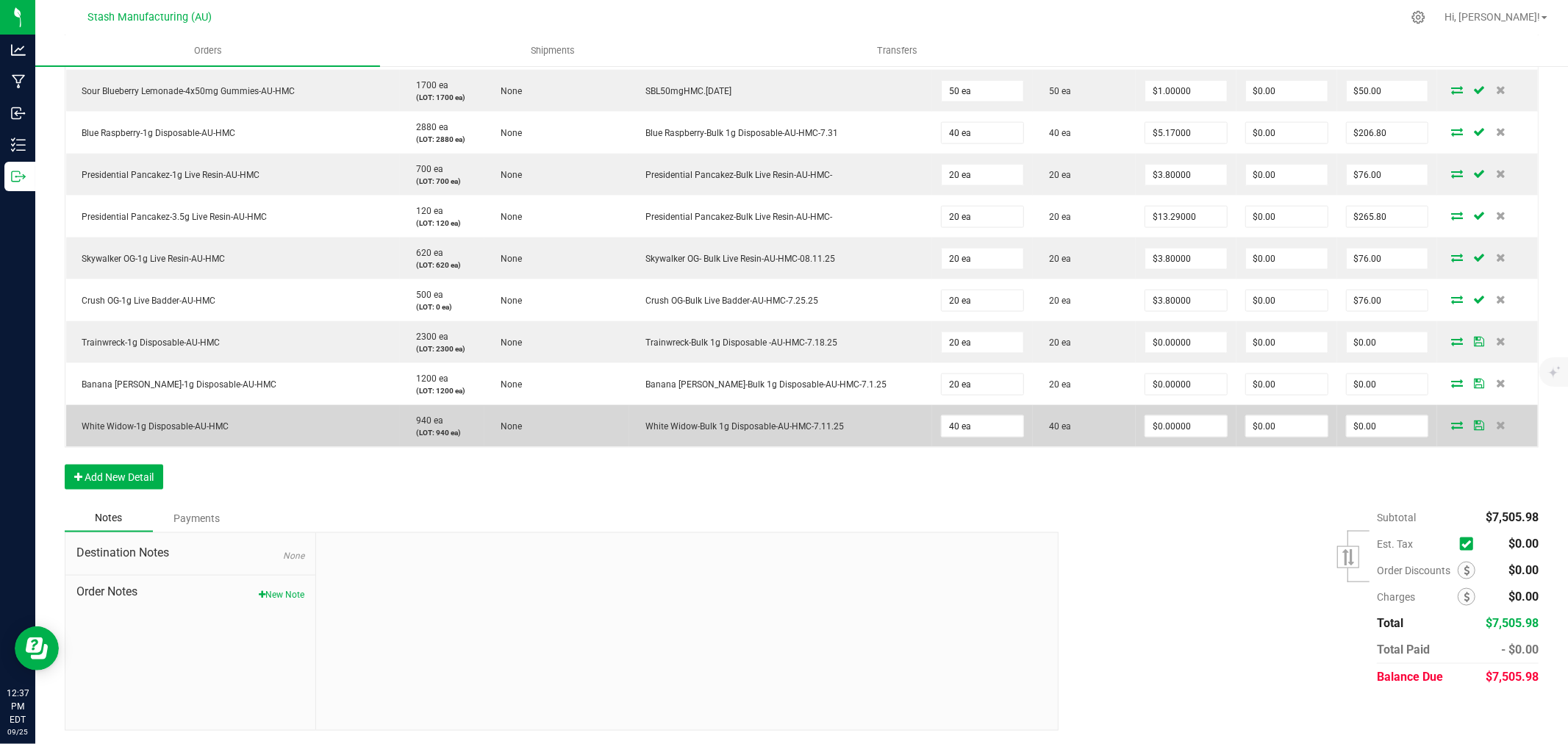
scroll to position [1551, 0]
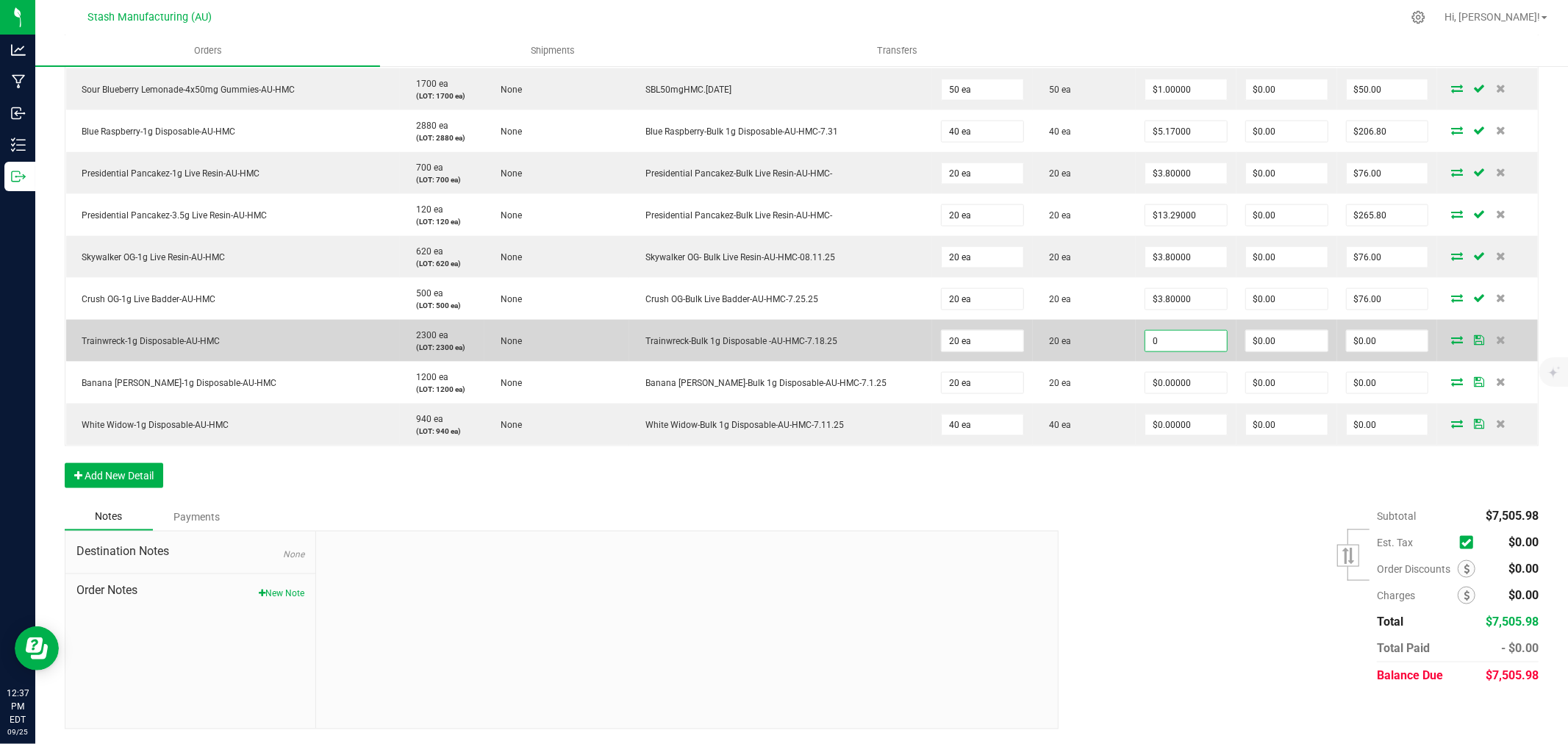
click at [1153, 347] on input "0" at bounding box center [1186, 341] width 81 height 20
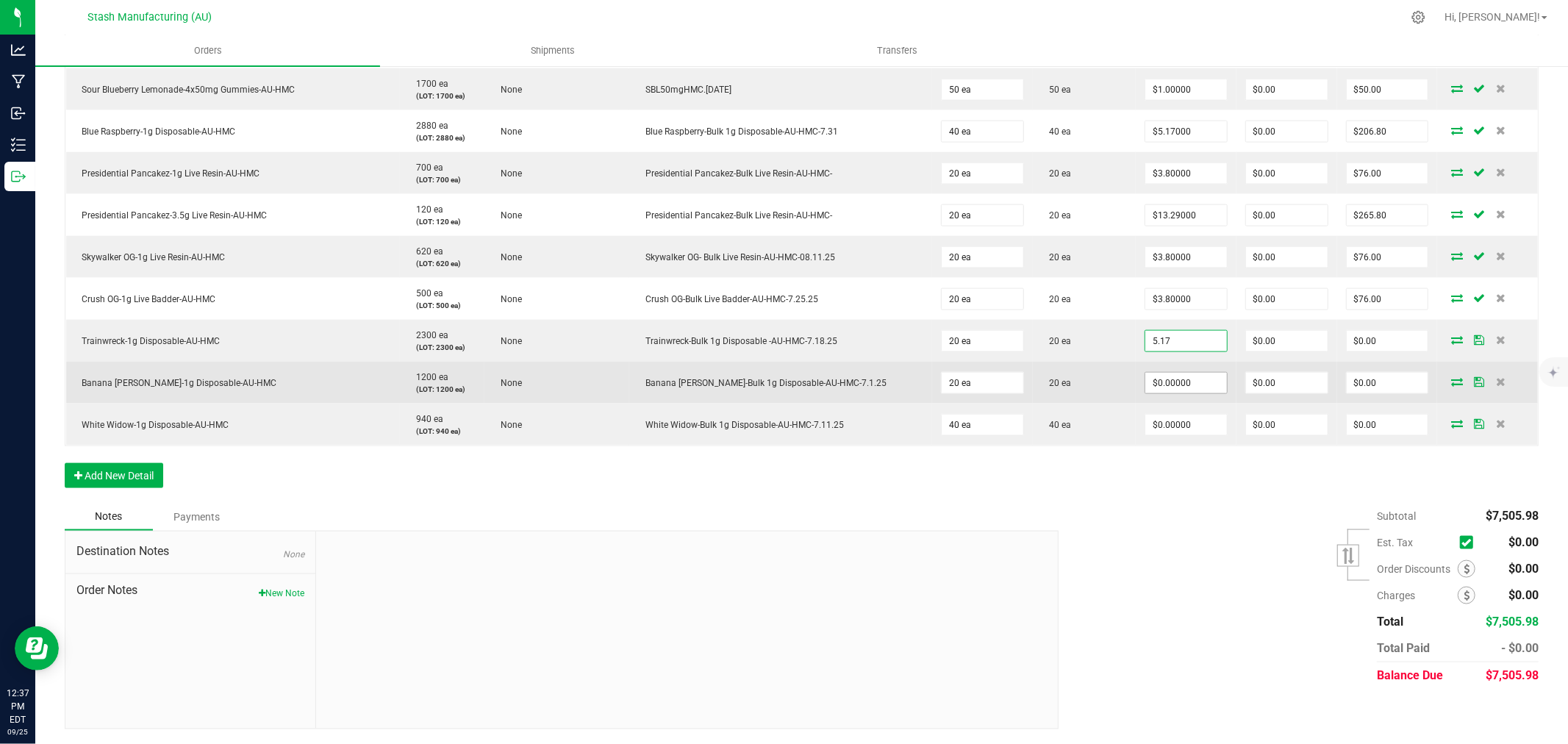
type input "$5.17000"
type input "$103.40"
click at [1162, 379] on input "0" at bounding box center [1186, 383] width 81 height 20
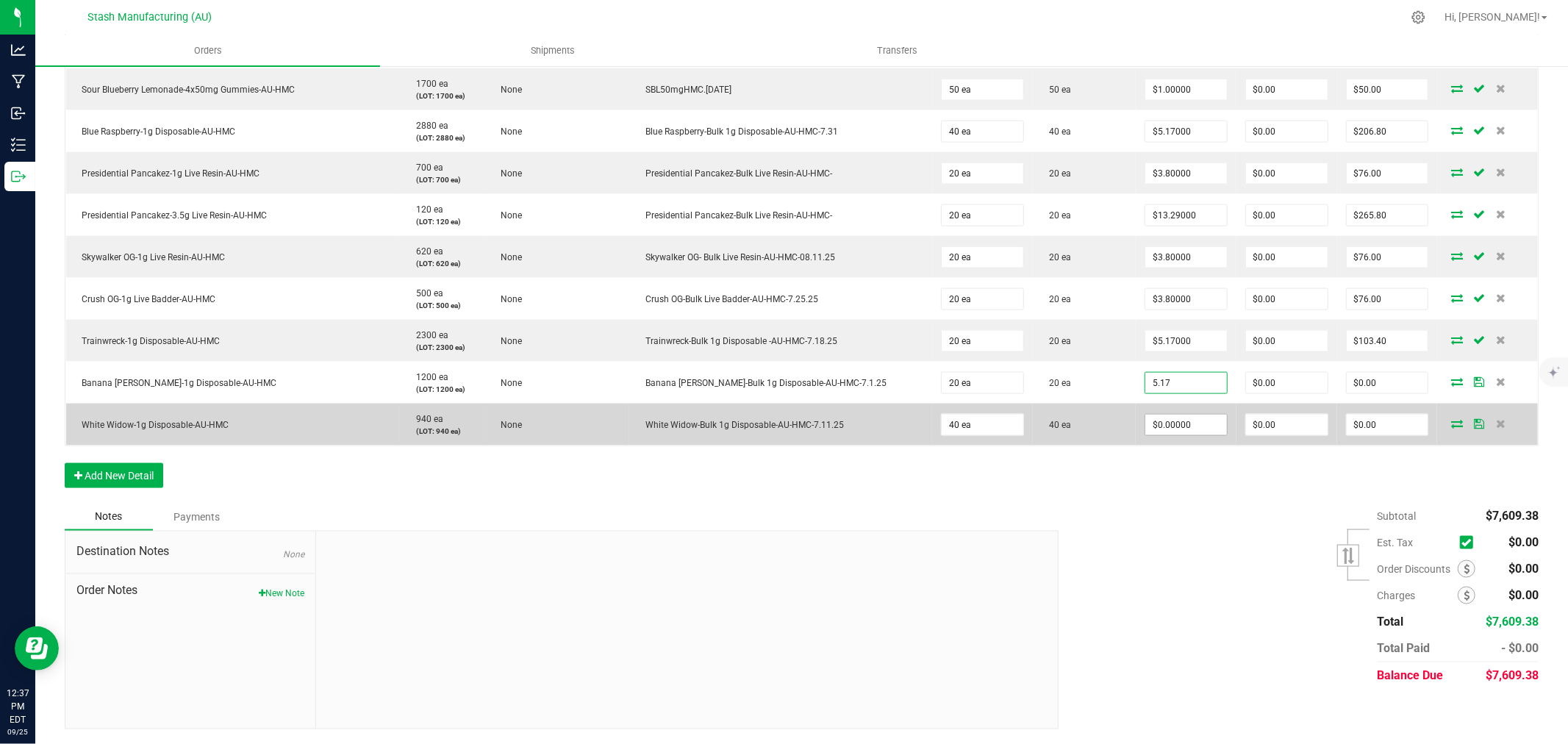
type input "$5.17000"
type input "$103.40"
click at [1167, 425] on input "0" at bounding box center [1186, 425] width 81 height 20
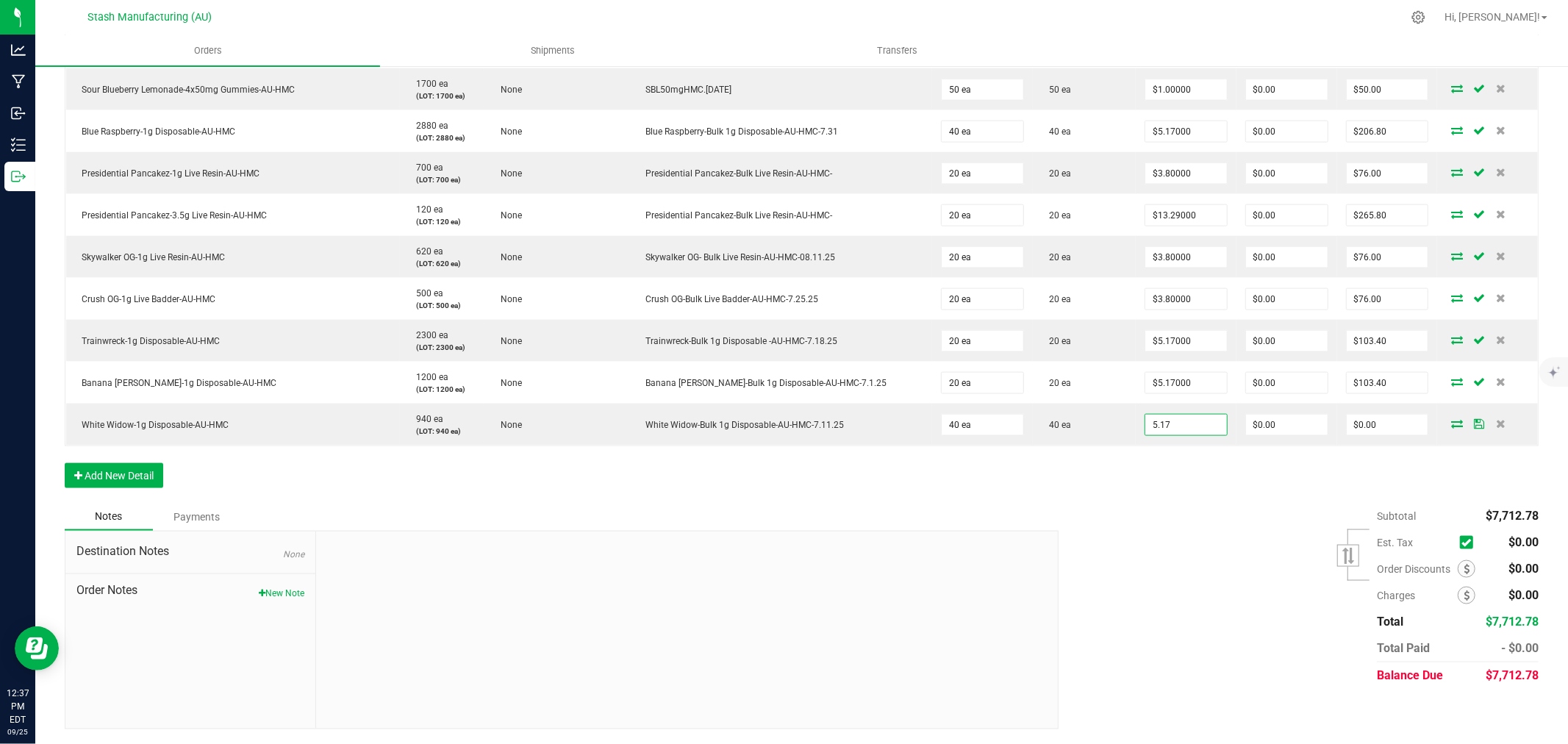
type input "$5.17000"
type input "$206.80"
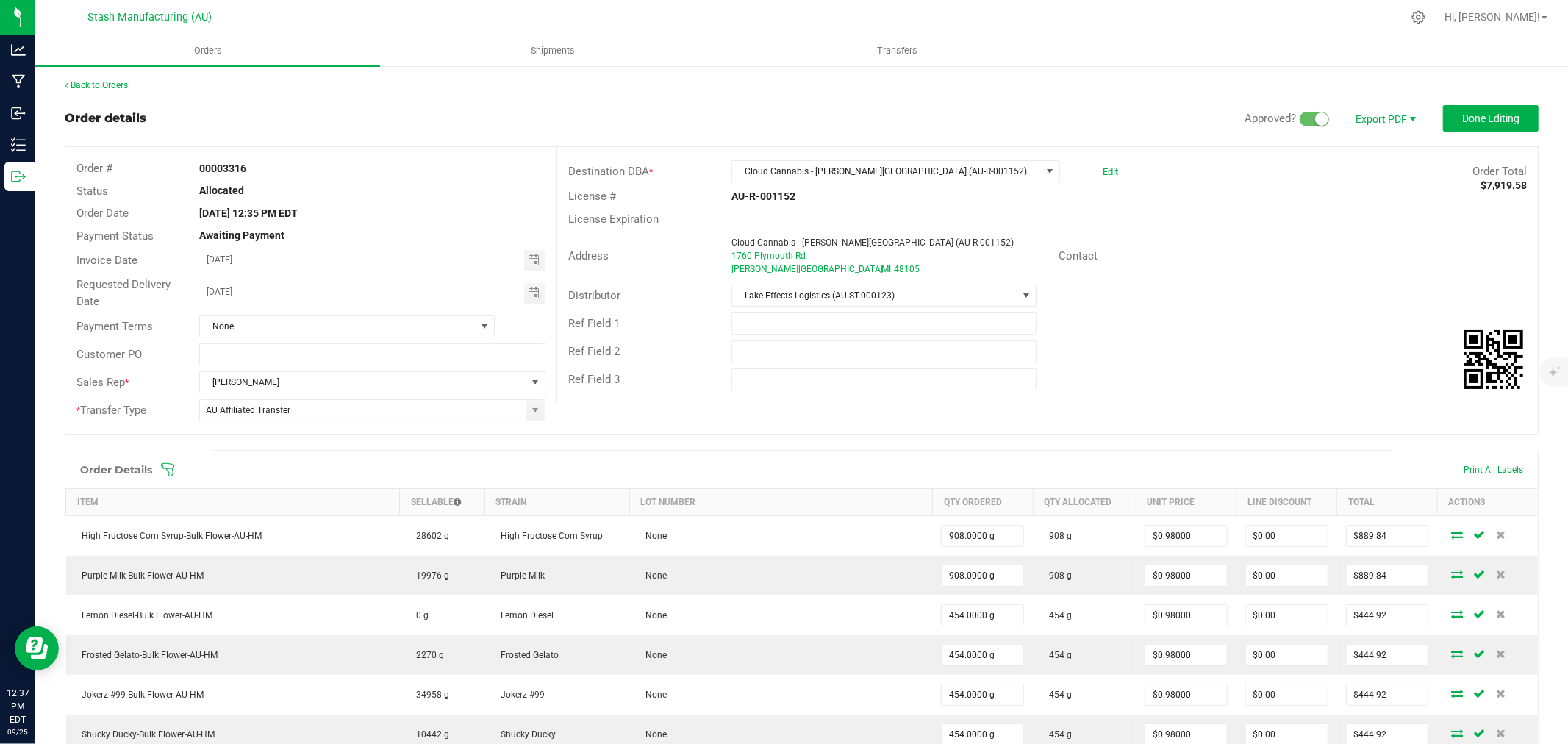
scroll to position [0, 0]
click at [1470, 118] on span "Done Editing" at bounding box center [1492, 119] width 58 height 12
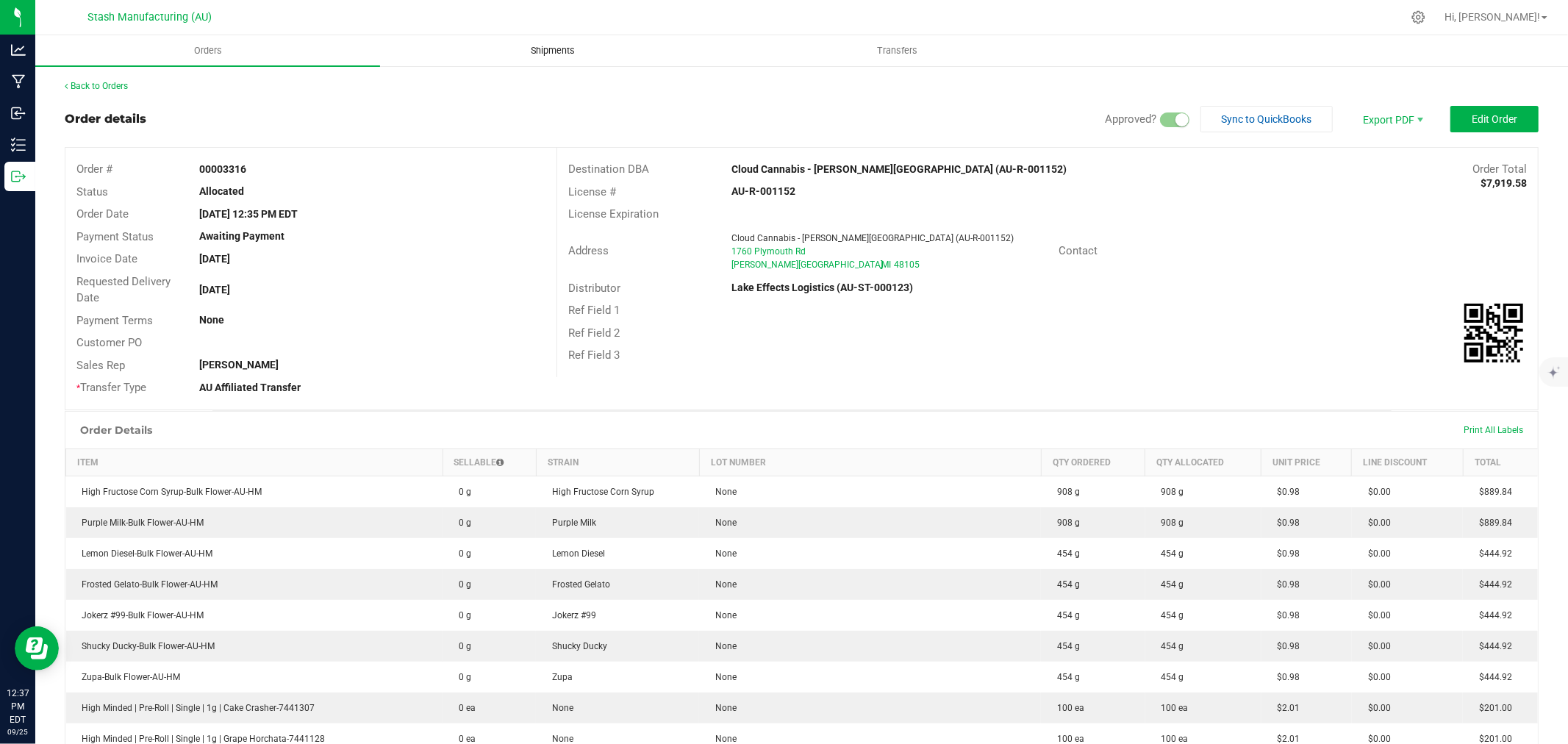
click at [557, 47] on span "Shipments" at bounding box center [553, 51] width 84 height 14
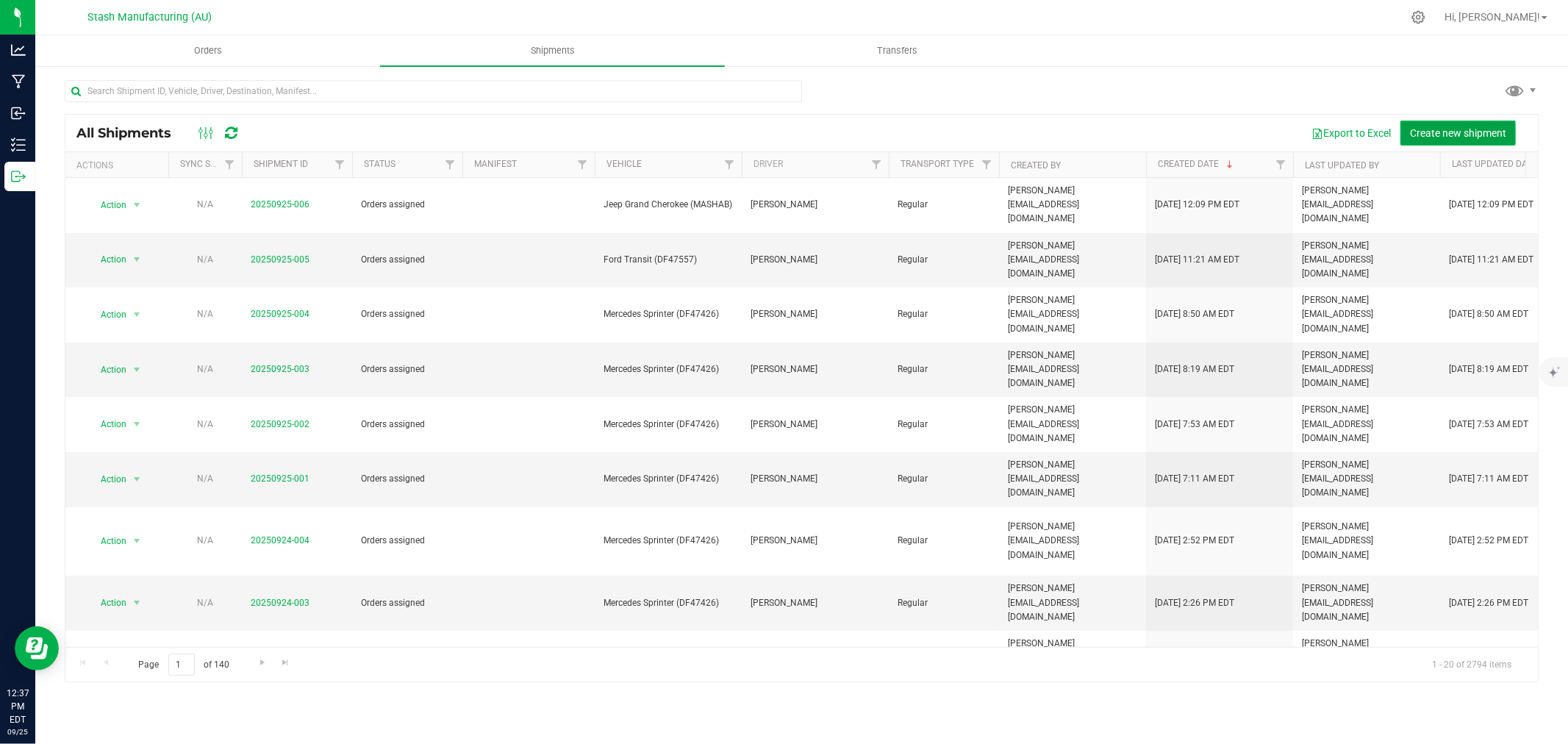
click at [1452, 124] on button "Create new shipment" at bounding box center [1458, 132] width 115 height 25
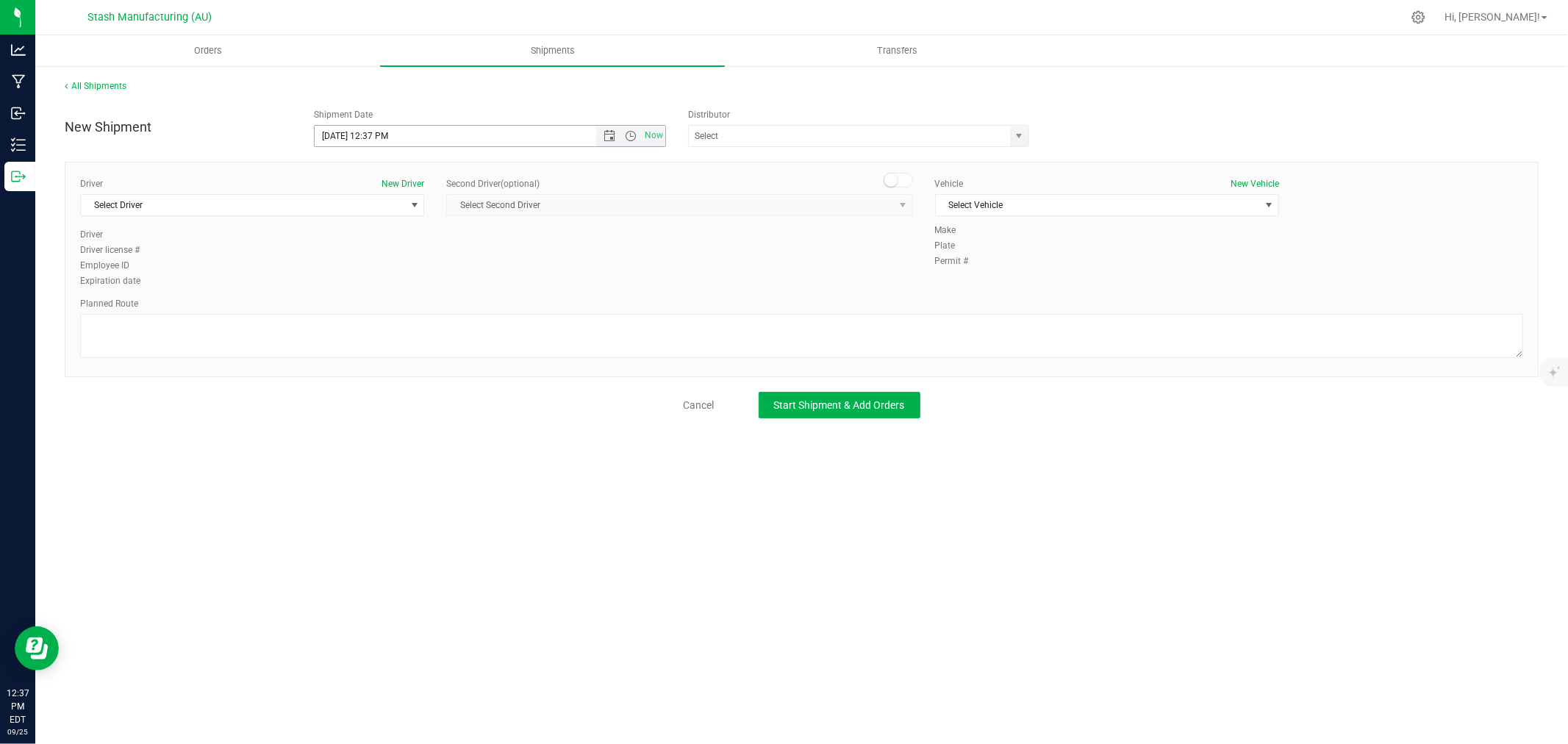
drag, startPoint x: 607, startPoint y: 138, endPoint x: 574, endPoint y: 166, distance: 43.3
click at [607, 138] on span "Open the date view" at bounding box center [610, 136] width 12 height 12
click at [349, 303] on link "29" at bounding box center [348, 307] width 21 height 23
type input "[DATE] 12:37 PM"
click at [799, 133] on input "text" at bounding box center [845, 136] width 312 height 20
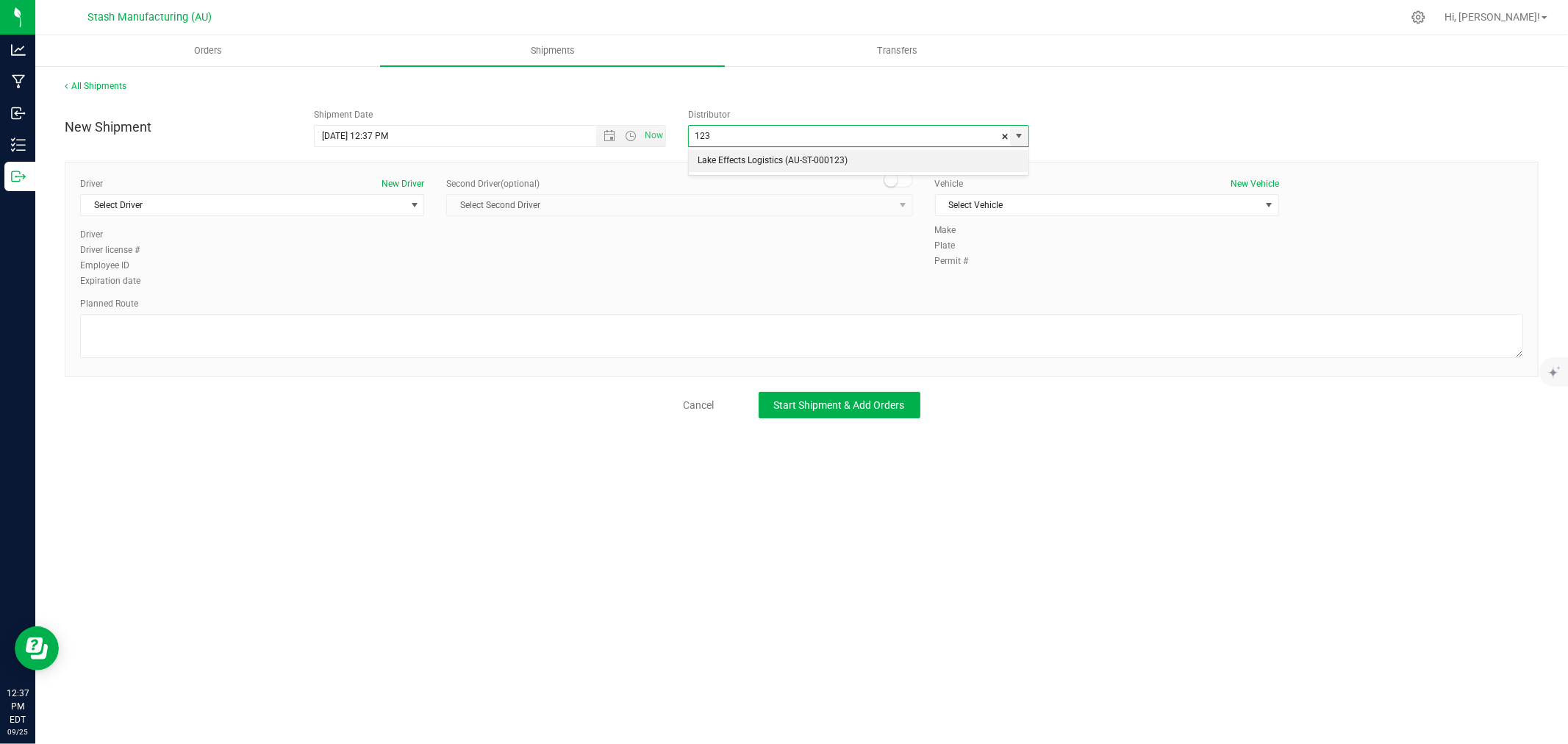
click at [785, 159] on li "Lake Effects Logistics (AU-ST-000123)" at bounding box center [859, 161] width 340 height 22
type input "Lake Effects Logistics (AU-ST-000123)"
click at [365, 205] on span "Select Driver" at bounding box center [243, 206] width 324 height 20
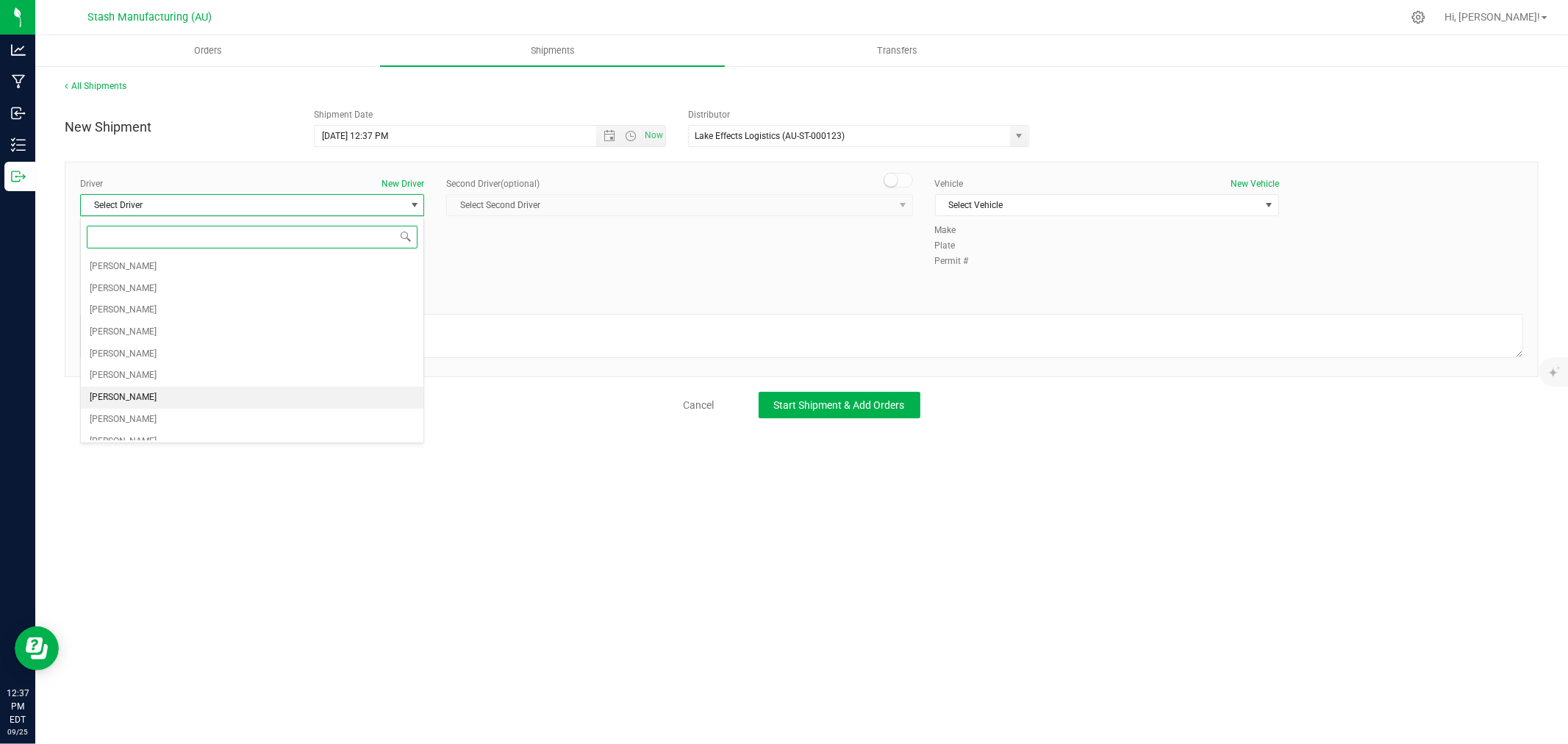
click at [185, 397] on li "[PERSON_NAME]" at bounding box center [252, 398] width 343 height 22
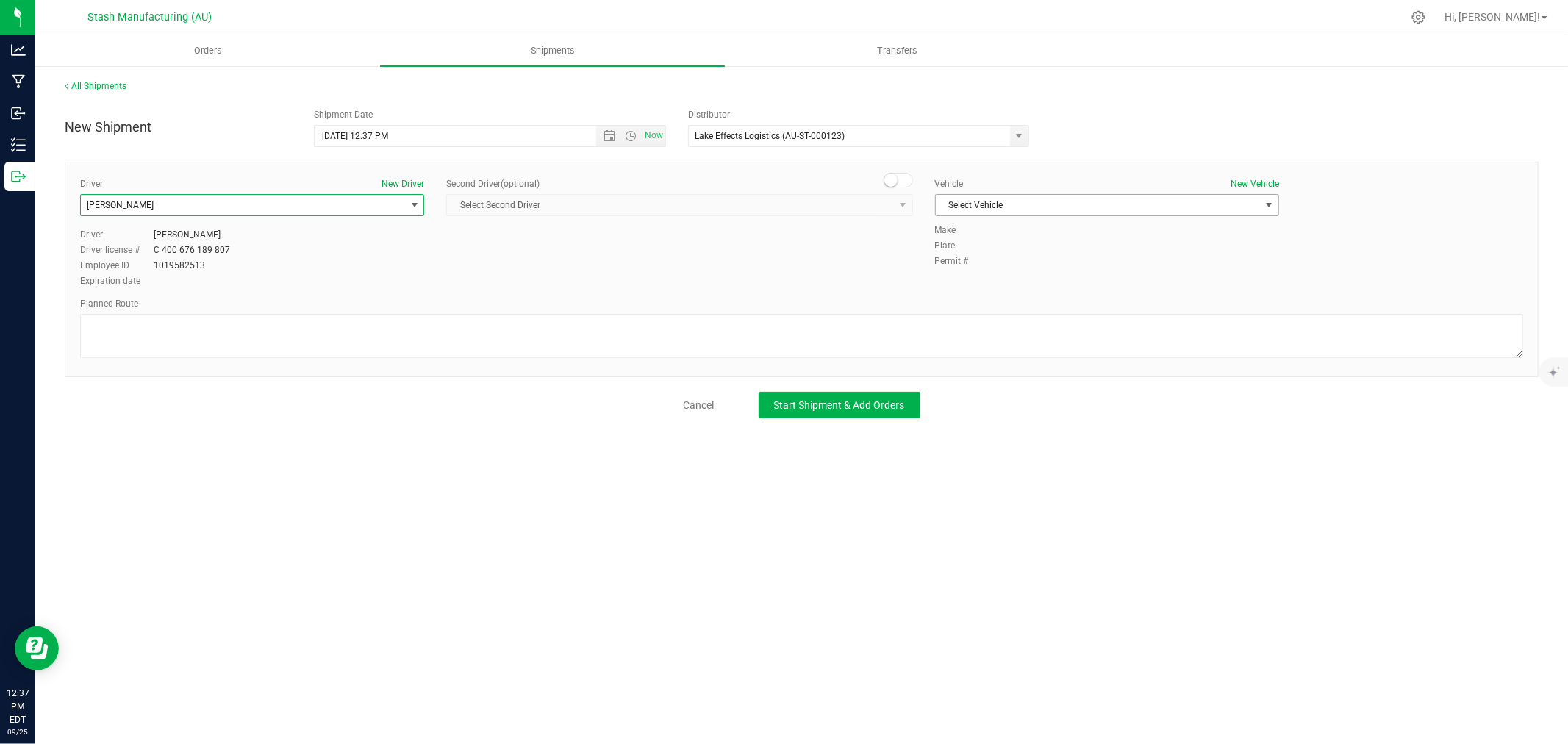
click at [1015, 207] on span "Select Vehicle" at bounding box center [1099, 206] width 324 height 20
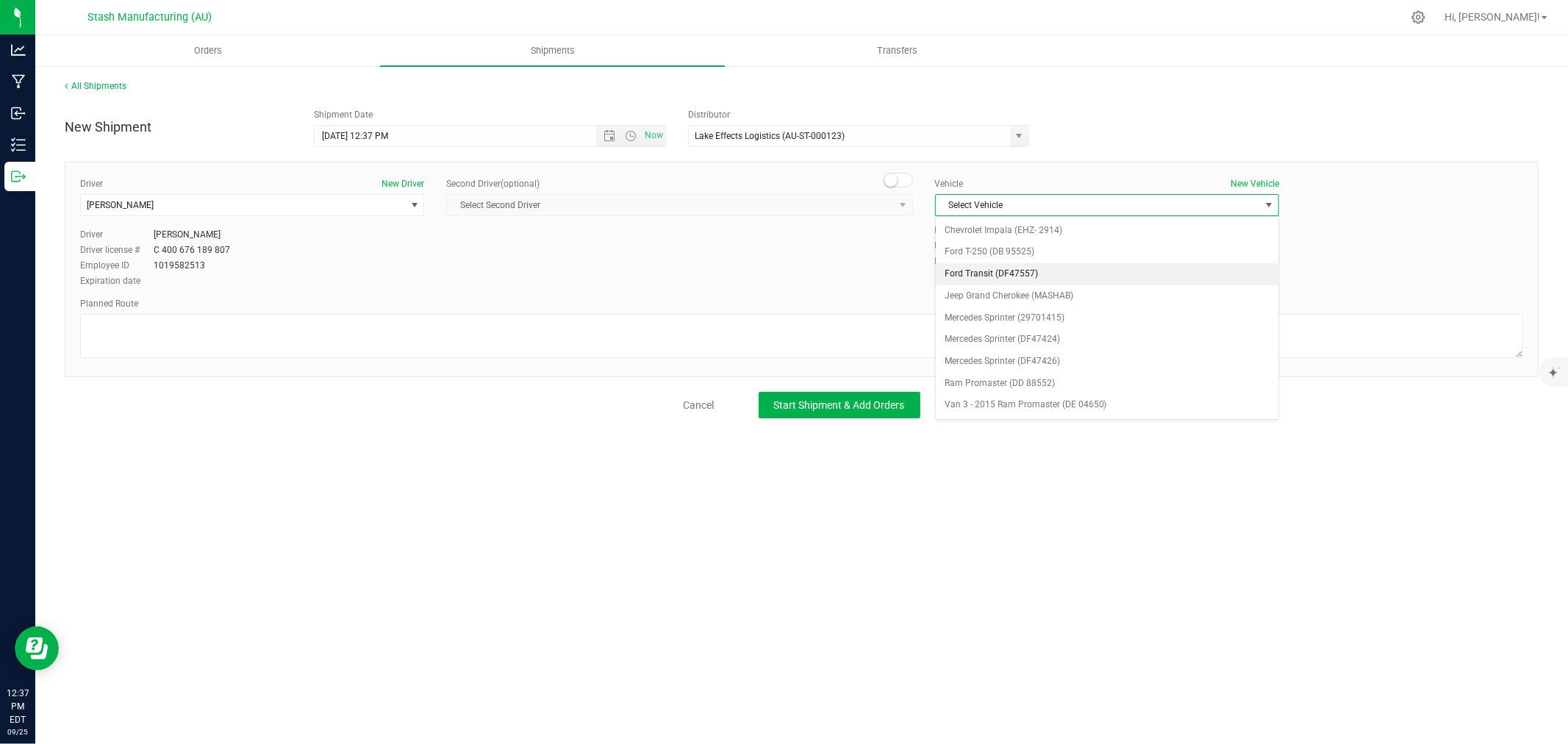
click at [1034, 276] on li "Ford Transit (DF47557)" at bounding box center [1108, 274] width 343 height 22
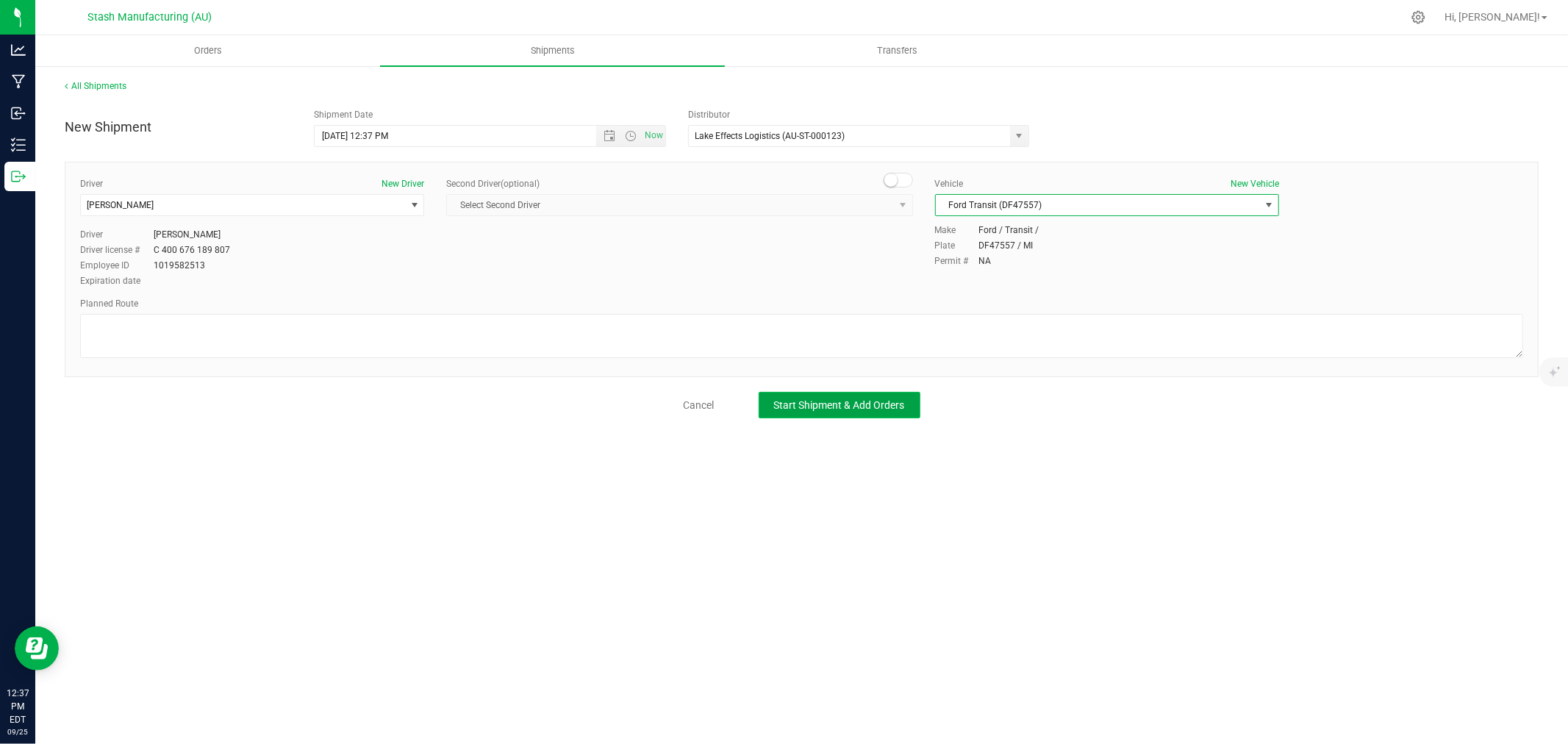
click at [869, 406] on span "Start Shipment & Add Orders" at bounding box center [840, 405] width 131 height 12
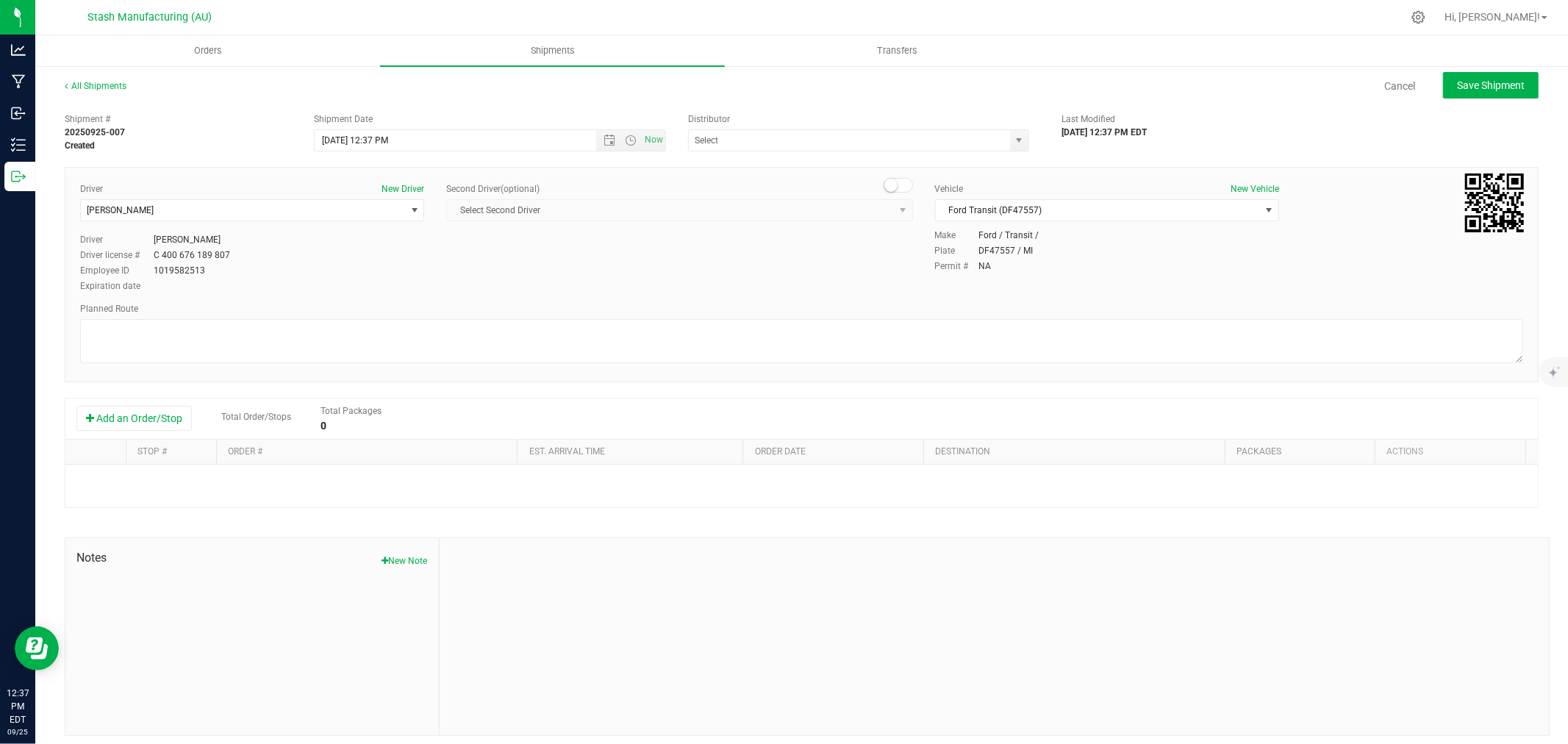
type input "Lake Effects Logistics (AU-ST-000123)"
click at [142, 410] on button "Add an Order/Stop" at bounding box center [134, 418] width 115 height 25
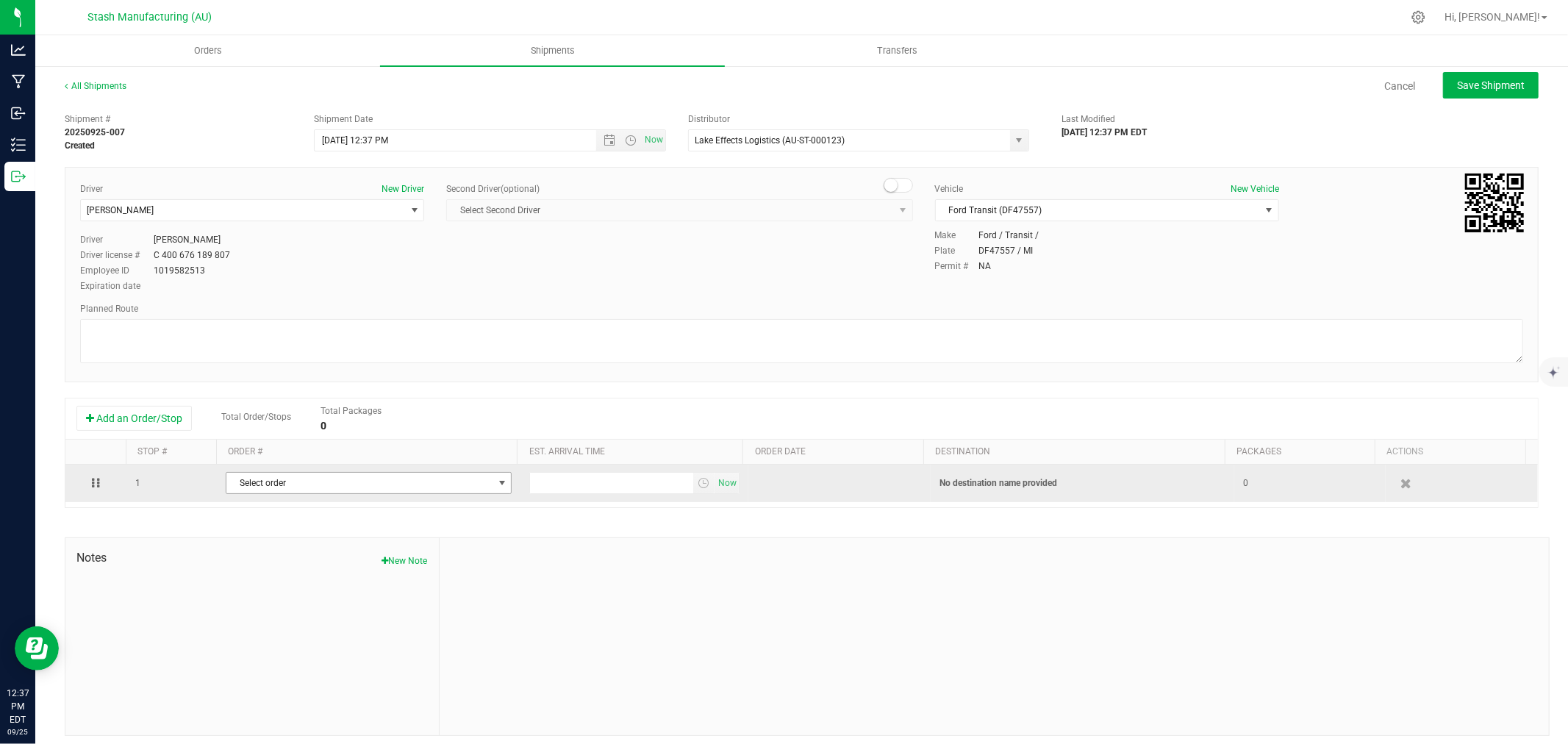
click at [358, 478] on span "Select order" at bounding box center [360, 483] width 267 height 20
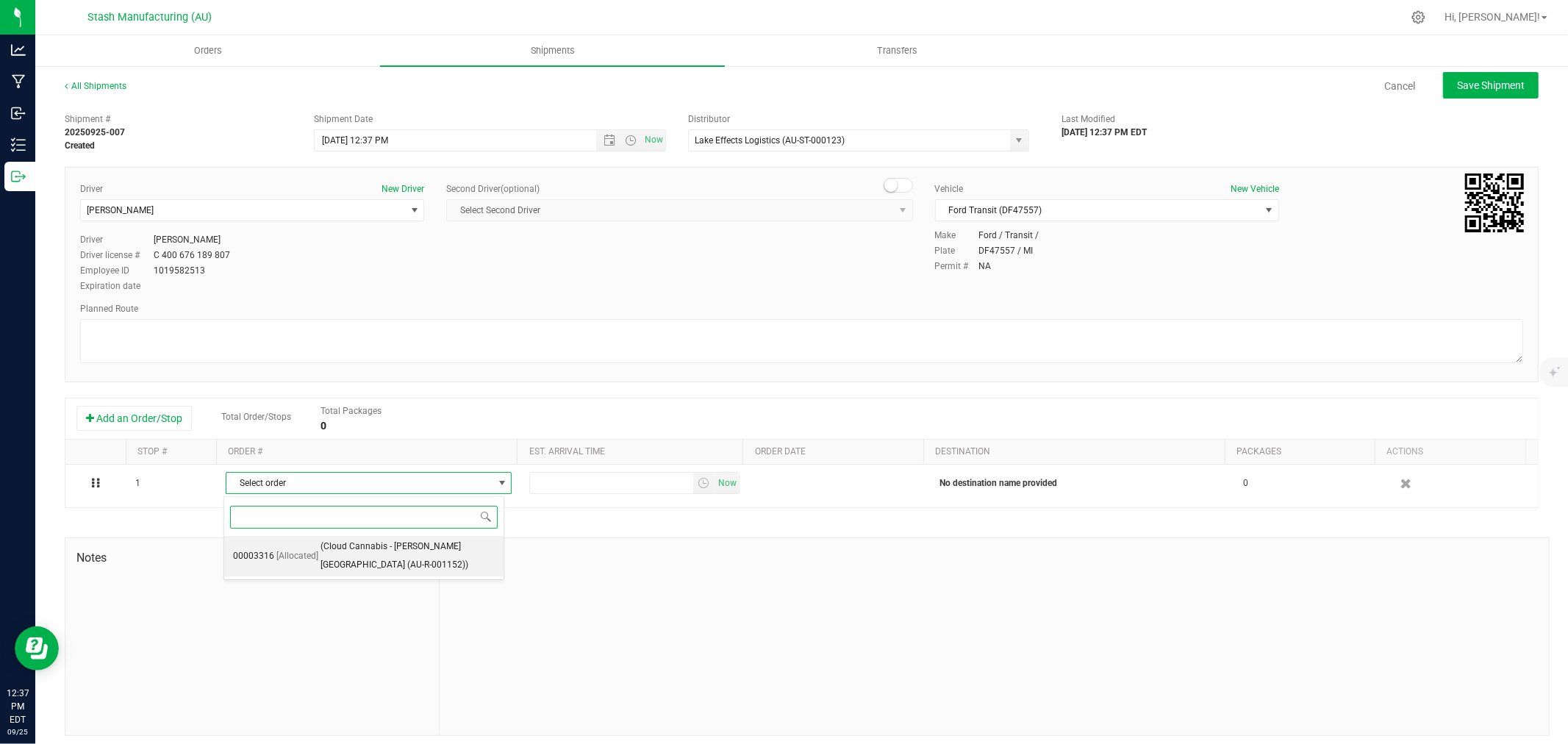
click at [386, 545] on span "(Cloud Cannabis - [PERSON_NAME][GEOGRAPHIC_DATA] (AU-R-001152))" at bounding box center [407, 556] width 174 height 37
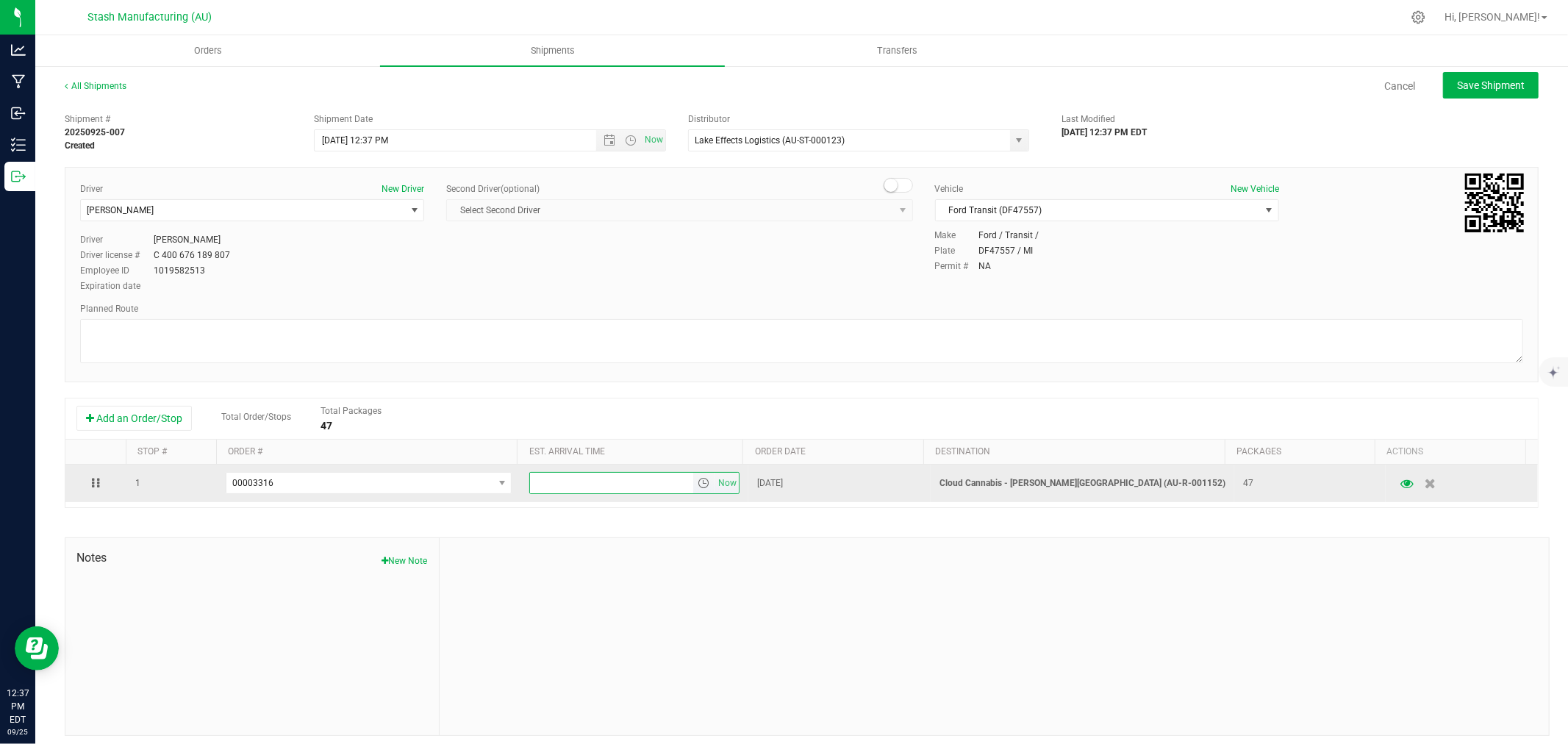
click at [563, 487] on input "text" at bounding box center [611, 483] width 163 height 20
type input "6:00 PM"
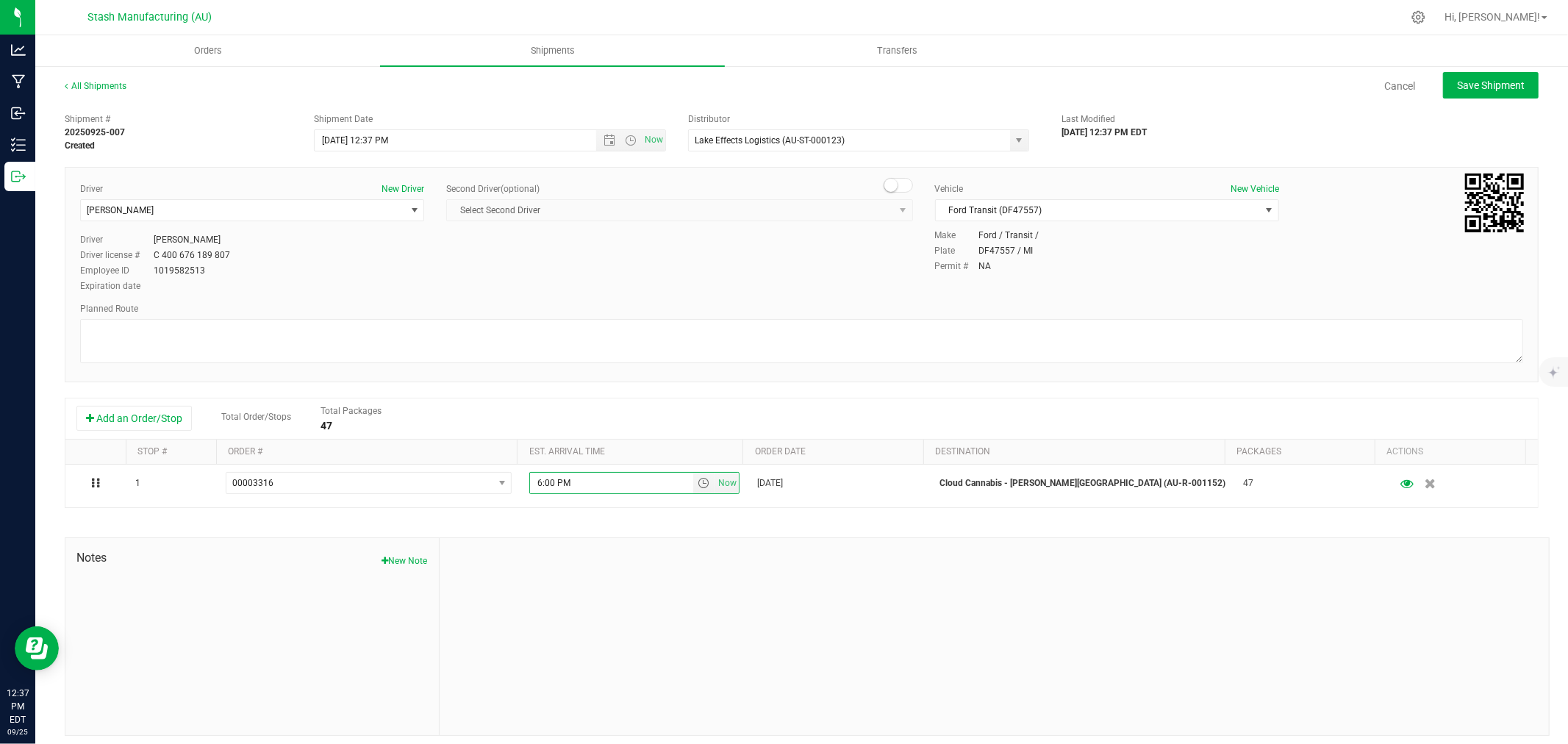
click at [623, 568] on div at bounding box center [994, 637] width 1110 height 197
click at [1505, 97] on button "Save Shipment" at bounding box center [1491, 85] width 96 height 26
type input "[DATE] 4:37 PM"
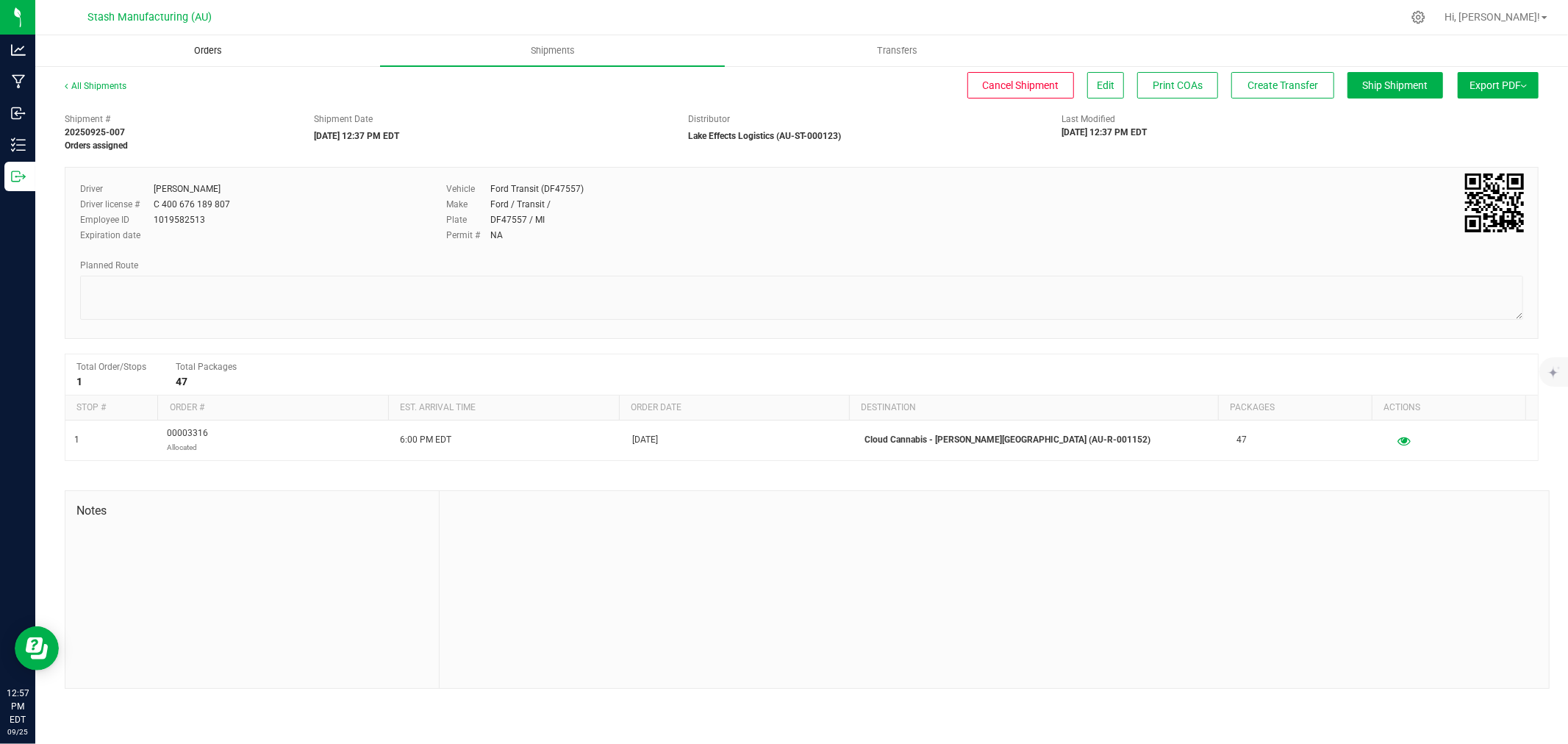
click at [215, 48] on span "Orders" at bounding box center [208, 51] width 68 height 14
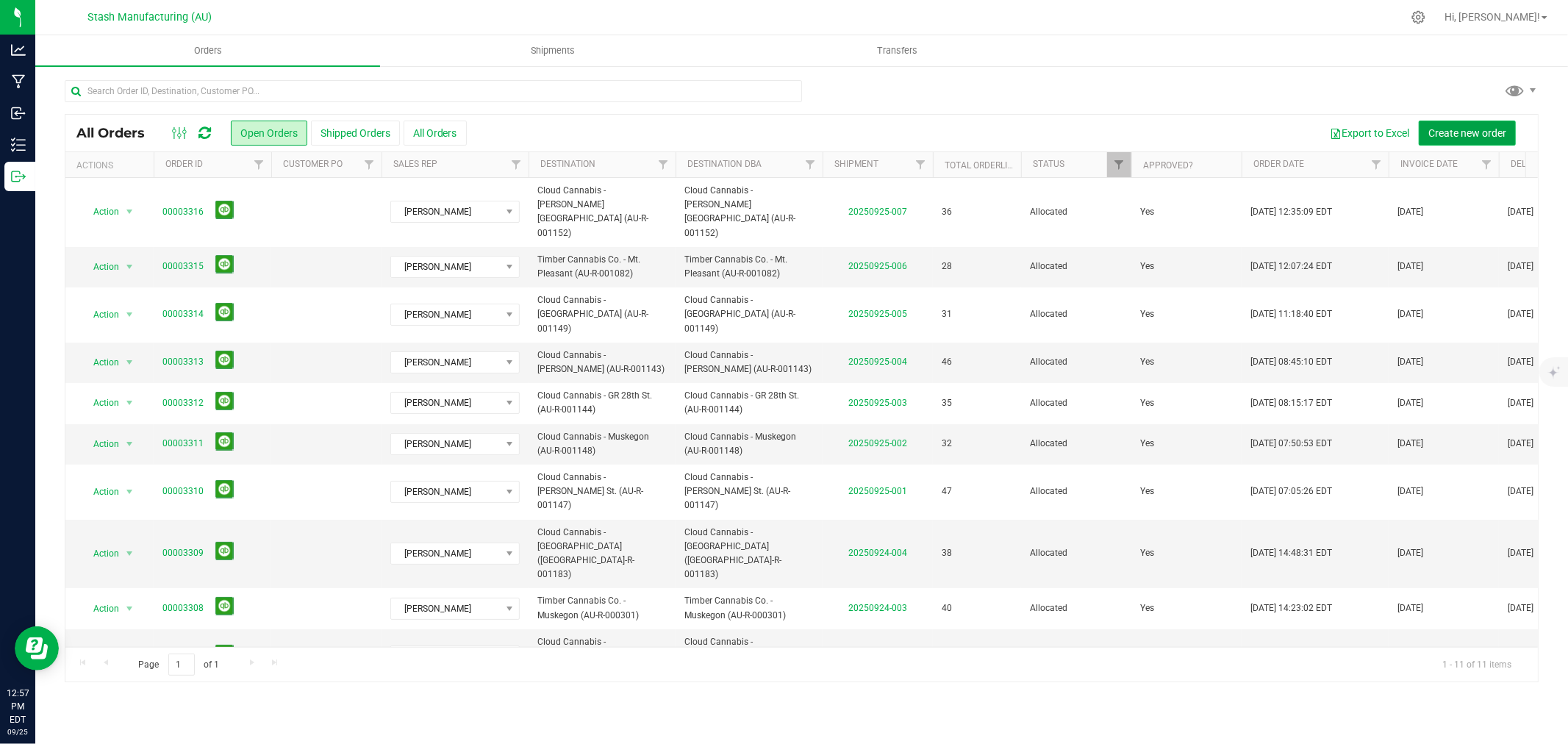
click at [1456, 125] on button "Create new order" at bounding box center [1468, 132] width 97 height 25
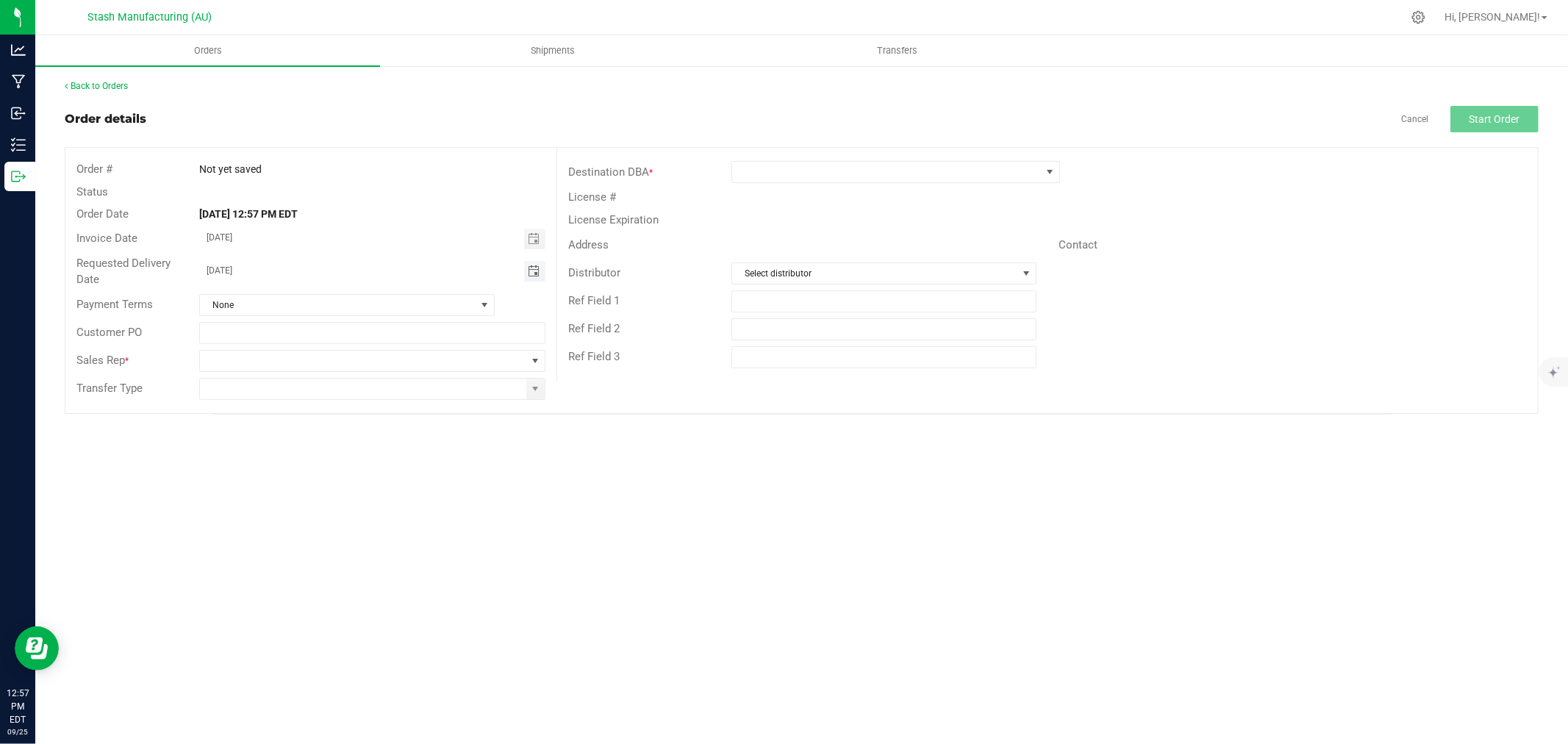
click at [533, 271] on span "Toggle calendar" at bounding box center [534, 272] width 12 height 12
click at [289, 442] on span "29" at bounding box center [288, 442] width 21 height 23
type input "[DATE]"
click at [531, 348] on div "Sales Rep *" at bounding box center [311, 361] width 492 height 28
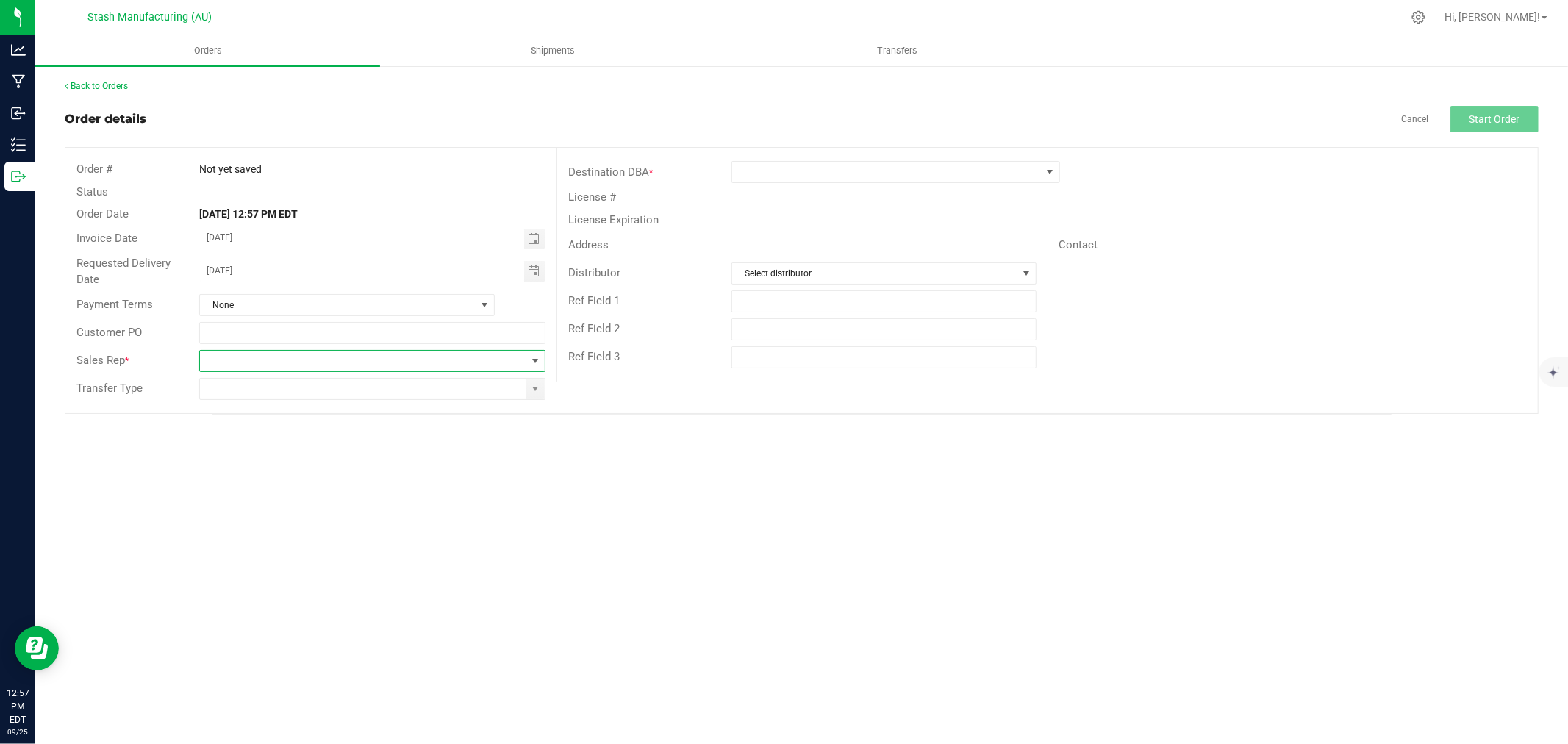
click at [533, 363] on span at bounding box center [536, 361] width 12 height 12
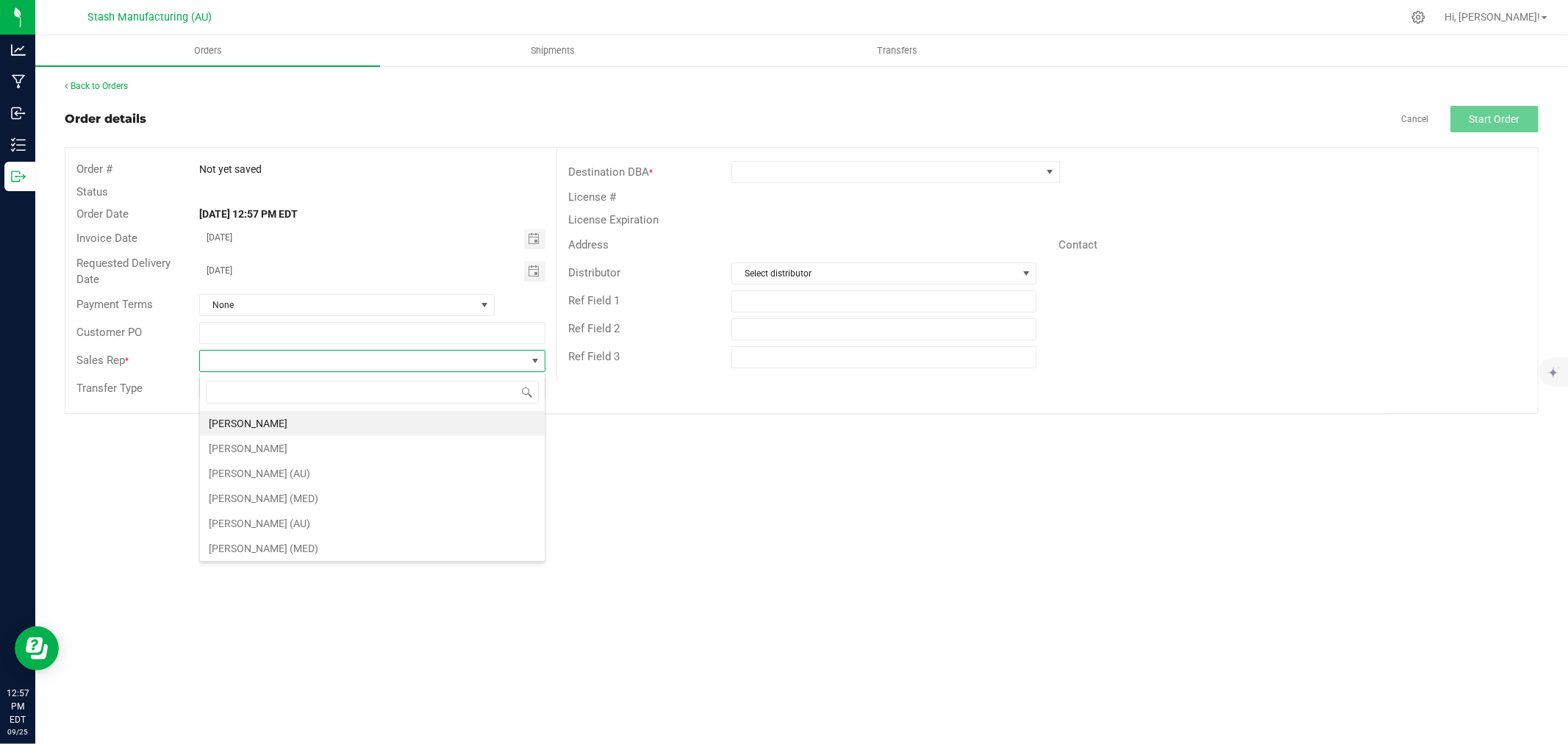
scroll to position [22, 346]
click at [393, 417] on li "[PERSON_NAME]" at bounding box center [373, 423] width 345 height 25
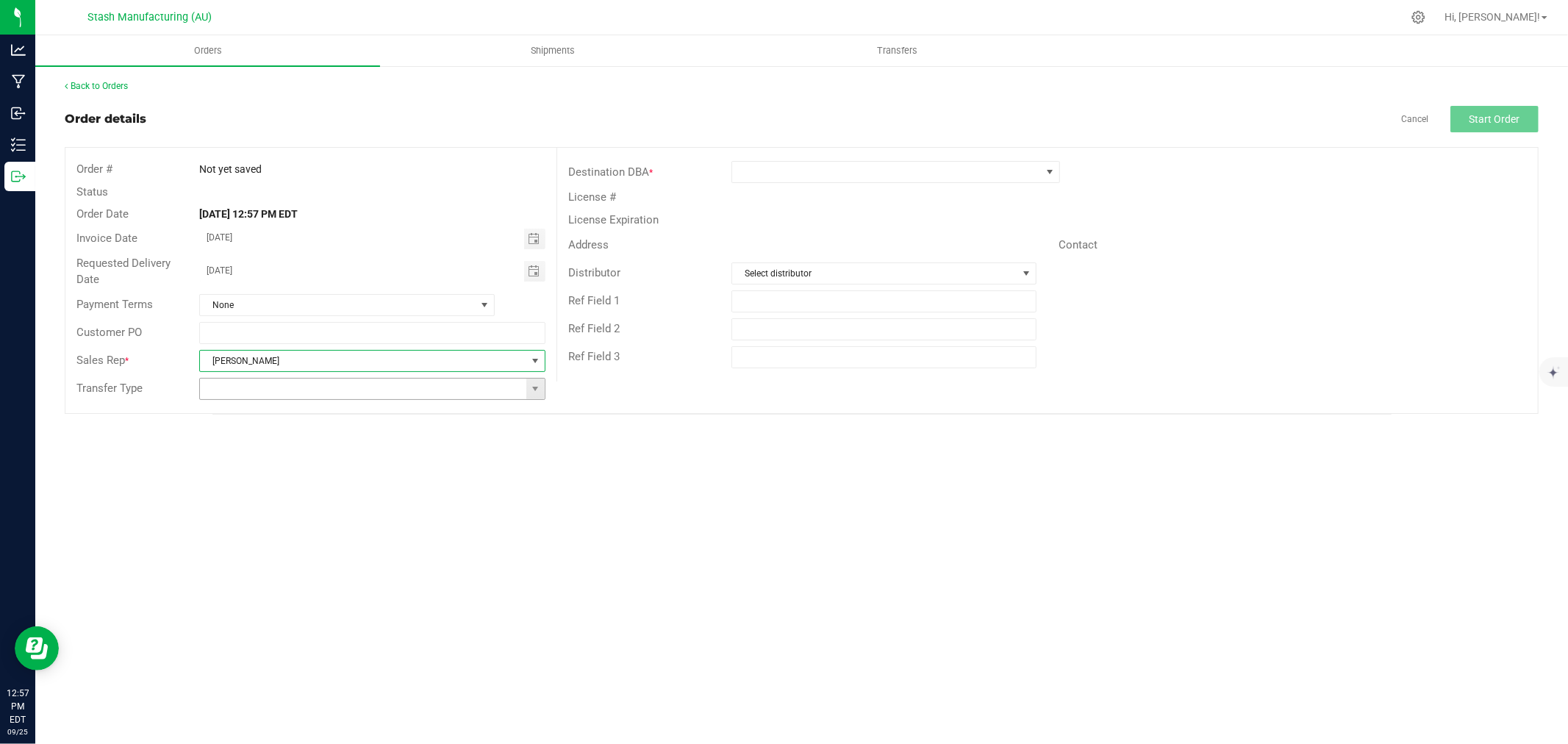
drag, startPoint x: 537, startPoint y: 391, endPoint x: 492, endPoint y: 391, distance: 45.0
click at [535, 391] on span at bounding box center [536, 389] width 12 height 12
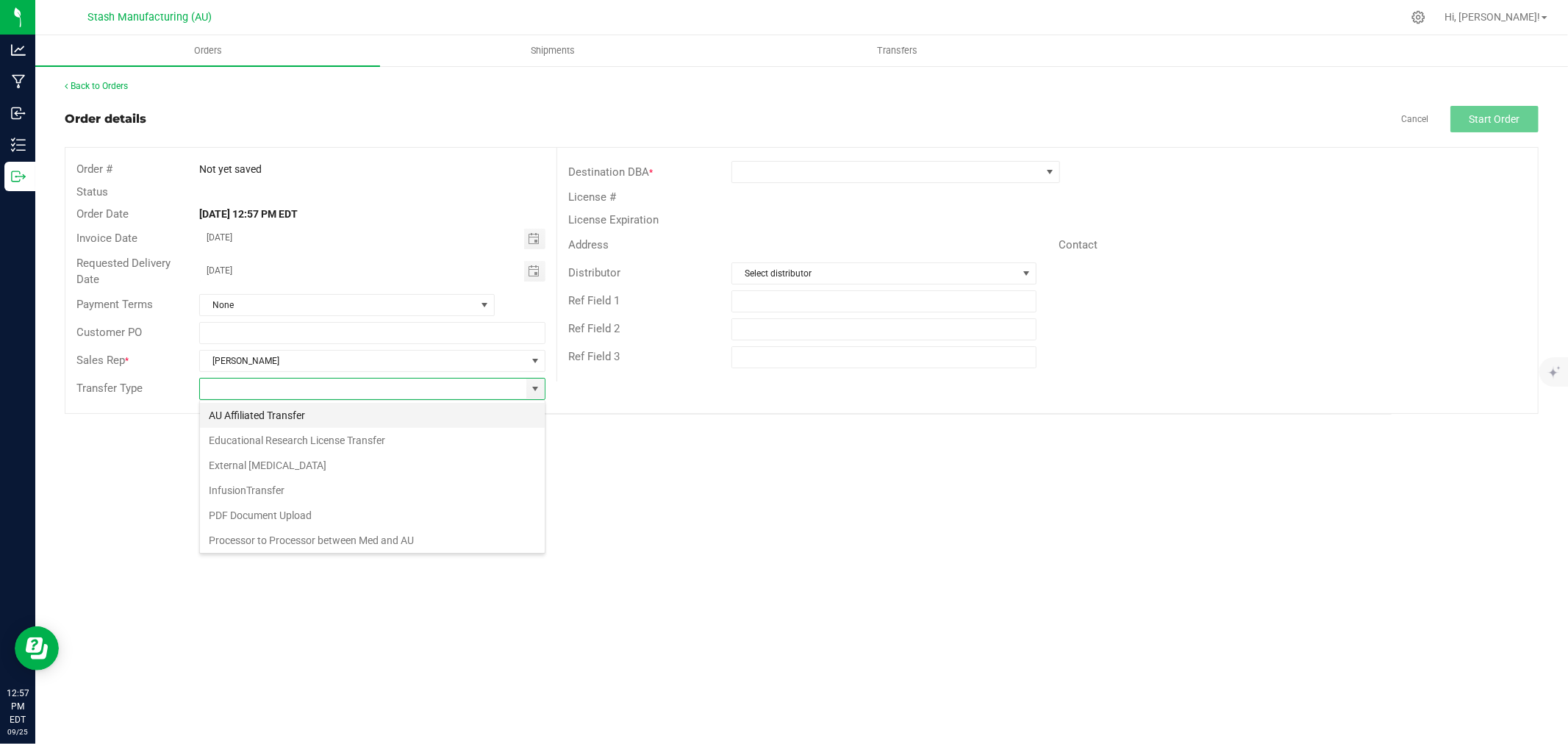
click at [396, 409] on li "AU Affiliated Transfer" at bounding box center [373, 415] width 345 height 25
type input "AU Affiliated Transfer"
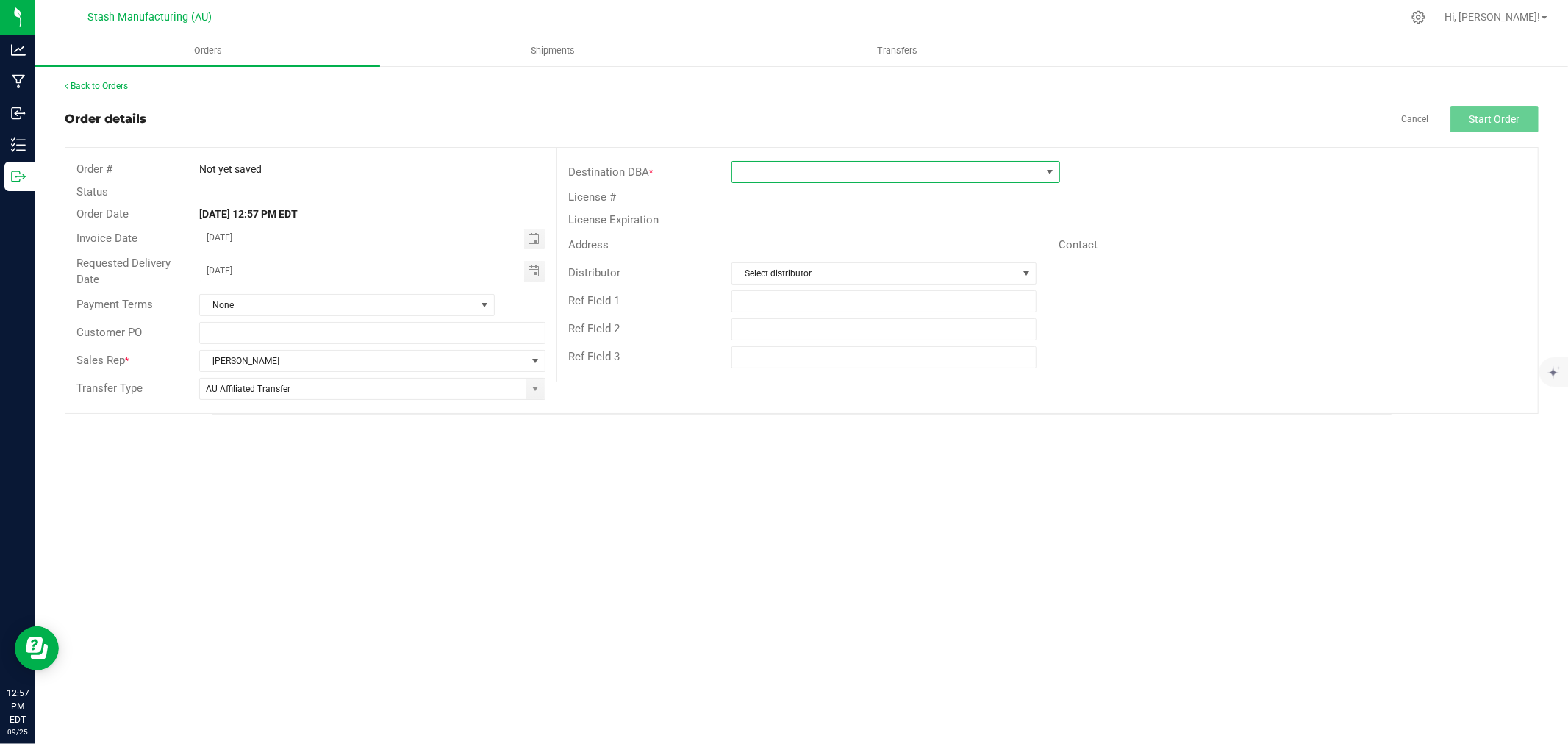
click at [756, 177] on span at bounding box center [887, 172] width 309 height 20
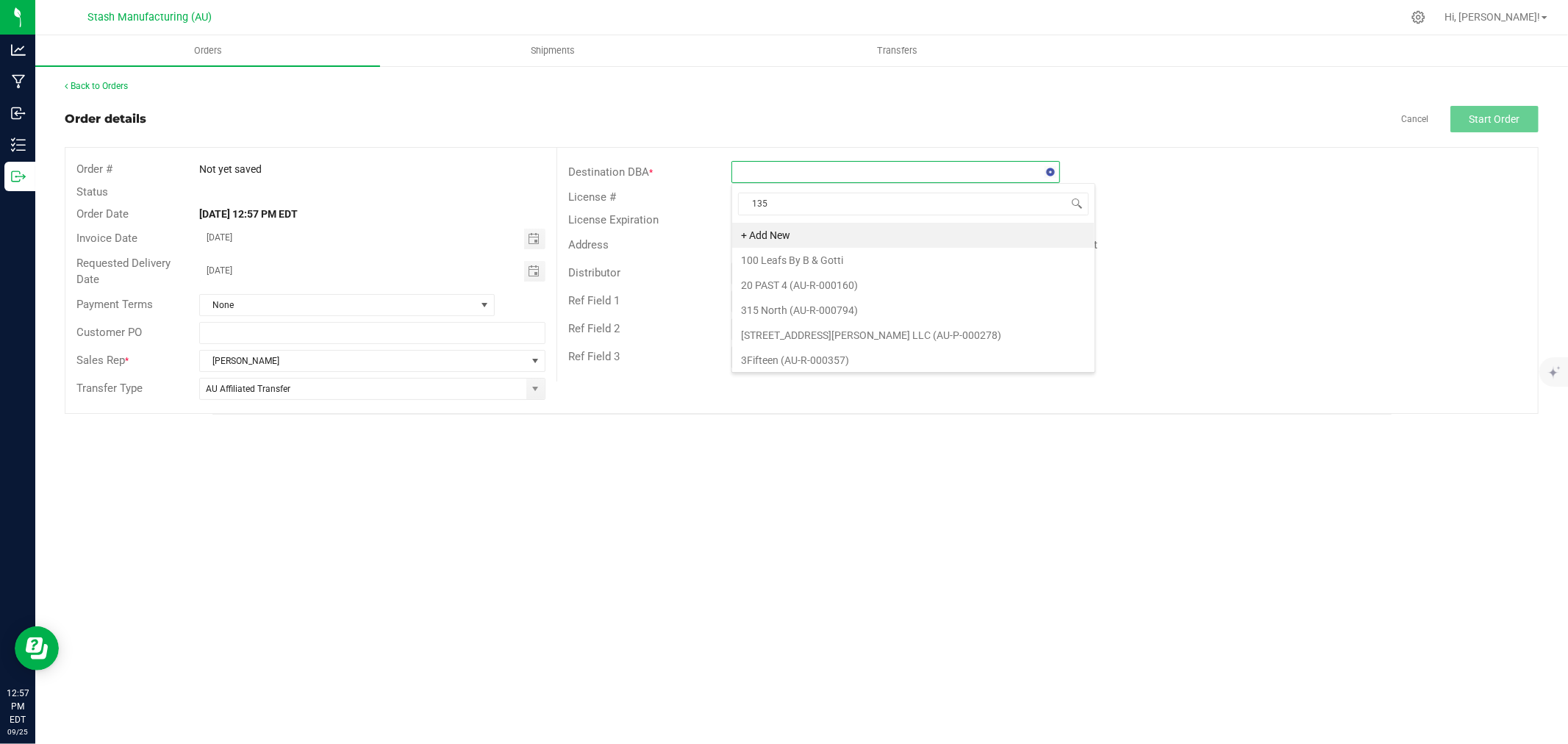
type input "1356"
click at [918, 239] on li "Timber Cannabis Co. (AU-R-001356)" at bounding box center [896, 234] width 327 height 25
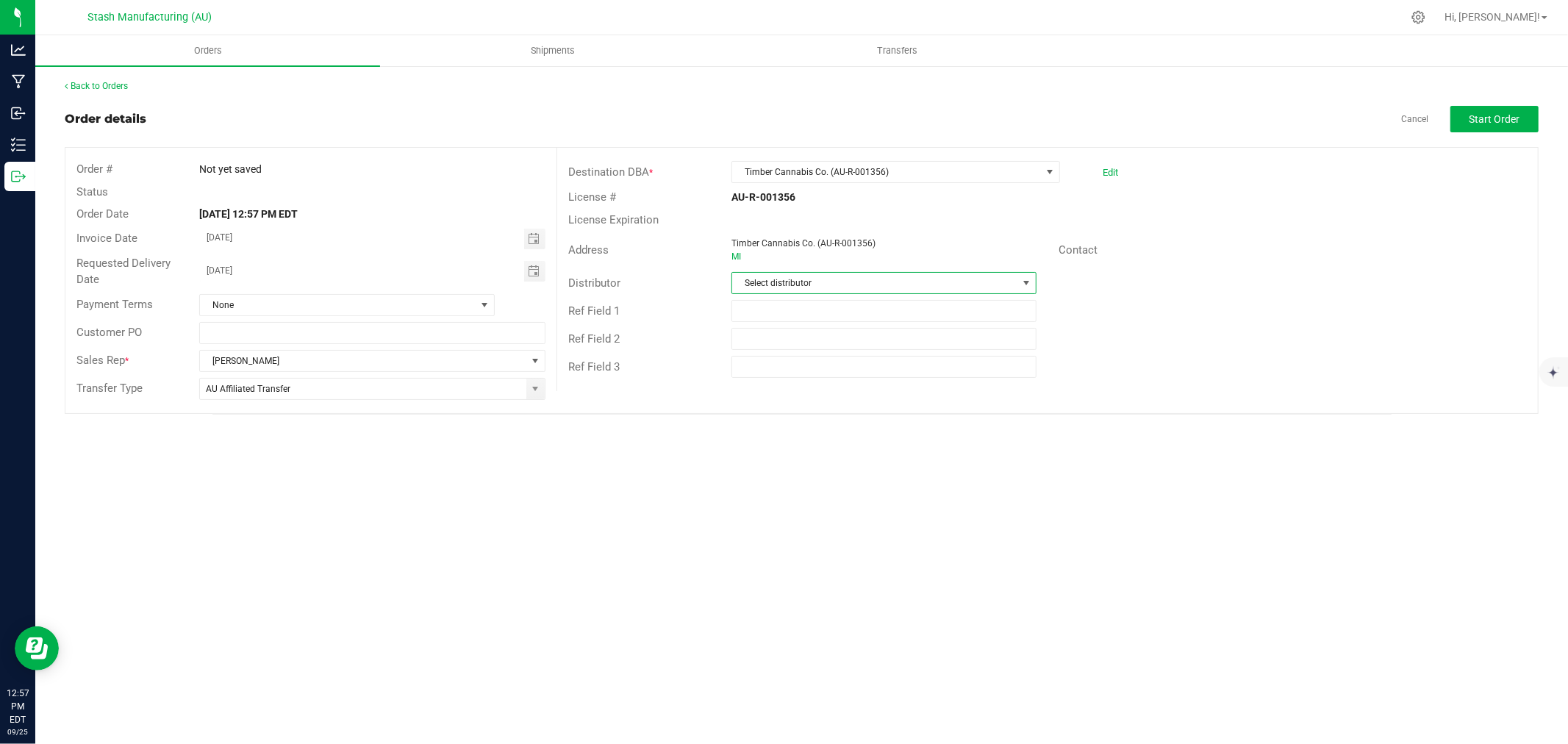
click at [839, 278] on span "Select distributor" at bounding box center [875, 283] width 285 height 20
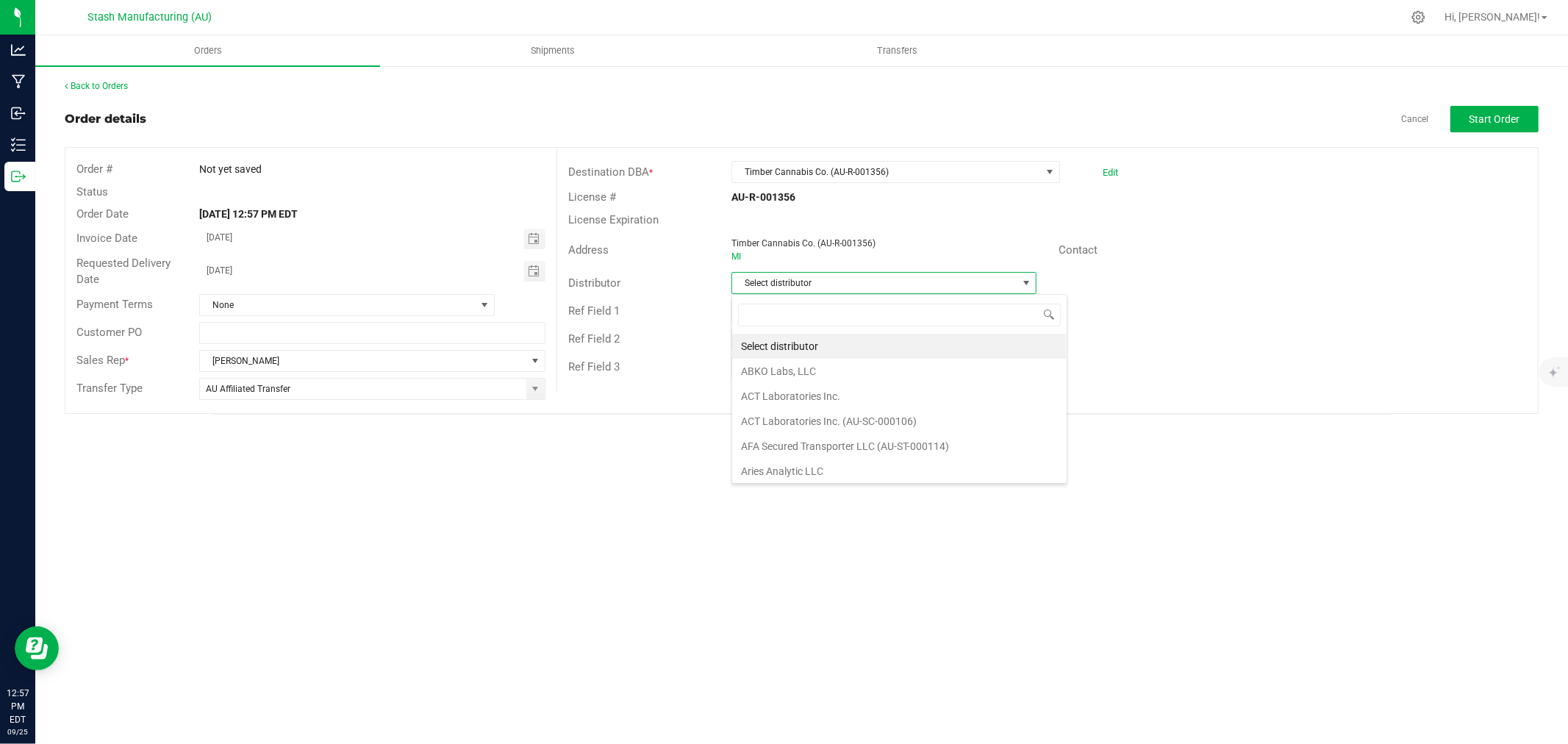
scroll to position [22, 305]
type input "123"
click at [930, 347] on li "Lake Effects Logistics (AU-ST-000123)" at bounding box center [885, 346] width 304 height 25
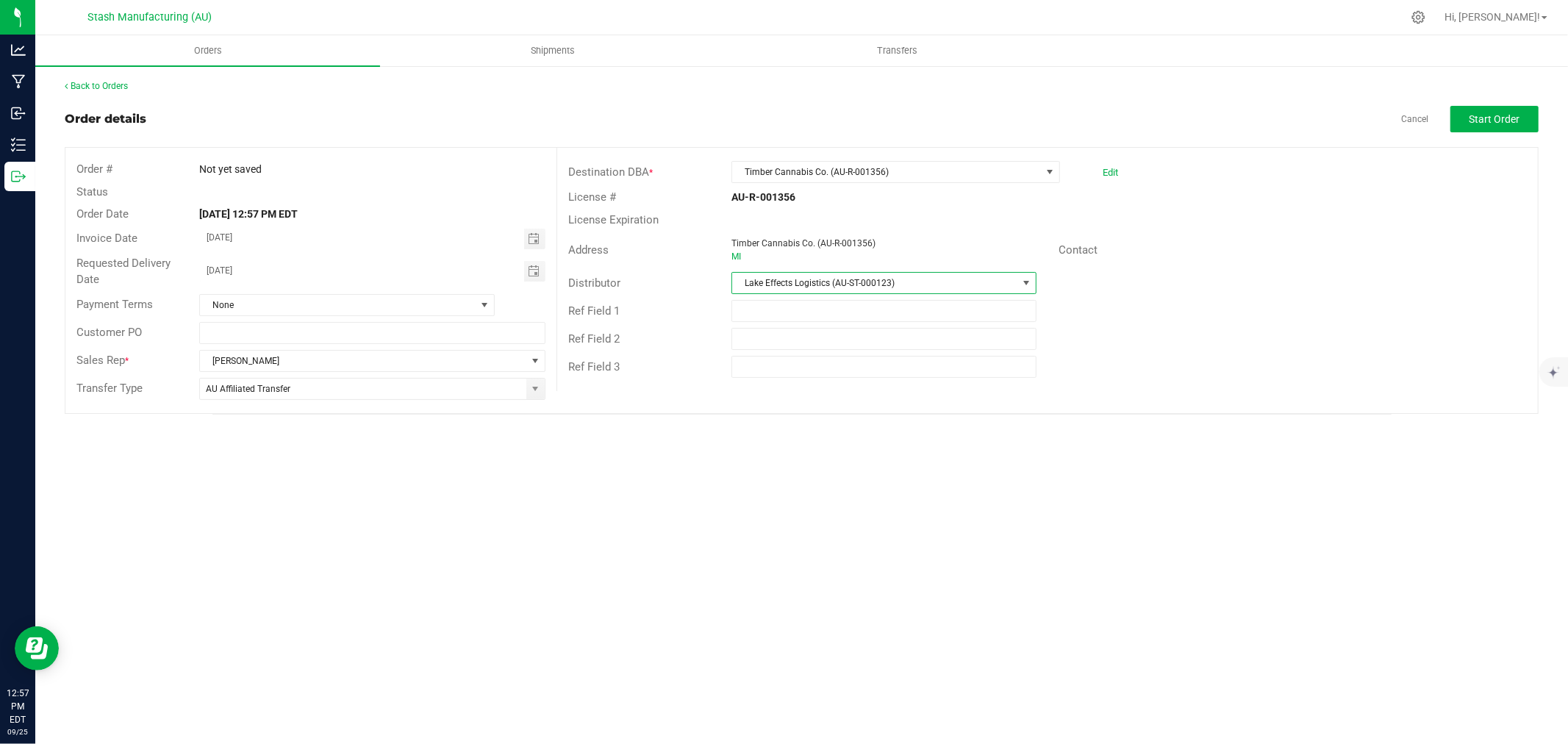
click at [1507, 99] on div "Back to Orders Order details Cancel Start Order Order # Not yet saved Status Or…" at bounding box center [801, 247] width 1475 height 335
click at [1513, 113] on span "Start Order" at bounding box center [1495, 119] width 51 height 12
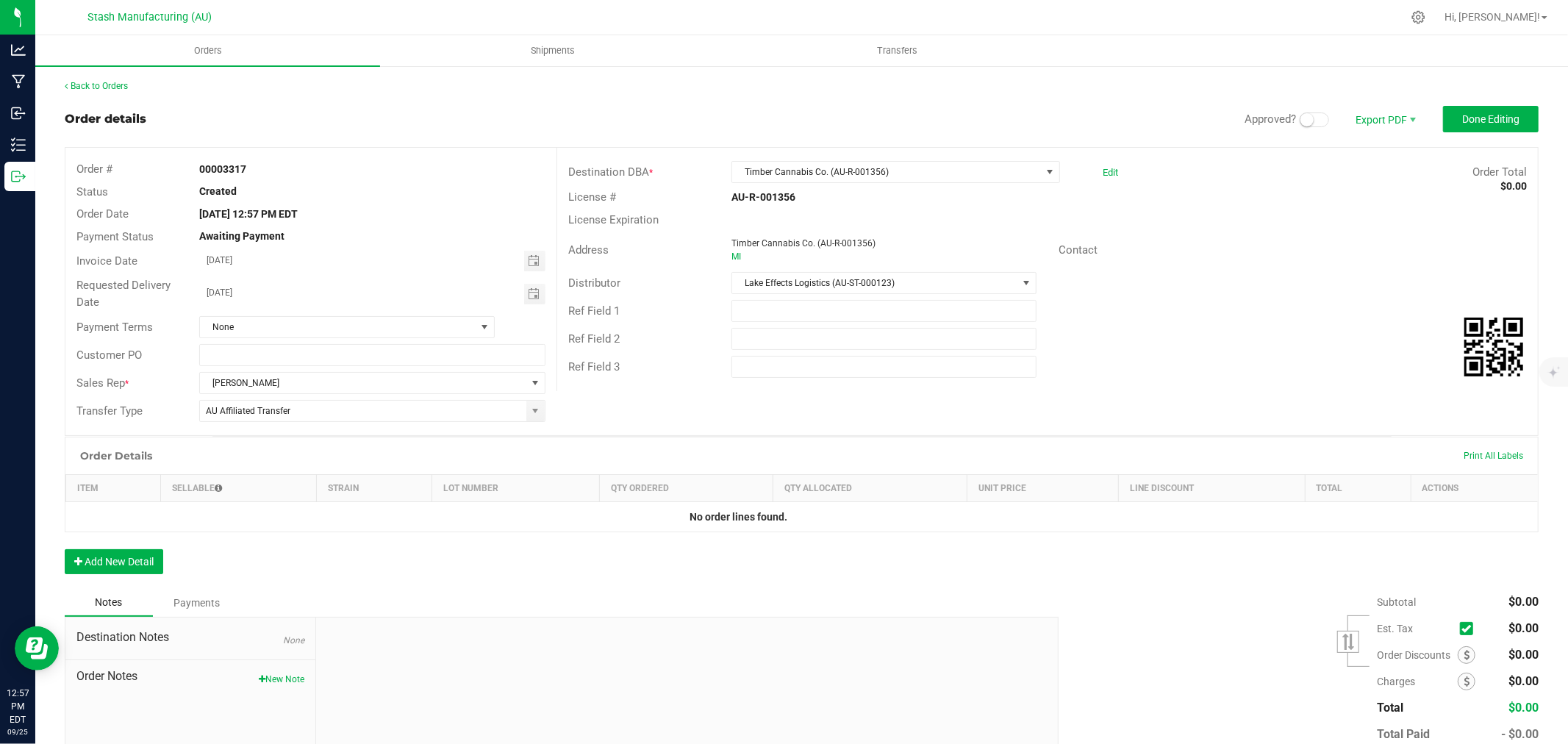
click at [1310, 119] on span at bounding box center [1314, 120] width 30 height 14
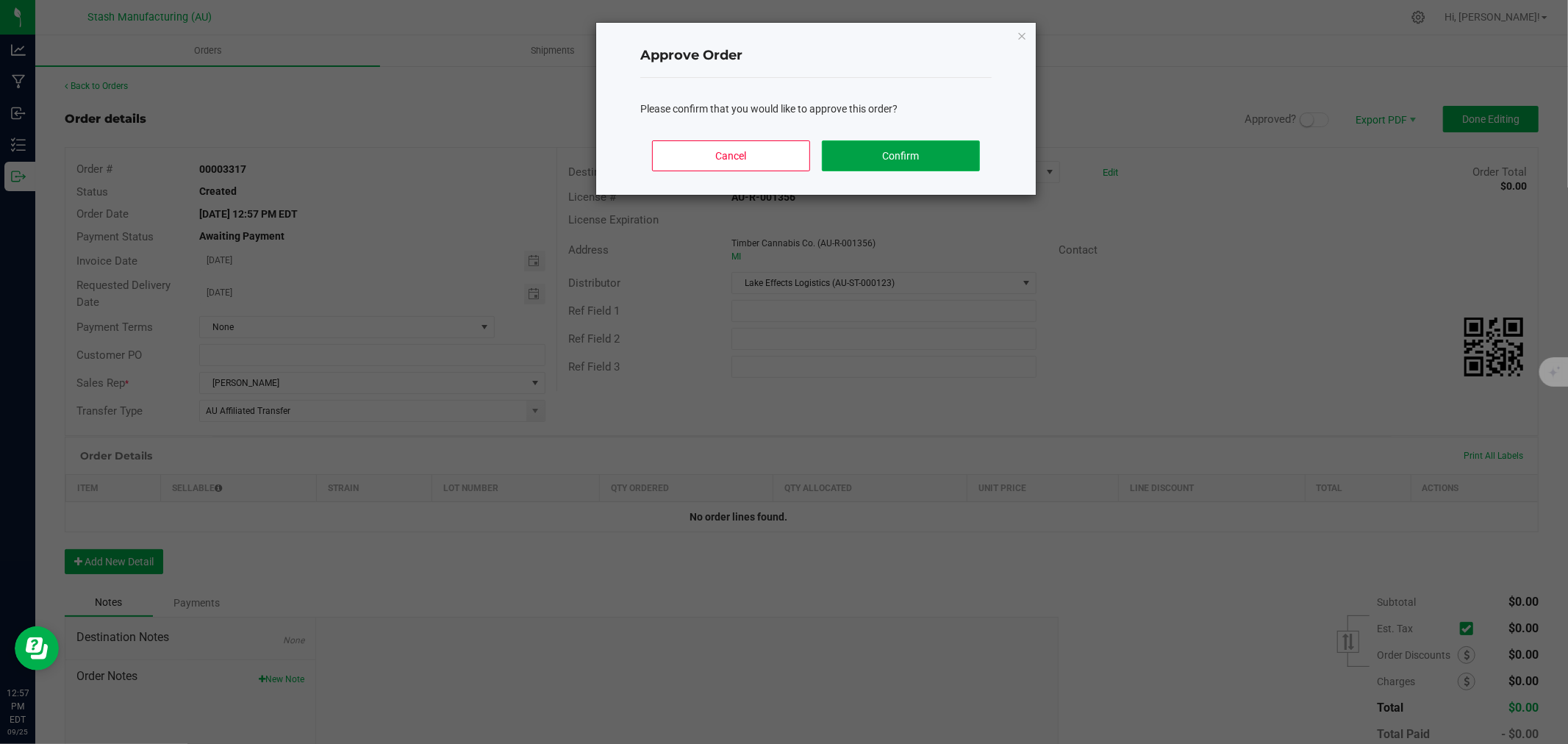
click at [892, 157] on button "Confirm" at bounding box center [901, 155] width 158 height 31
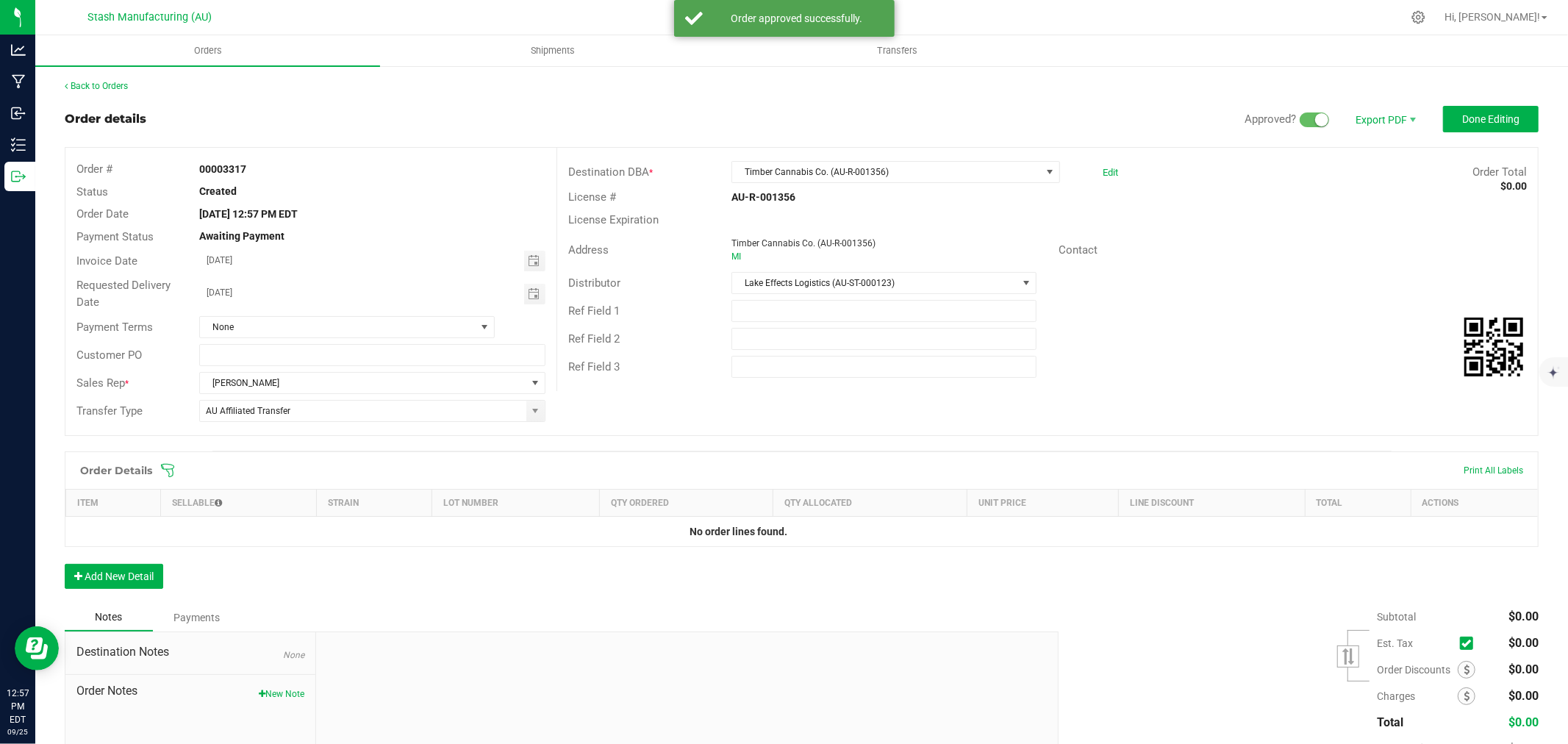
click at [162, 475] on icon at bounding box center [167, 471] width 14 height 14
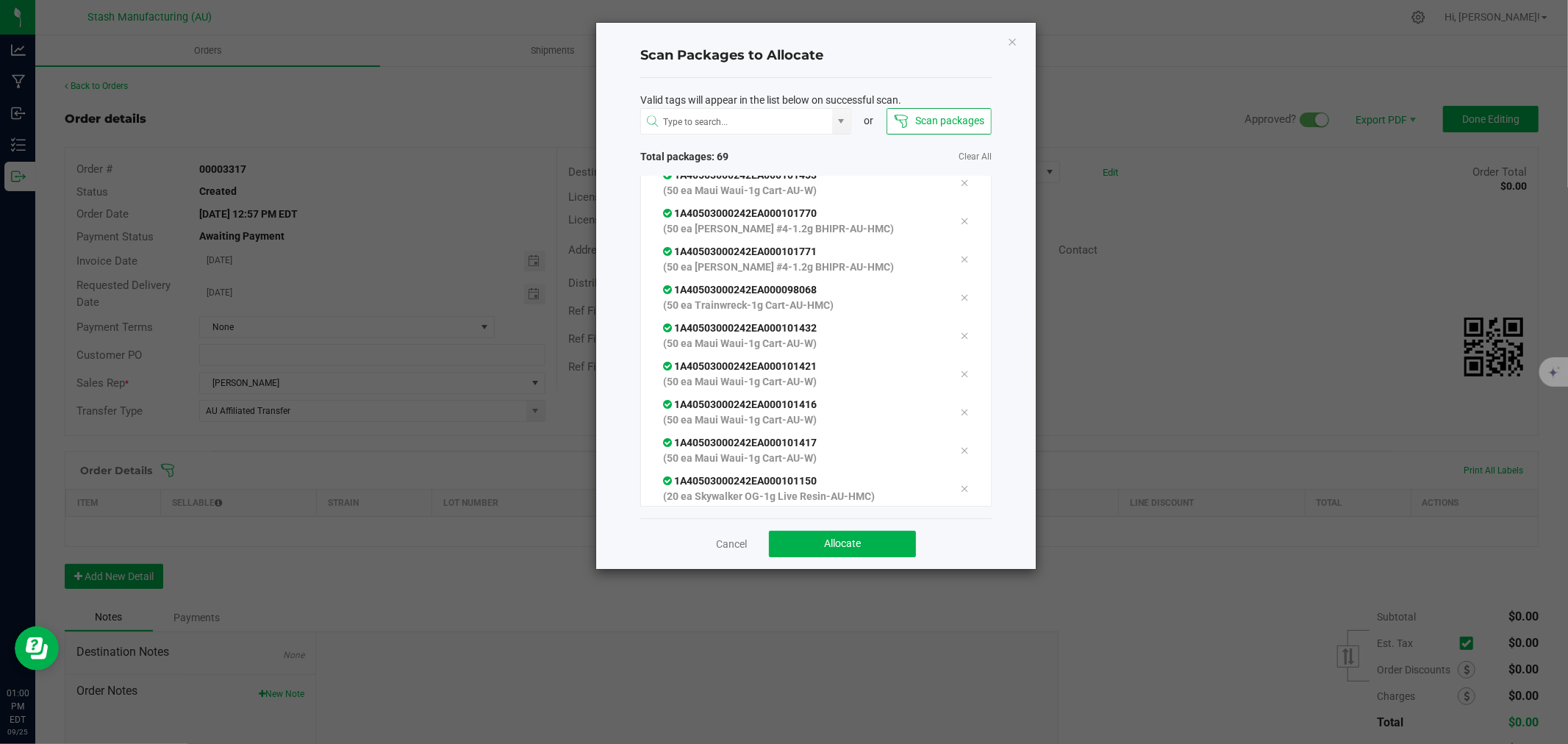
scroll to position [2438, 0]
click at [806, 540] on button "Allocate" at bounding box center [842, 544] width 147 height 26
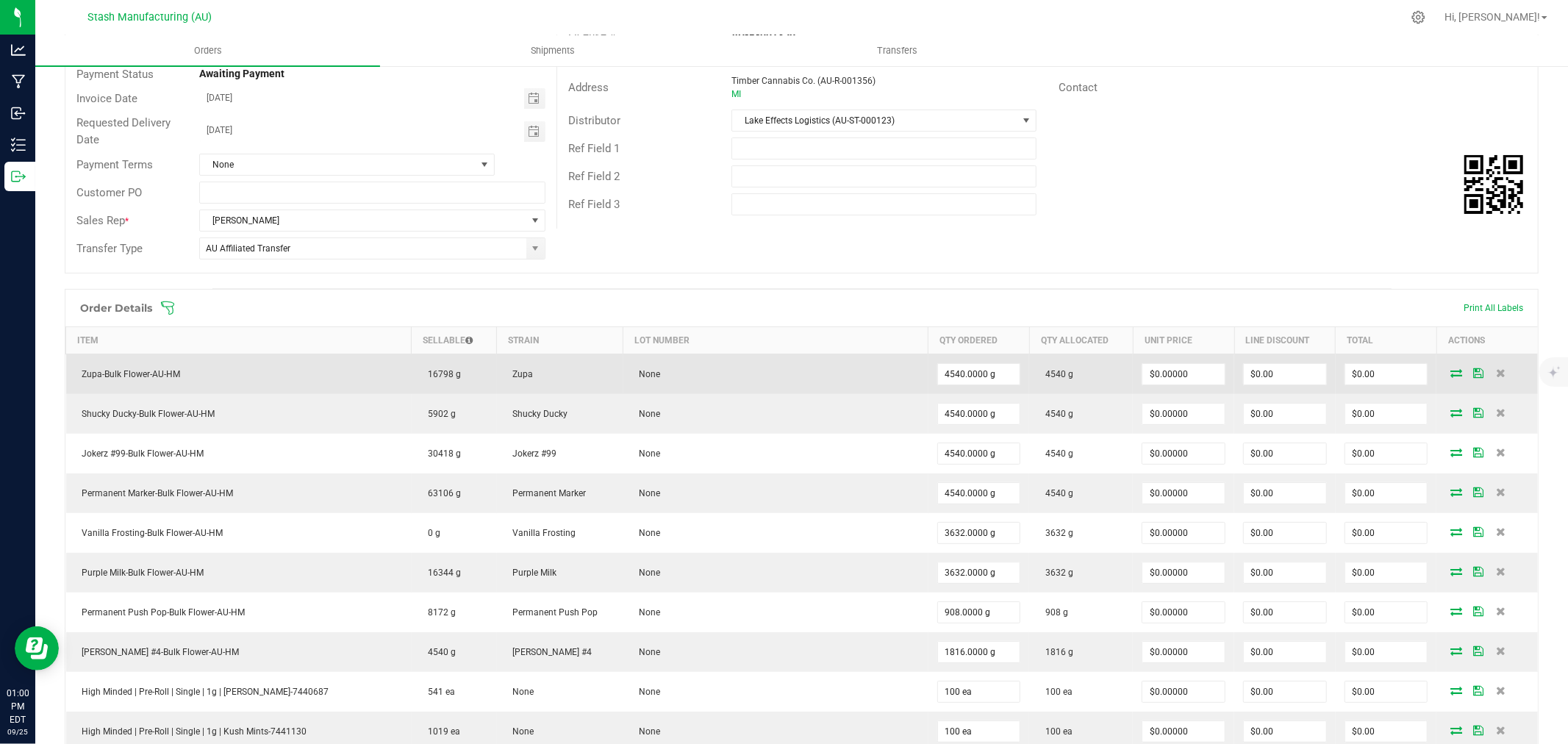
scroll to position [163, 0]
click at [1167, 368] on input "0" at bounding box center [1183, 374] width 82 height 20
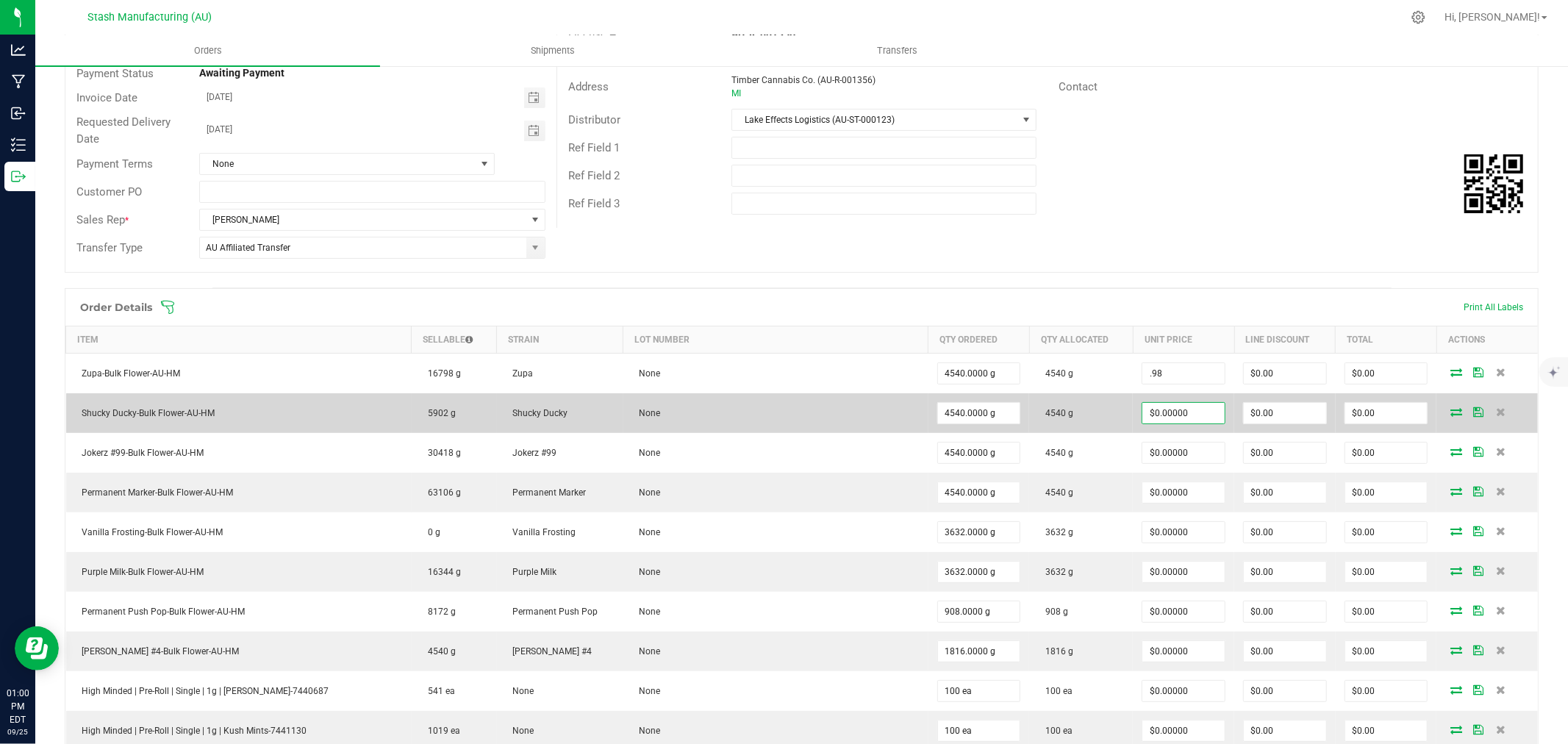
type input "$0.98000"
type input "$4,449.20"
click at [1172, 407] on input "0" at bounding box center [1183, 414] width 82 height 20
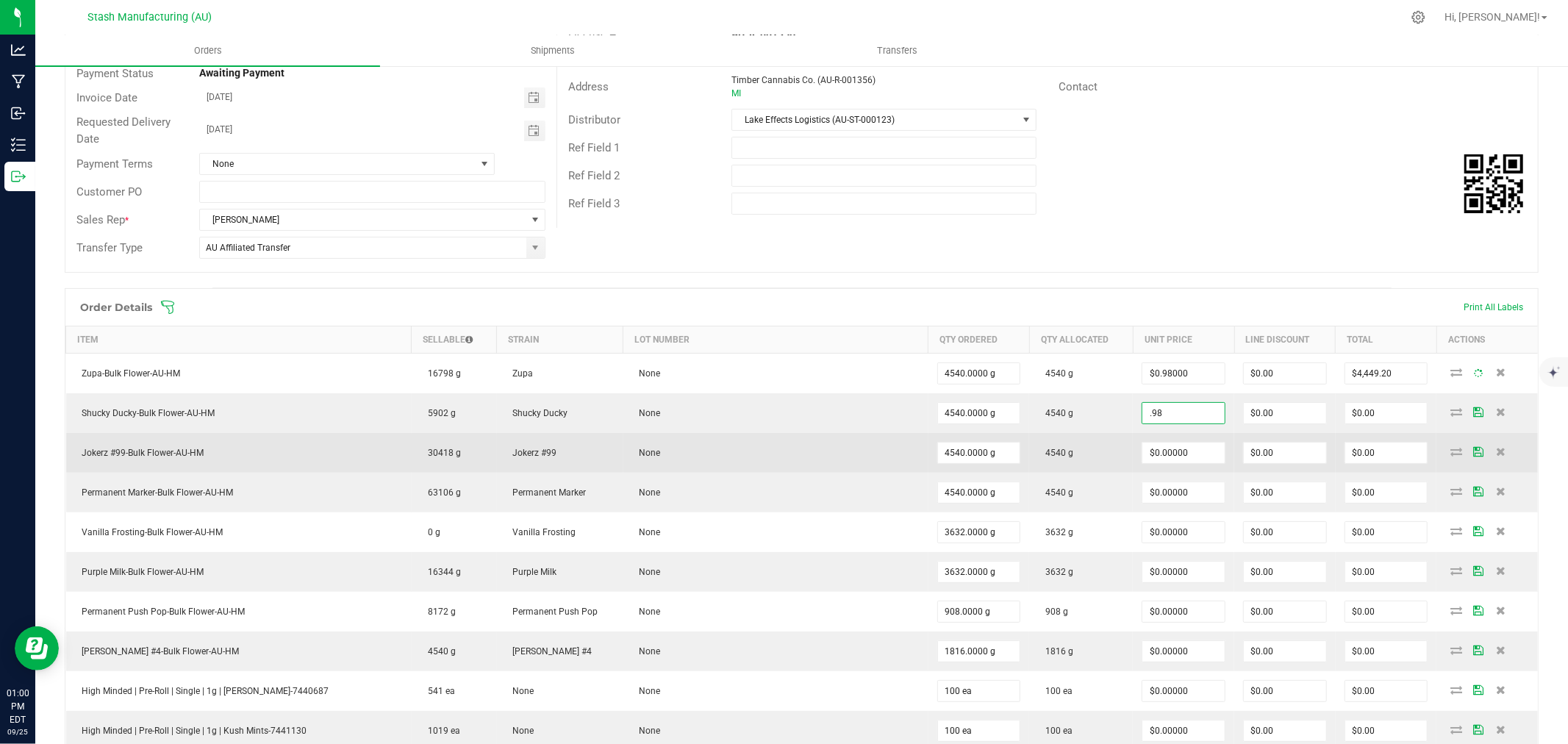
click at [1173, 439] on td "$0.00000" at bounding box center [1184, 453] width 102 height 40
type input "$0.98000"
type input "$4,449.20"
click at [1173, 448] on input "0" at bounding box center [1183, 453] width 82 height 20
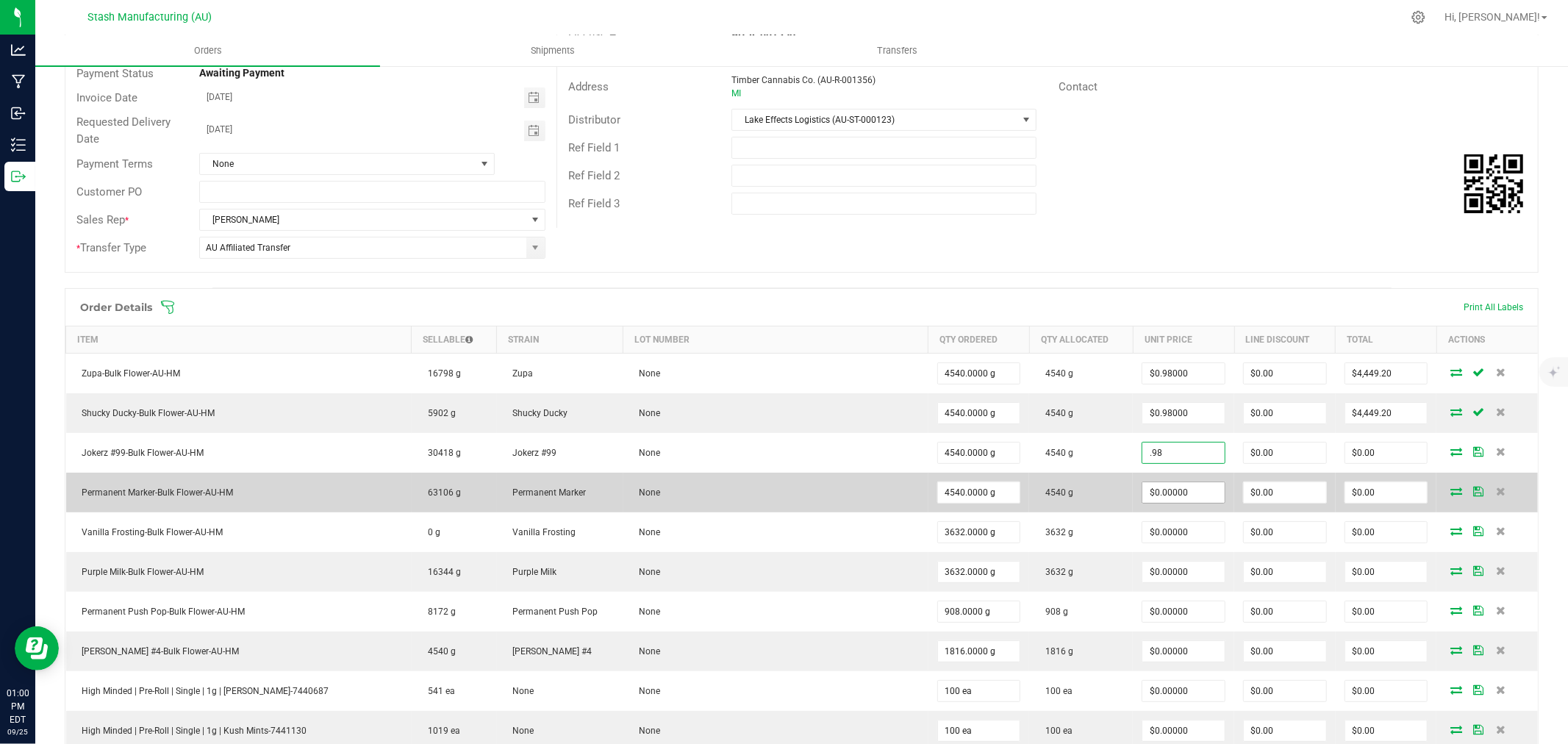
type input "$0.98000"
type input "$4,449.20"
click at [1166, 497] on input "0" at bounding box center [1183, 493] width 82 height 20
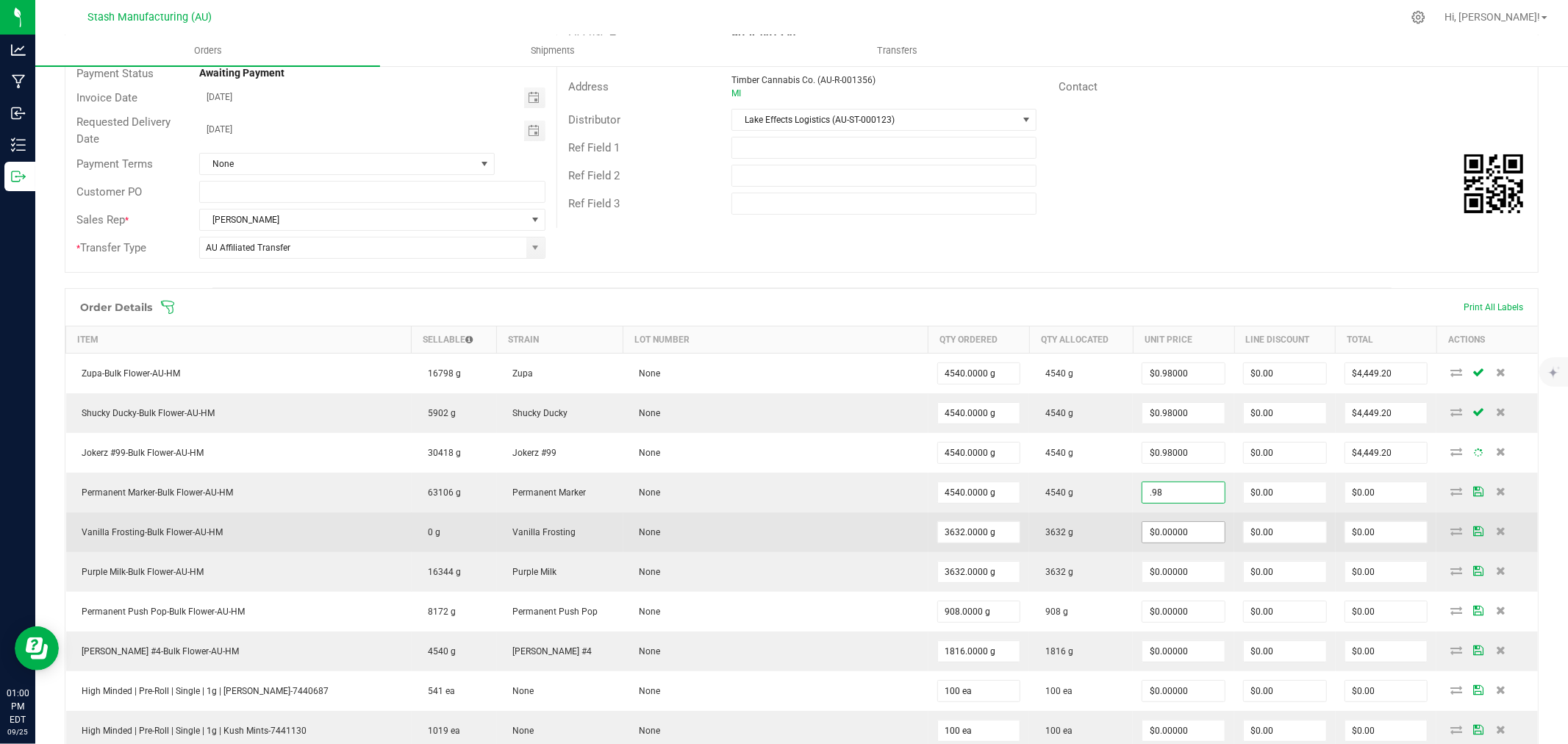
type input "$0.98000"
type input "$4,449.20"
click at [1166, 530] on input "0" at bounding box center [1183, 533] width 82 height 20
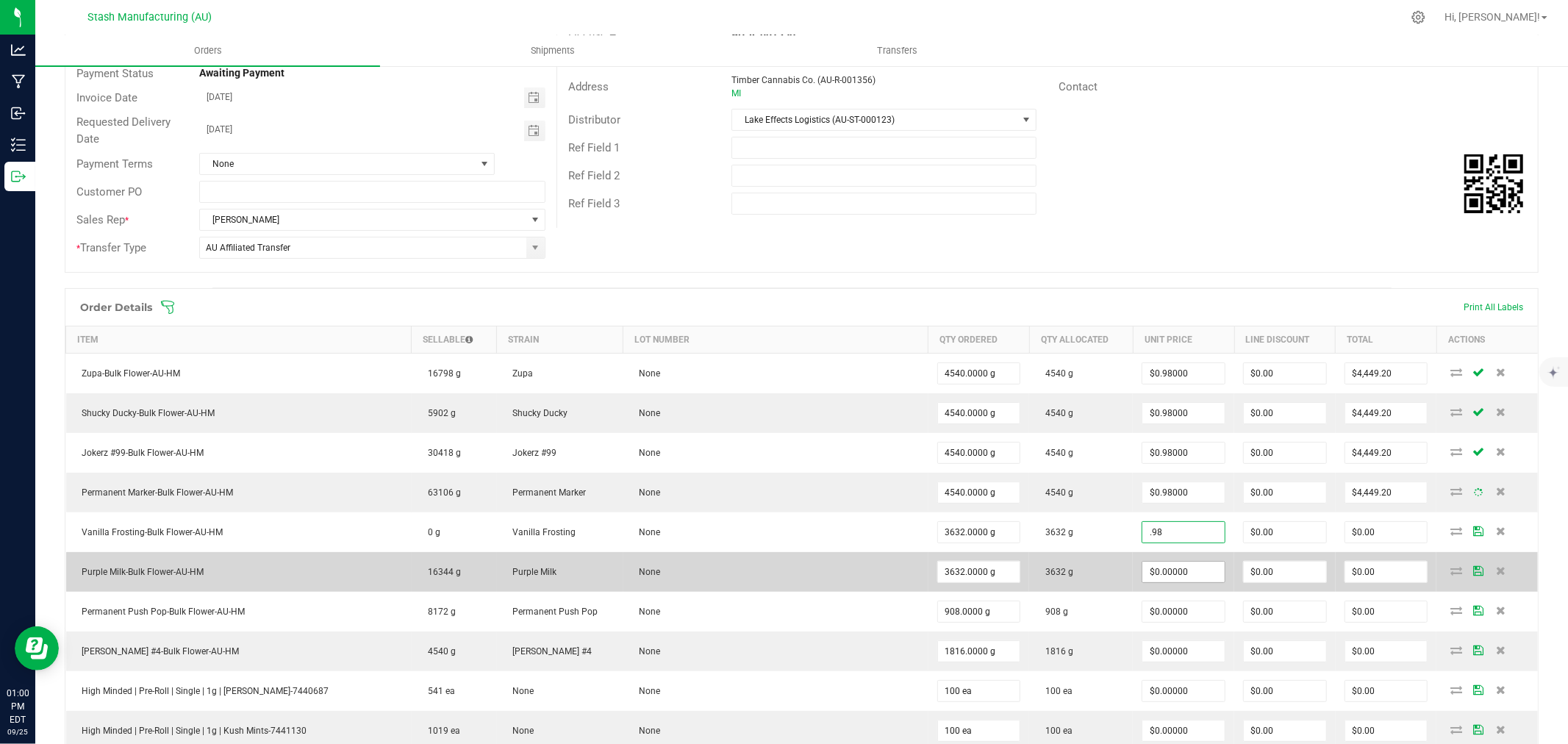
type input "$0.98000"
type input "$3,559.36"
click at [1163, 576] on input "0" at bounding box center [1183, 572] width 82 height 20
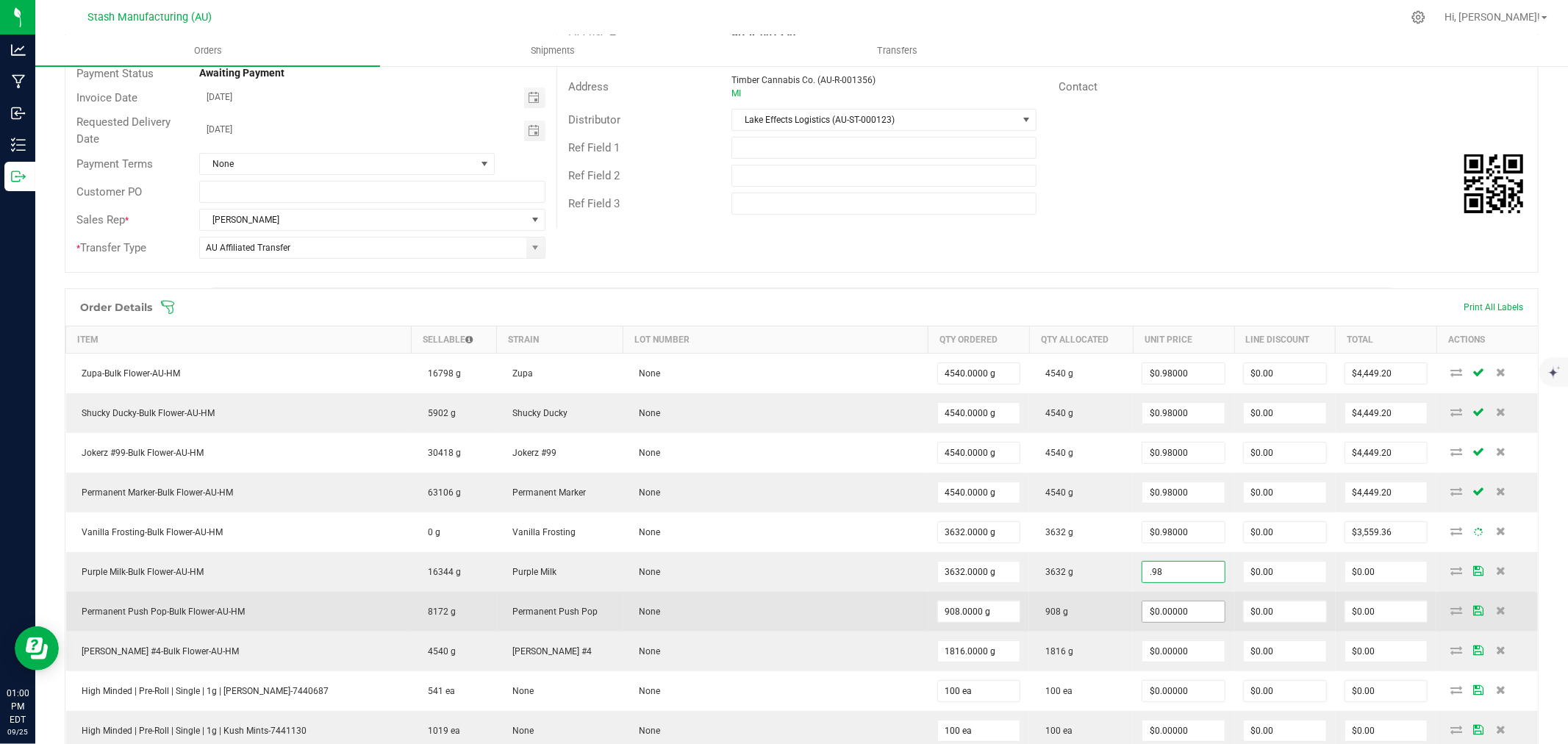
type input "$0.98000"
type input "$3,559.36"
click at [1163, 616] on input "0" at bounding box center [1183, 612] width 82 height 20
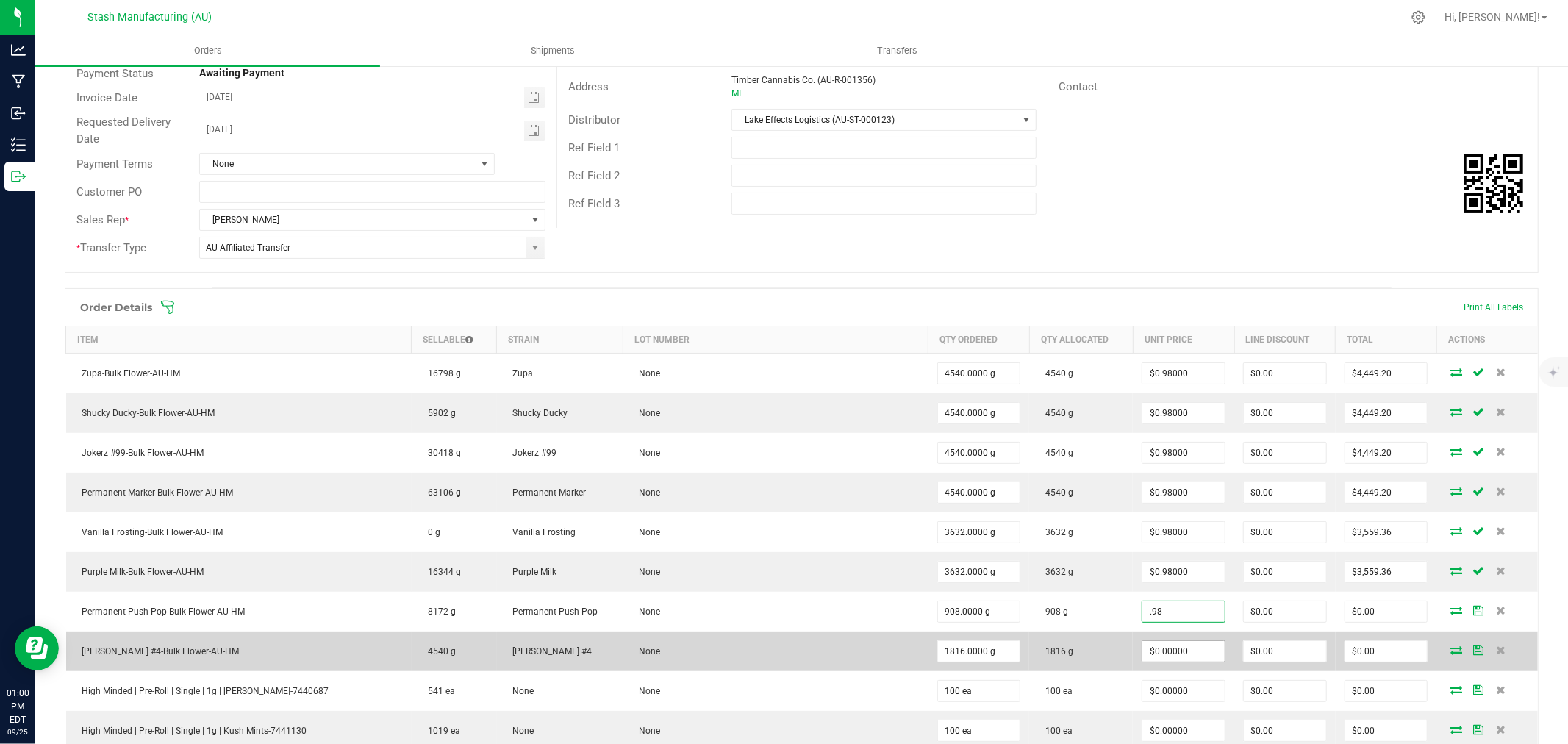
type input "$0.98000"
type input "$889.84"
click at [1155, 651] on input "0" at bounding box center [1183, 651] width 82 height 20
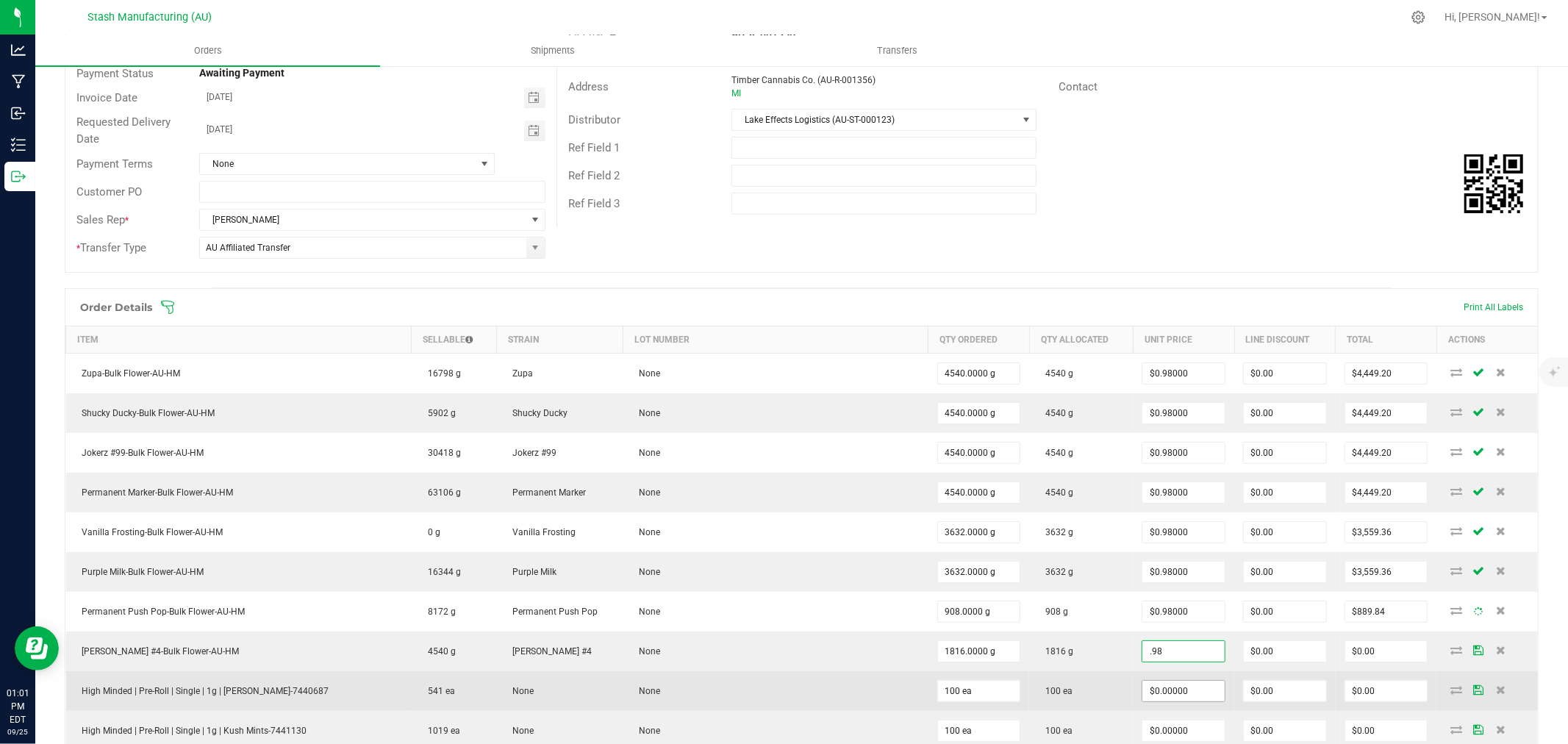
type input "$0.98000"
type input "$1,779.68"
click at [1155, 692] on input "0" at bounding box center [1183, 691] width 82 height 20
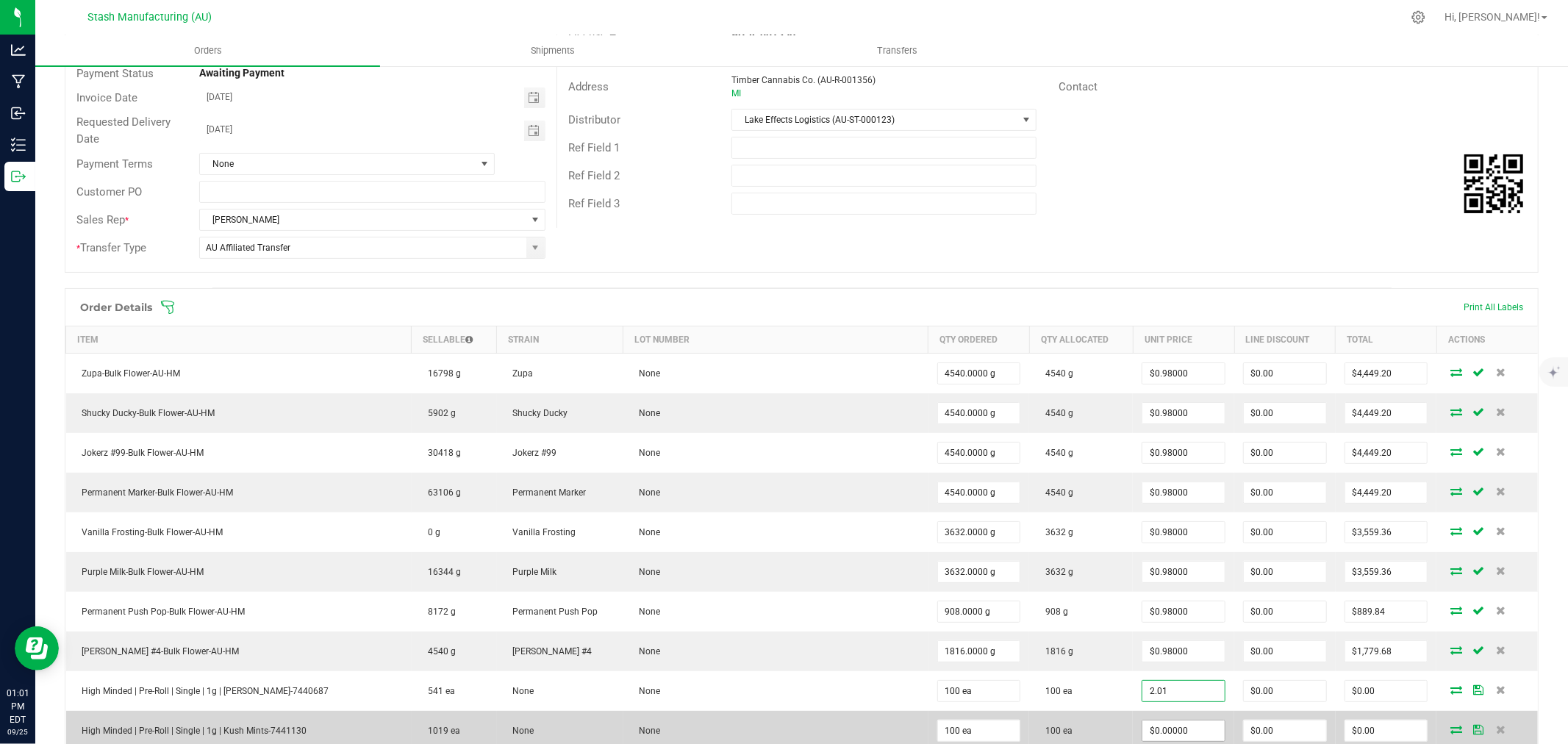
type input "$2.01000"
type input "$201.00"
click at [1144, 732] on input "0" at bounding box center [1183, 731] width 82 height 20
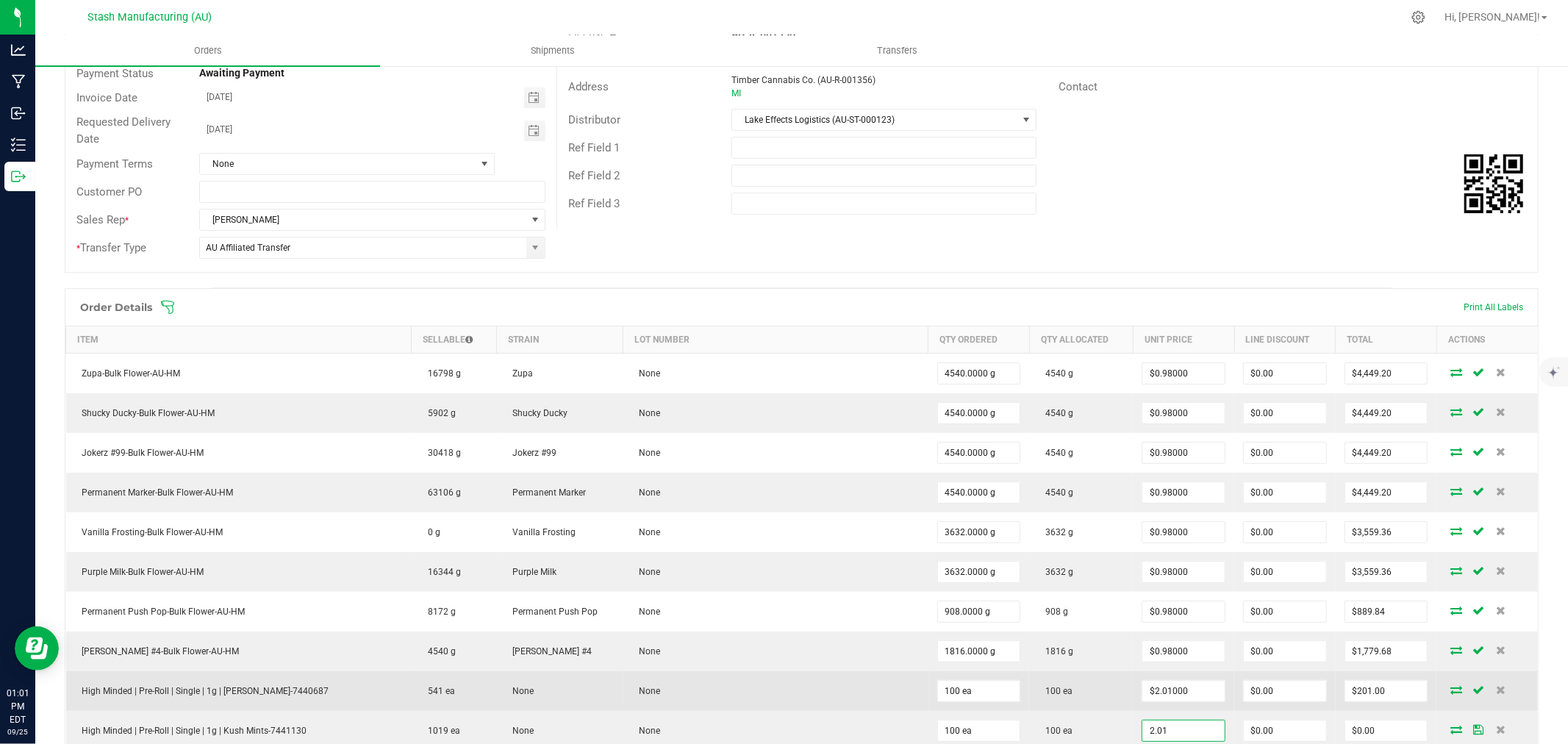
type input "$2.01000"
type input "$201.00"
click at [1099, 682] on td "100 ea" at bounding box center [1082, 691] width 104 height 40
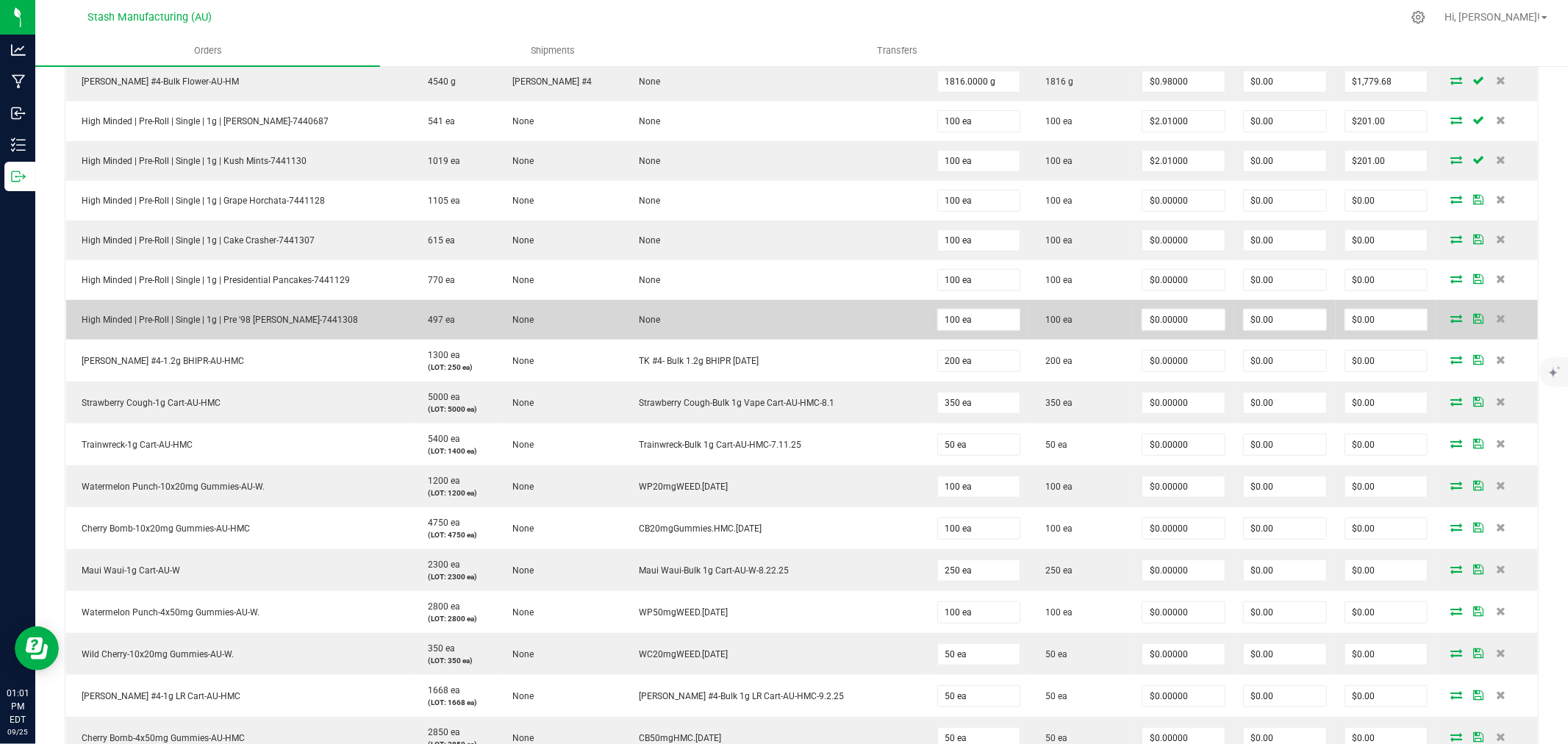
scroll to position [736, 0]
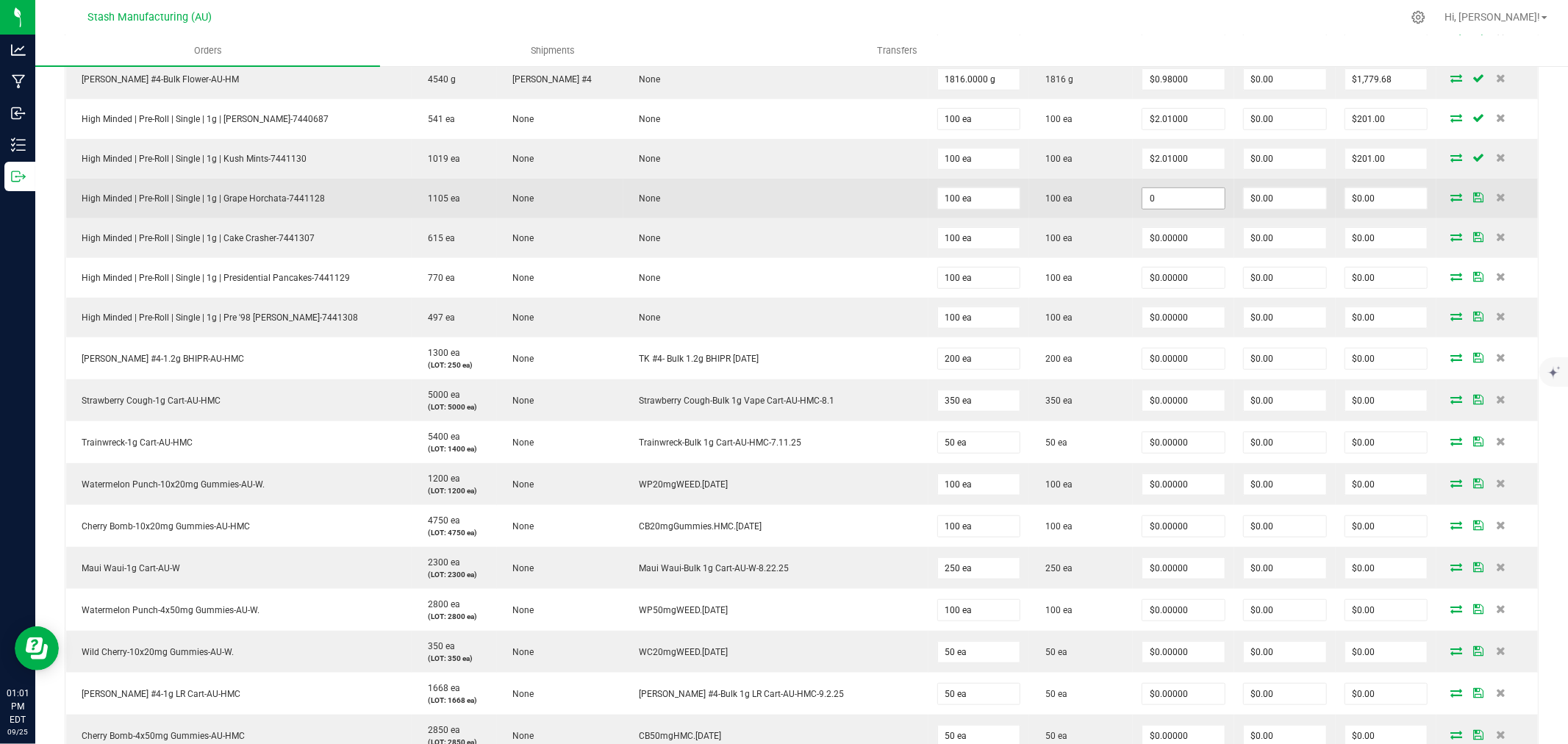
click at [1162, 200] on input "0" at bounding box center [1183, 199] width 82 height 20
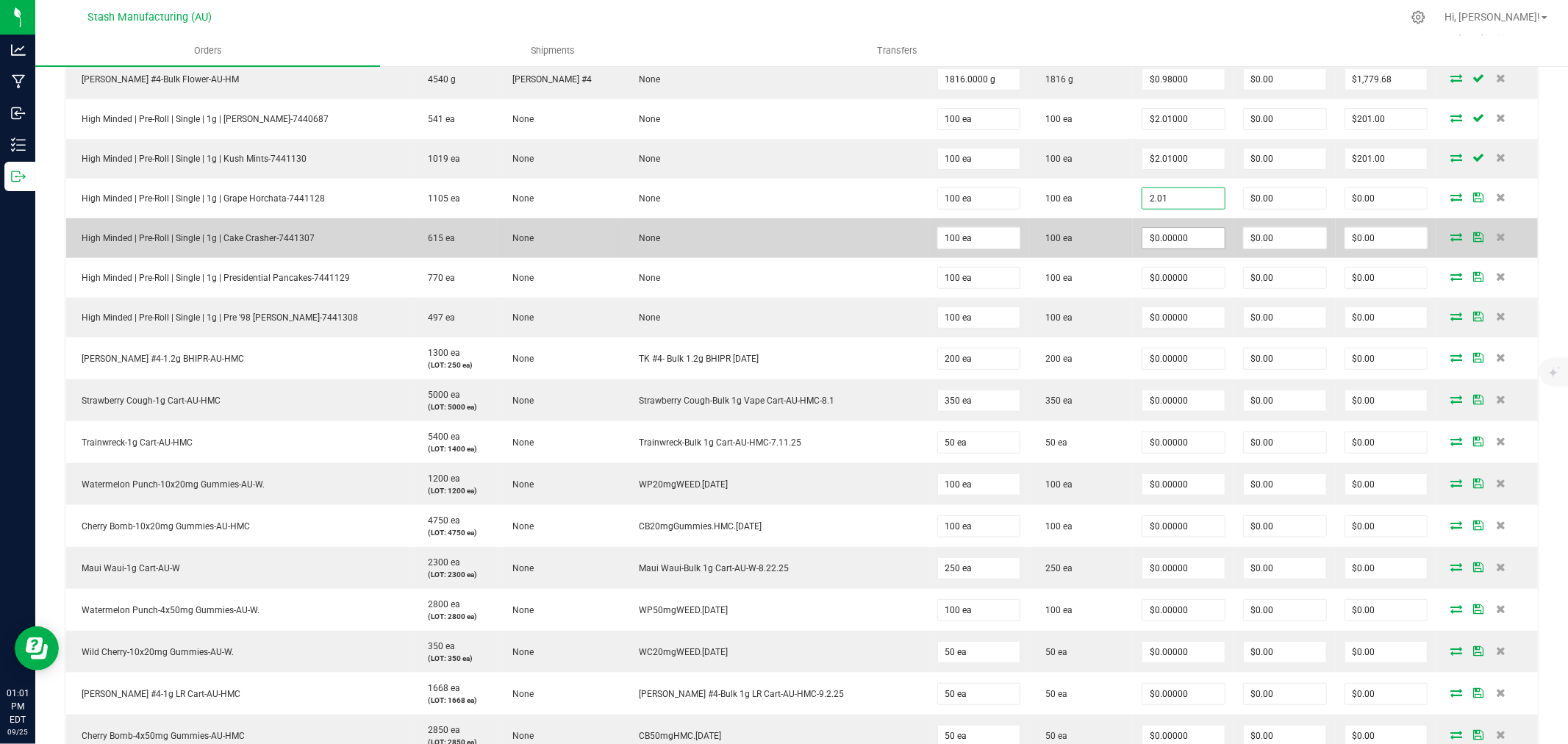
type input "$2.01000"
type input "$201.00"
click at [1166, 238] on input "0" at bounding box center [1183, 238] width 82 height 20
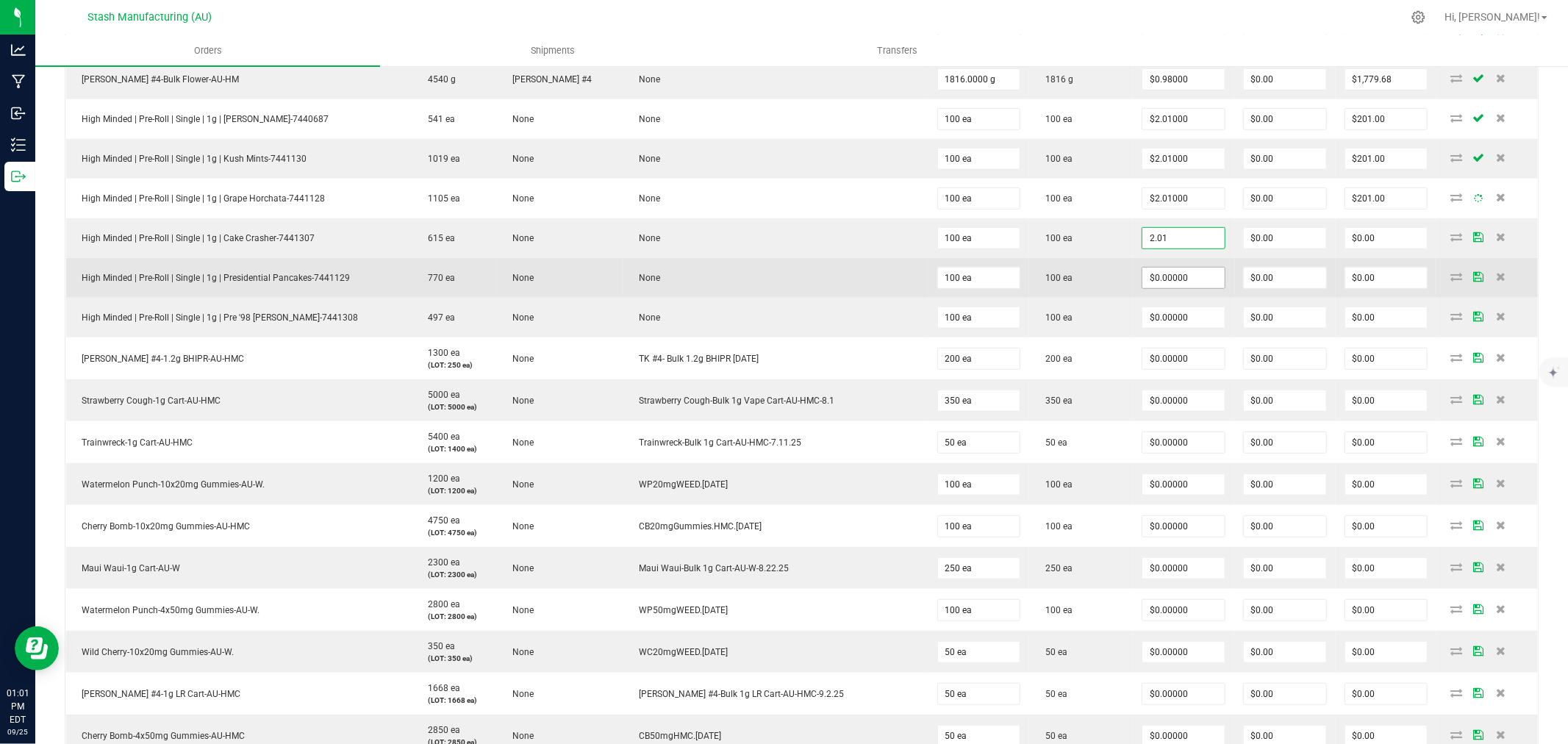
type input "$2.01000"
type input "$201.00"
click at [1166, 279] on input "0" at bounding box center [1183, 278] width 82 height 20
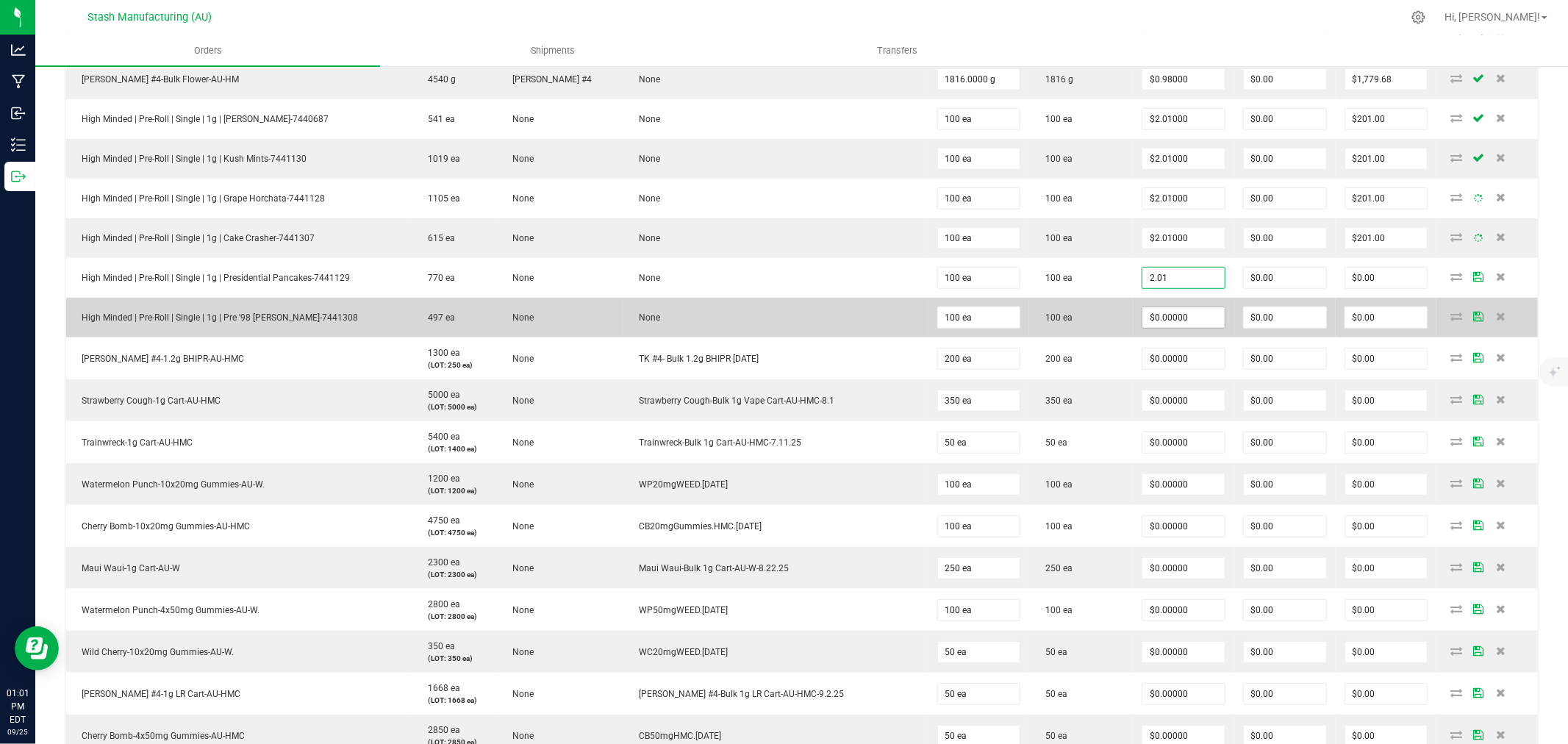
type input "$2.01000"
type input "$201.00"
click at [1169, 324] on input "0" at bounding box center [1183, 318] width 82 height 20
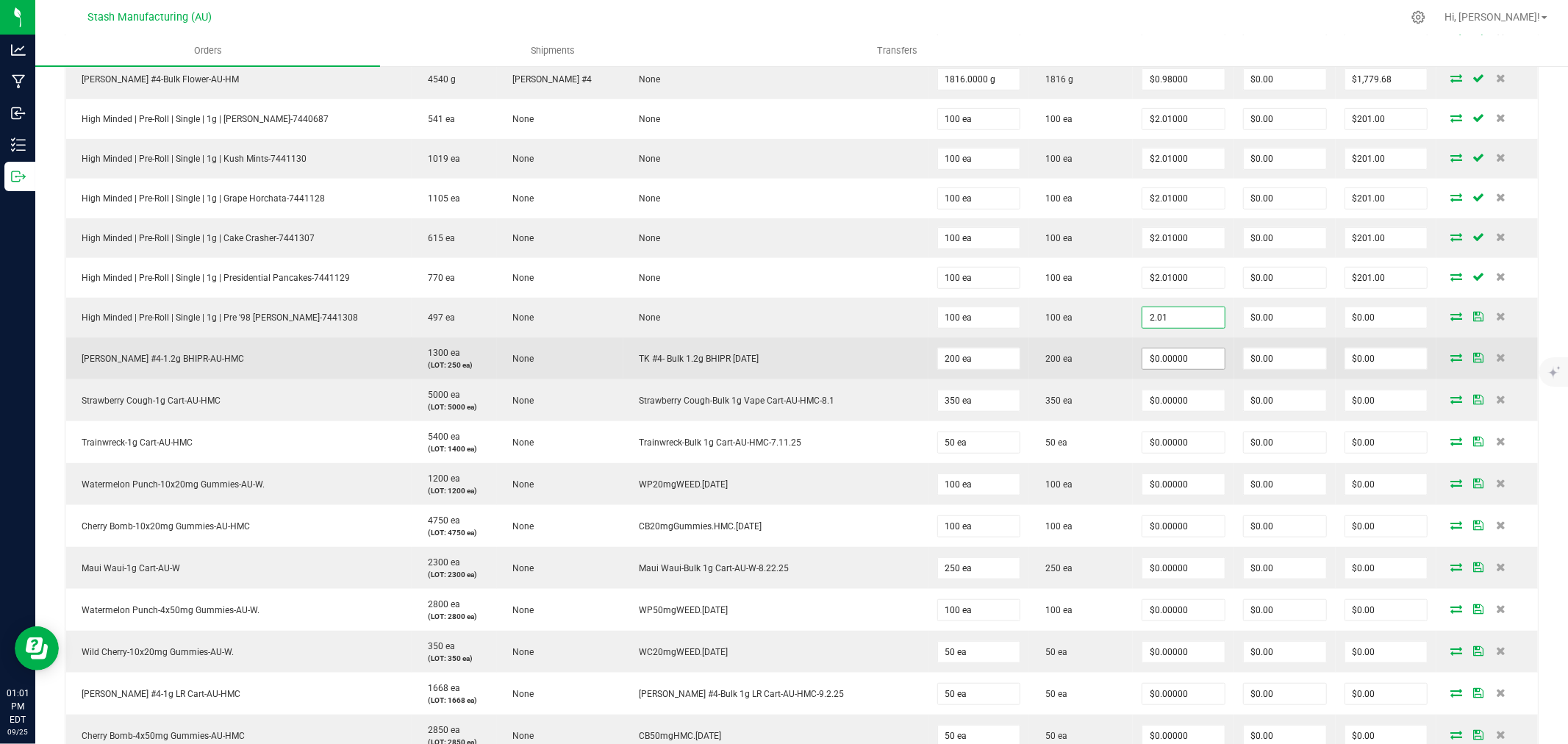
type input "$2.01000"
type input "$201.00"
click at [1171, 365] on input "0" at bounding box center [1183, 359] width 82 height 20
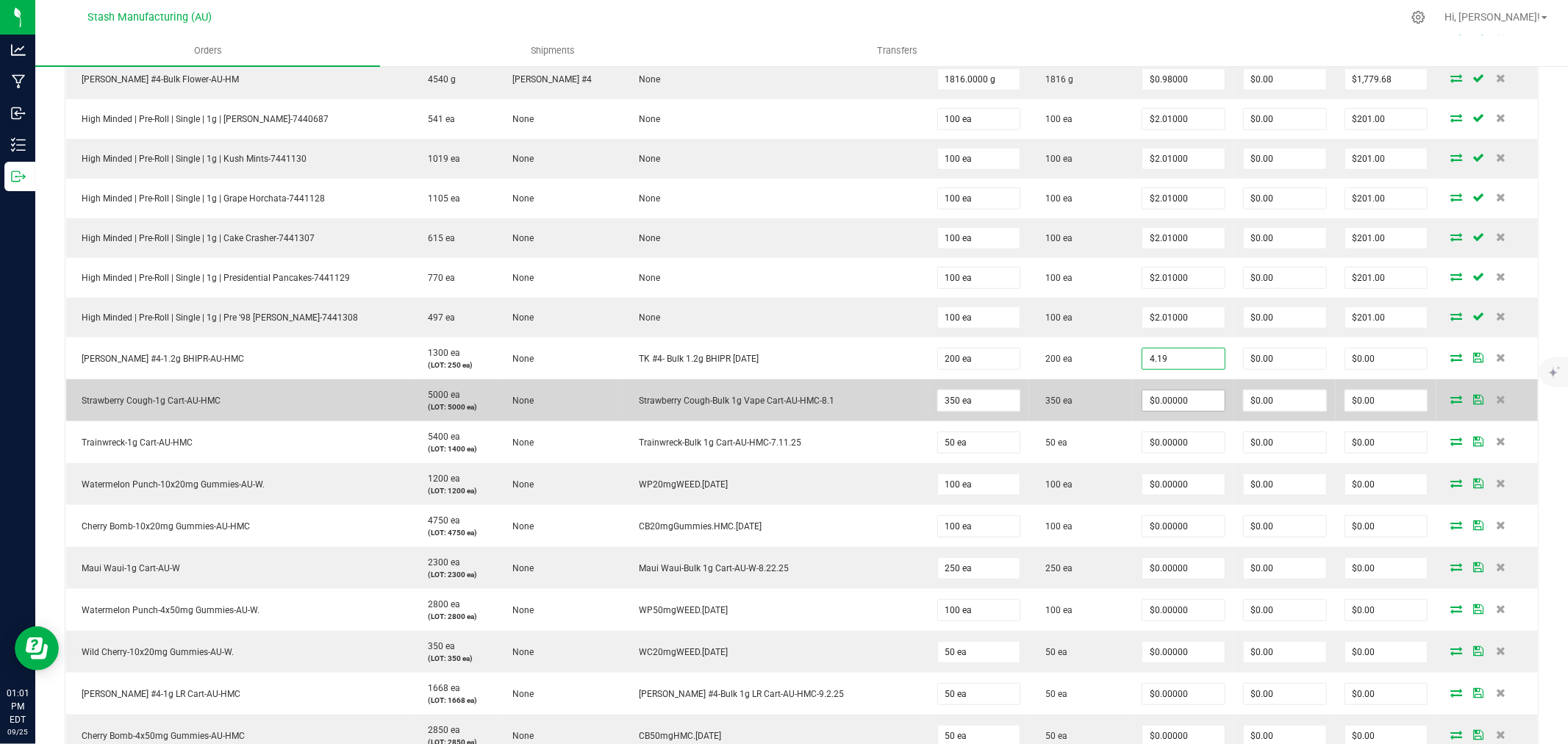
type input "$4.19000"
type input "$838.00"
click at [1172, 402] on input "0" at bounding box center [1183, 401] width 82 height 20
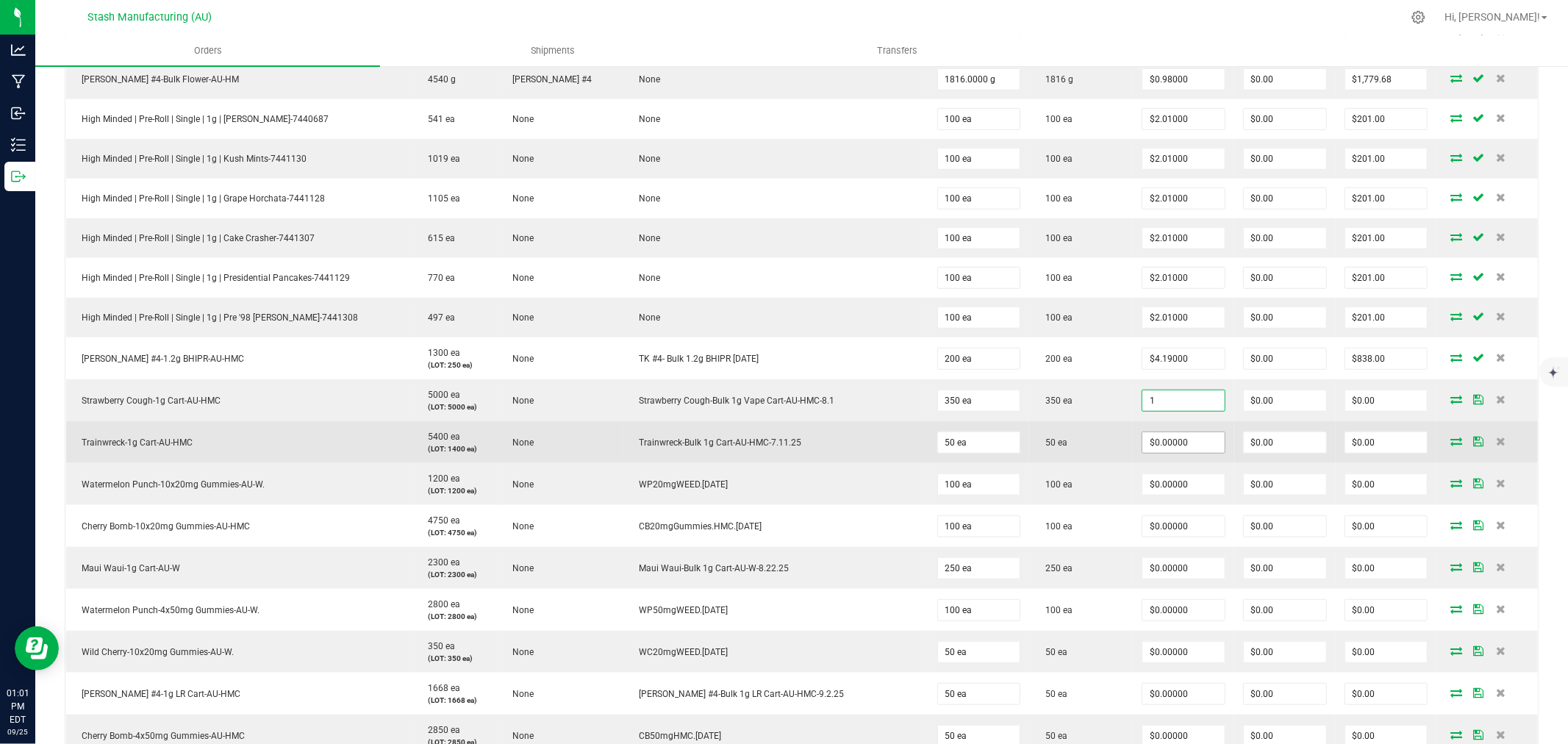
type input "$1.00000"
type input "$350.00"
click at [1155, 442] on input "0" at bounding box center [1183, 442] width 82 height 20
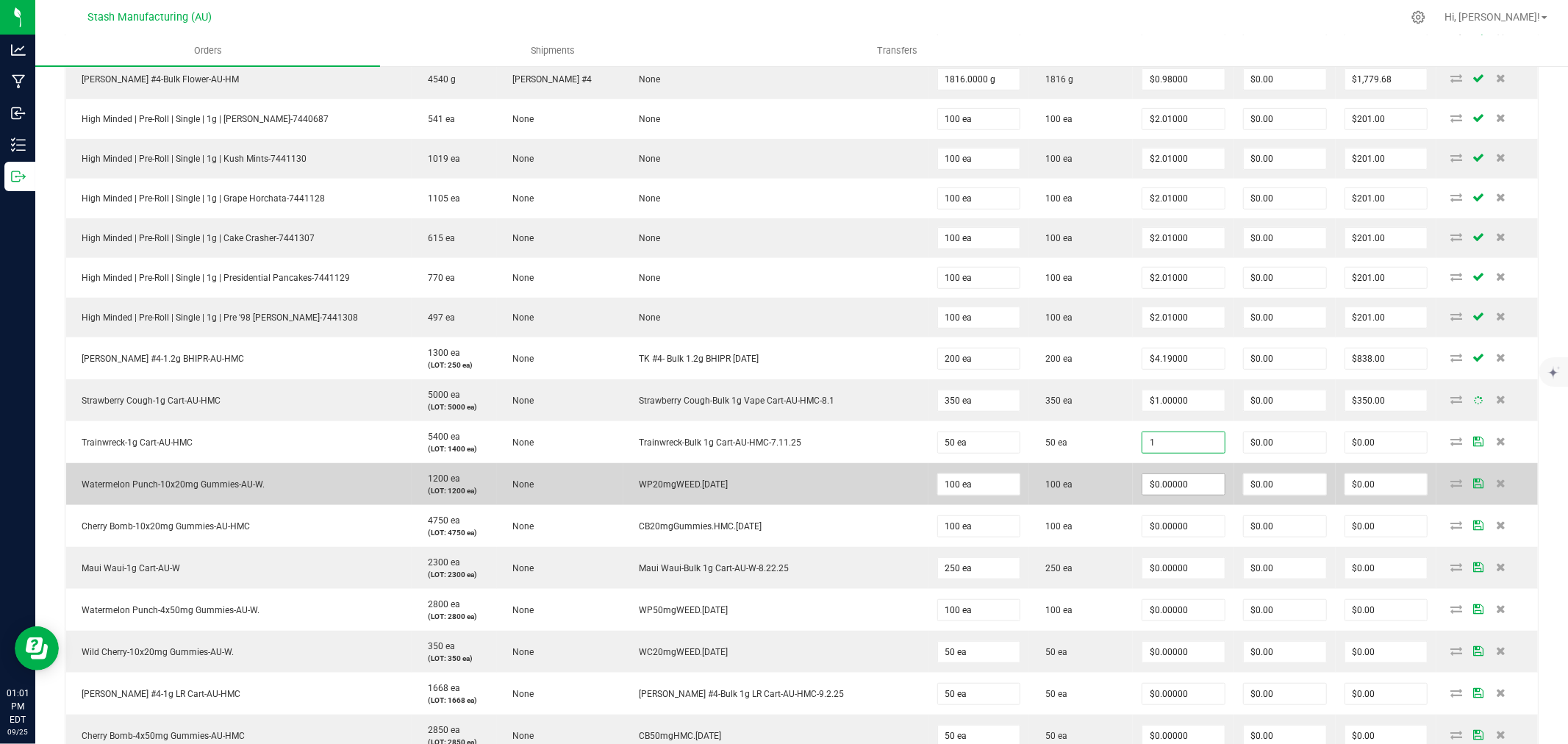
type input "$1.00000"
type input "$50.00"
click at [1166, 482] on input "0" at bounding box center [1183, 485] width 82 height 20
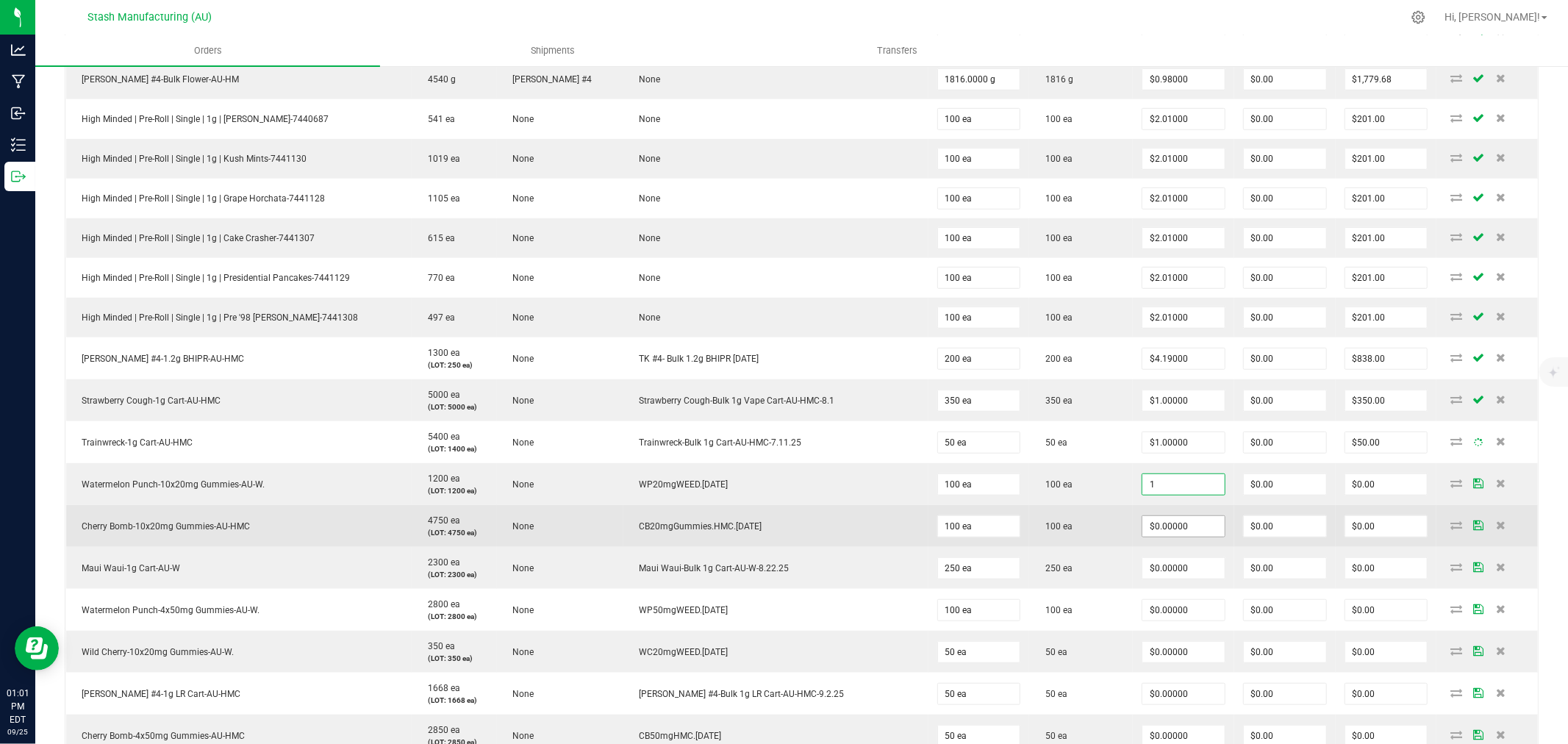
click at [1162, 525] on input "$0.00000" at bounding box center [1183, 527] width 82 height 20
type input "$1.00000"
type input "$100.00"
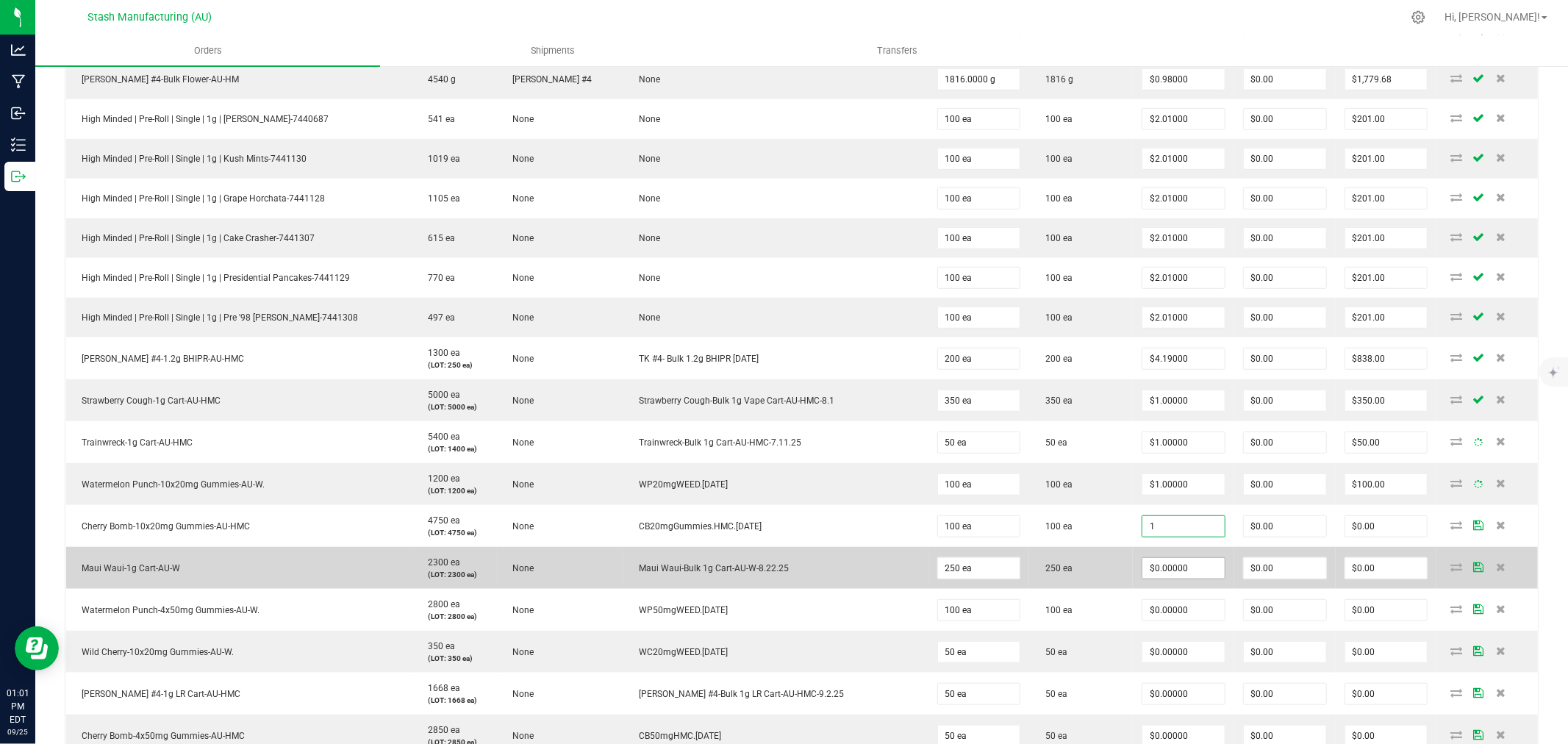
click at [1169, 571] on input "$0.00000" at bounding box center [1183, 568] width 82 height 20
type input "$1.00000"
type input "$100.00"
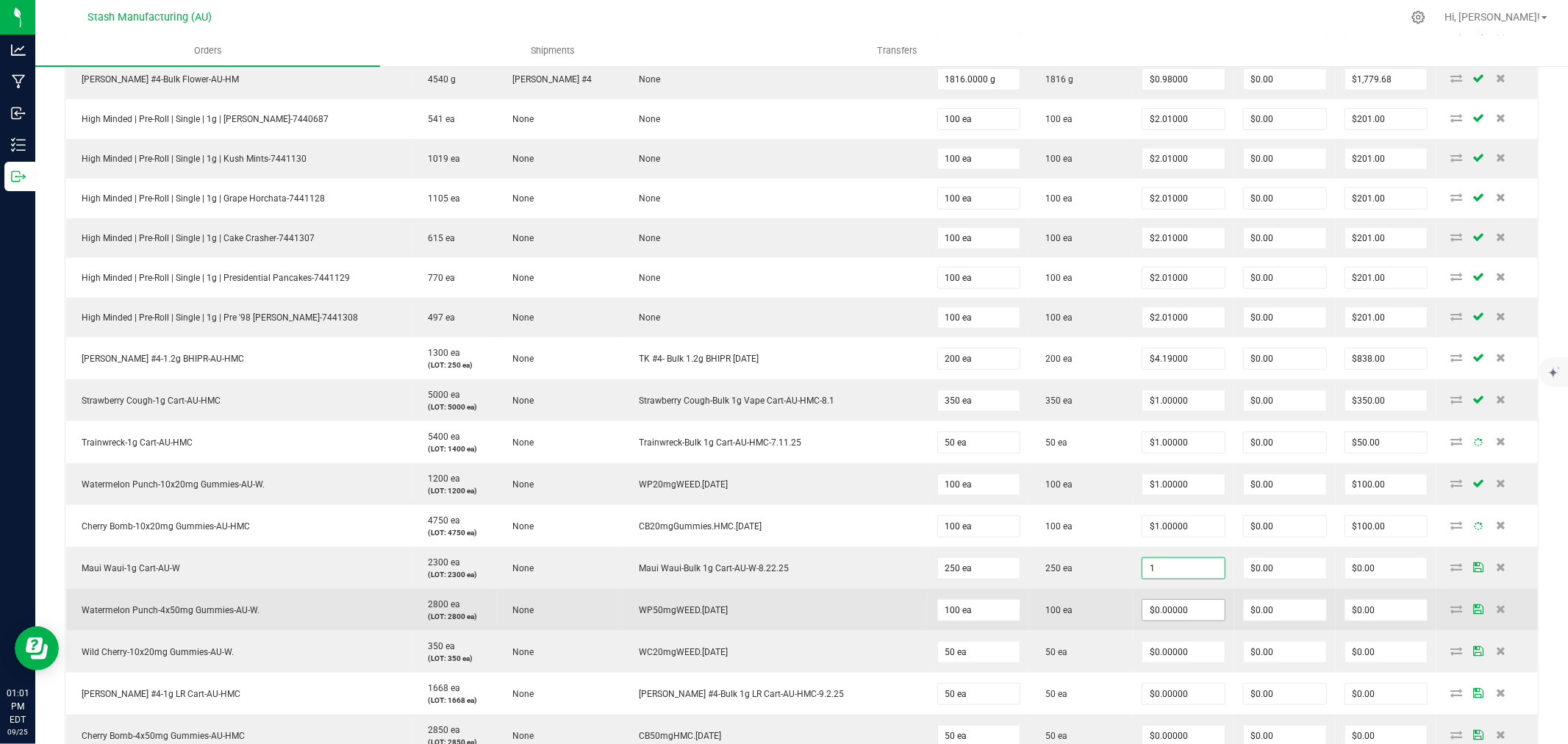
type input "$1.00000"
type input "$250.00"
click at [1173, 606] on input "0" at bounding box center [1183, 611] width 82 height 20
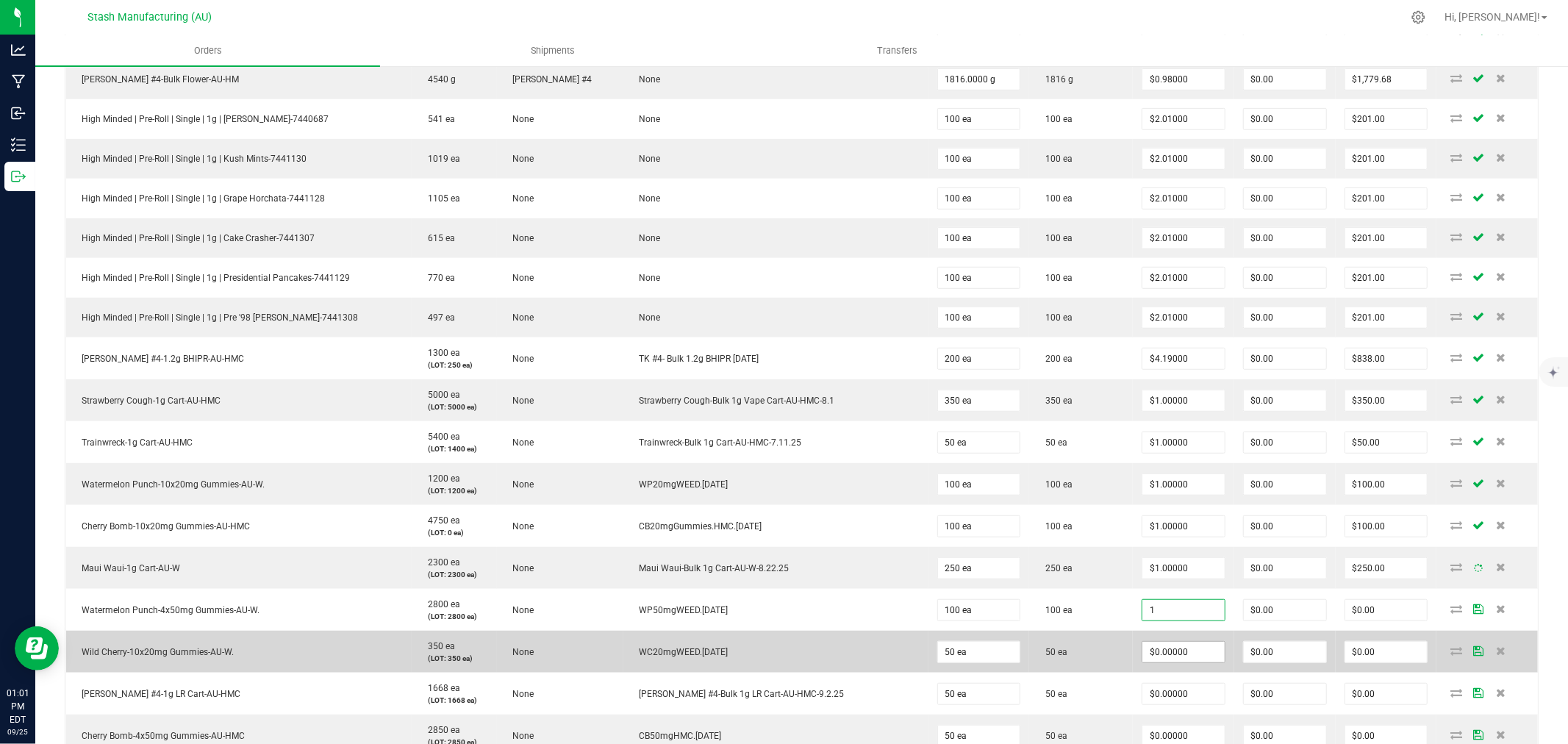
type input "$1.00000"
type input "$100.00"
click at [1166, 662] on input "0" at bounding box center [1183, 652] width 82 height 20
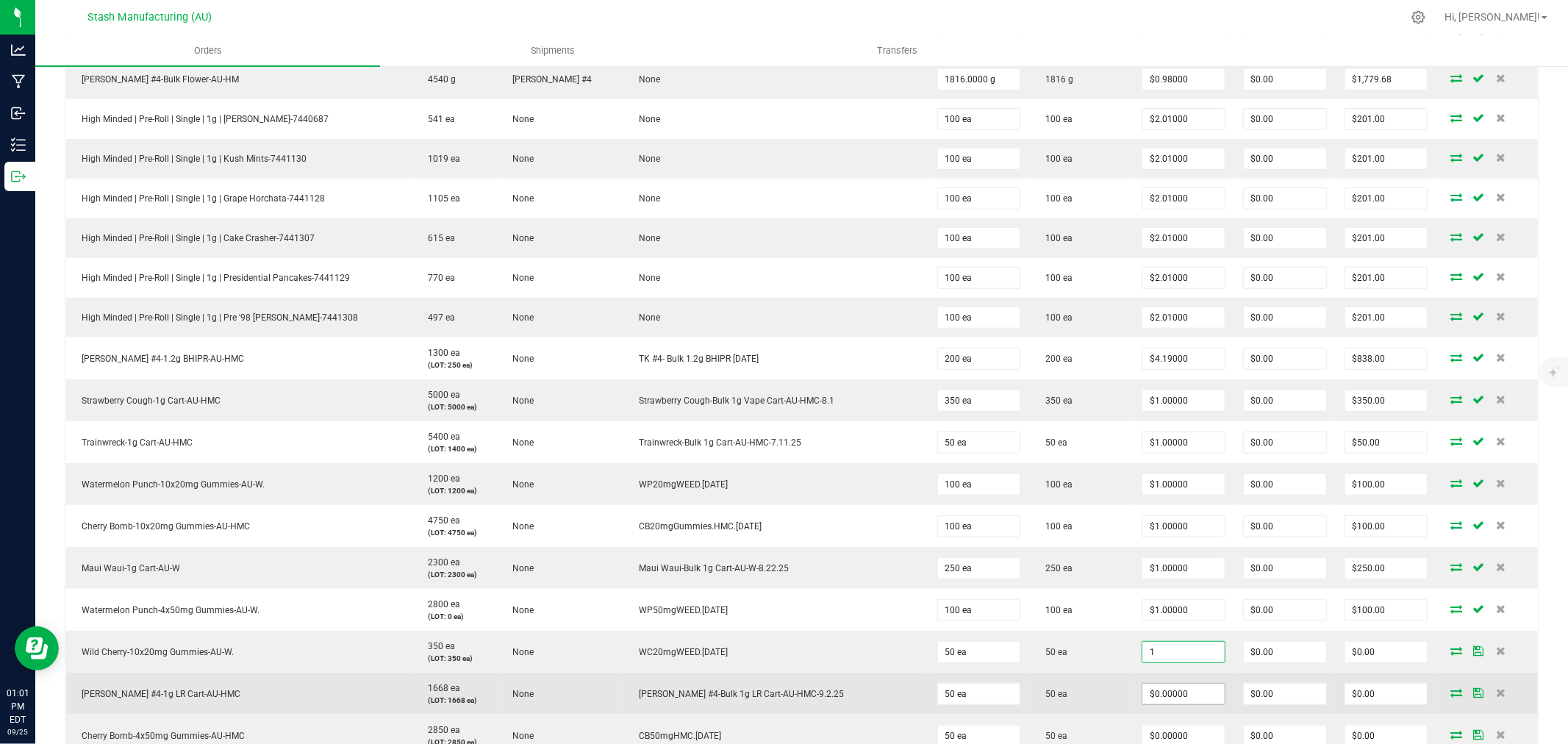
type input "$1.00000"
type input "$50.00"
click at [1170, 700] on input "0" at bounding box center [1183, 694] width 82 height 20
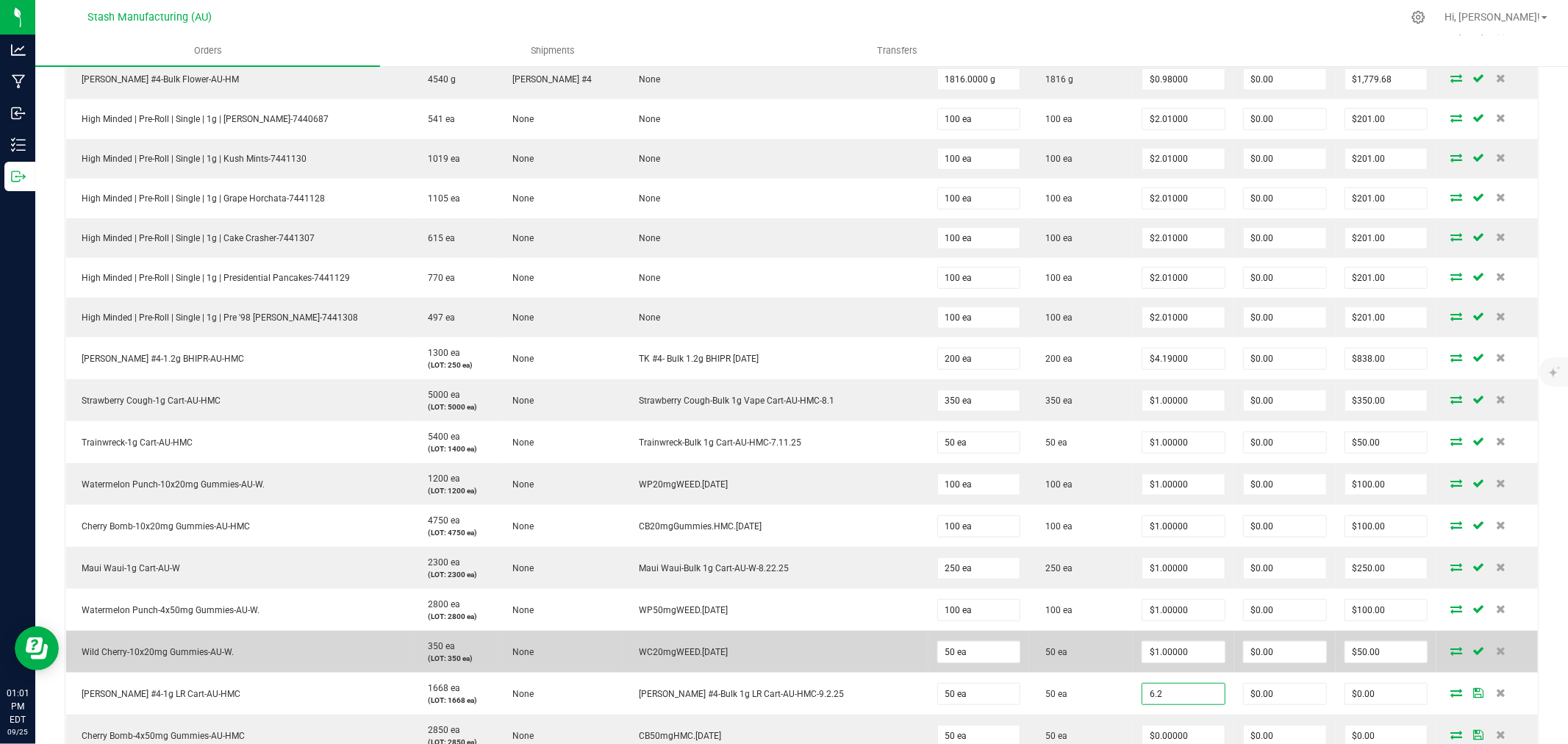
click at [1082, 657] on td "50 ea" at bounding box center [1082, 651] width 104 height 42
type input "$6.20000"
type input "$310.00"
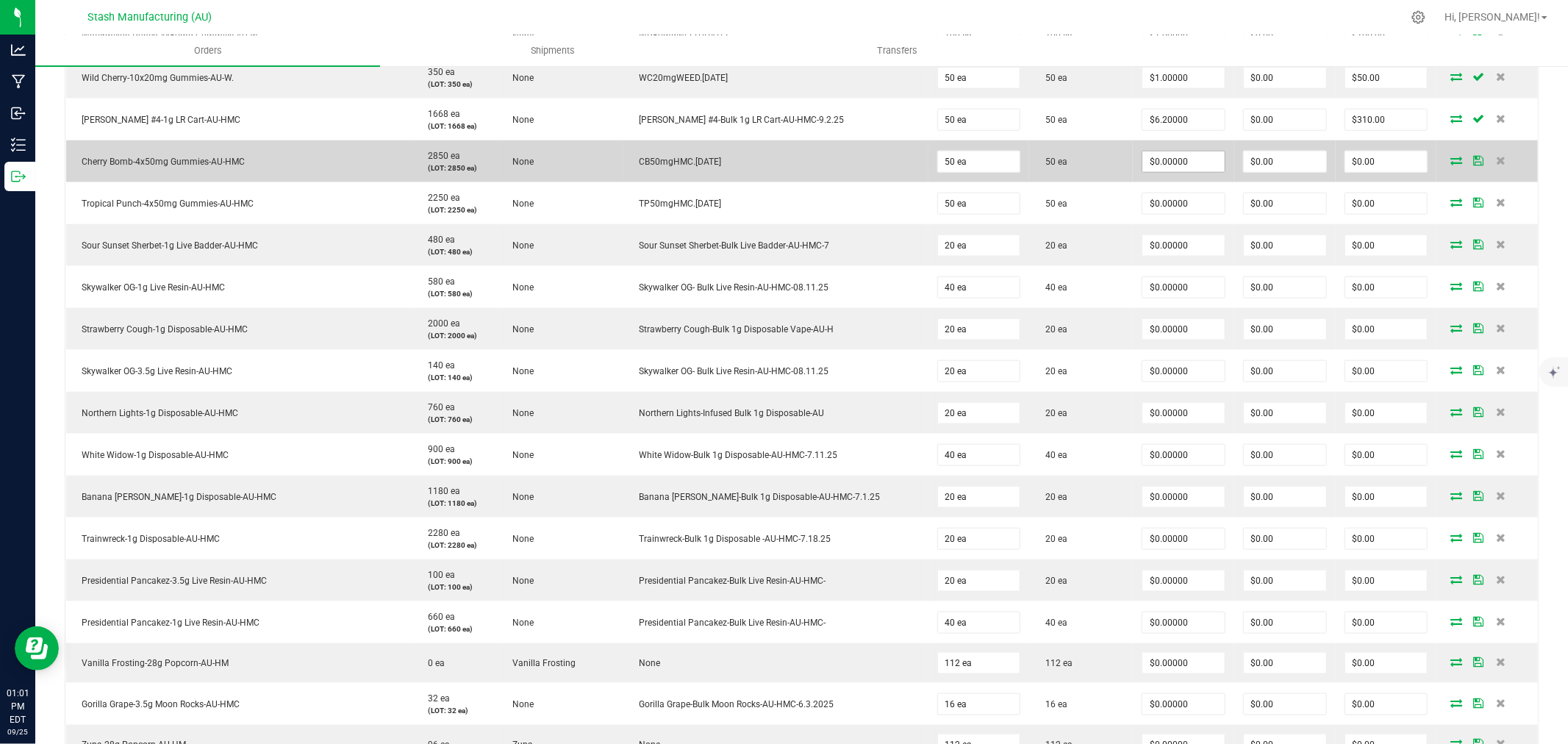
scroll to position [1308, 0]
click at [1172, 167] on input "0" at bounding box center [1183, 164] width 82 height 20
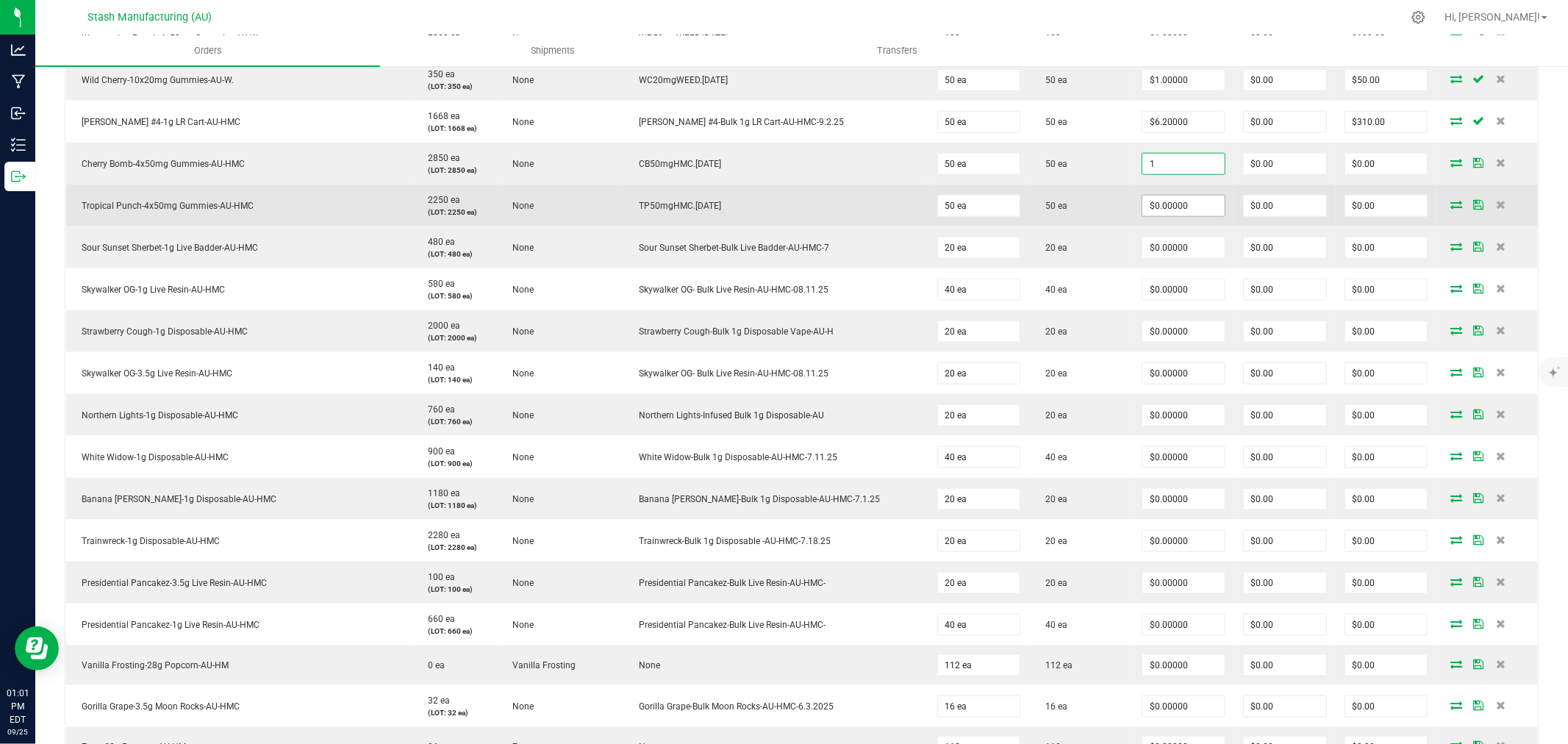
type input "$1.00000"
type input "$50.00"
click at [1165, 207] on input "0" at bounding box center [1183, 206] width 82 height 20
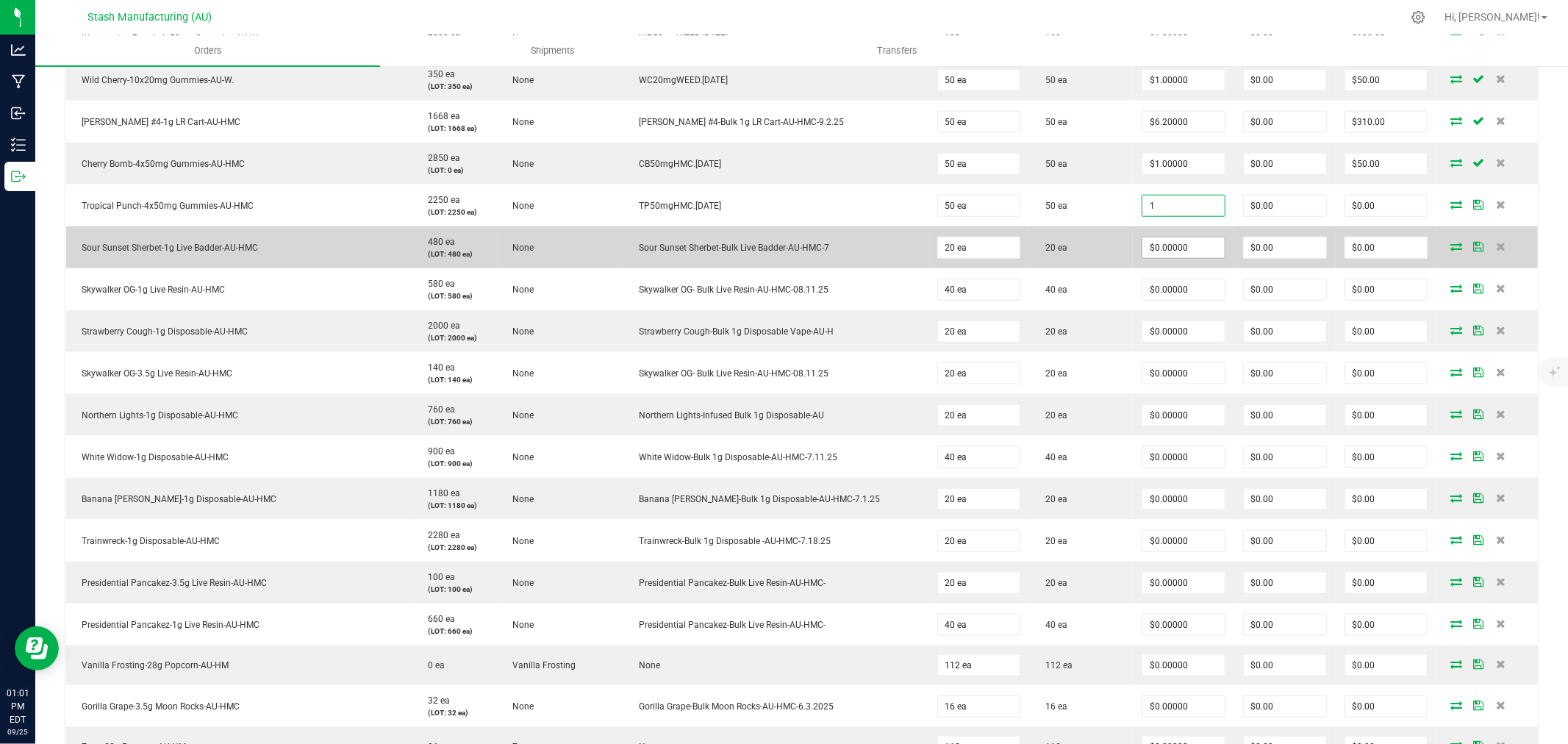
type input "$1.00000"
click at [1161, 245] on input "0" at bounding box center [1183, 248] width 82 height 20
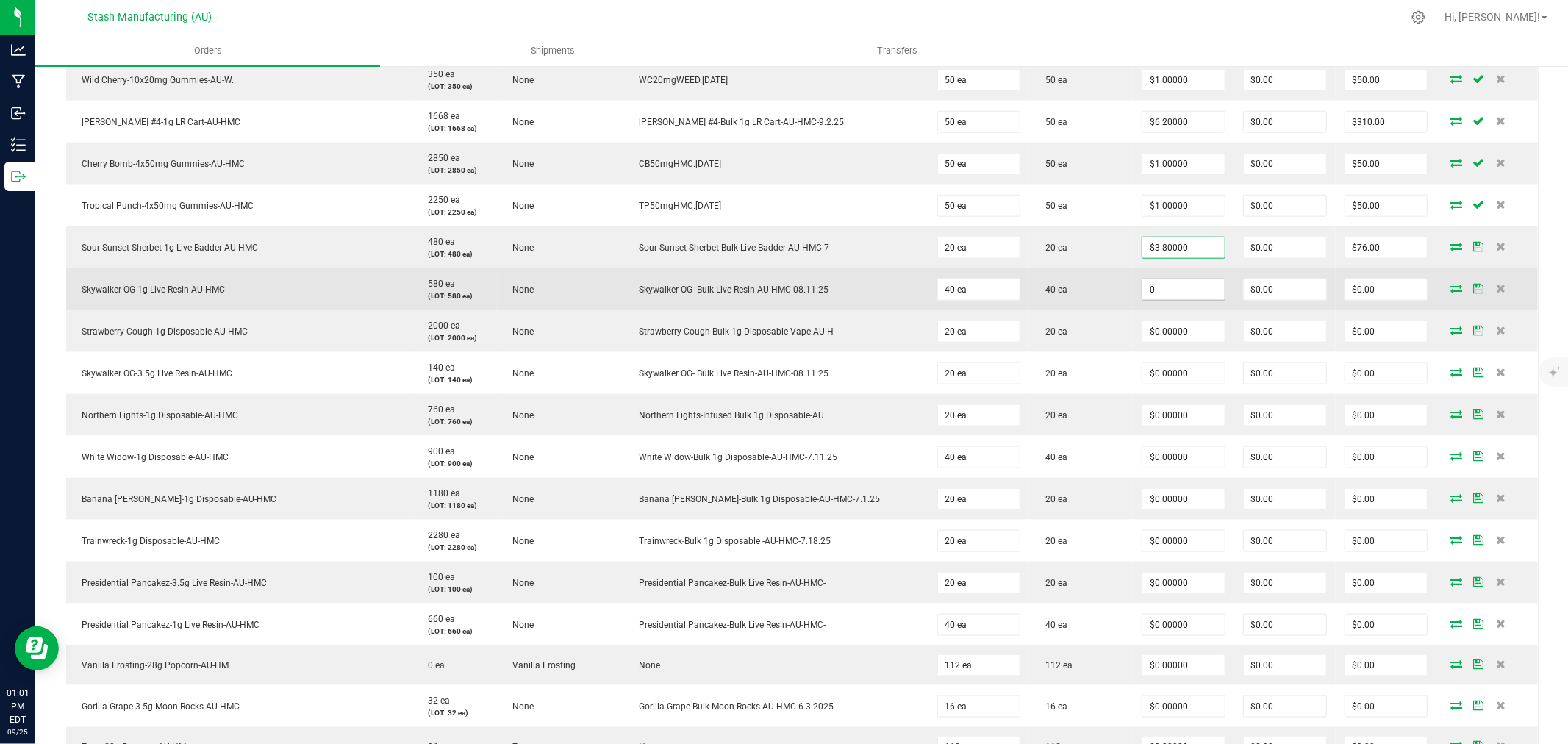
click at [1143, 290] on input "0" at bounding box center [1183, 290] width 82 height 20
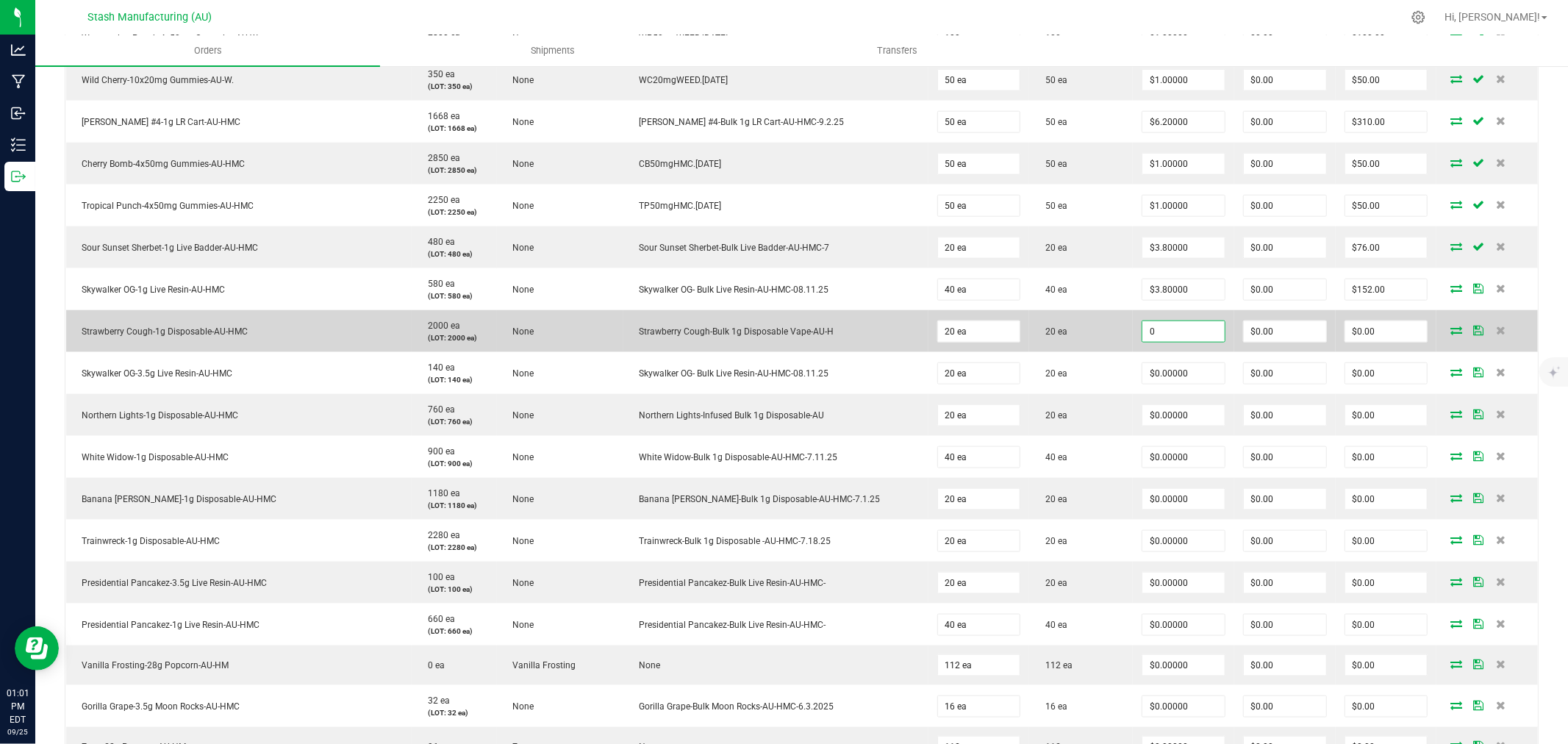
click at [1147, 332] on input "0" at bounding box center [1183, 331] width 82 height 20
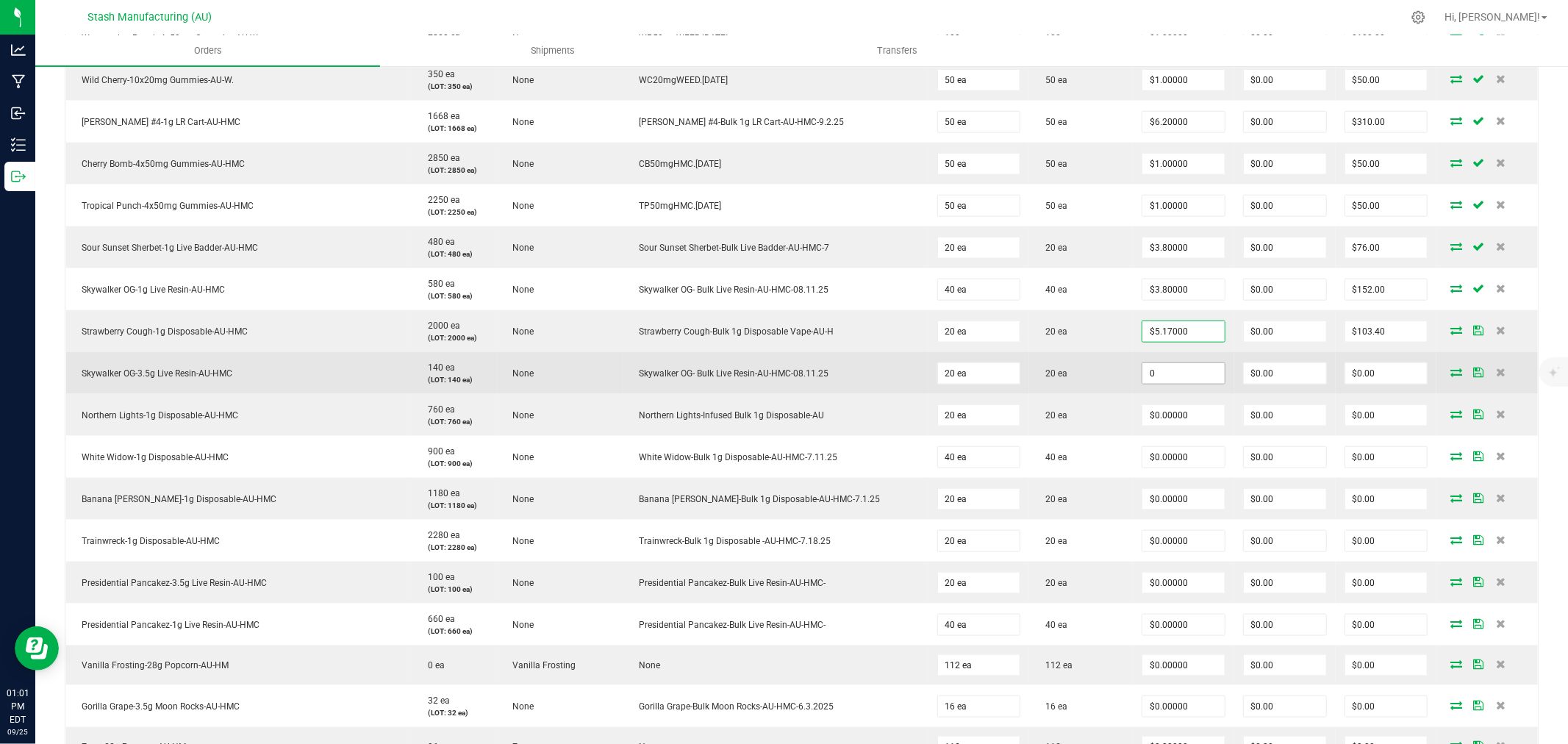
click at [1150, 373] on input "0" at bounding box center [1183, 374] width 82 height 20
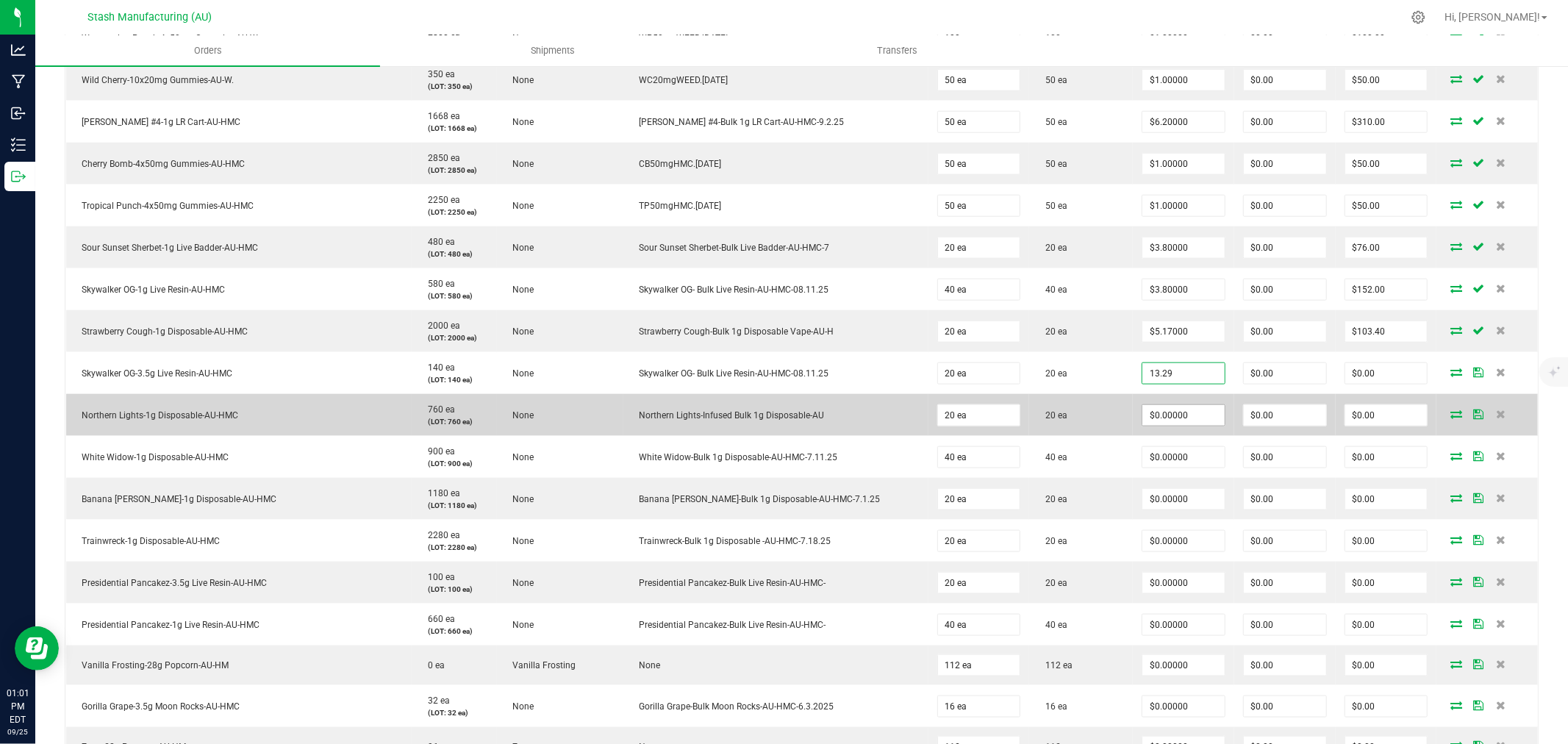
click at [1155, 417] on input "$0.00000" at bounding box center [1183, 415] width 82 height 20
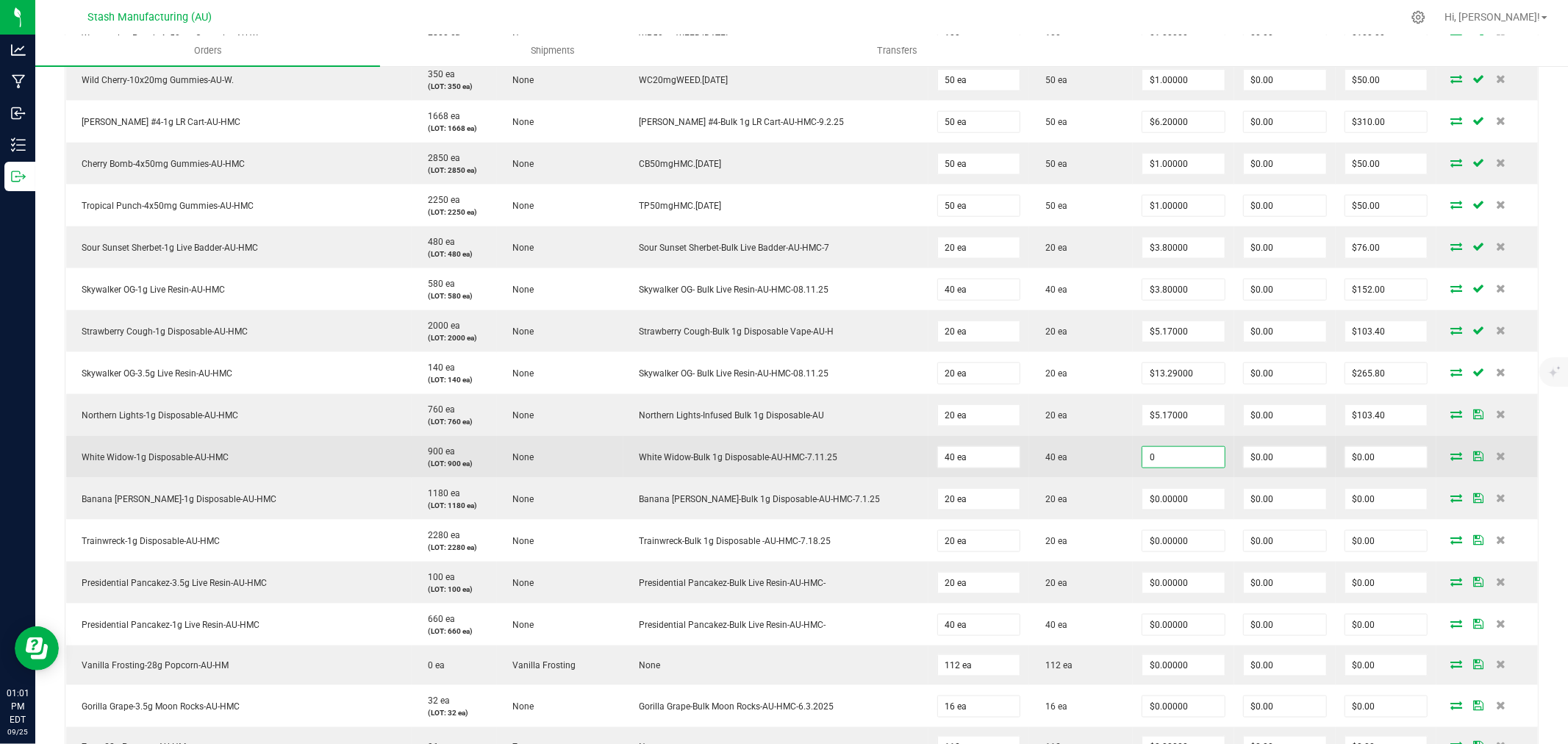
click at [1155, 465] on input "0" at bounding box center [1183, 458] width 82 height 20
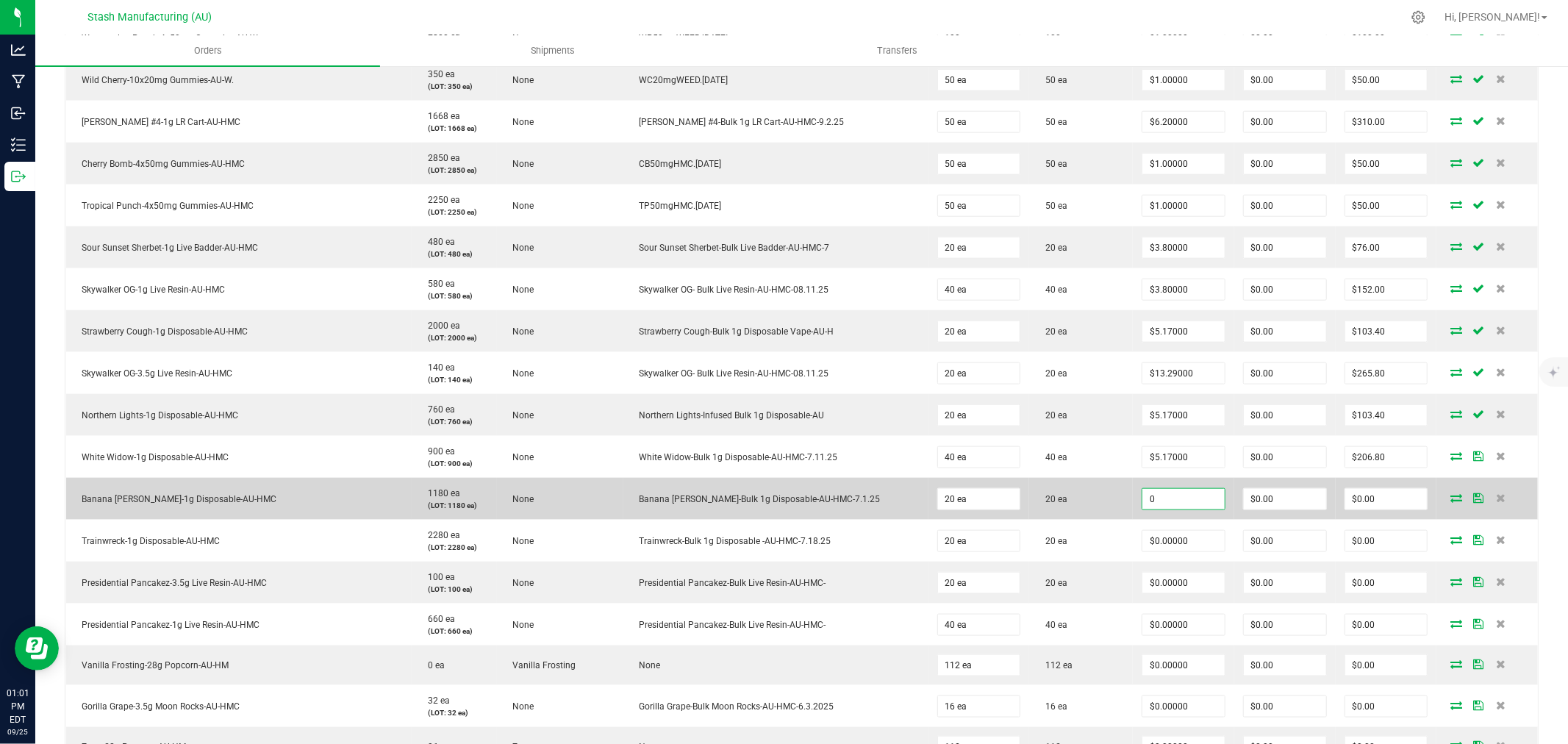
click at [1158, 501] on input "0" at bounding box center [1183, 499] width 82 height 20
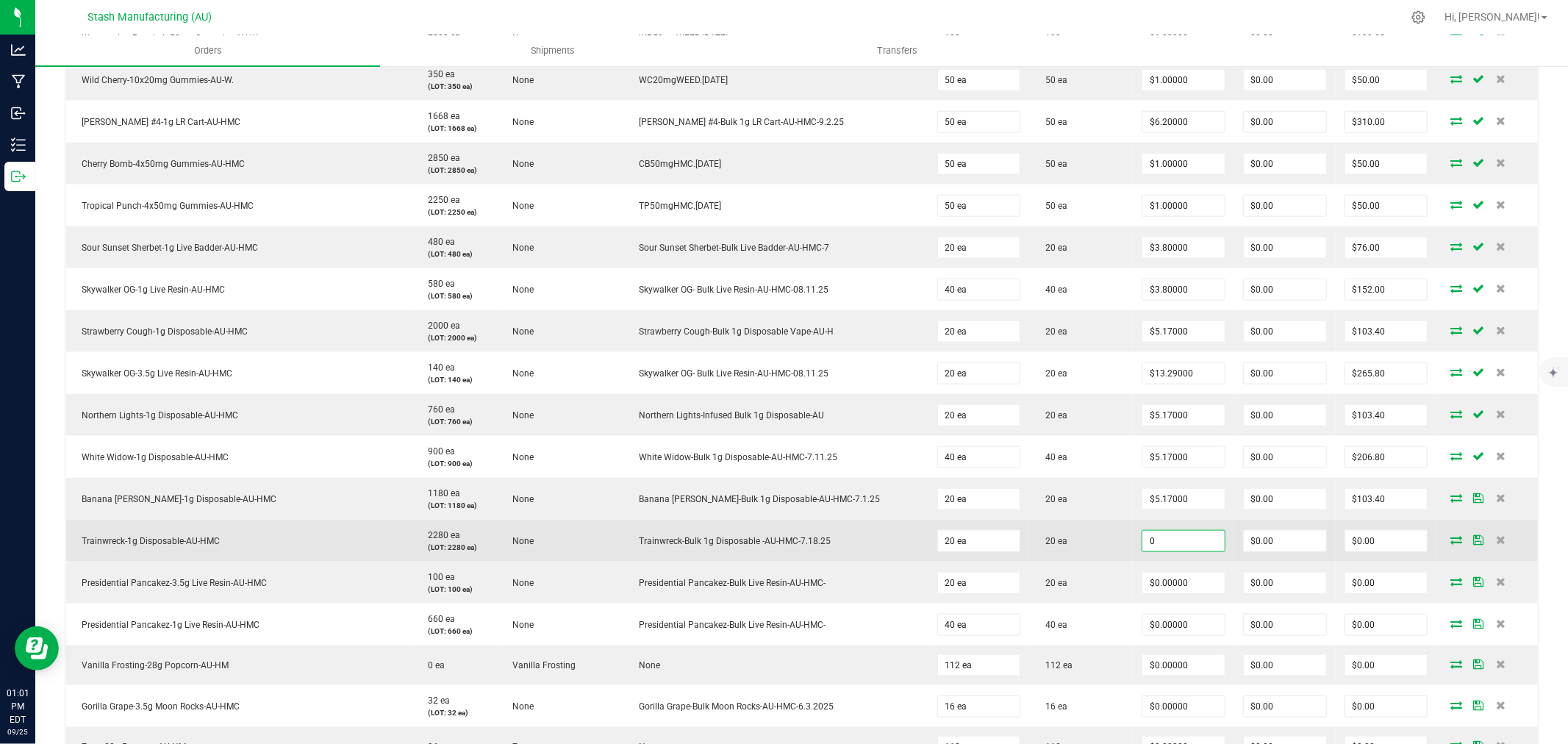
click at [1160, 537] on input "0" at bounding box center [1183, 541] width 82 height 20
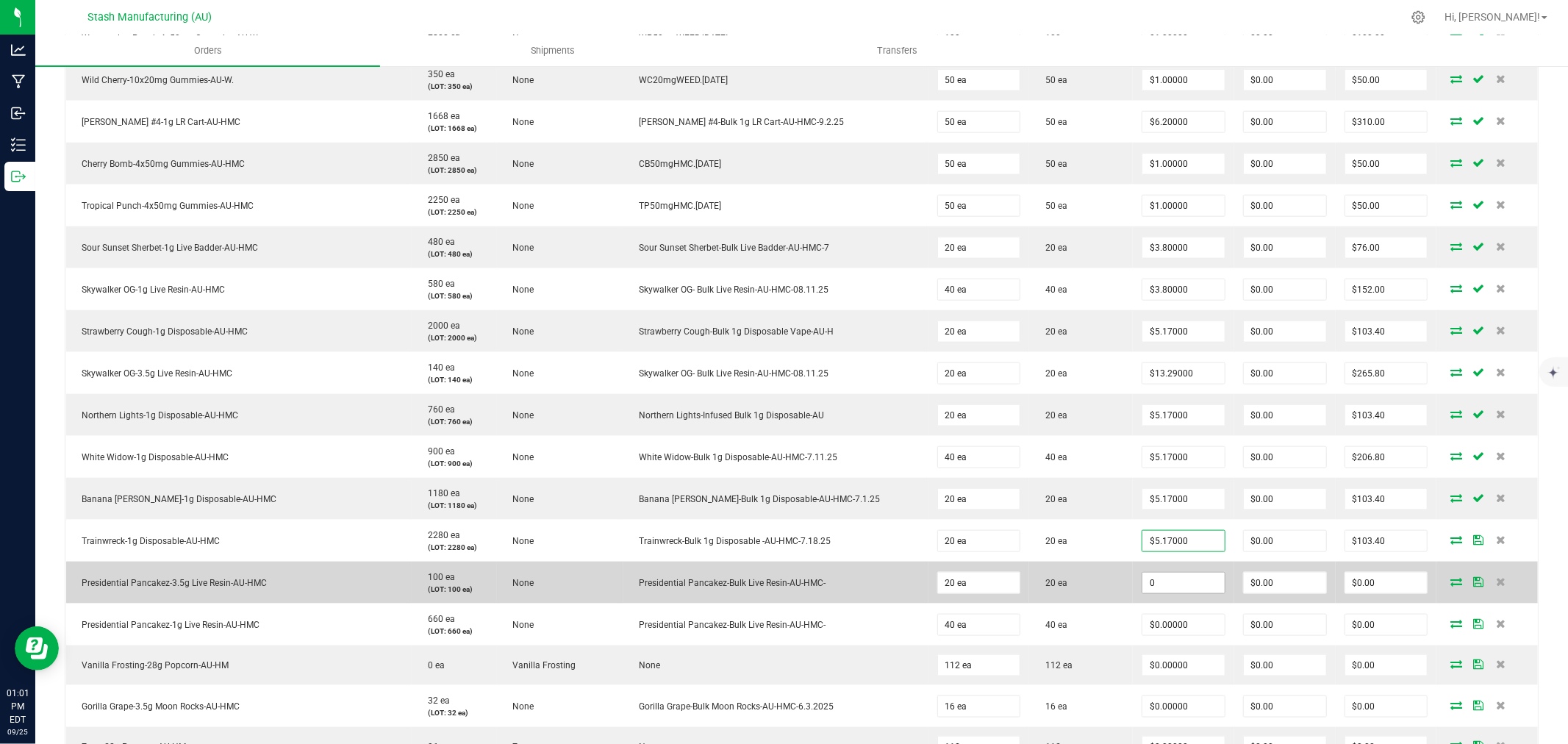
click at [1169, 583] on input "0" at bounding box center [1183, 583] width 82 height 20
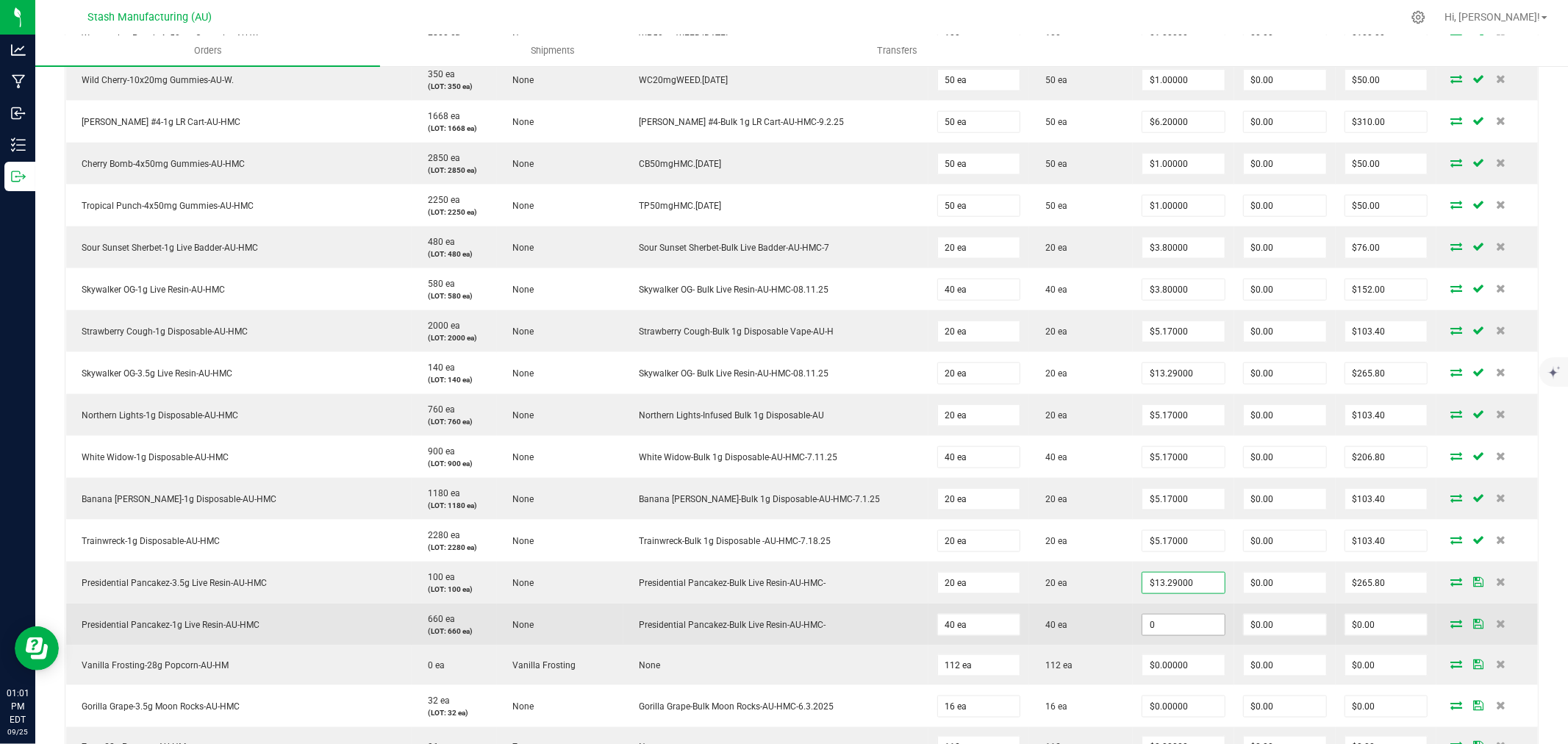
click at [1163, 628] on input "0" at bounding box center [1183, 625] width 82 height 20
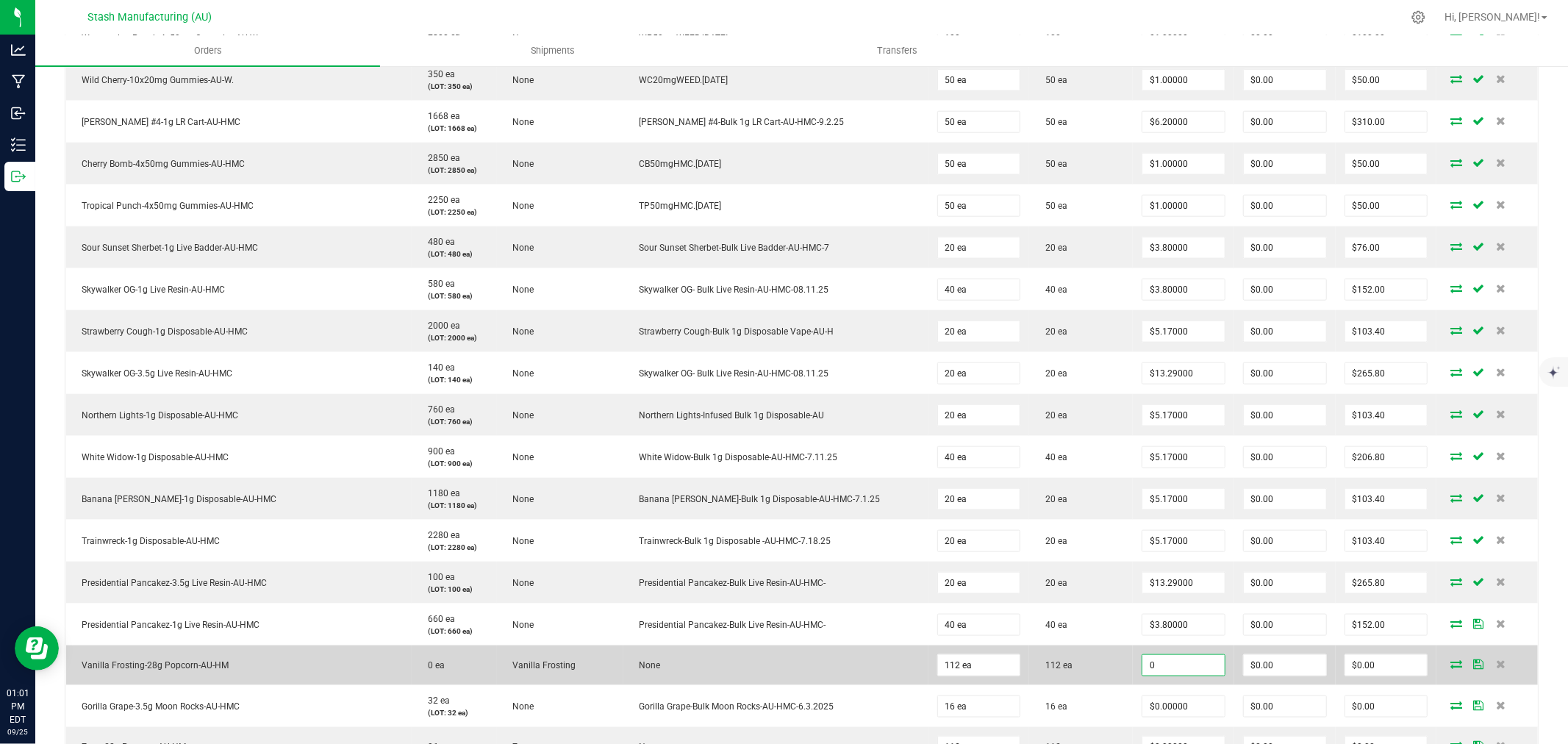
click at [1172, 665] on input "0" at bounding box center [1183, 666] width 82 height 20
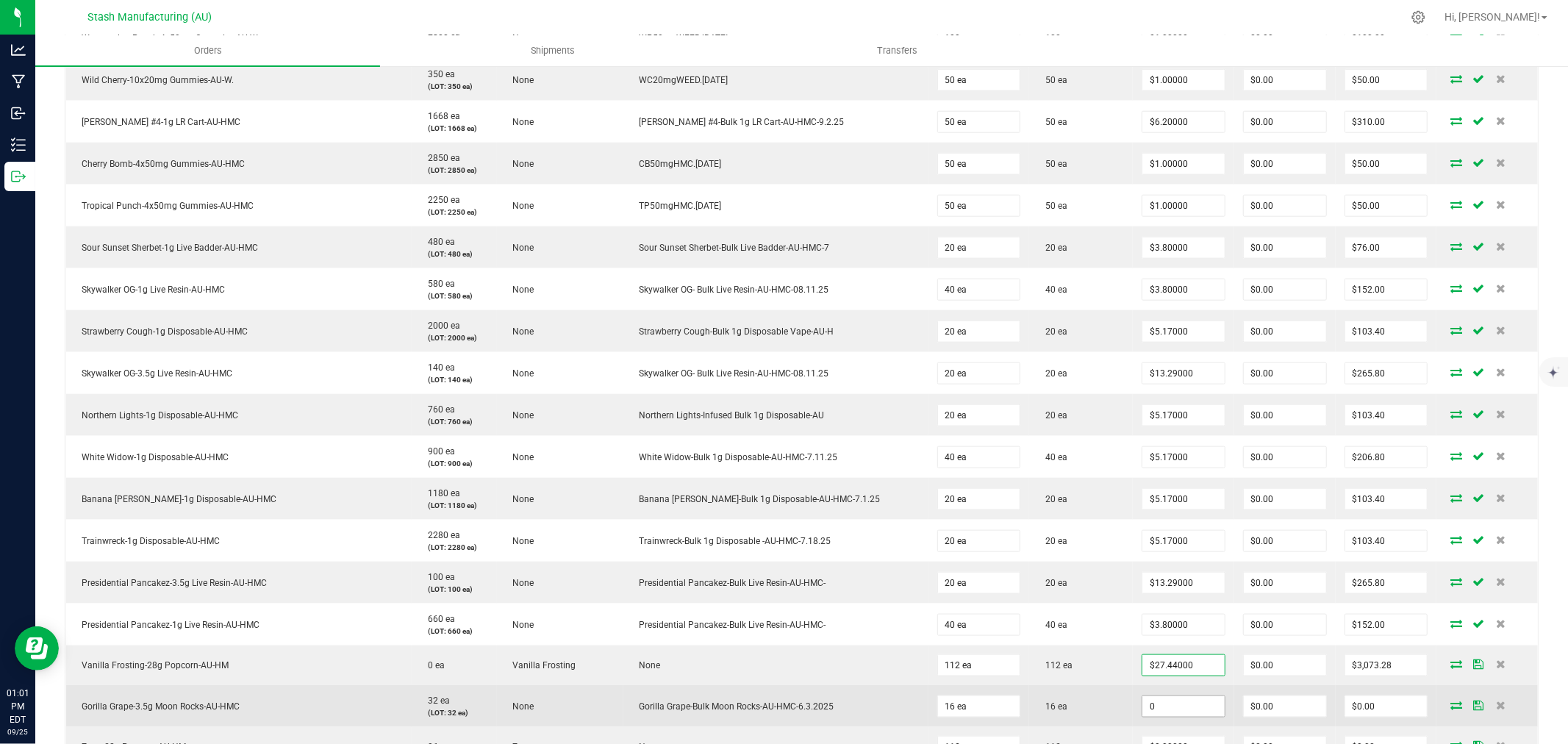
click at [1158, 702] on input "0" at bounding box center [1183, 707] width 82 height 20
click at [1150, 709] on input "27." at bounding box center [1183, 707] width 82 height 20
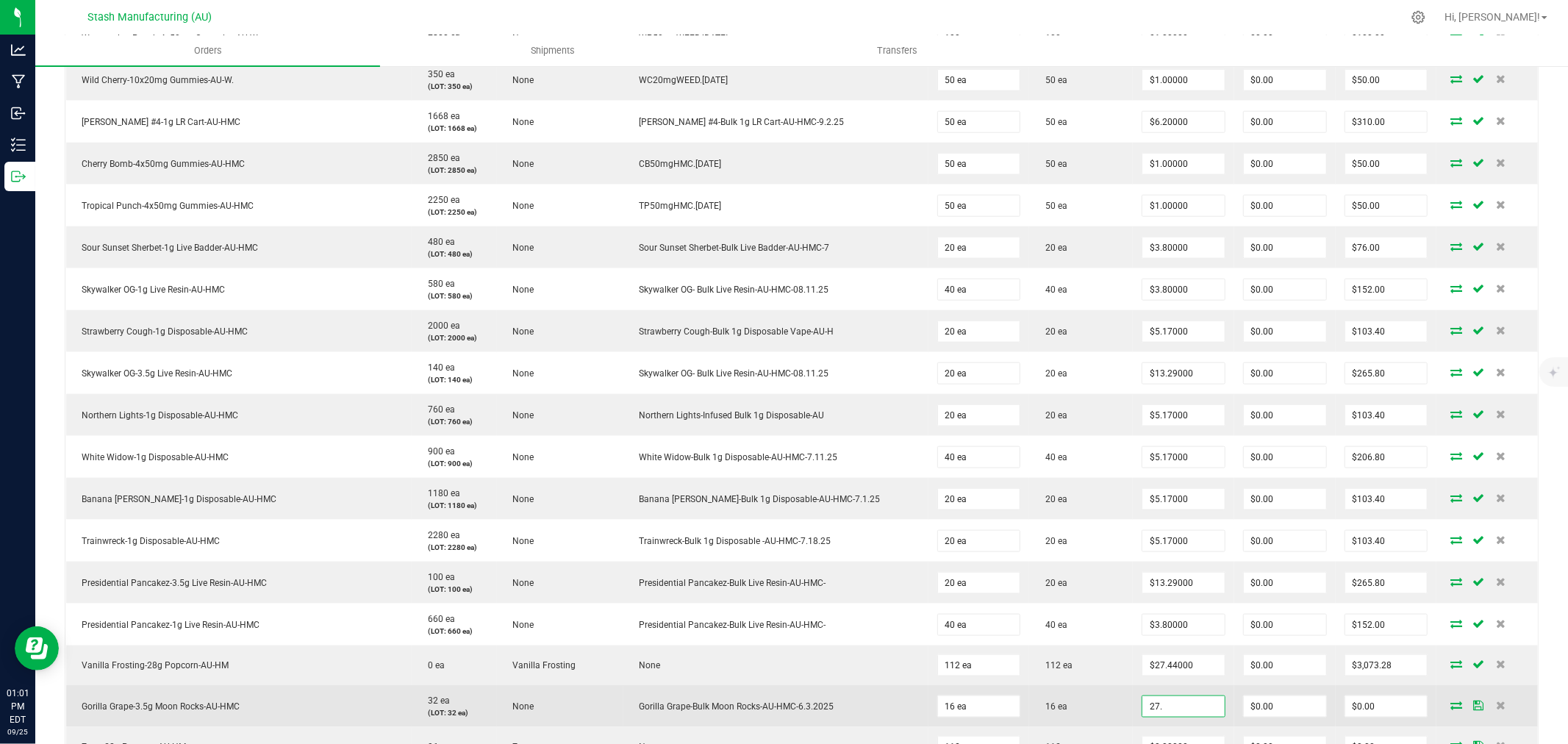
click at [1150, 709] on input "27." at bounding box center [1183, 707] width 82 height 20
click at [1093, 708] on td "16 ea" at bounding box center [1082, 706] width 104 height 42
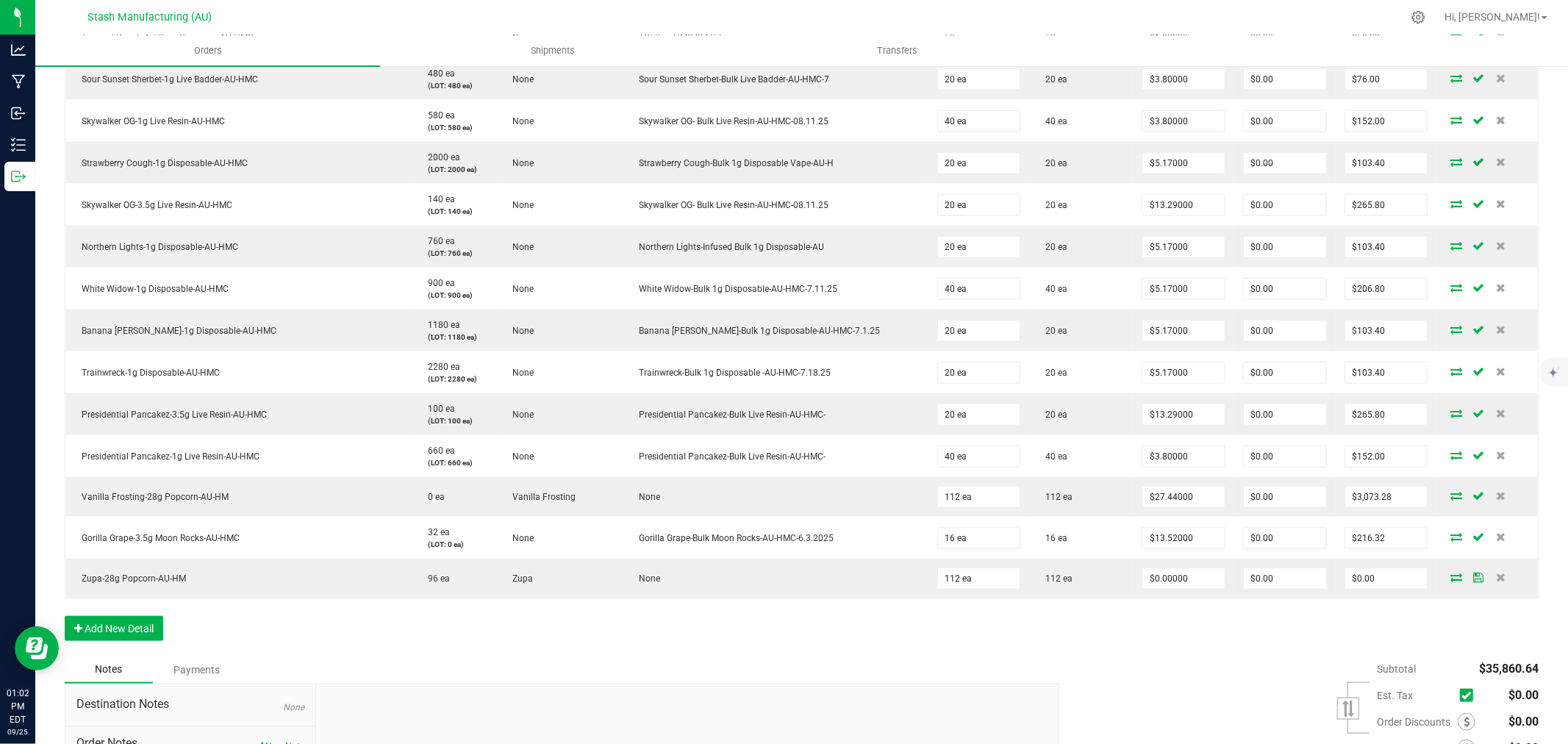
scroll to position [1631, 0]
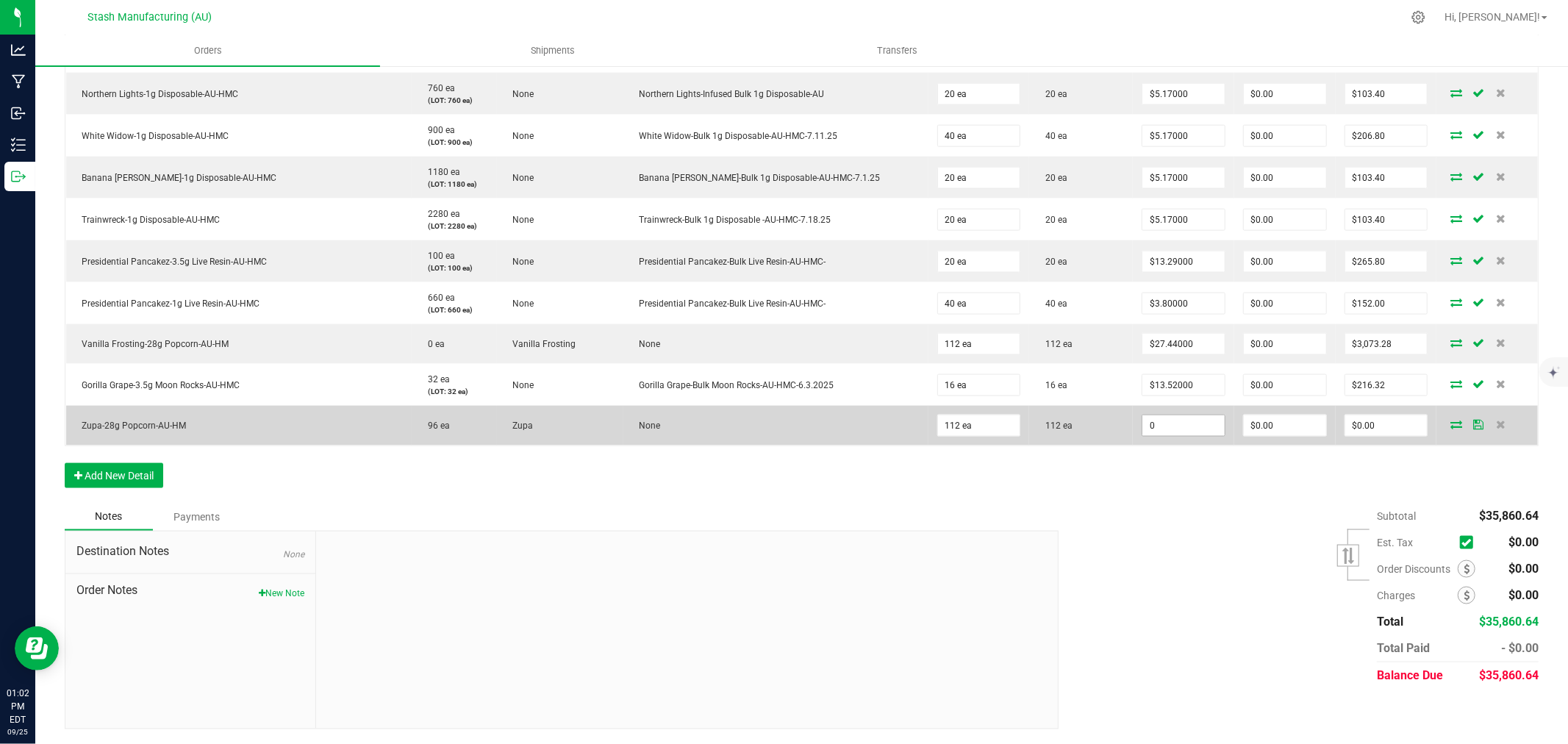
click at [1149, 429] on input "0" at bounding box center [1183, 426] width 82 height 20
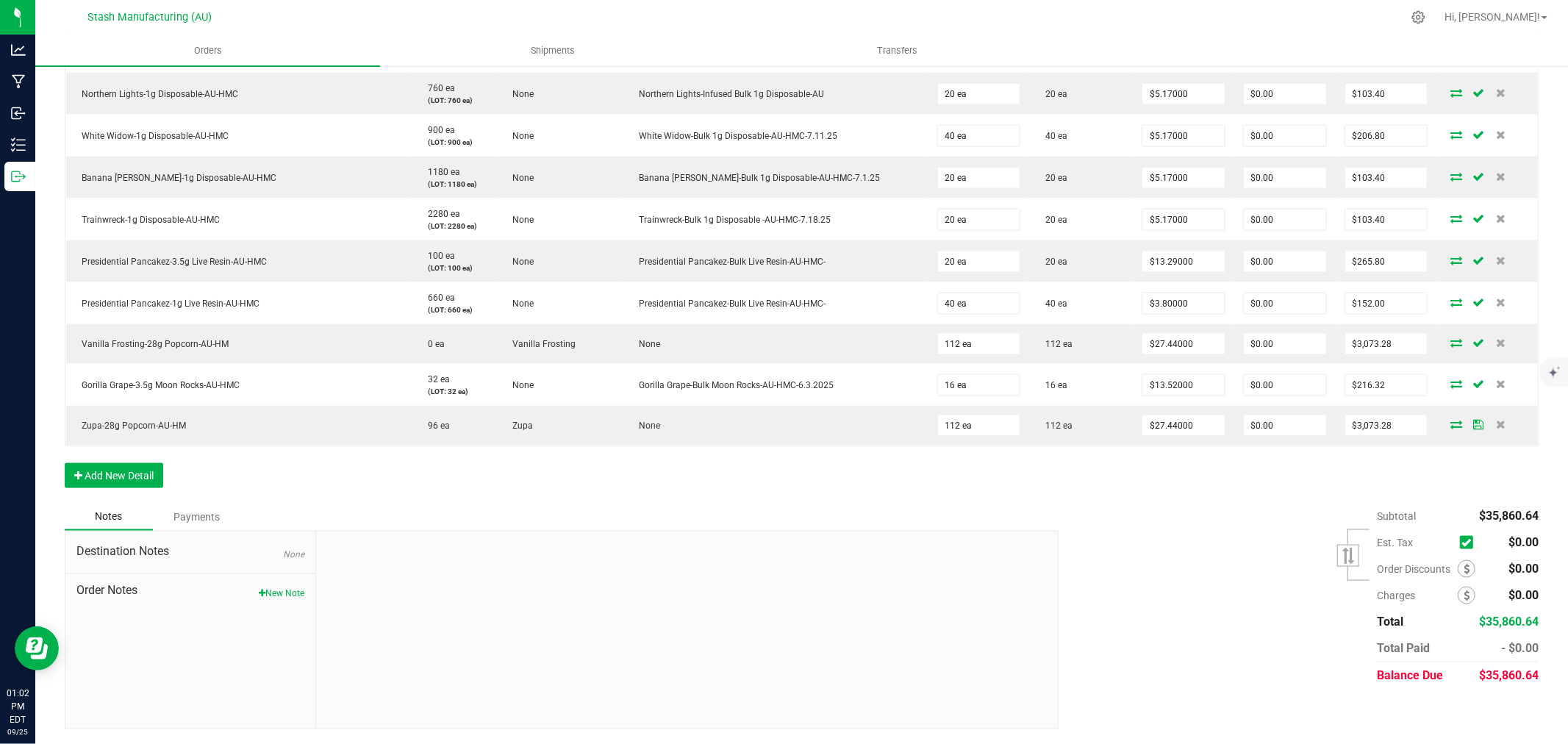
click at [1178, 516] on div "Subtotal $35,860.64 Est. Tax" at bounding box center [1293, 595] width 492 height 186
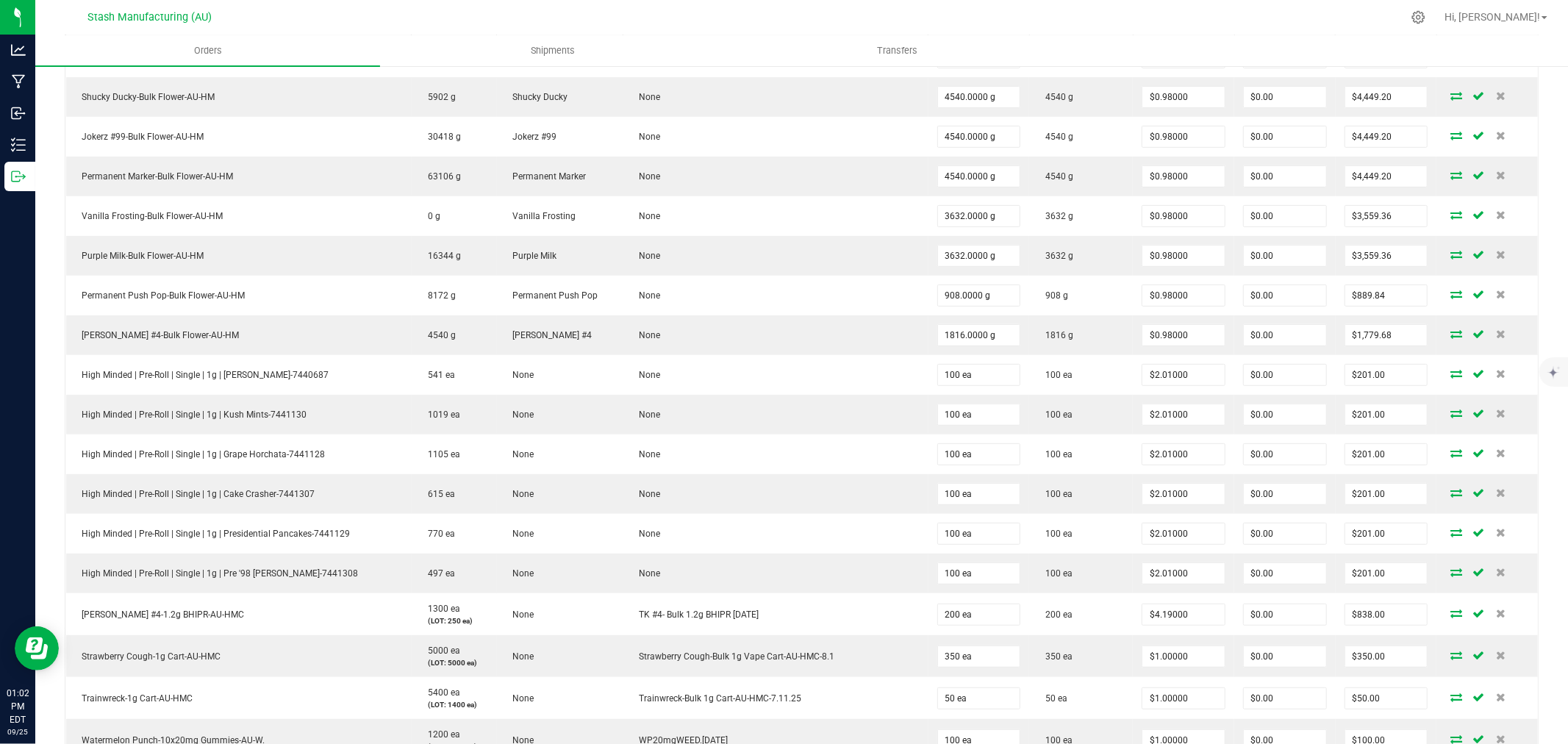
scroll to position [0, 0]
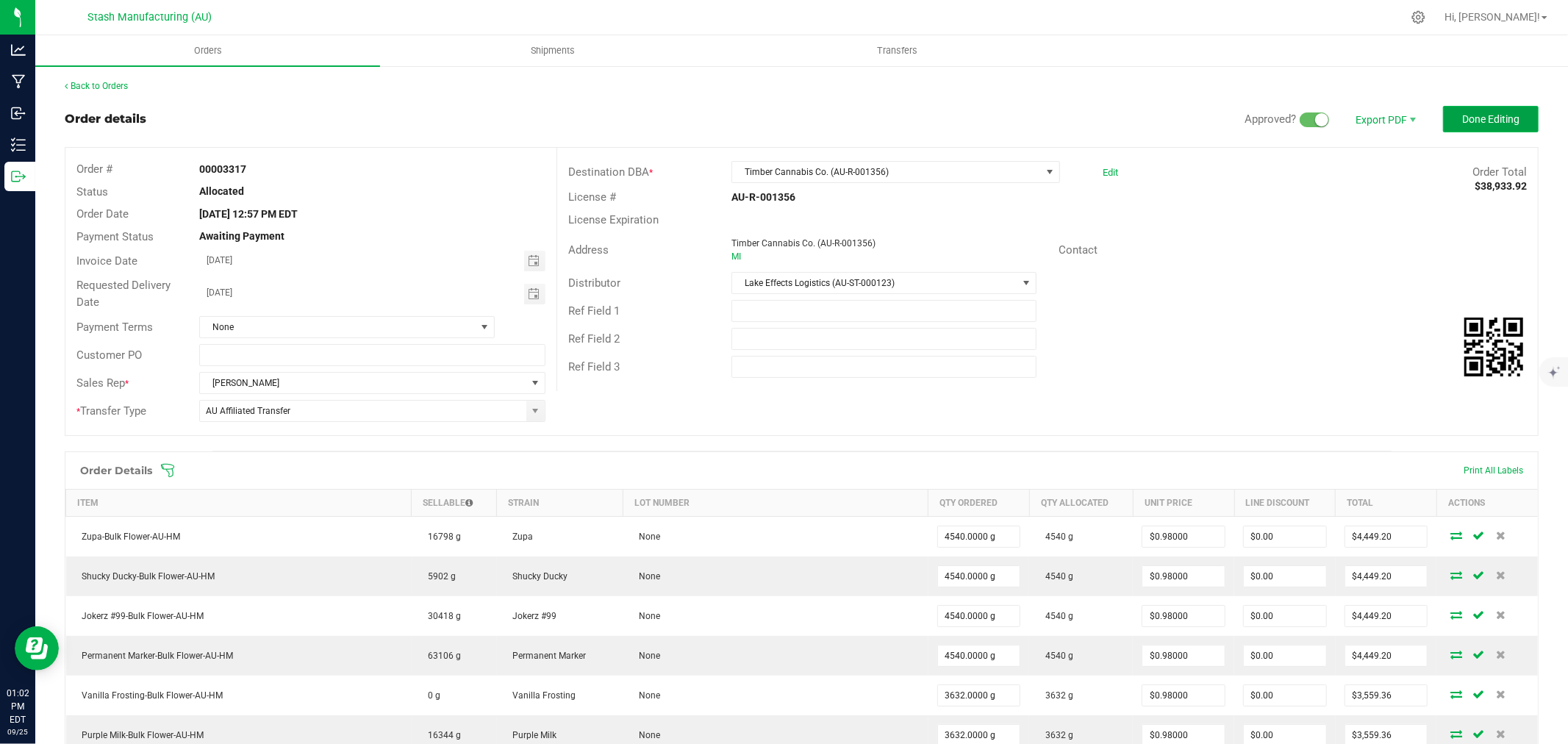
click at [1503, 118] on span "Done Editing" at bounding box center [1492, 119] width 58 height 12
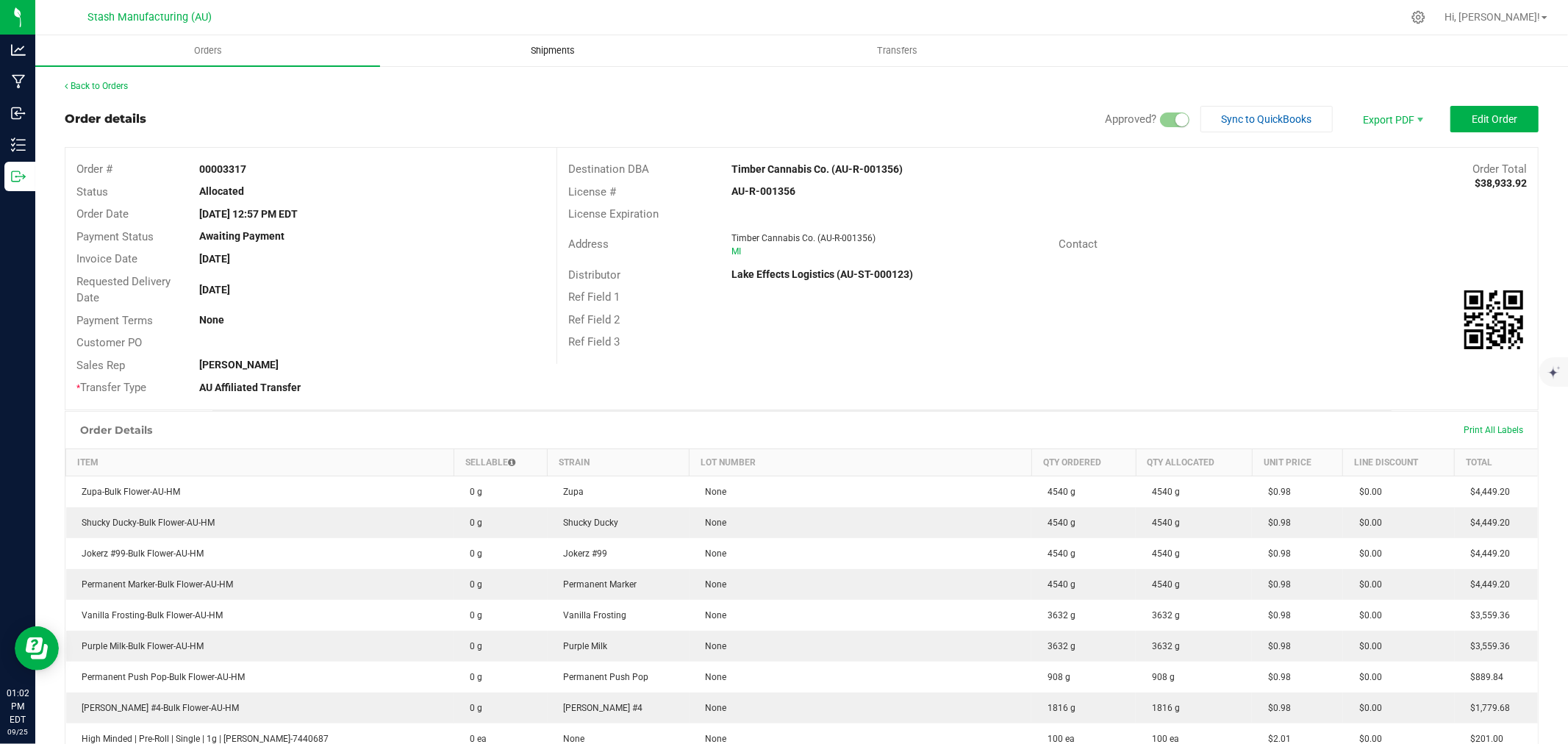
click at [559, 55] on span "Shipments" at bounding box center [553, 51] width 84 height 14
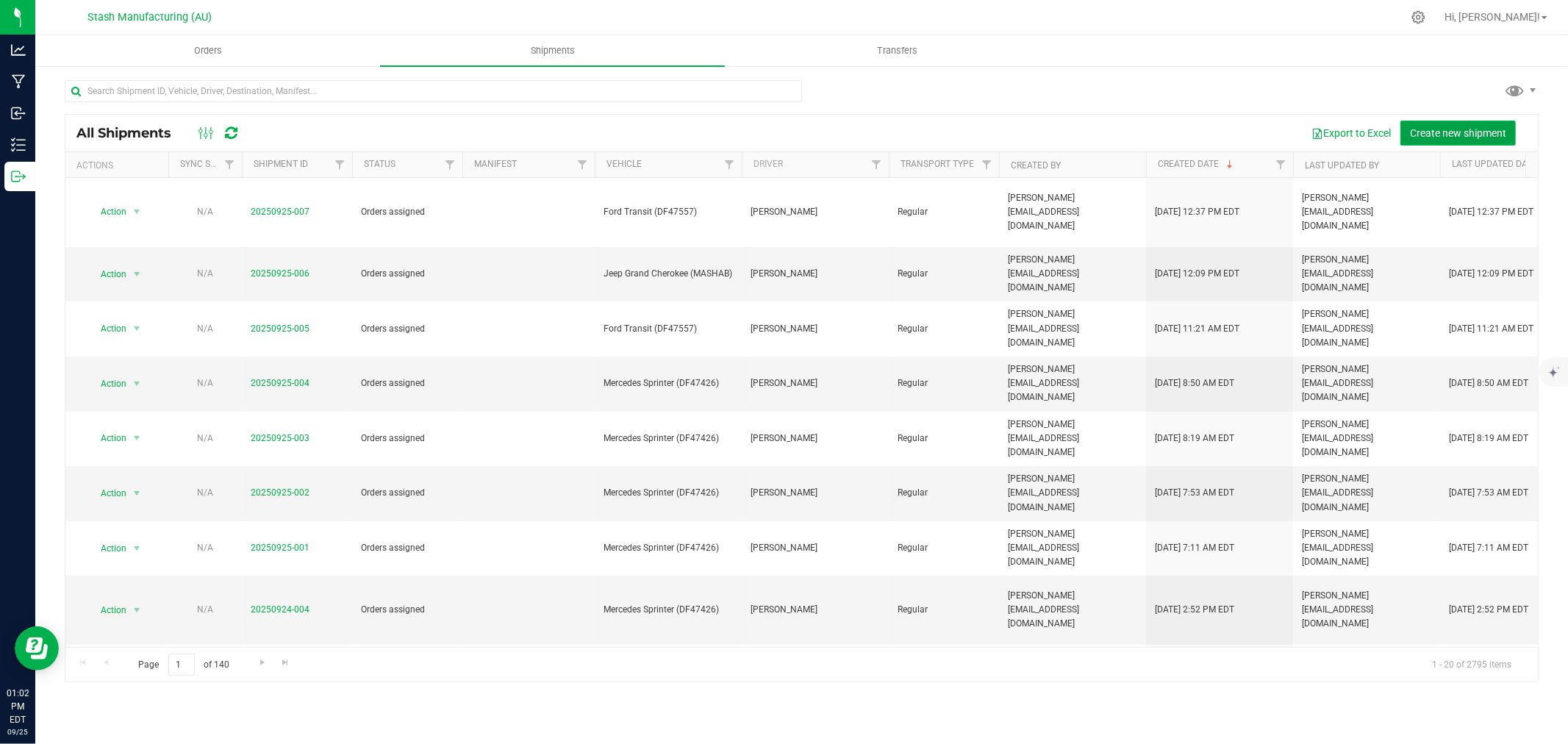
click at [1475, 137] on span "Create new shipment" at bounding box center [1458, 133] width 96 height 12
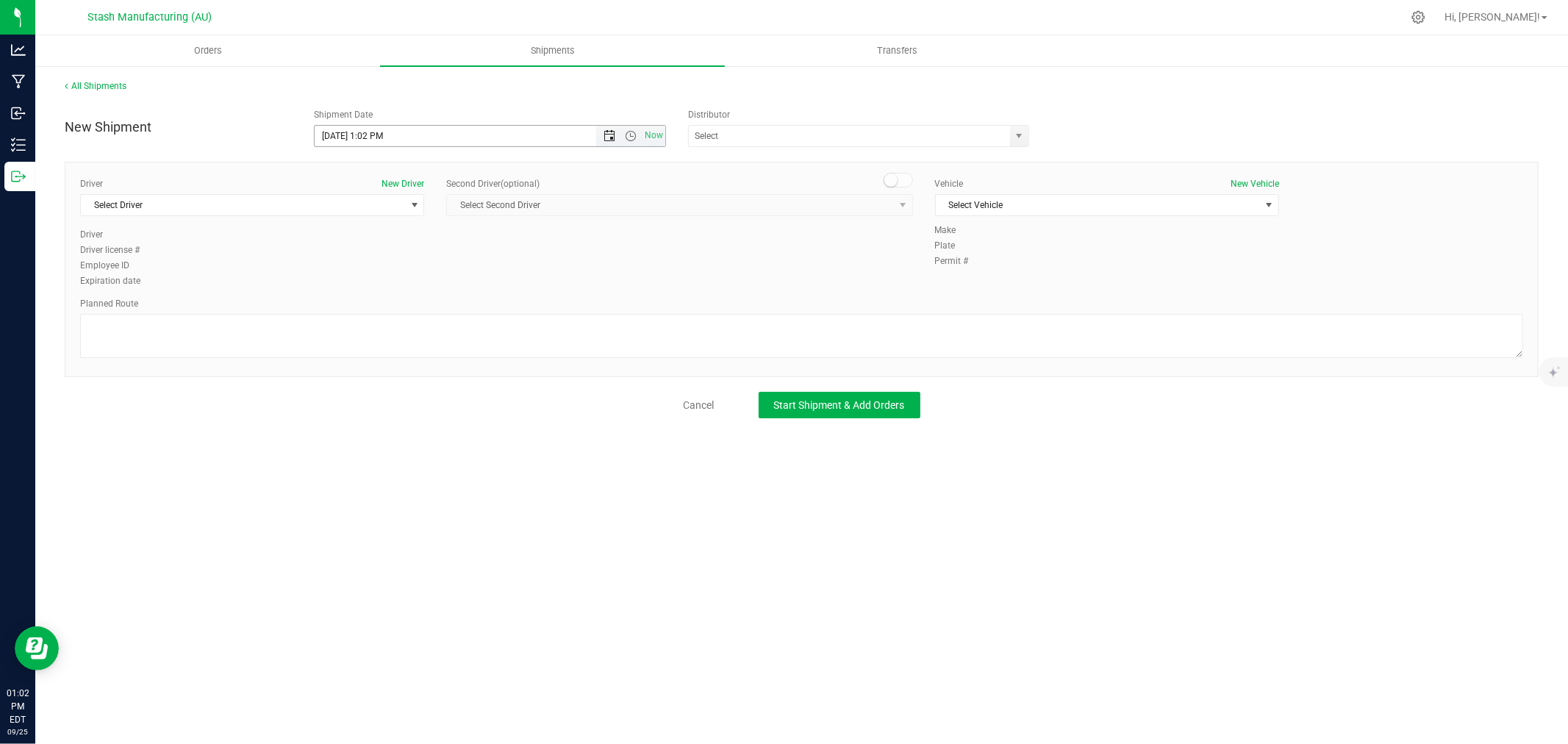
click at [604, 140] on span "Open the date view" at bounding box center [610, 136] width 12 height 12
click at [341, 305] on link "29" at bounding box center [348, 307] width 21 height 23
click at [728, 132] on input "text" at bounding box center [845, 136] width 312 height 20
click at [806, 151] on li "Lake Effects Logistics (AU-ST-000123)" at bounding box center [859, 161] width 340 height 22
click at [236, 211] on span "Select Driver" at bounding box center [243, 206] width 324 height 20
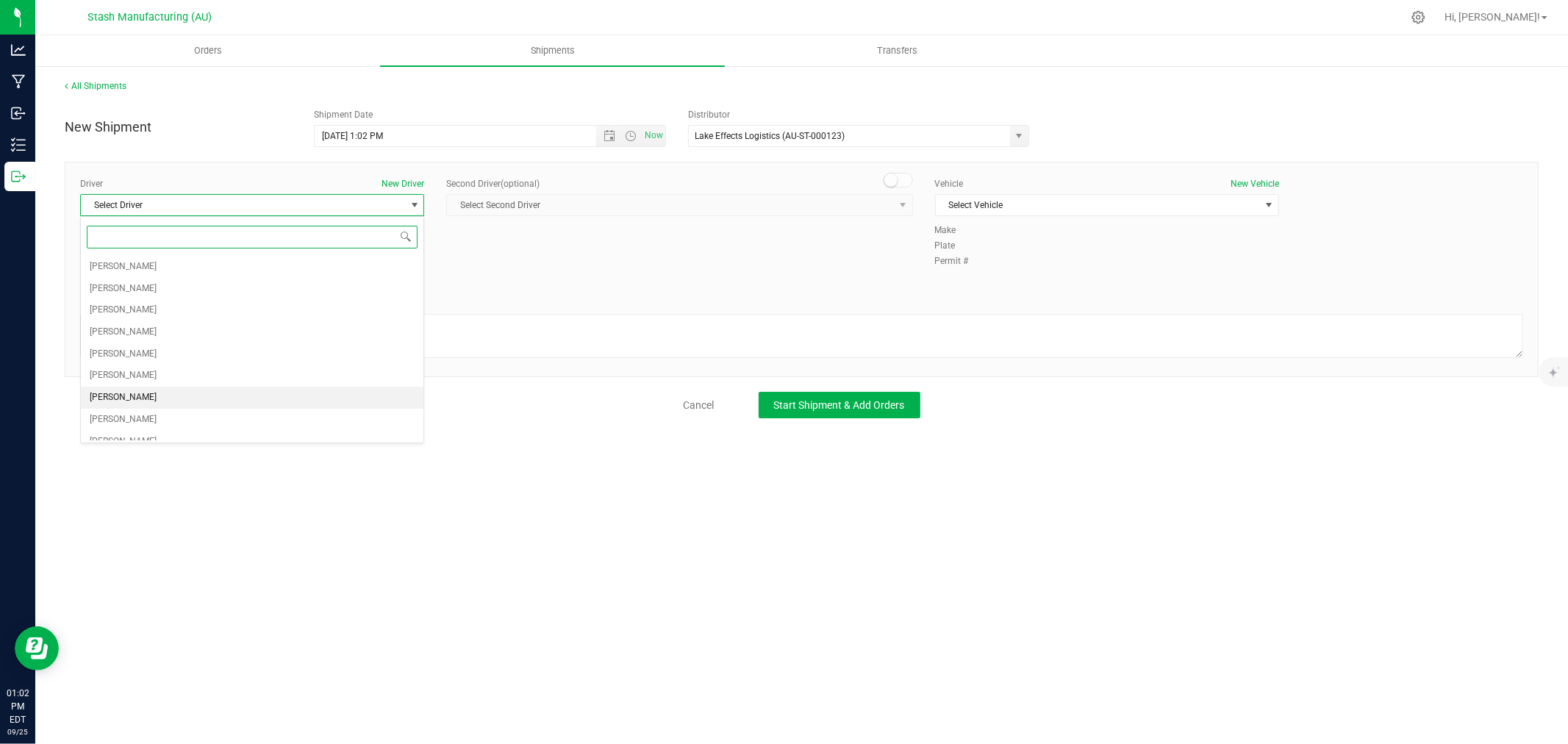
click at [155, 405] on li "[PERSON_NAME]" at bounding box center [252, 398] width 343 height 22
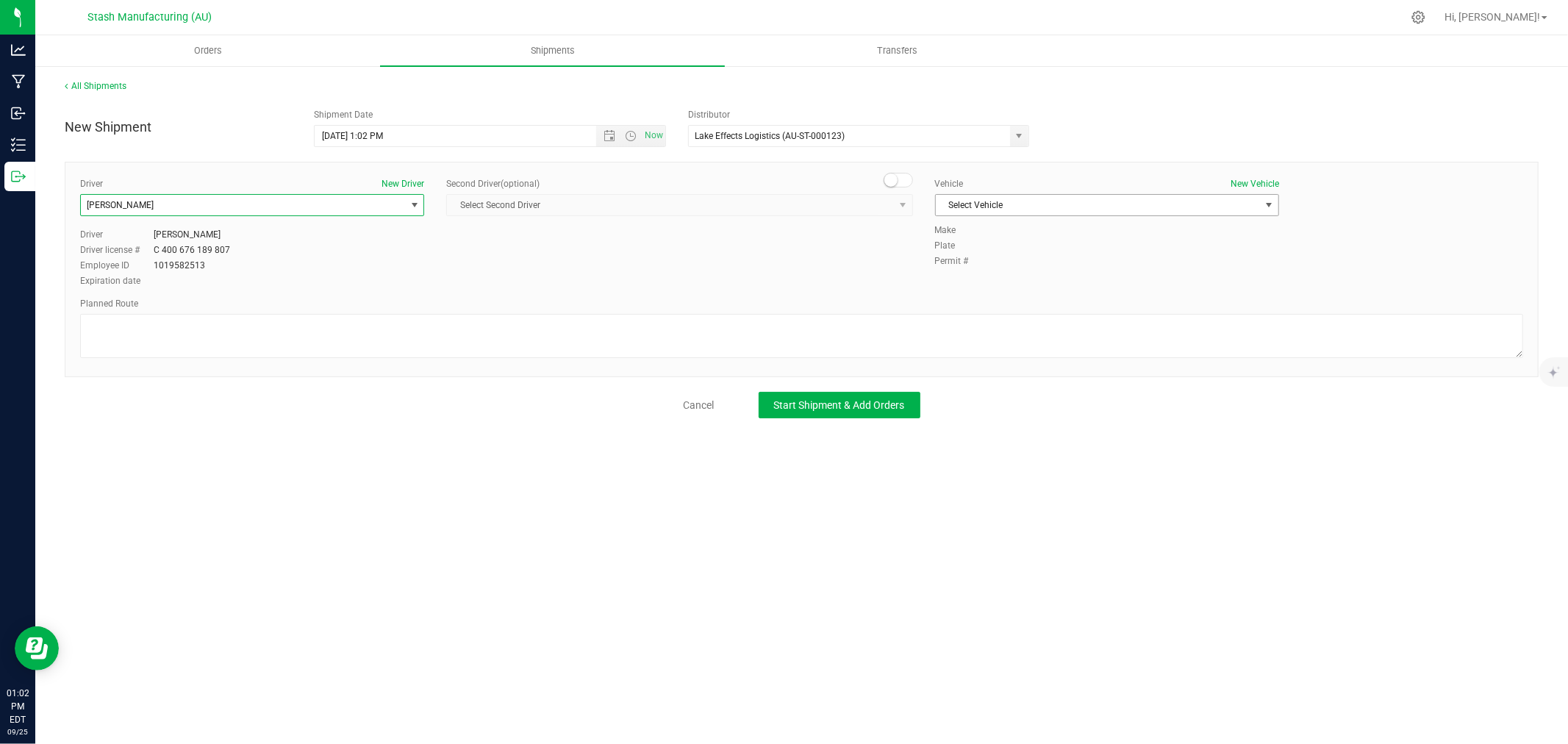
click at [981, 211] on span "Select Vehicle" at bounding box center [1099, 206] width 324 height 20
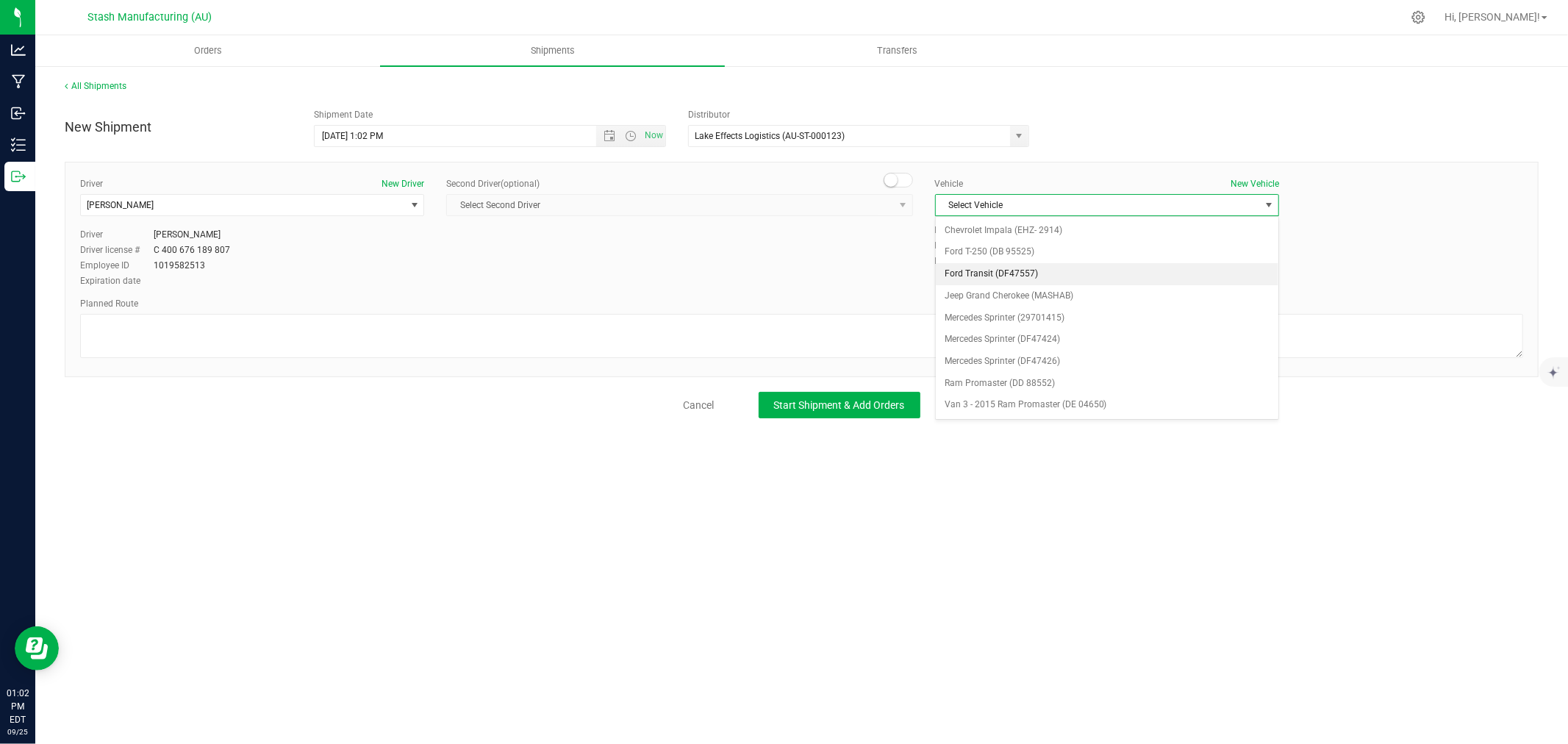
click at [1022, 273] on li "Ford Transit (DF47557)" at bounding box center [1108, 274] width 343 height 22
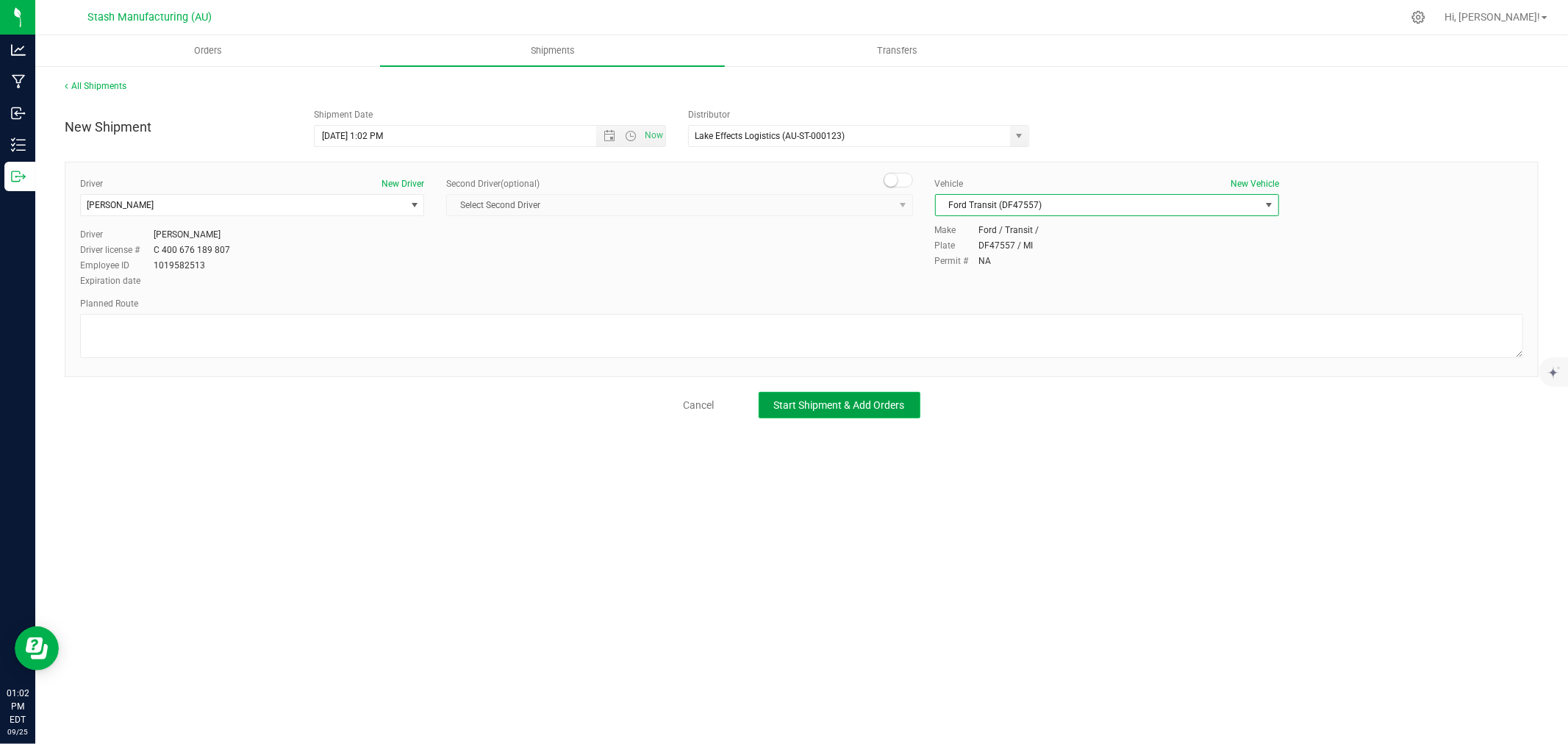
click at [841, 413] on button "Start Shipment & Add Orders" at bounding box center [840, 405] width 162 height 26
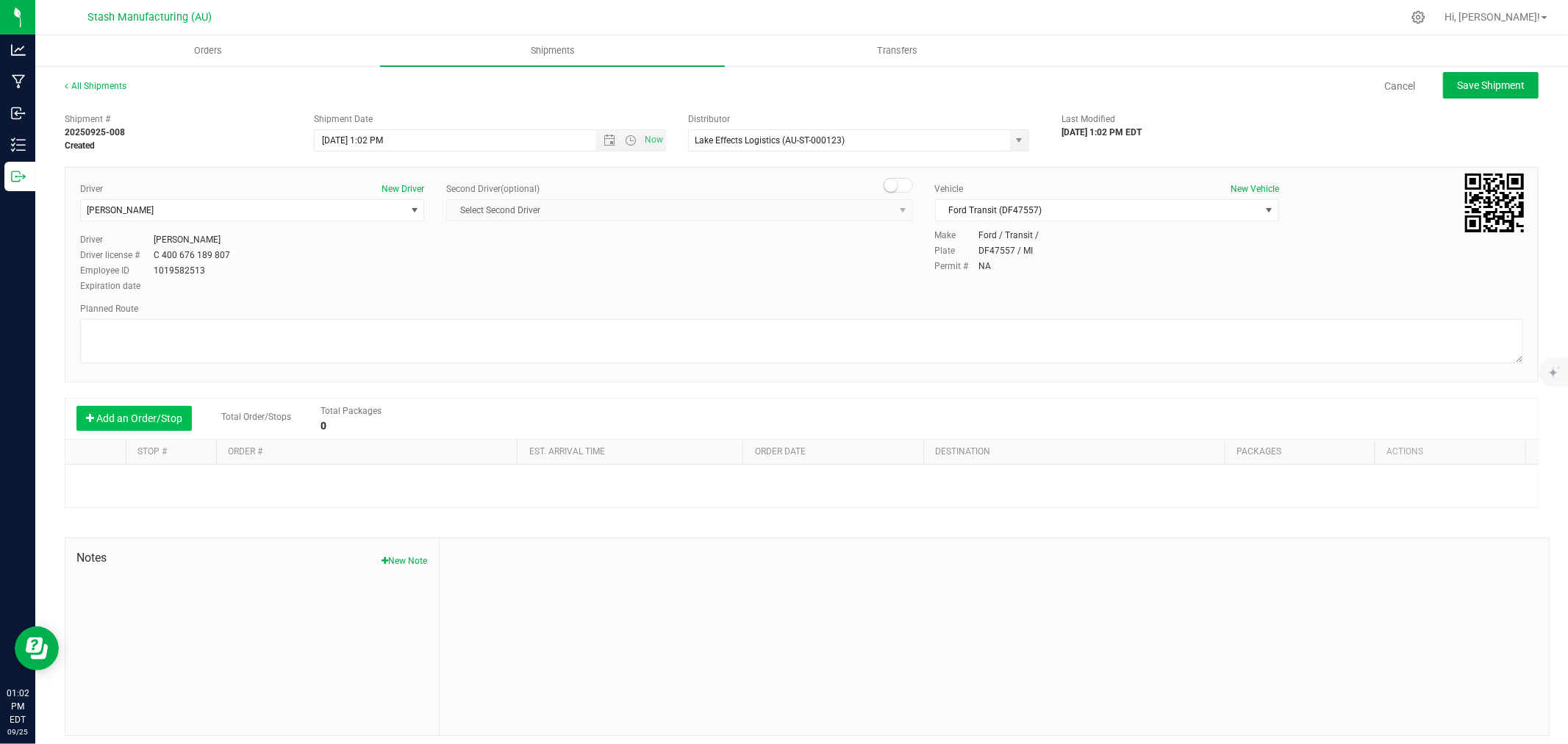
click at [136, 426] on button "Add an Order/Stop" at bounding box center [134, 418] width 115 height 25
click at [396, 492] on span "Select order" at bounding box center [360, 483] width 267 height 20
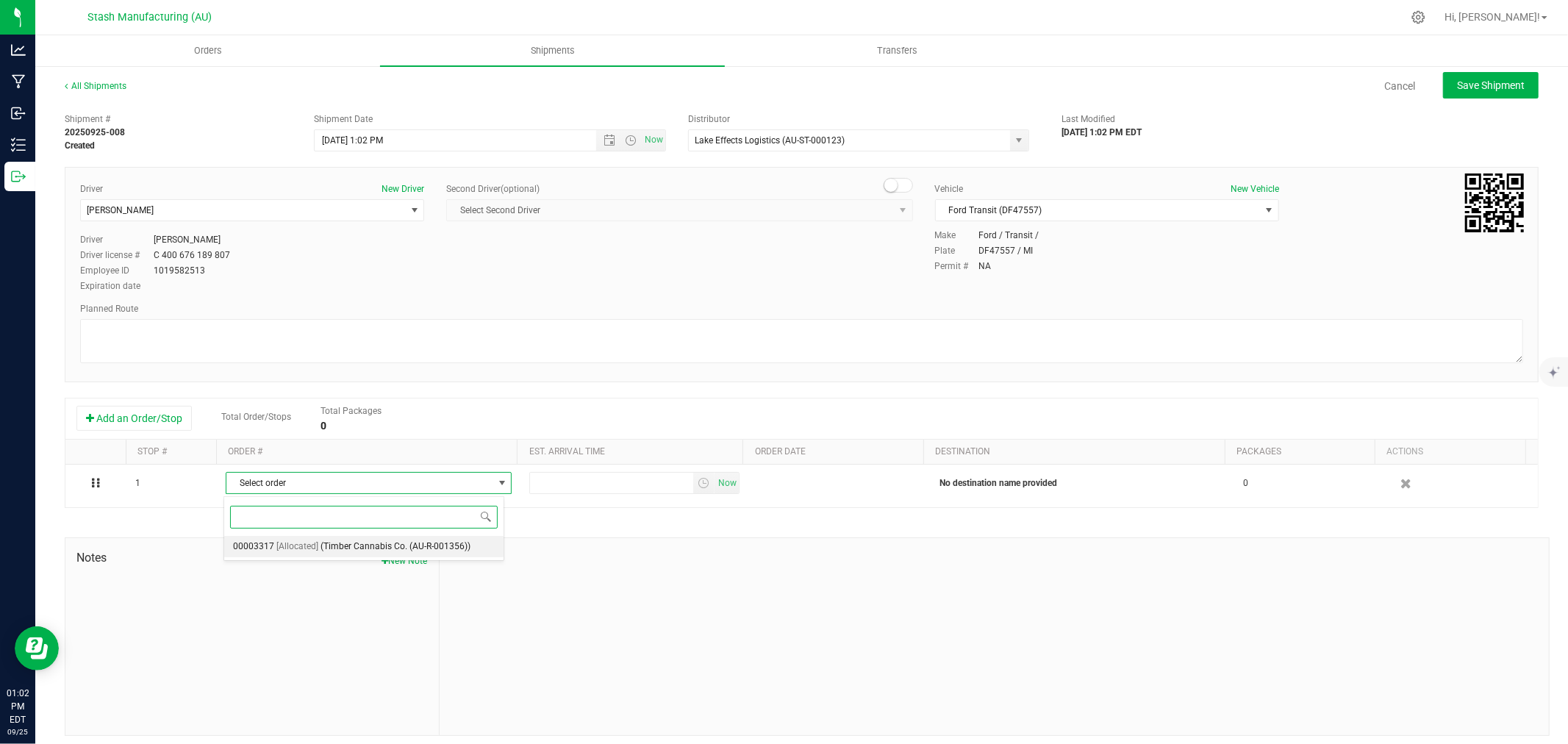
click at [407, 547] on span "(Timber Cannabis Co. (AU-R-001356))" at bounding box center [396, 547] width 150 height 20
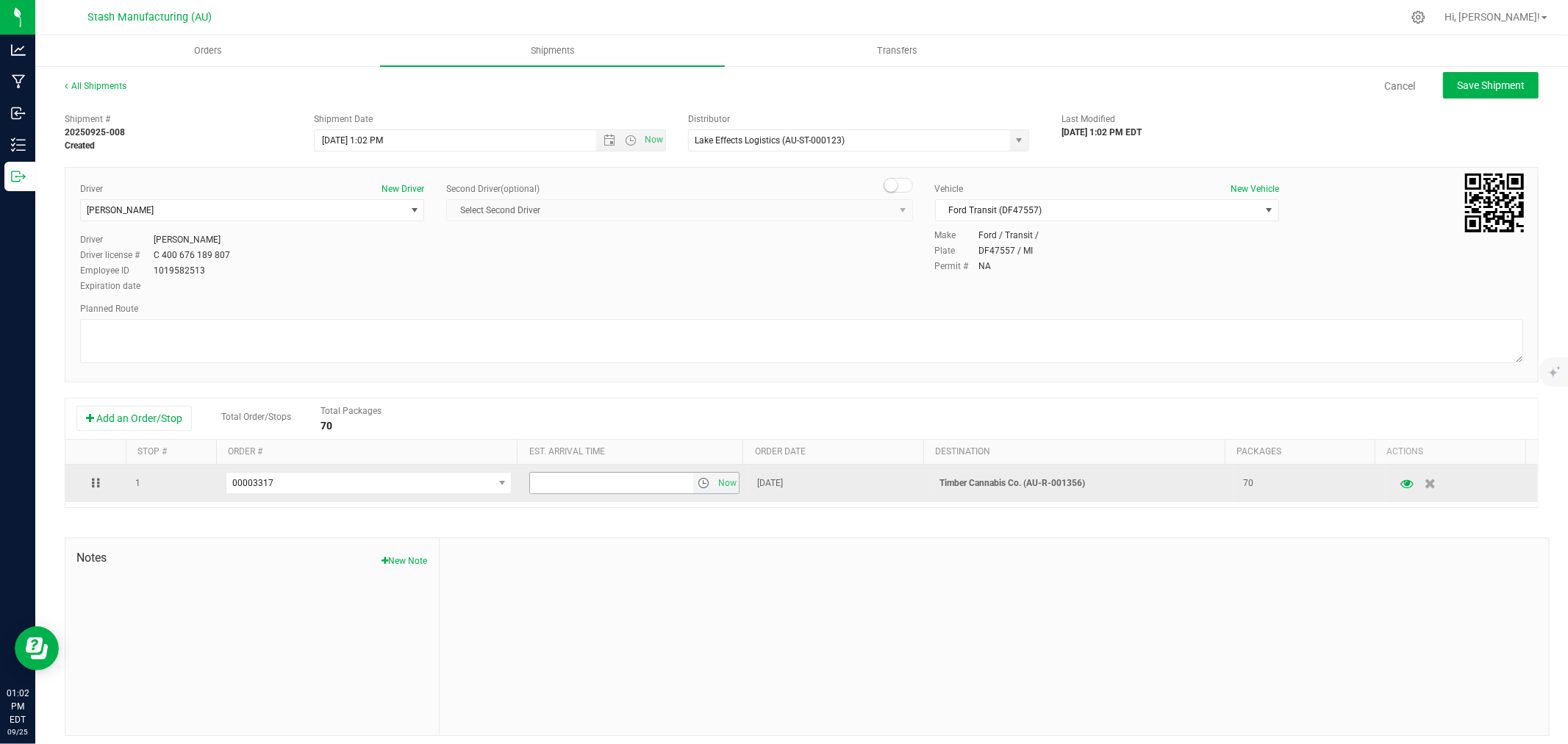
click at [590, 483] on input "text" at bounding box center [611, 483] width 163 height 20
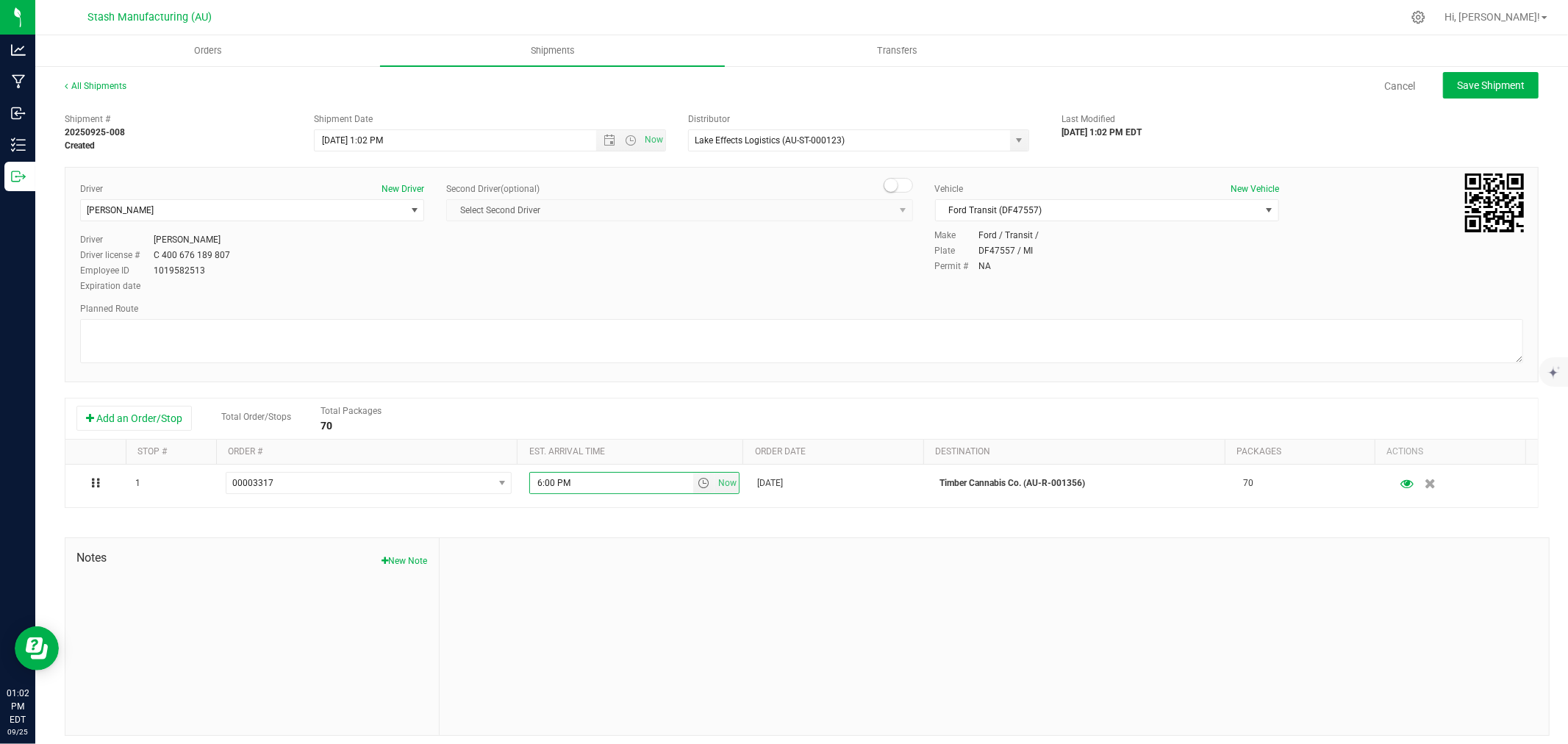
click at [759, 541] on div at bounding box center [994, 637] width 1110 height 197
click at [1467, 86] on span "Save Shipment" at bounding box center [1492, 86] width 68 height 12
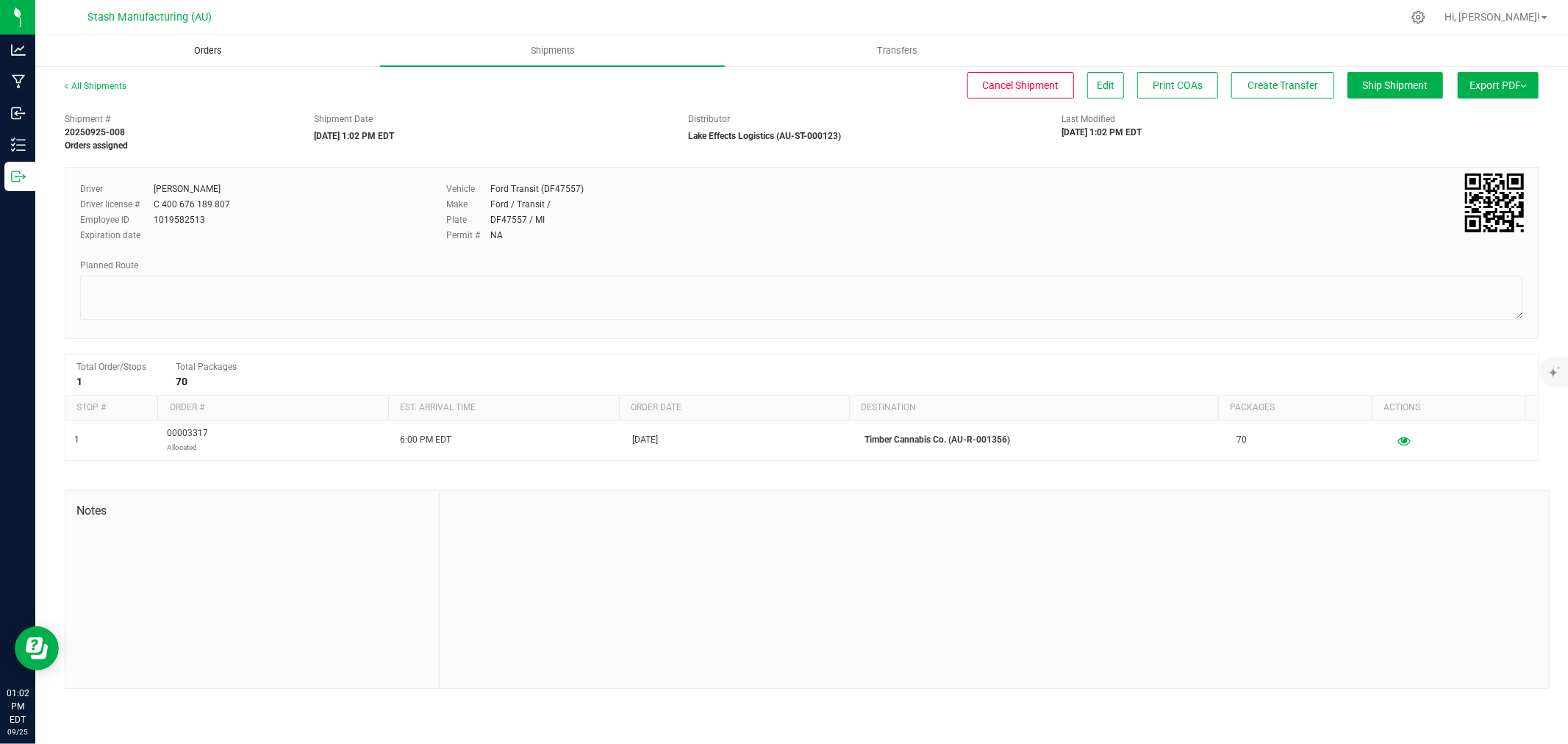
click at [177, 44] on span "Orders" at bounding box center [208, 51] width 68 height 14
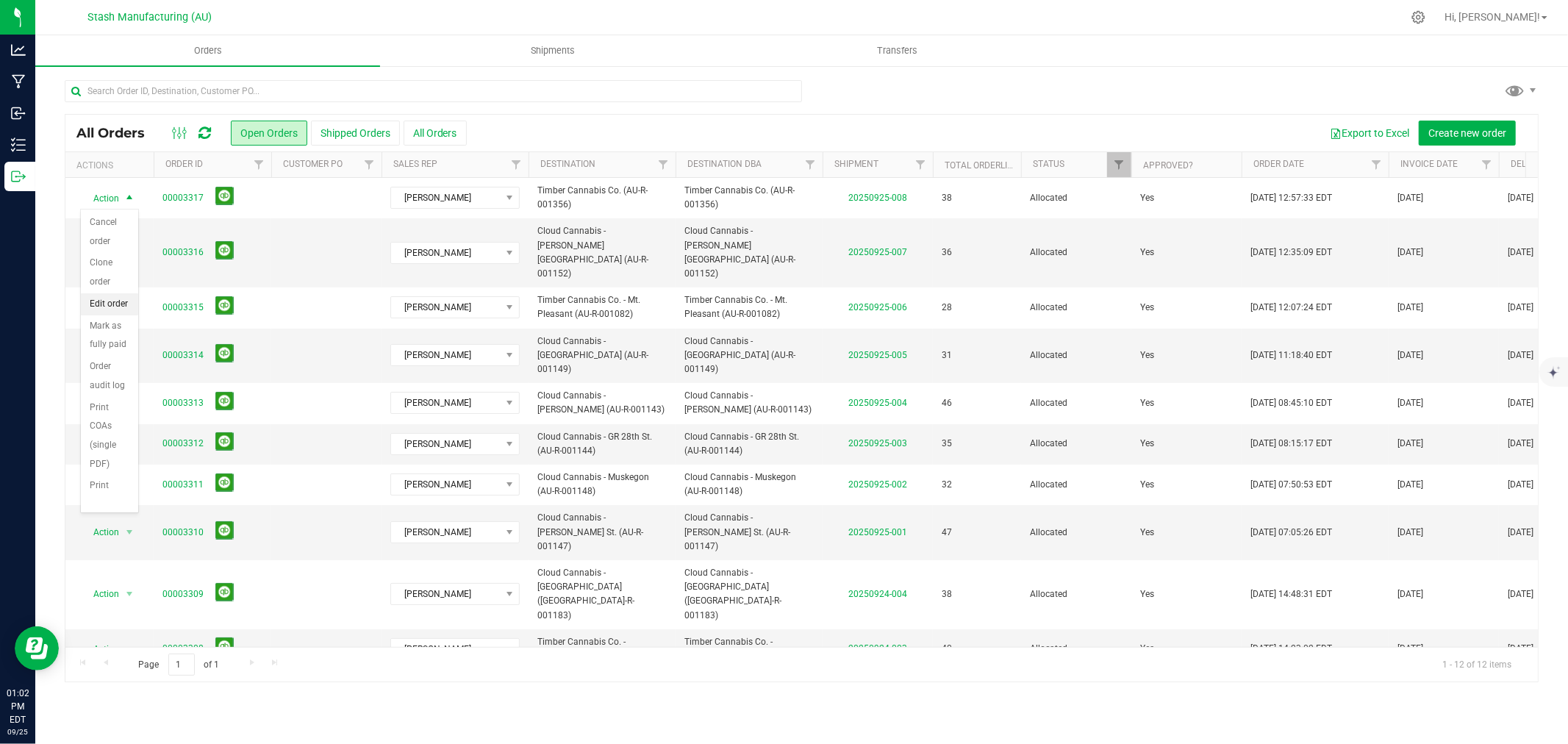
click at [107, 307] on li "Edit order" at bounding box center [110, 305] width 58 height 22
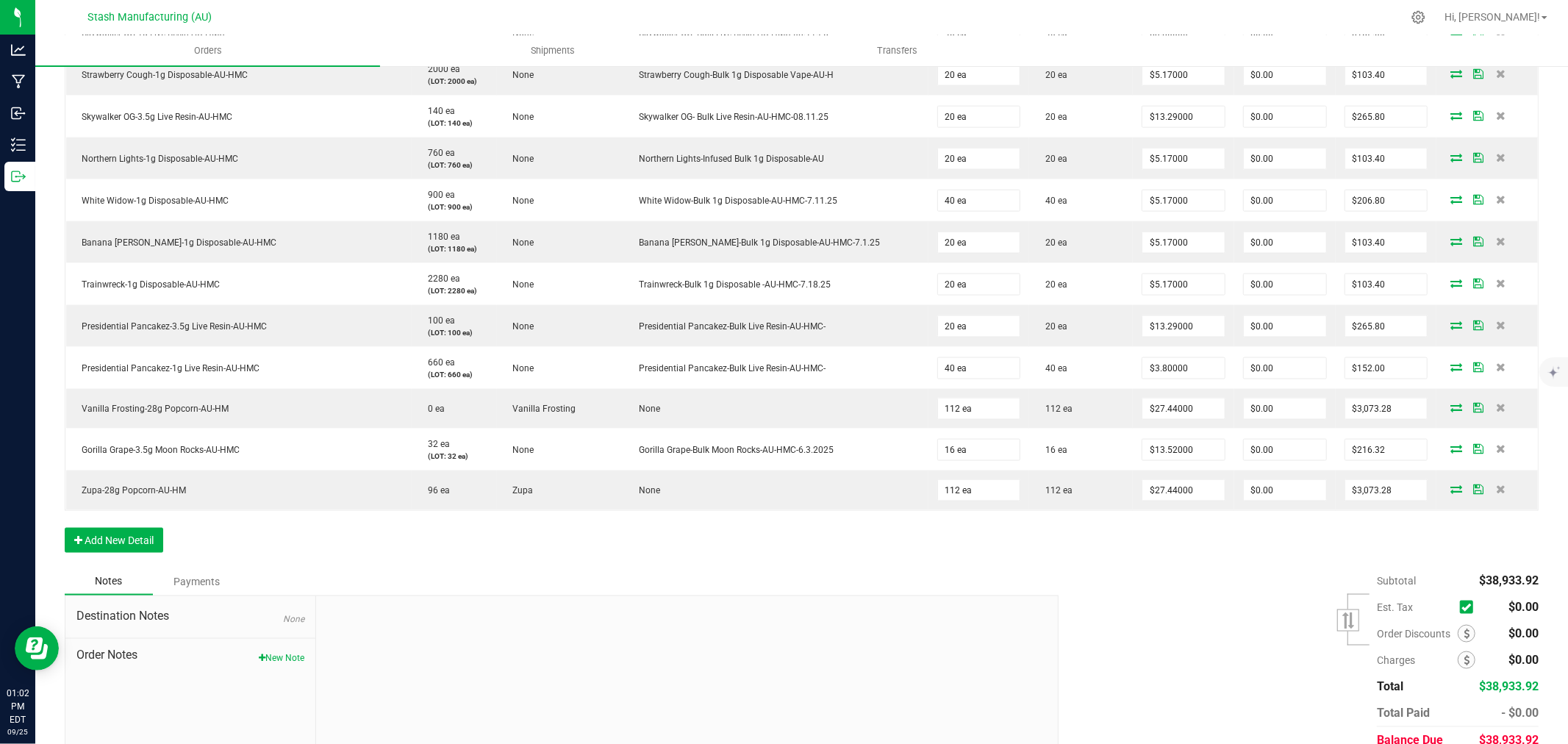
scroll to position [1631, 0]
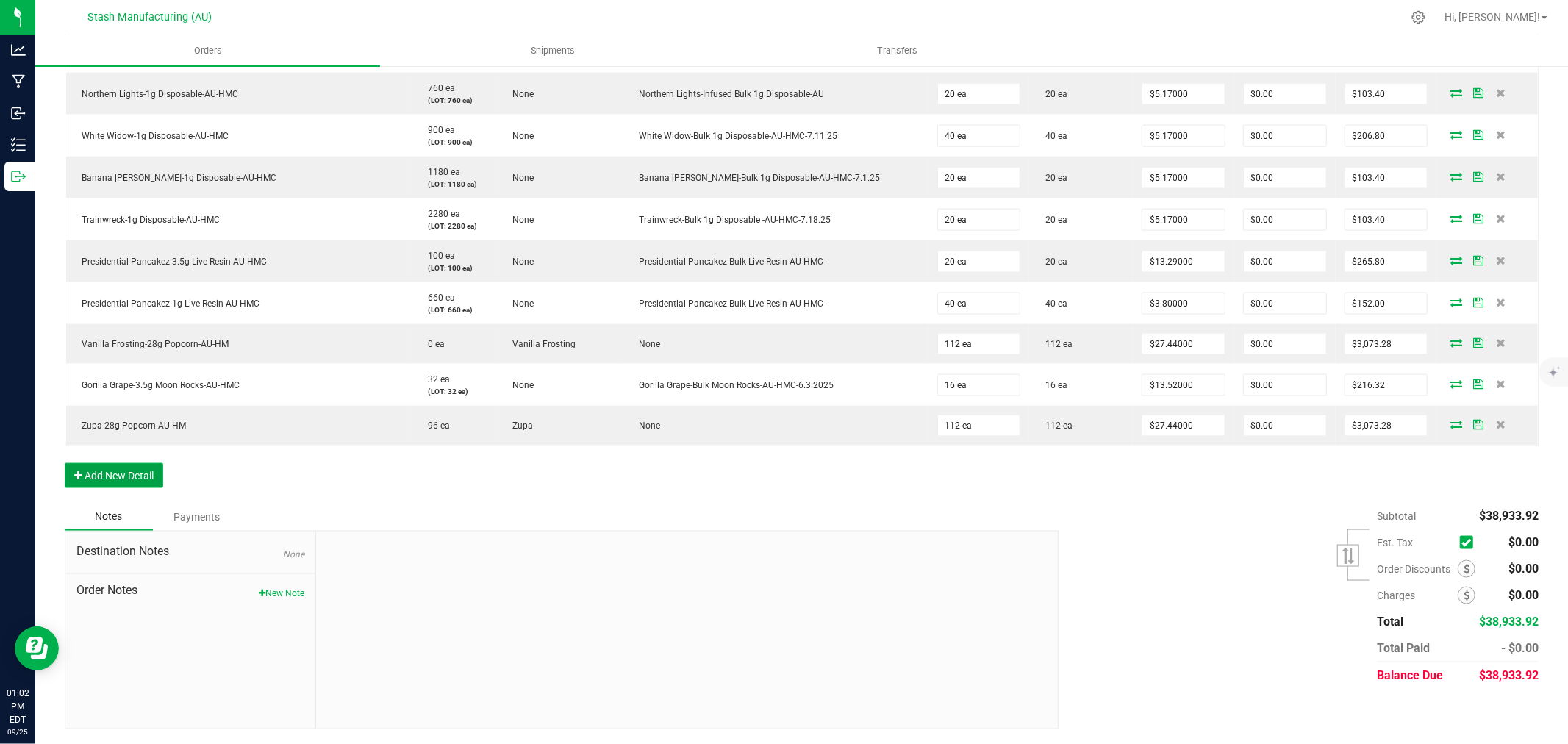
click at [142, 486] on button "Add New Detail" at bounding box center [114, 476] width 98 height 25
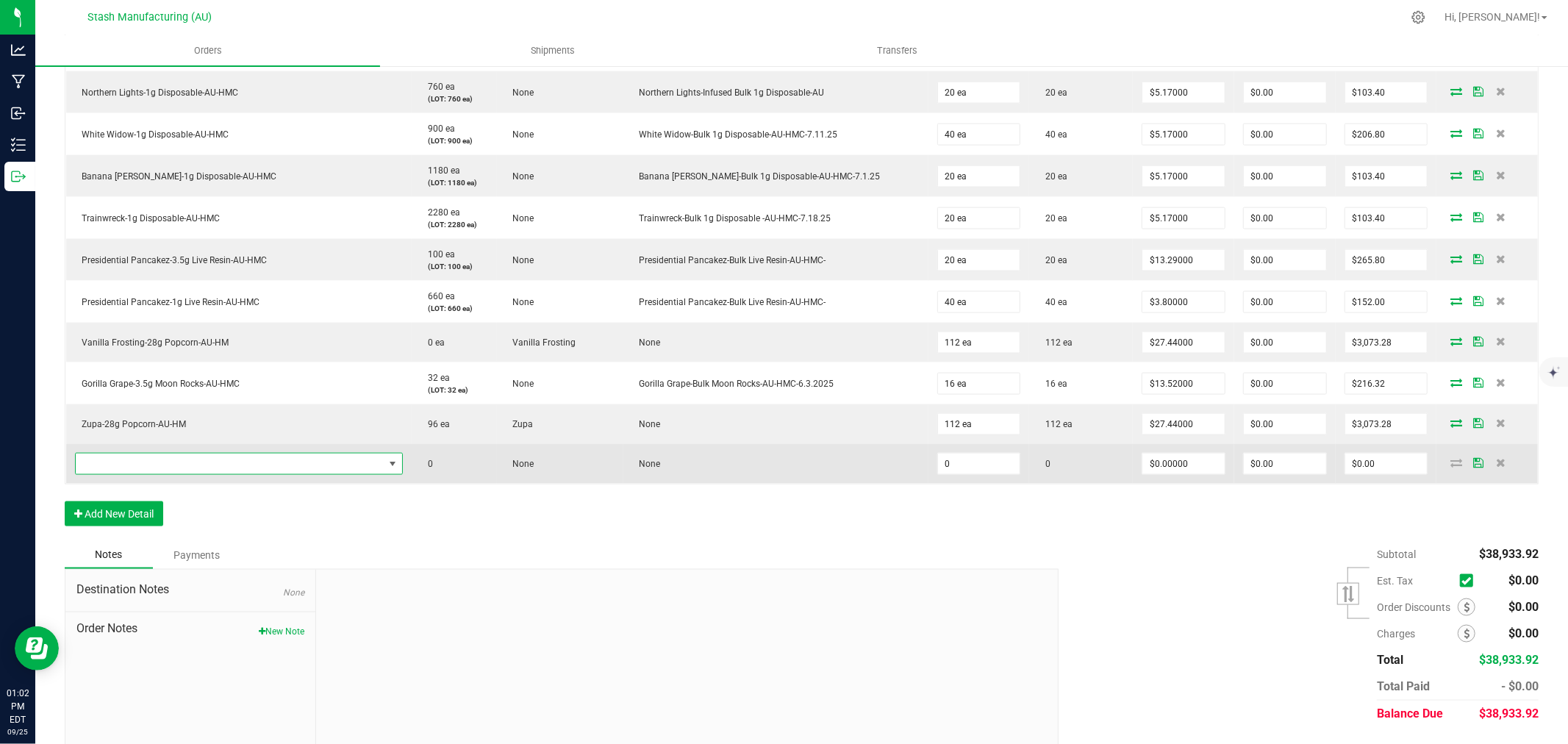
click at [174, 472] on span "NO DATA FOUND" at bounding box center [229, 464] width 308 height 20
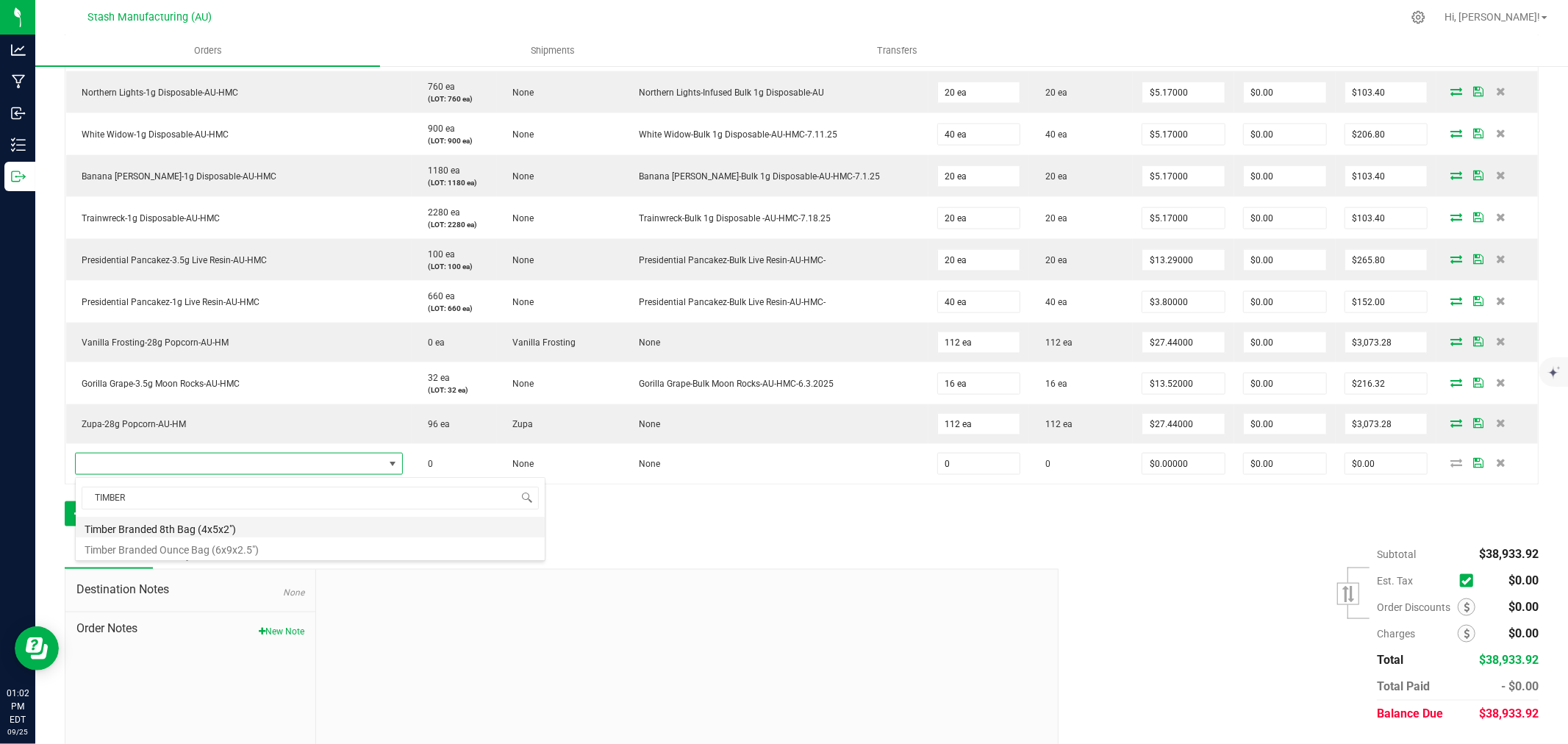
click at [284, 527] on li "Timber Branded 8th Bag (4x5x2")" at bounding box center [310, 527] width 469 height 20
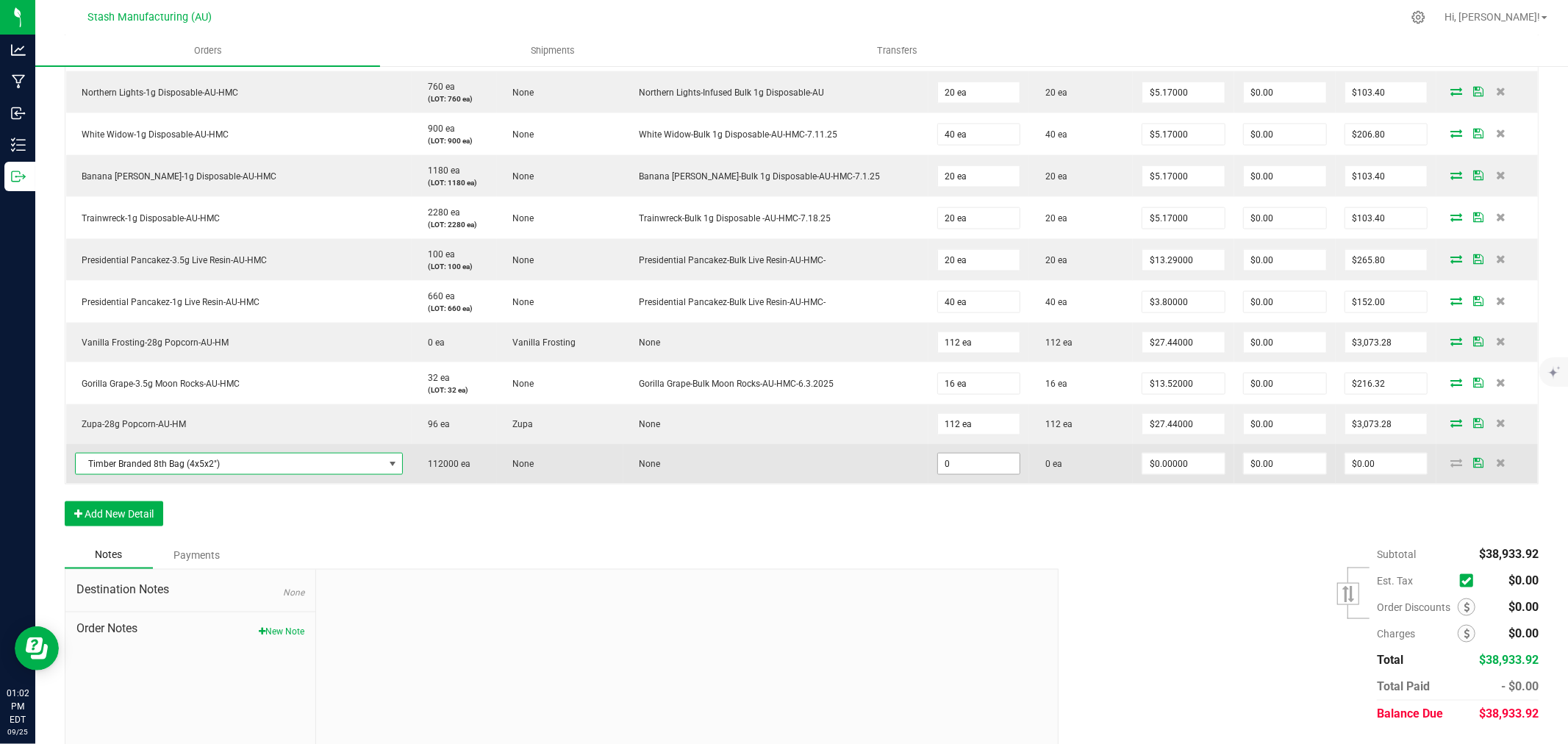
click at [938, 472] on input "0" at bounding box center [979, 464] width 82 height 20
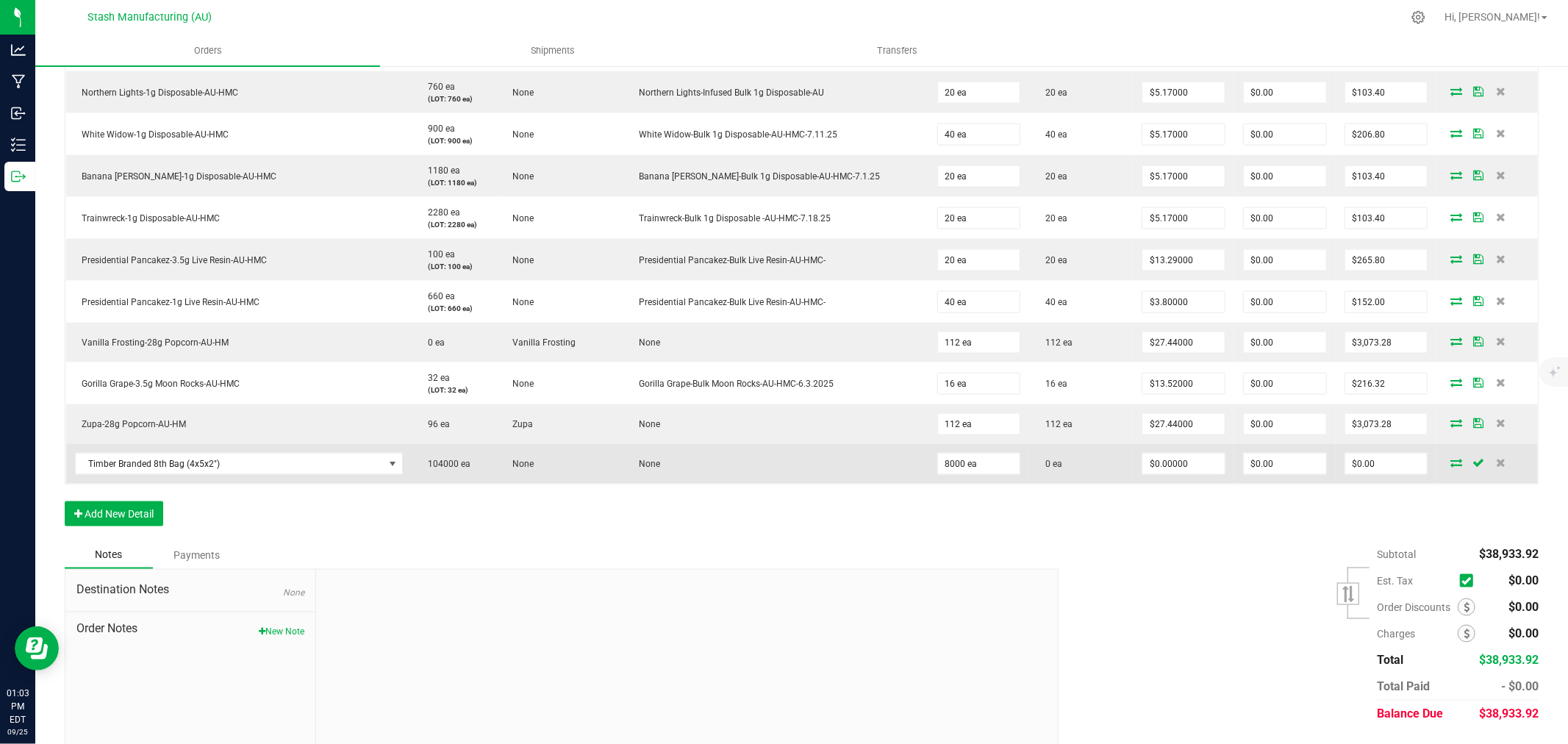
click at [1451, 465] on icon at bounding box center [1457, 463] width 12 height 8
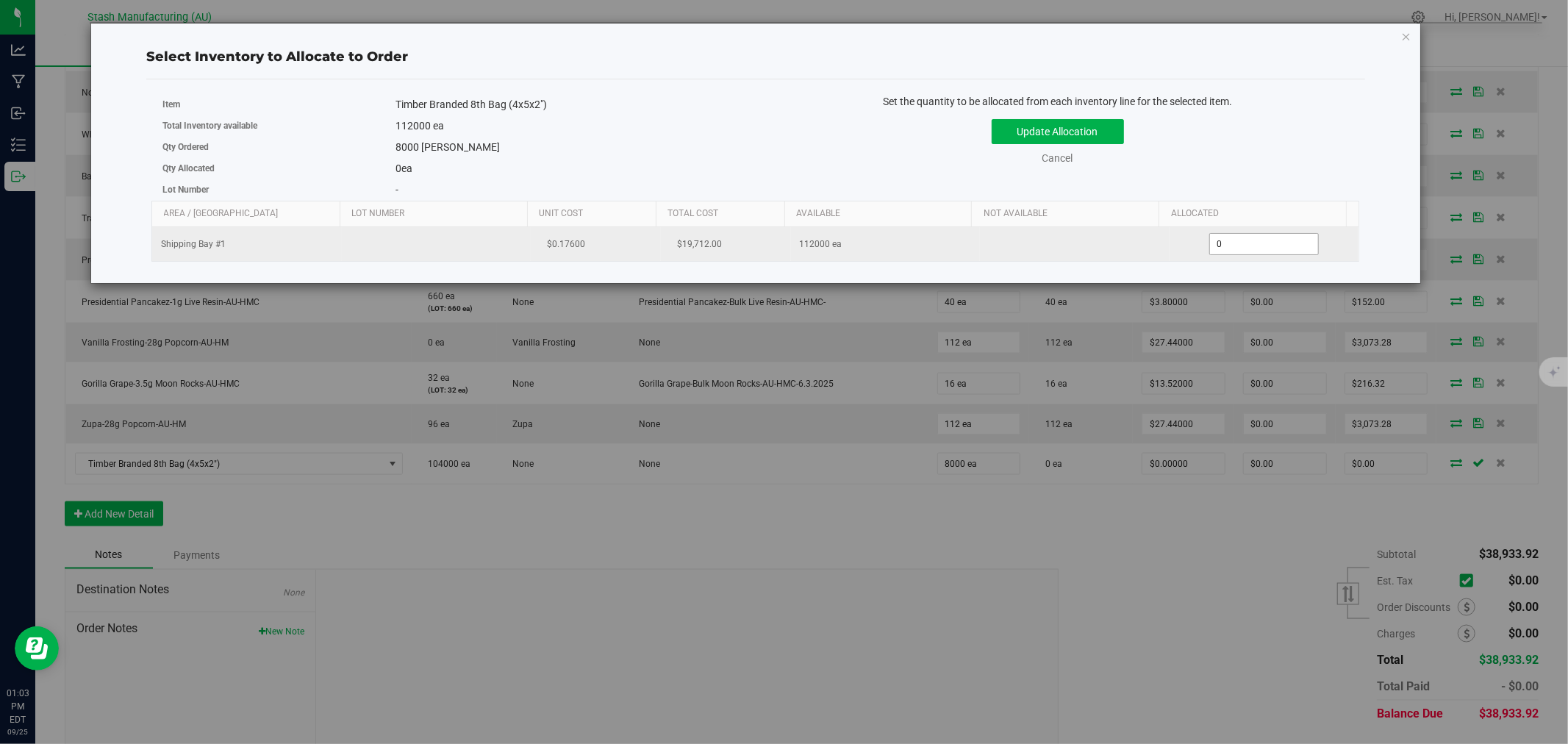
click at [1258, 246] on span "0 0" at bounding box center [1264, 245] width 110 height 22
click at [1257, 246] on input "0" at bounding box center [1264, 244] width 108 height 20
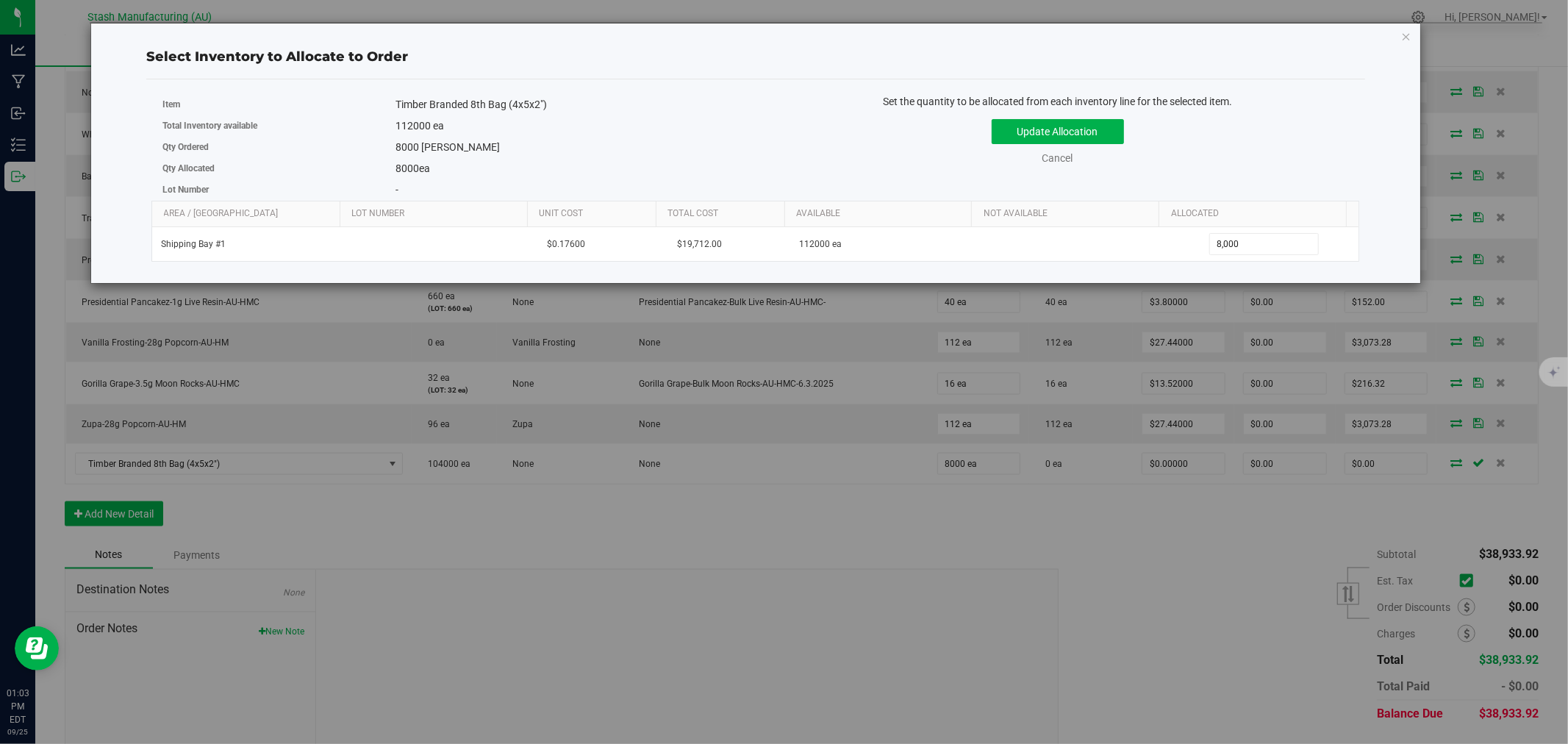
click at [1270, 173] on div "Set the quantity to be allocated from each inventory line for the selected item…" at bounding box center [1058, 137] width 604 height 86
click at [1092, 132] on button "Update Allocation" at bounding box center [1058, 131] width 132 height 25
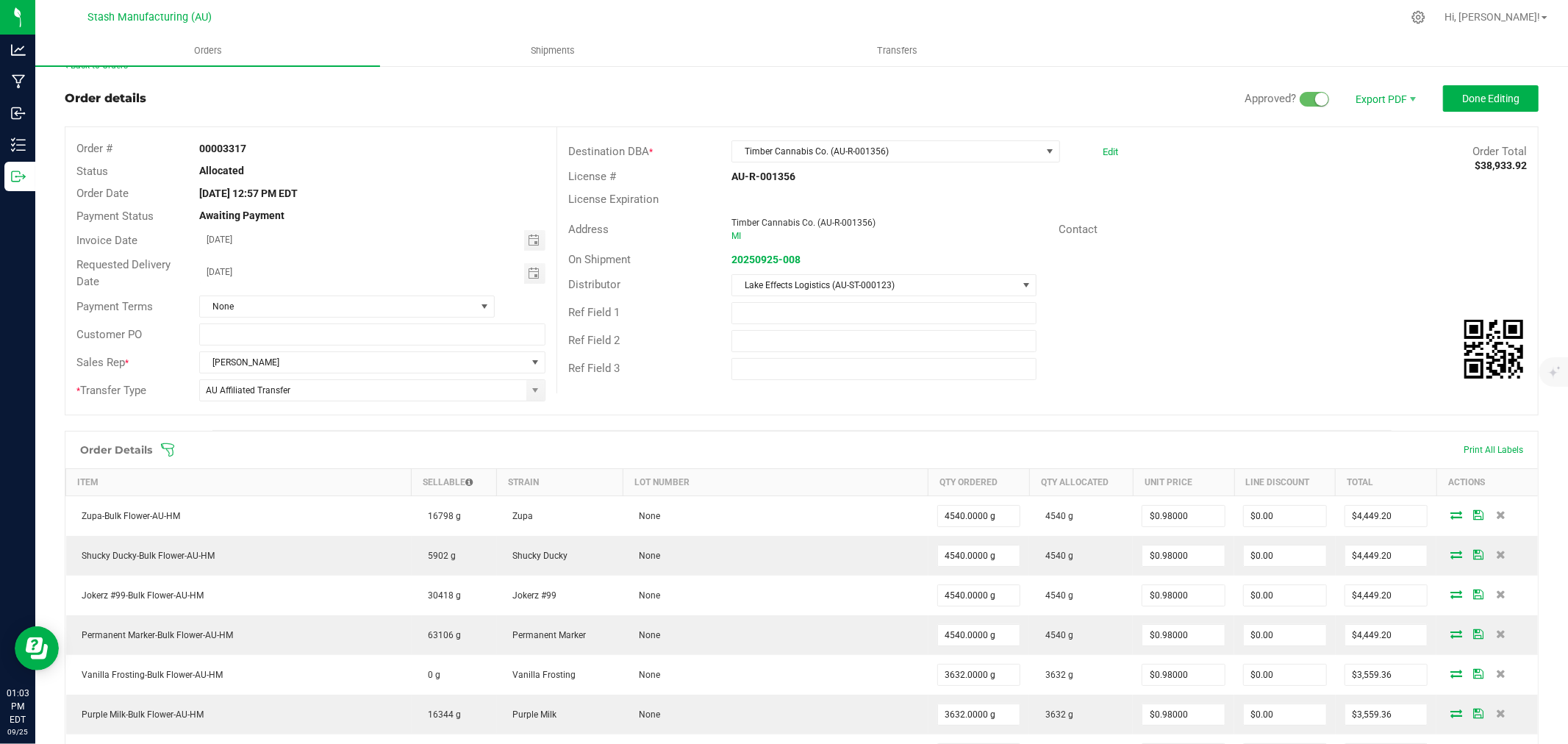
scroll to position [0, 0]
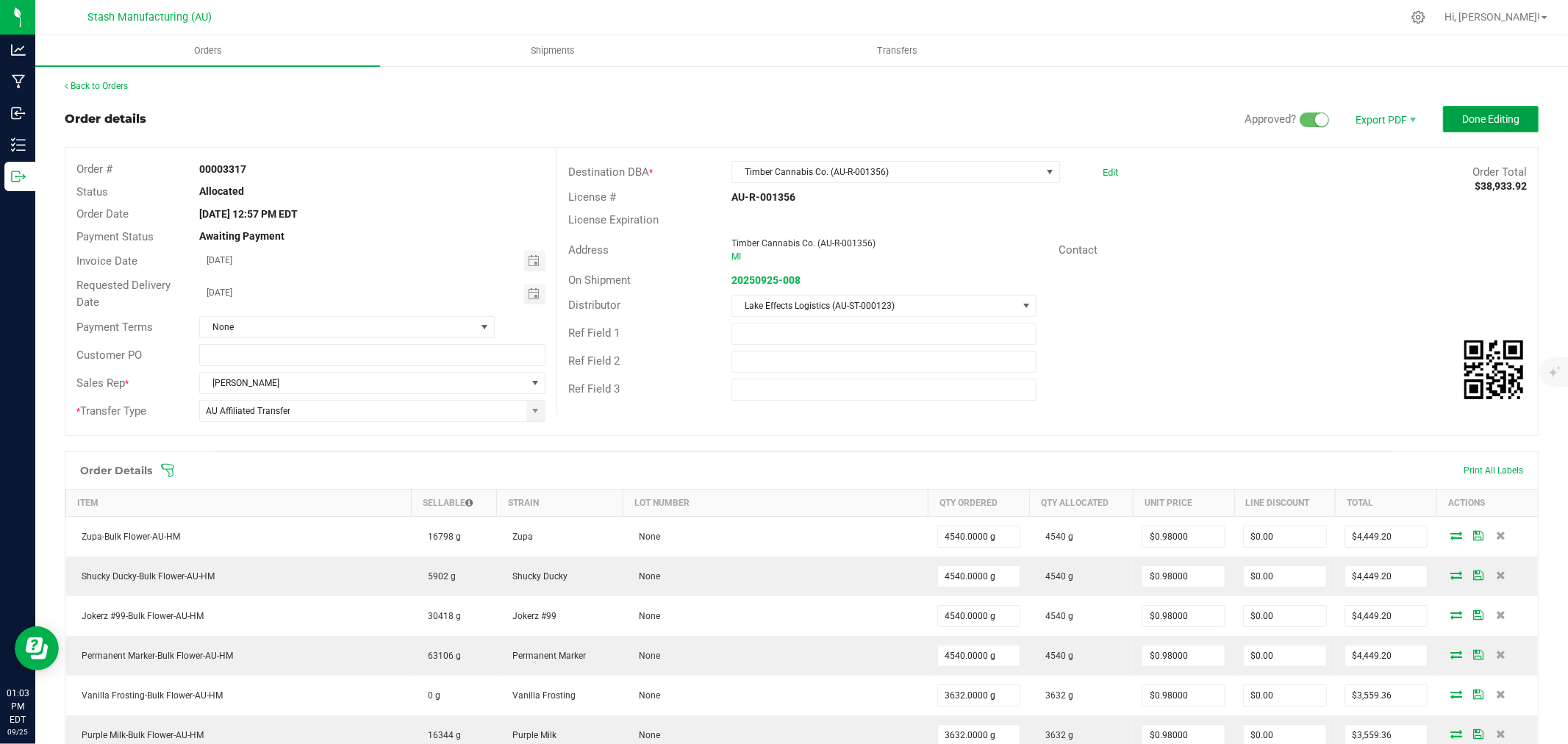
click at [1525, 116] on button "Done Editing" at bounding box center [1491, 119] width 96 height 26
